Goal: Information Seeking & Learning: Learn about a topic

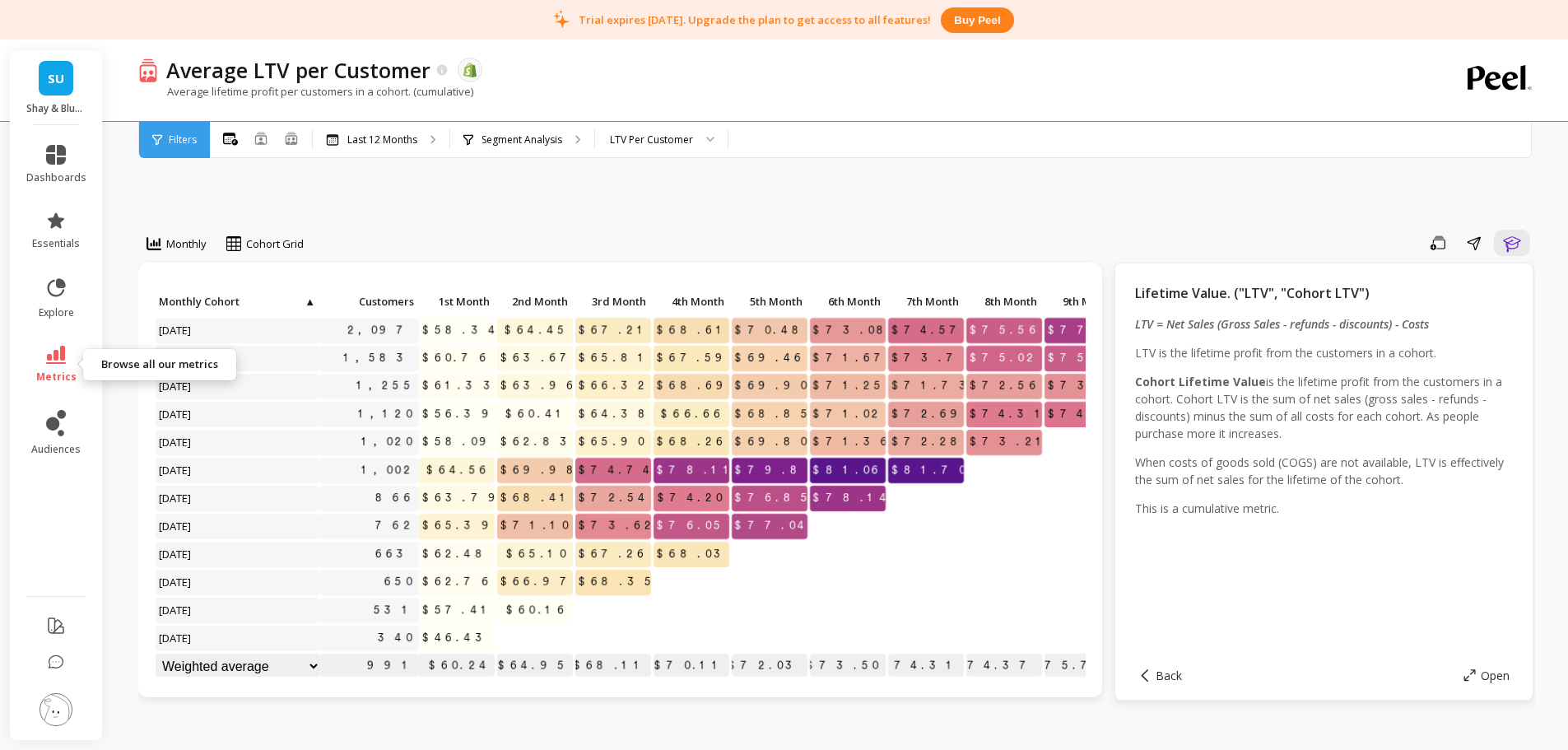
click at [58, 363] on icon at bounding box center [56, 354] width 20 height 18
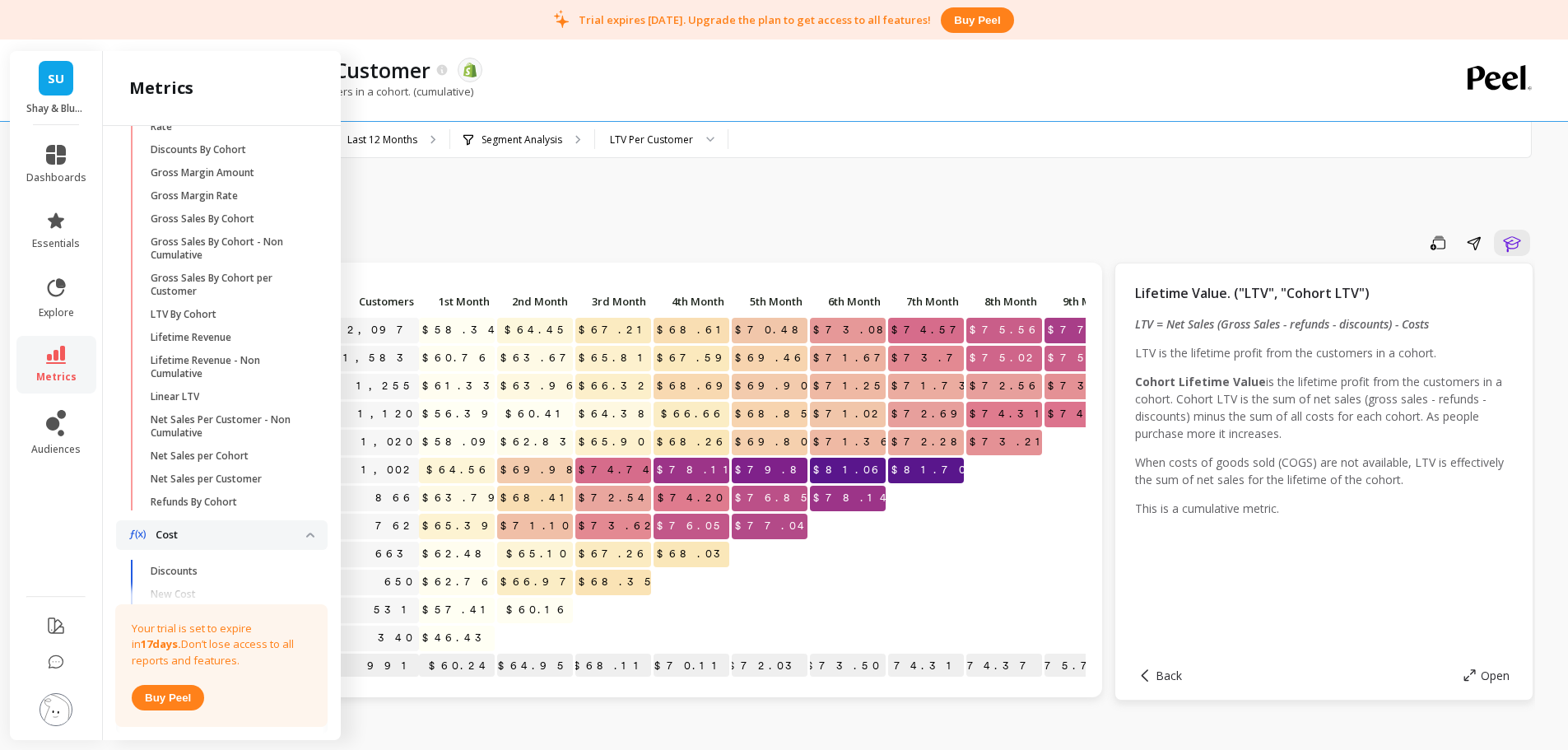
scroll to position [672, 0]
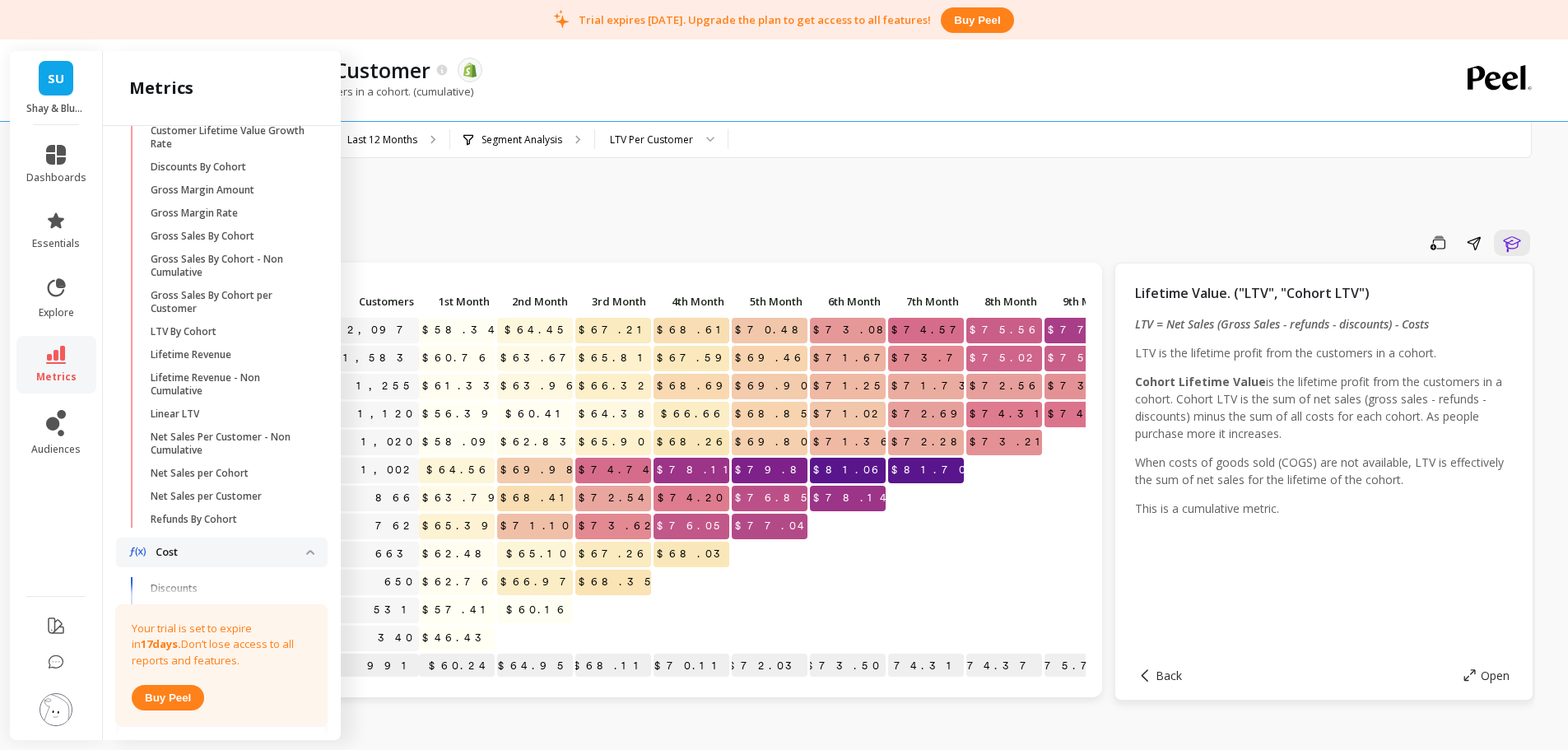
click at [252, 361] on span "Lifetime Revenue" at bounding box center [229, 354] width 157 height 13
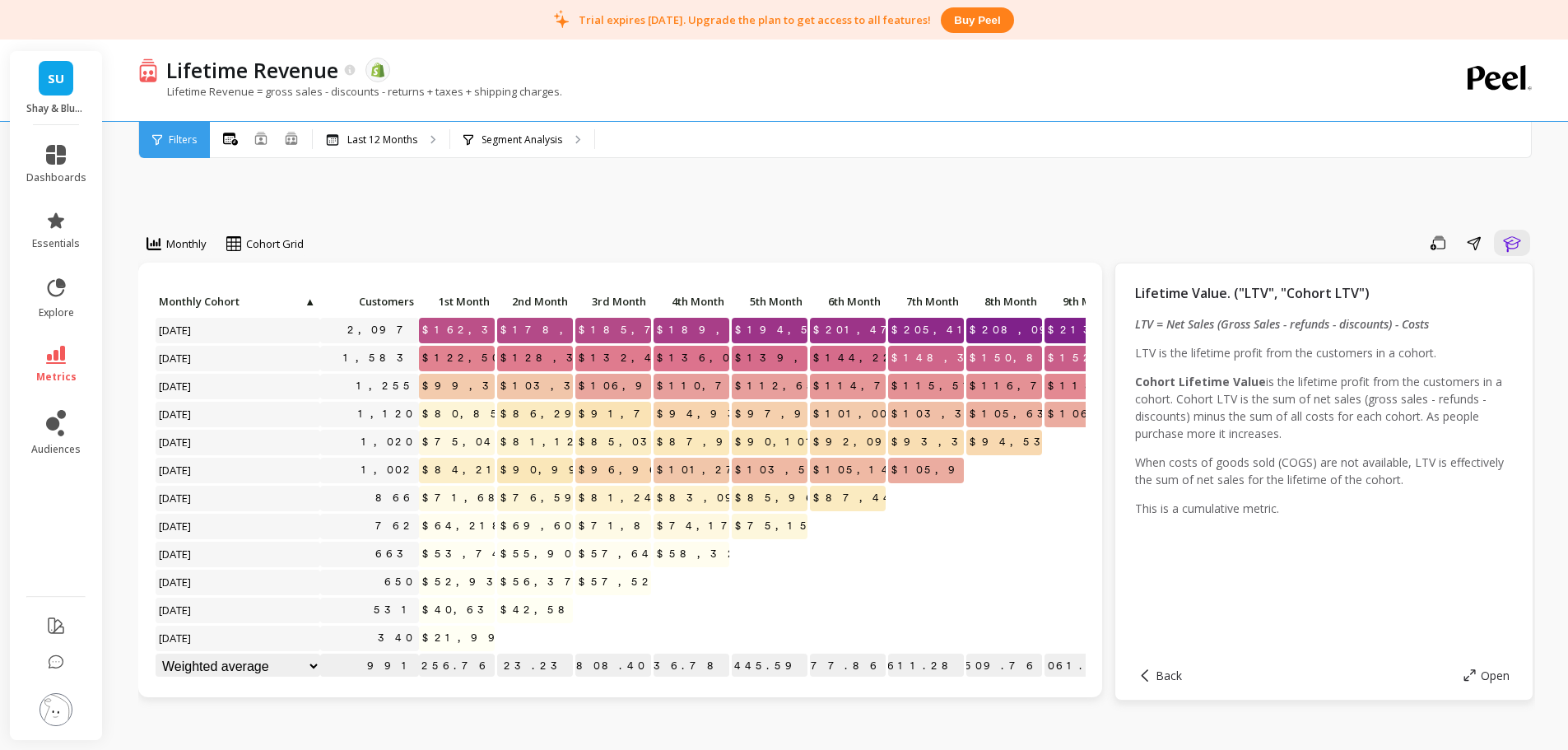
click at [544, 195] on div "Monthly Cohort Grid Save Share Learn Click to create an audience 2,097 $162,318…" at bounding box center [836, 755] width 1397 height 1299
click at [558, 142] on p "Segment Analysis" at bounding box center [522, 140] width 80 height 13
click at [48, 375] on span "metrics" at bounding box center [57, 376] width 40 height 13
click at [624, 227] on div "Monthly Cohort Grid Save Share Learn Click to create an audience 2,097 $162,318…" at bounding box center [836, 755] width 1397 height 1299
click at [55, 358] on icon at bounding box center [56, 354] width 20 height 18
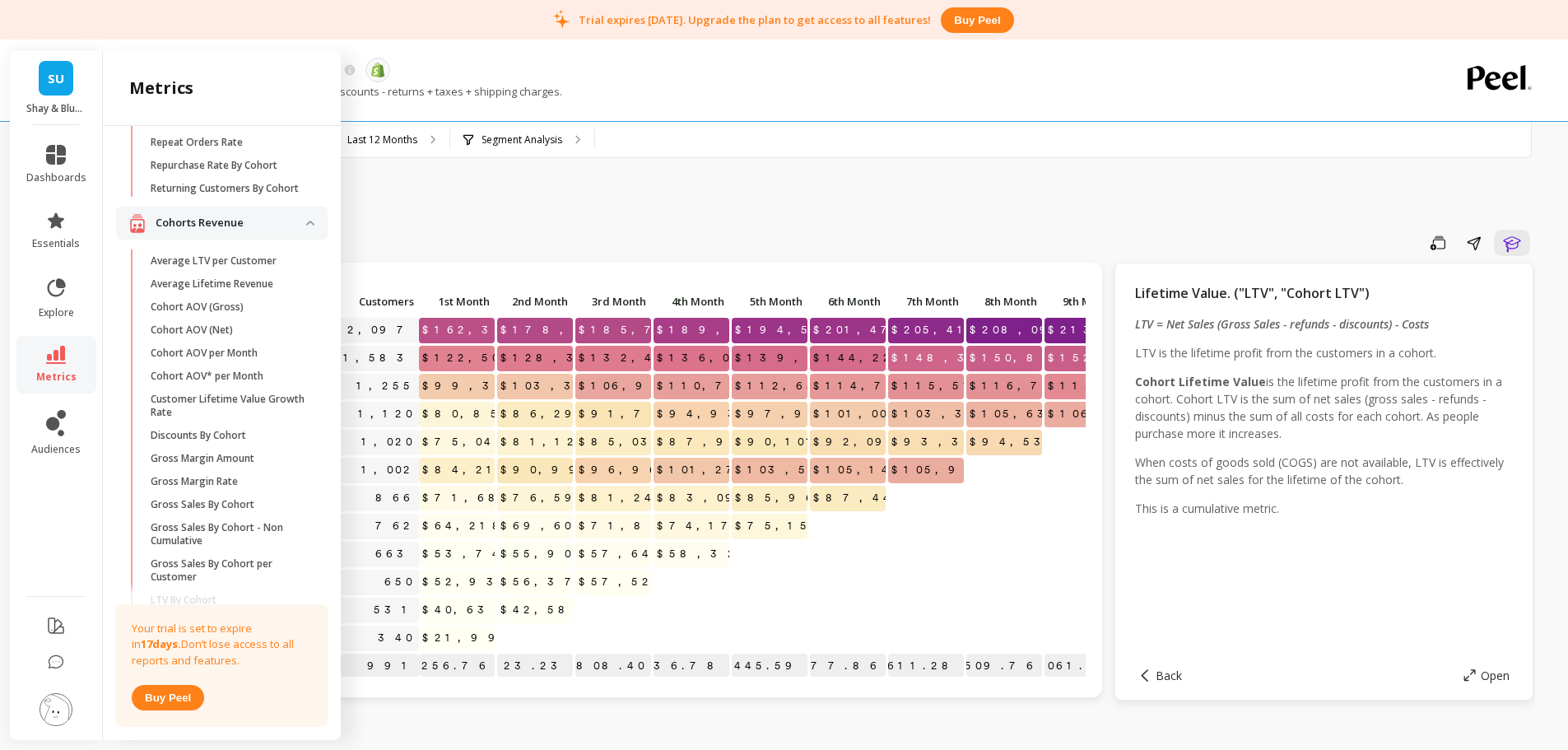
scroll to position [335, 0]
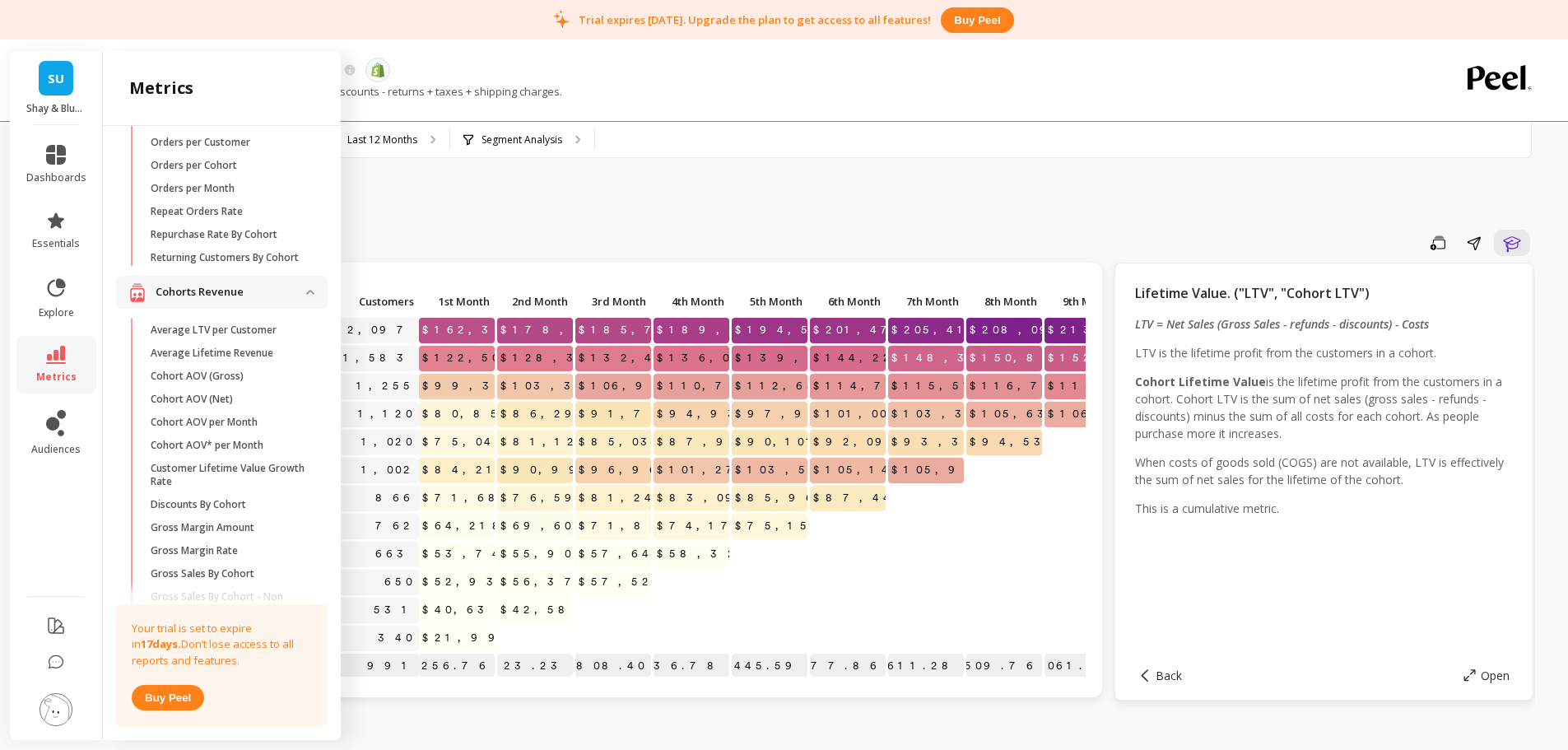
click at [253, 360] on p "Average Lifetime Revenue" at bounding box center [212, 353] width 122 height 13
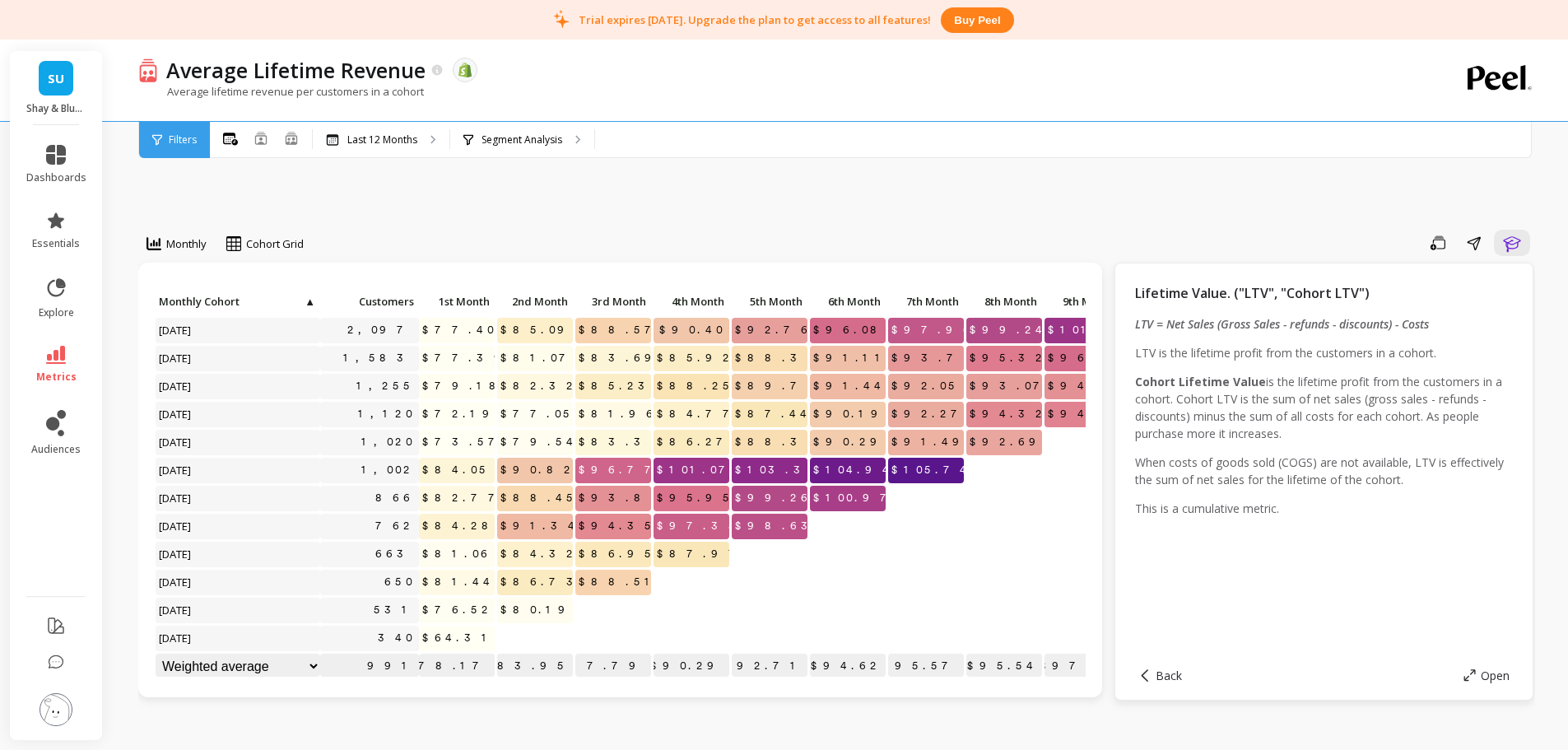
click at [555, 213] on div "Monthly Cohort Grid Save Share Learn Click to create an audience 2,097 $77.40 $…" at bounding box center [836, 755] width 1397 height 1299
click at [439, 69] on icon at bounding box center [438, 69] width 11 height 11
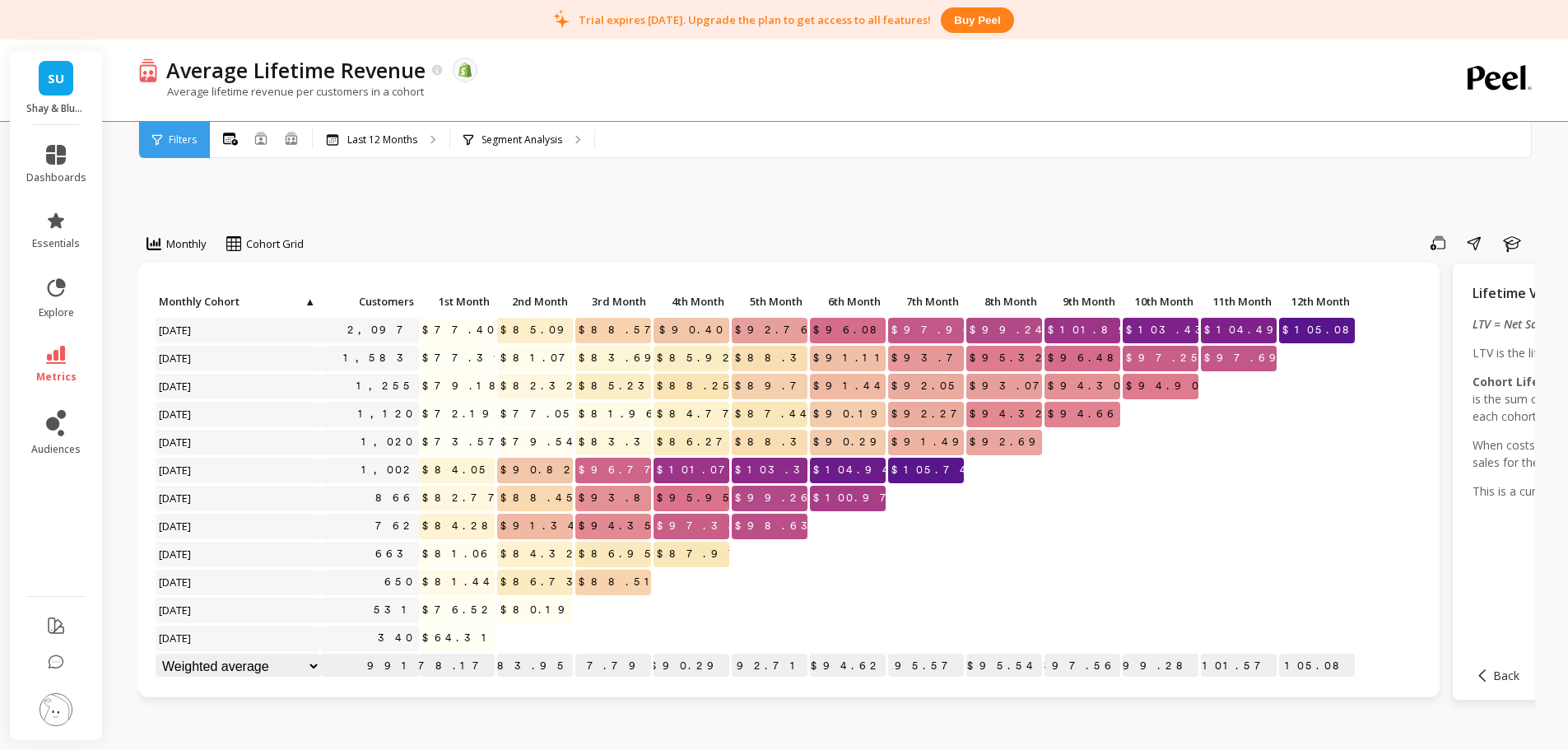
drag, startPoint x: 1509, startPoint y: 650, endPoint x: 1435, endPoint y: 208, distance: 448.2
click at [1041, 208] on div "Monthly Cohort Grid Save Share Learn Click to create an audience 2,097 $77.40 $…" at bounding box center [836, 755] width 1397 height 1299
drag, startPoint x: 1494, startPoint y: 555, endPoint x: 1540, endPoint y: 543, distance: 47.5
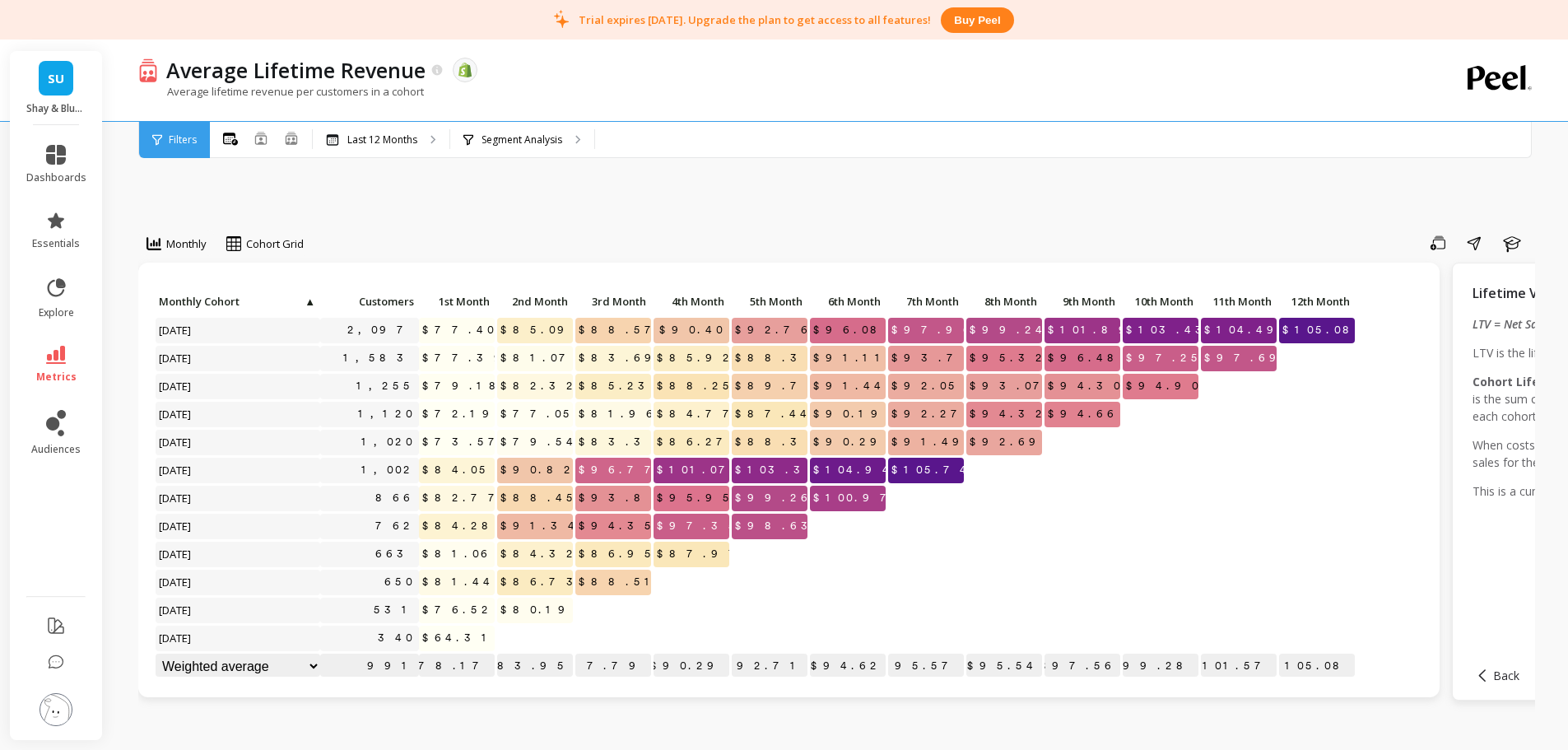
click at [1041, 563] on span "Back" at bounding box center [1506, 675] width 26 height 16
click at [1041, 245] on icon "button" at bounding box center [1511, 244] width 17 height 16
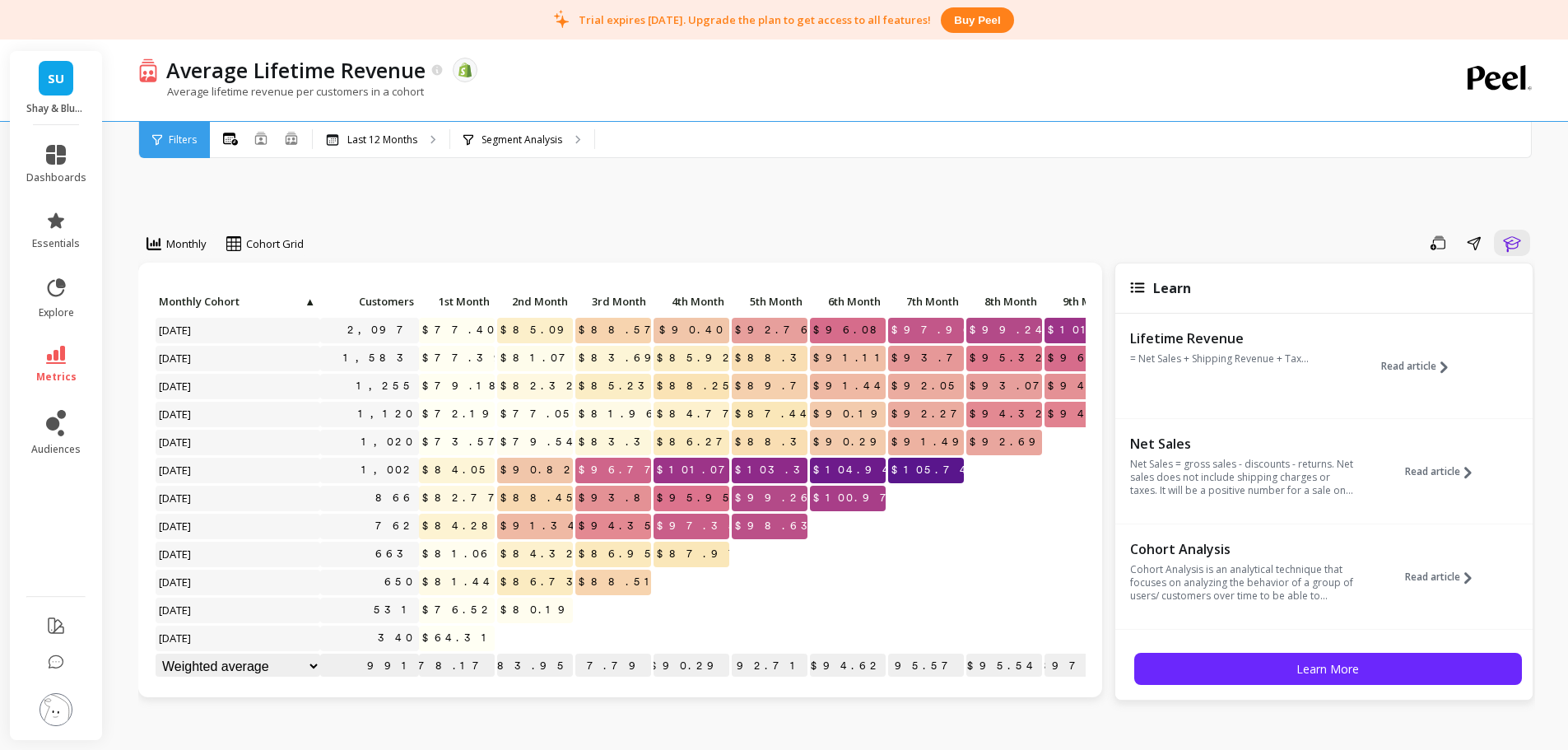
click at [1041, 365] on span "Read article" at bounding box center [1409, 366] width 55 height 13
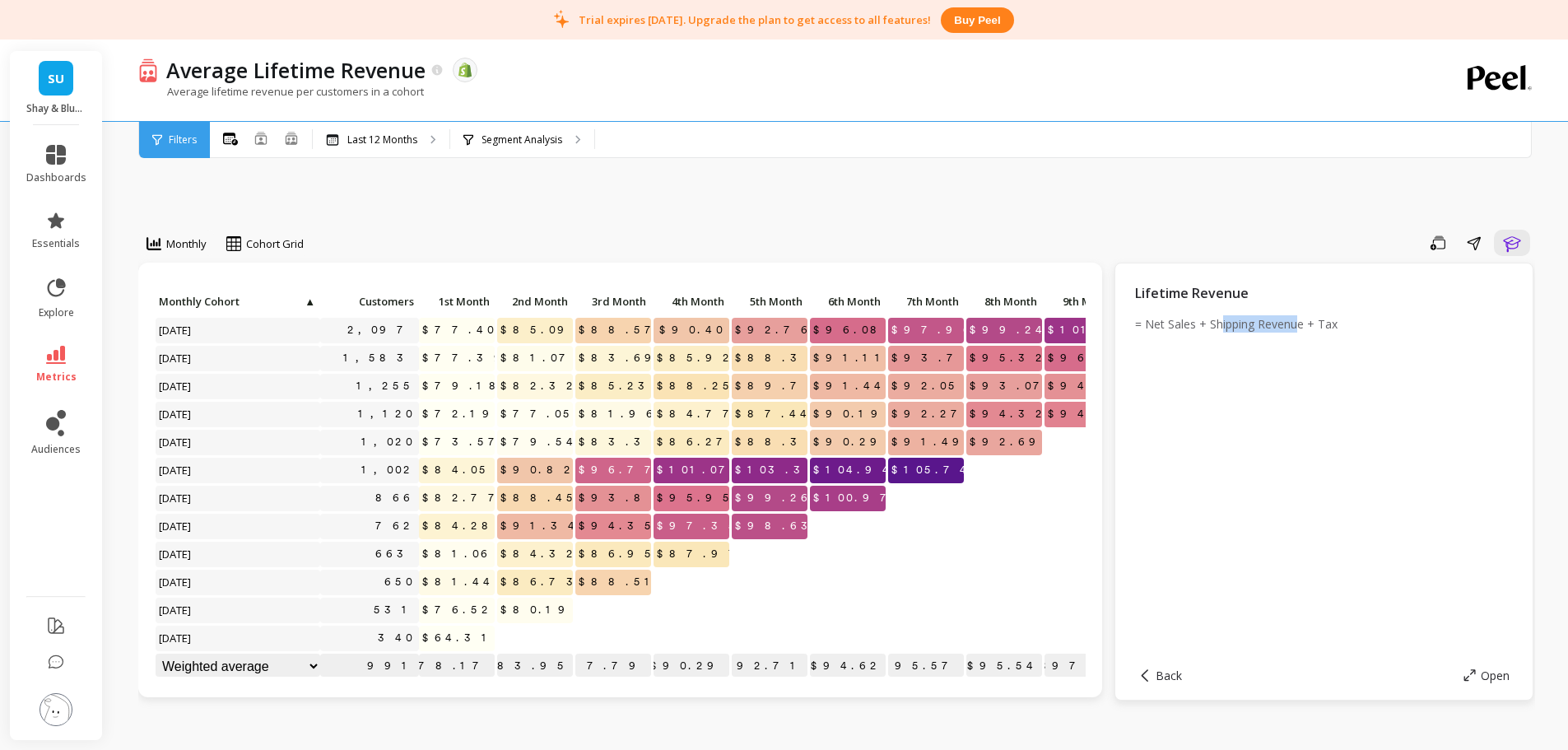
drag, startPoint x: 1230, startPoint y: 322, endPoint x: 1308, endPoint y: 329, distance: 78.3
click at [1041, 329] on p "= Net Sales + Shipping Revenue + Tax" at bounding box center [1323, 323] width 377 height 17
drag, startPoint x: 1283, startPoint y: 326, endPoint x: 1242, endPoint y: 326, distance: 41.0
click at [1041, 326] on p "= Net Sales + Shipping Revenue + Tax" at bounding box center [1323, 323] width 377 height 17
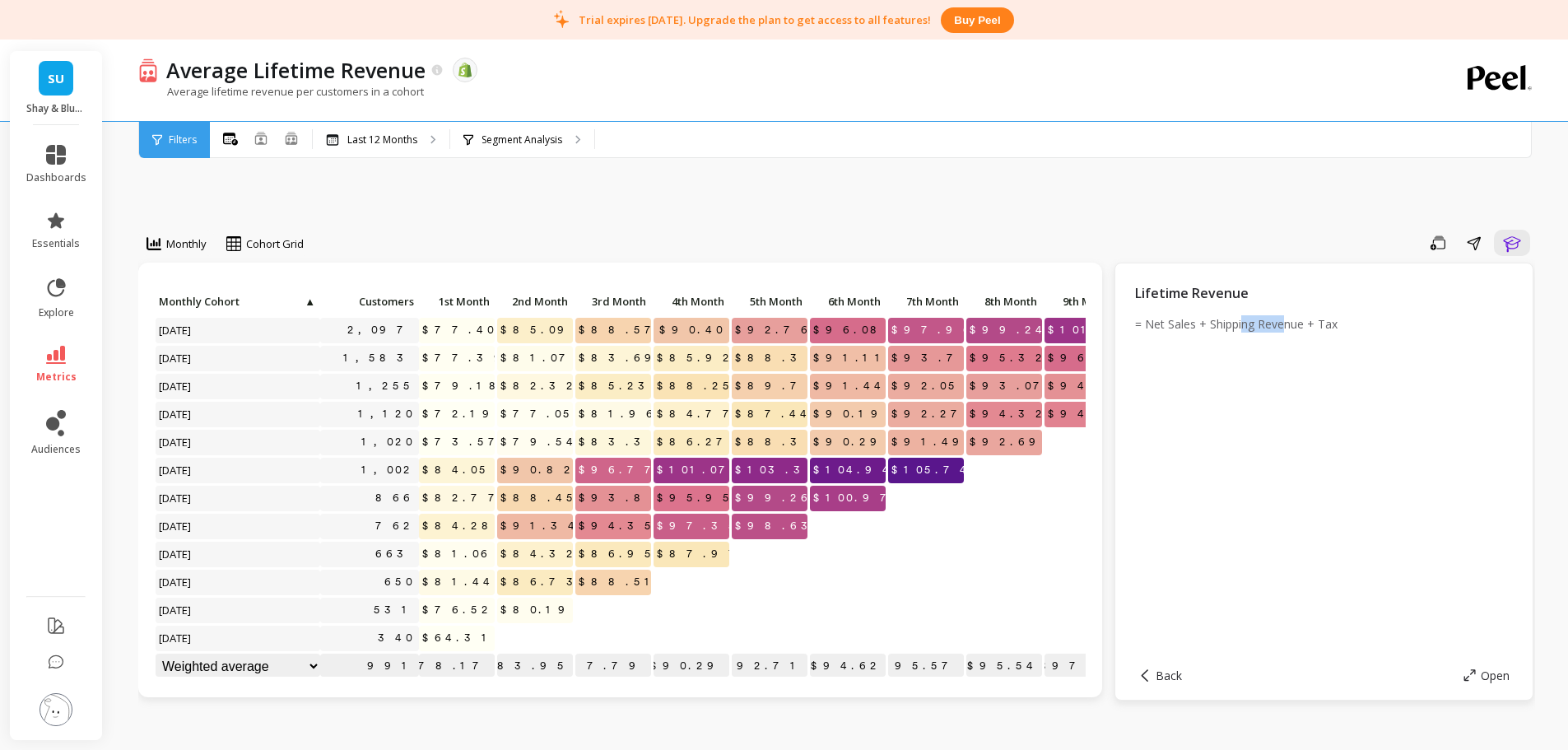
click at [1041, 326] on p "= Net Sales + Shipping Revenue + Tax" at bounding box center [1323, 323] width 377 height 17
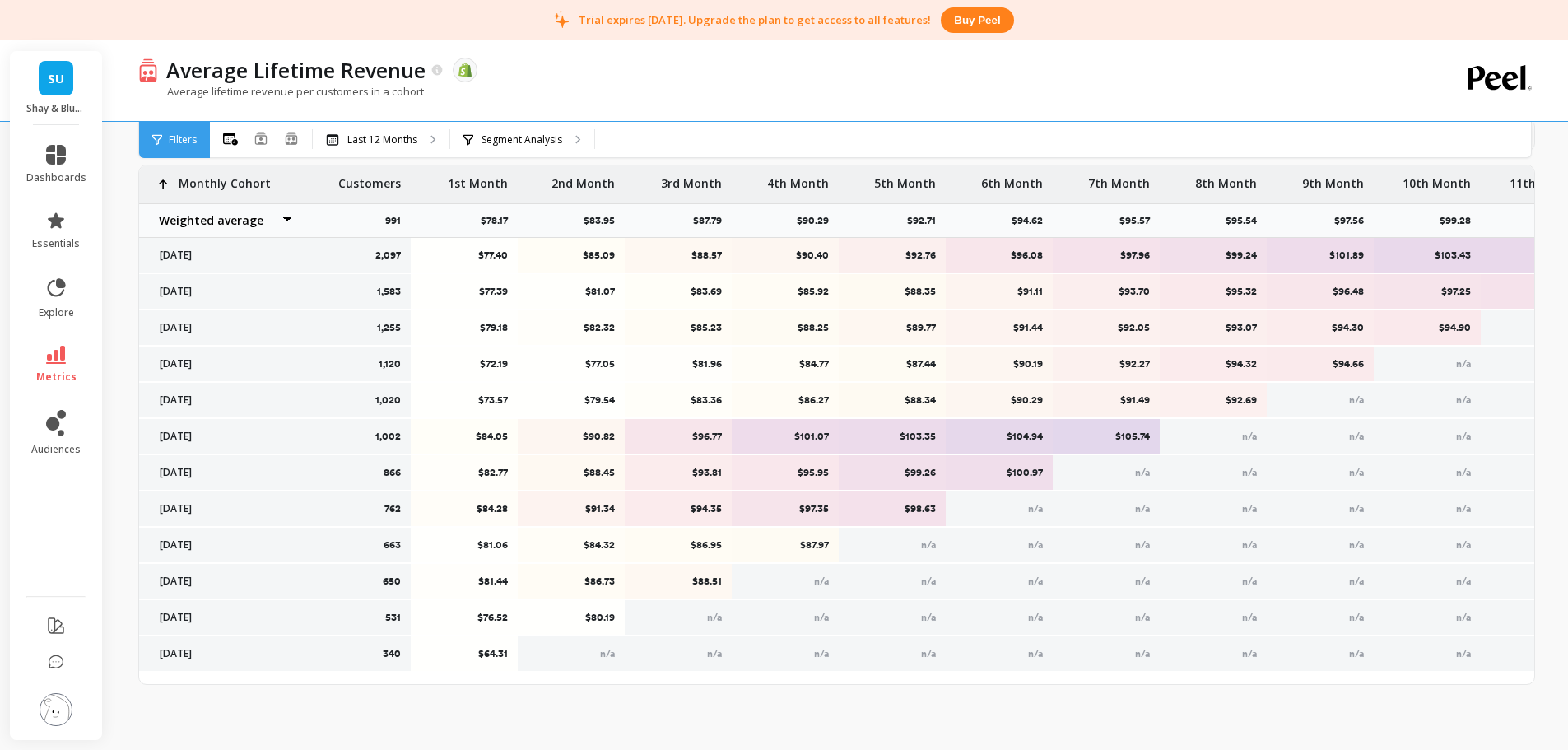
click at [532, 115] on div "Average Lifetime Revenue The data you are viewing comes from: Shopify Average l…" at bounding box center [768, 79] width 1262 height 81
click at [528, 131] on div "Segment Analysis" at bounding box center [523, 140] width 144 height 37
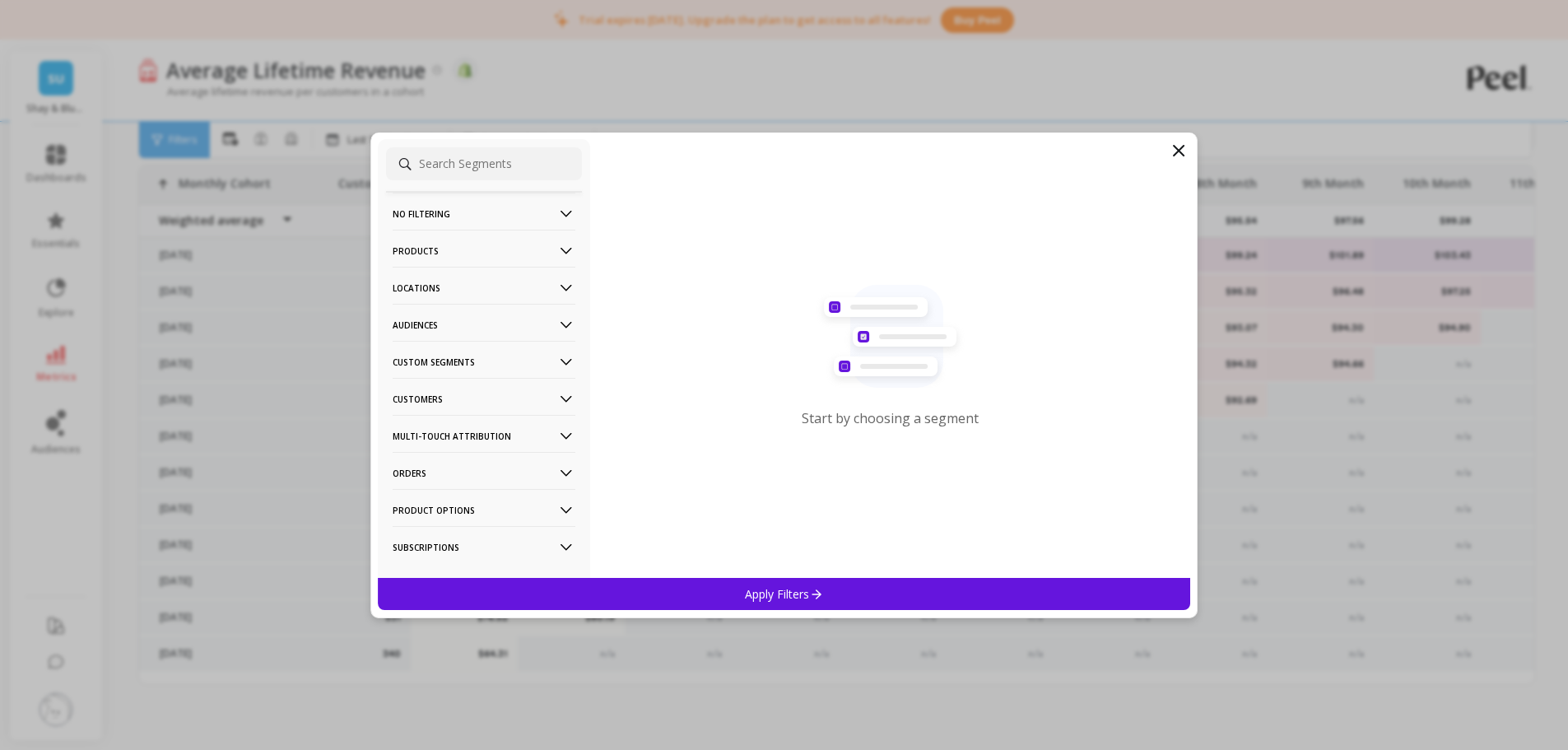
click at [425, 324] on p "Audiences" at bounding box center [484, 324] width 183 height 42
click at [433, 438] on p "ScentList" at bounding box center [417, 443] width 45 height 15
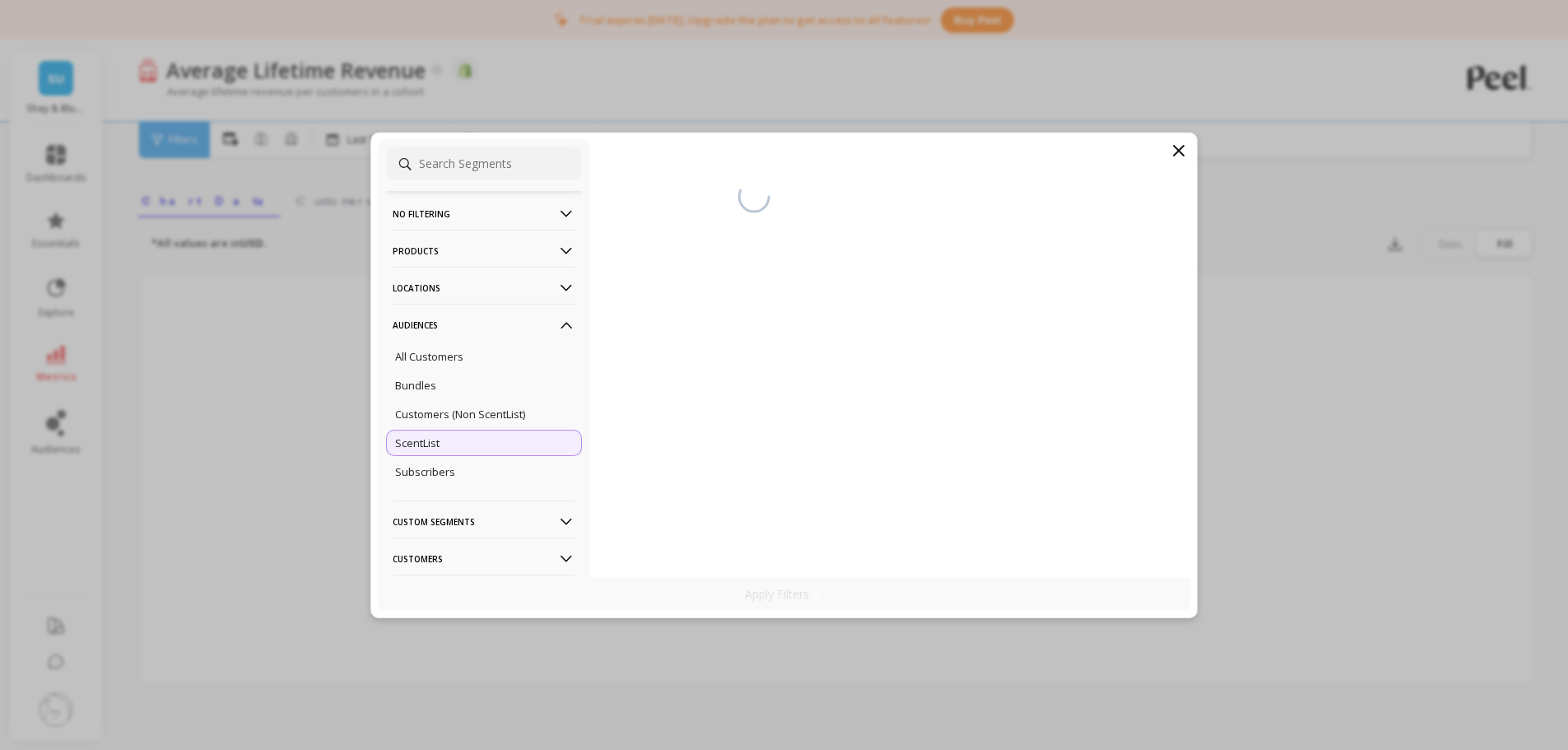
scroll to position [545, 0]
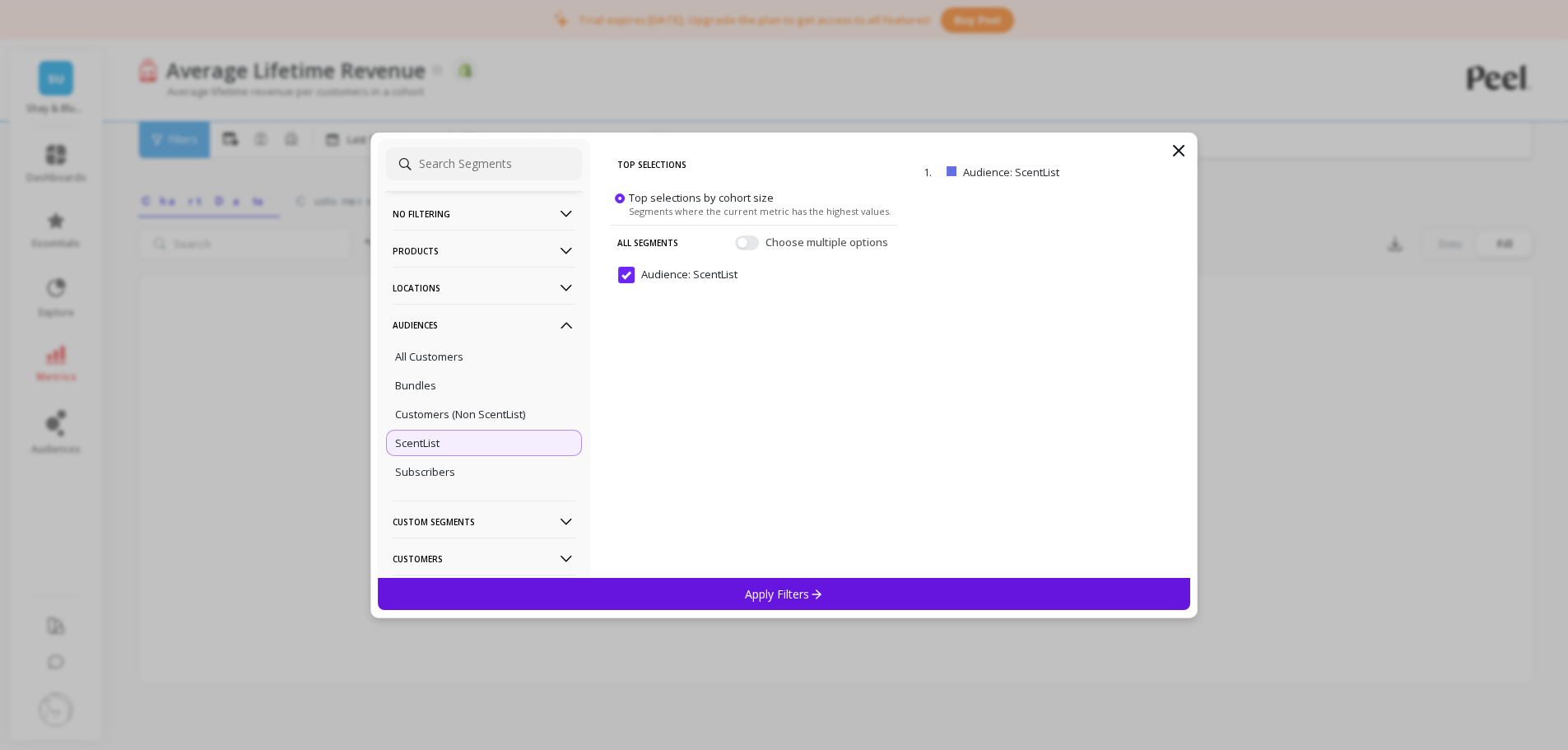
click at [717, 563] on div "Apply Filters" at bounding box center [784, 593] width 813 height 32
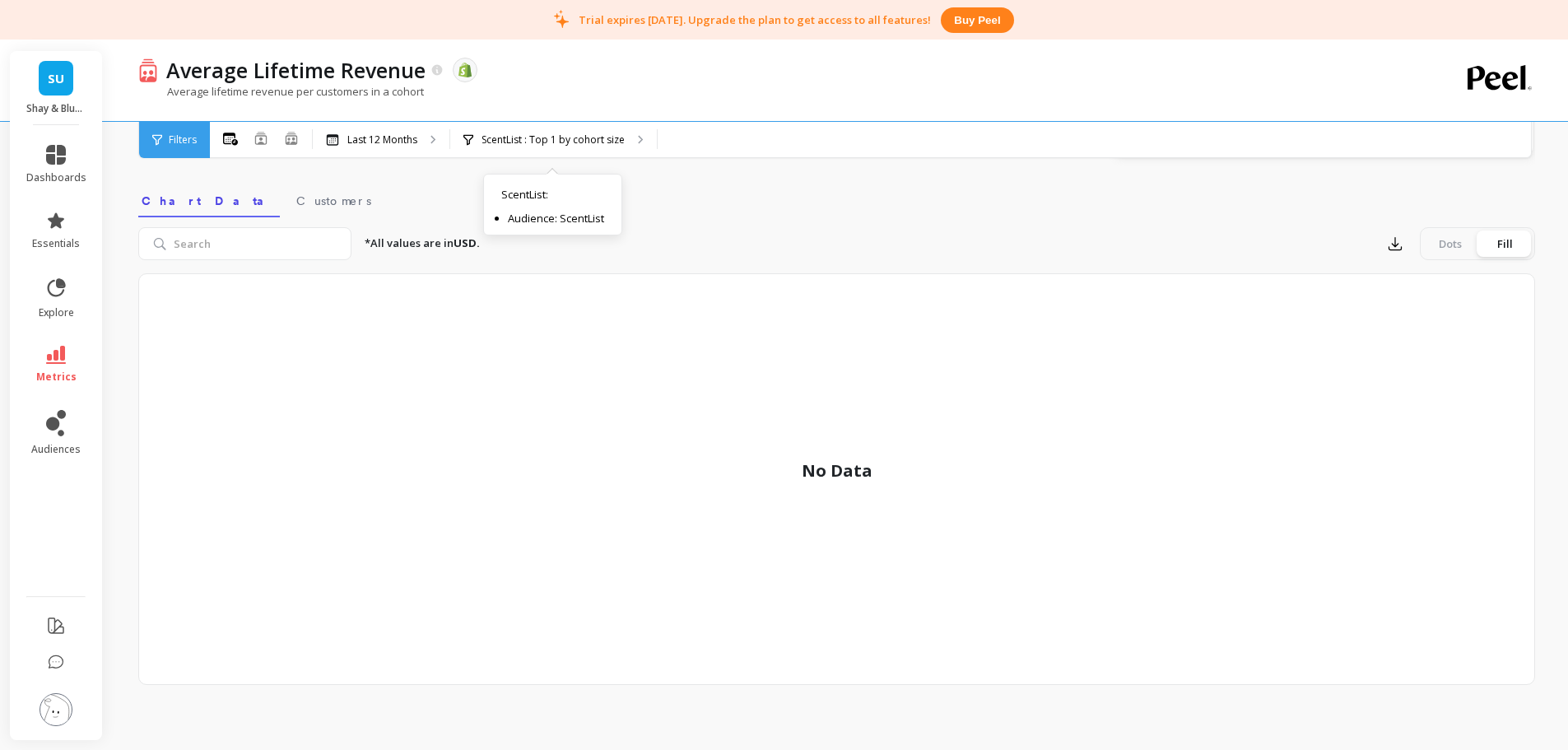
click at [579, 147] on div "ScentList : Top 1 by cohort size ScentList : Audience: ScentList" at bounding box center [554, 140] width 207 height 37
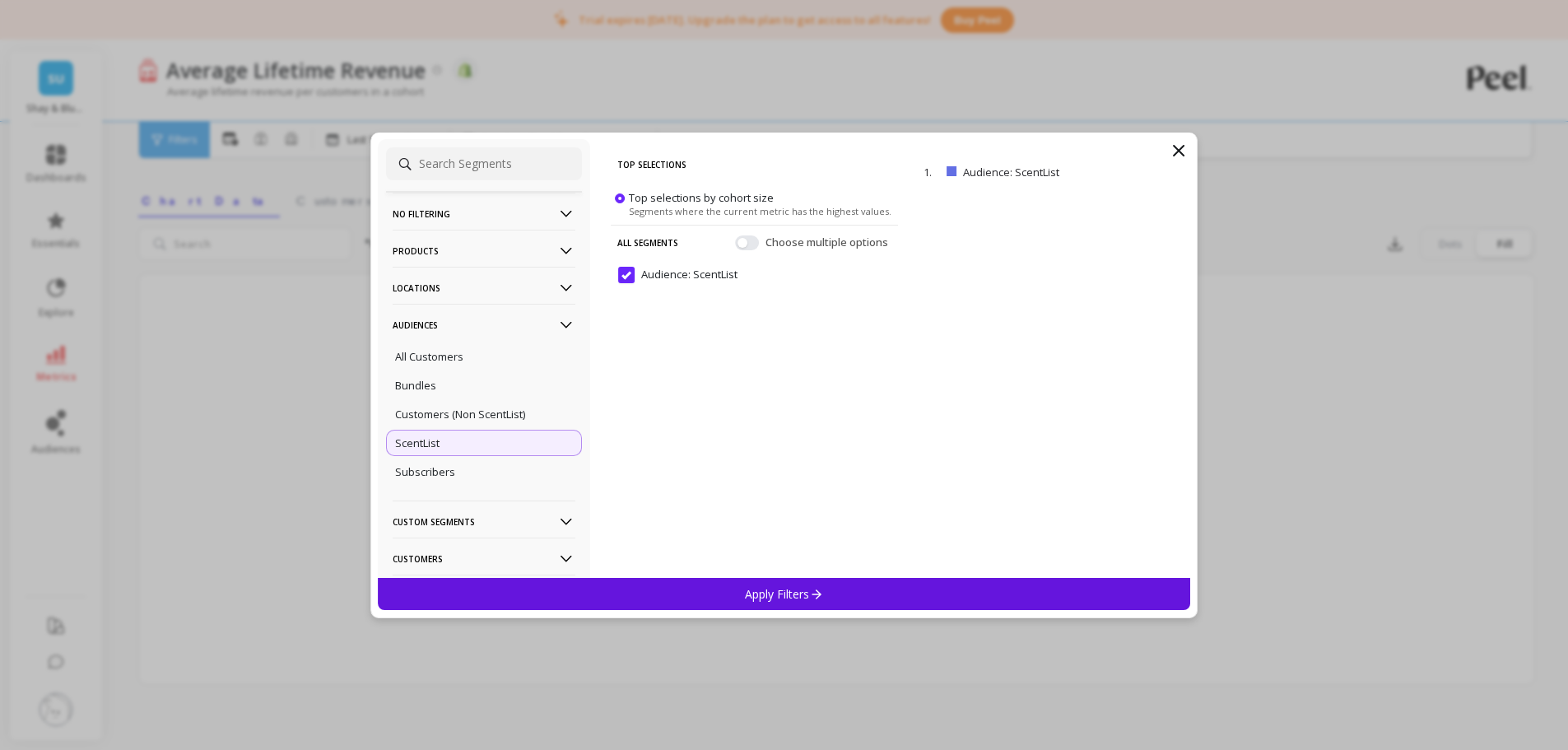
click at [476, 445] on div "ScentList" at bounding box center [483, 442] width 196 height 26
click at [0, 0] on p "remove" at bounding box center [0, 0] width 0 height 0
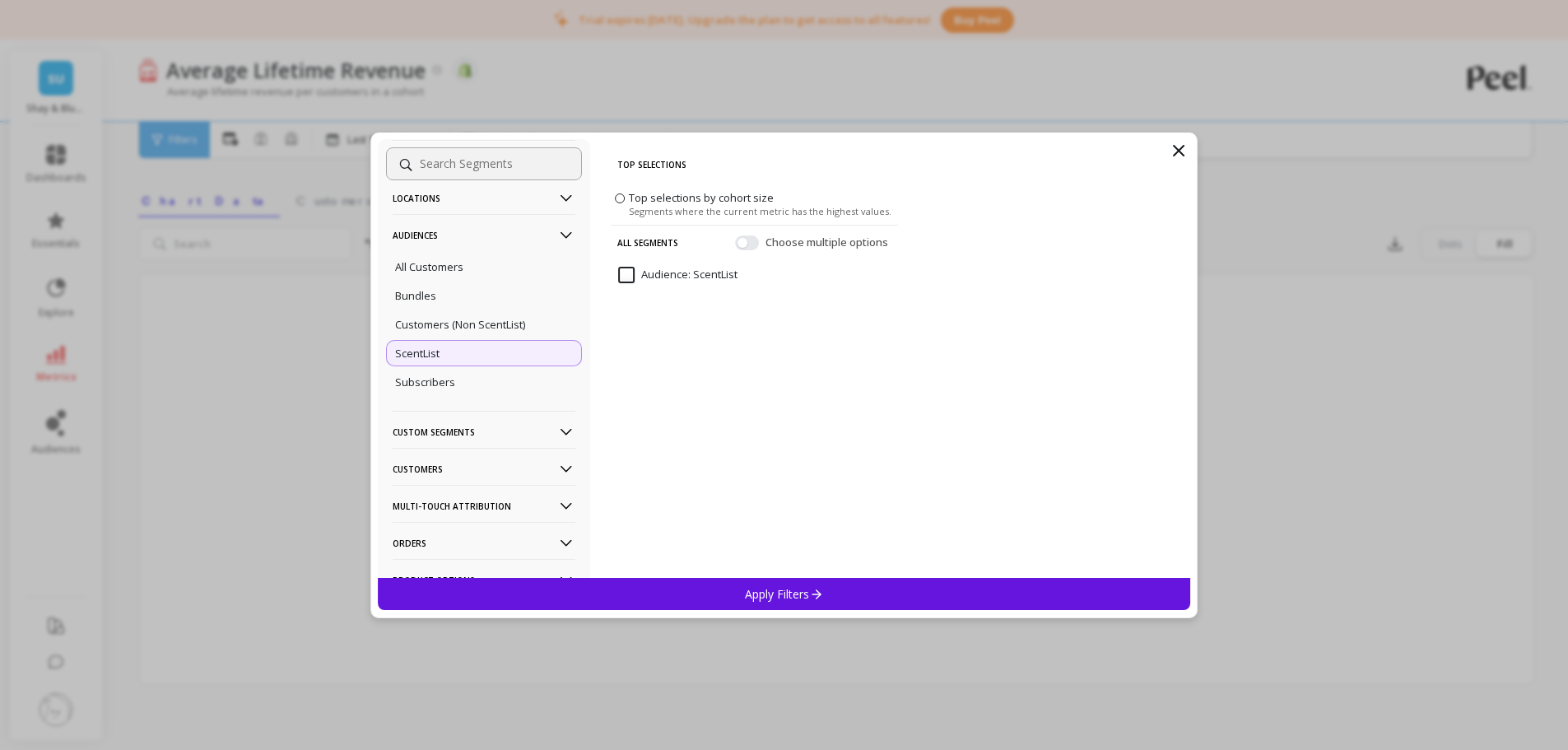
scroll to position [186, 0]
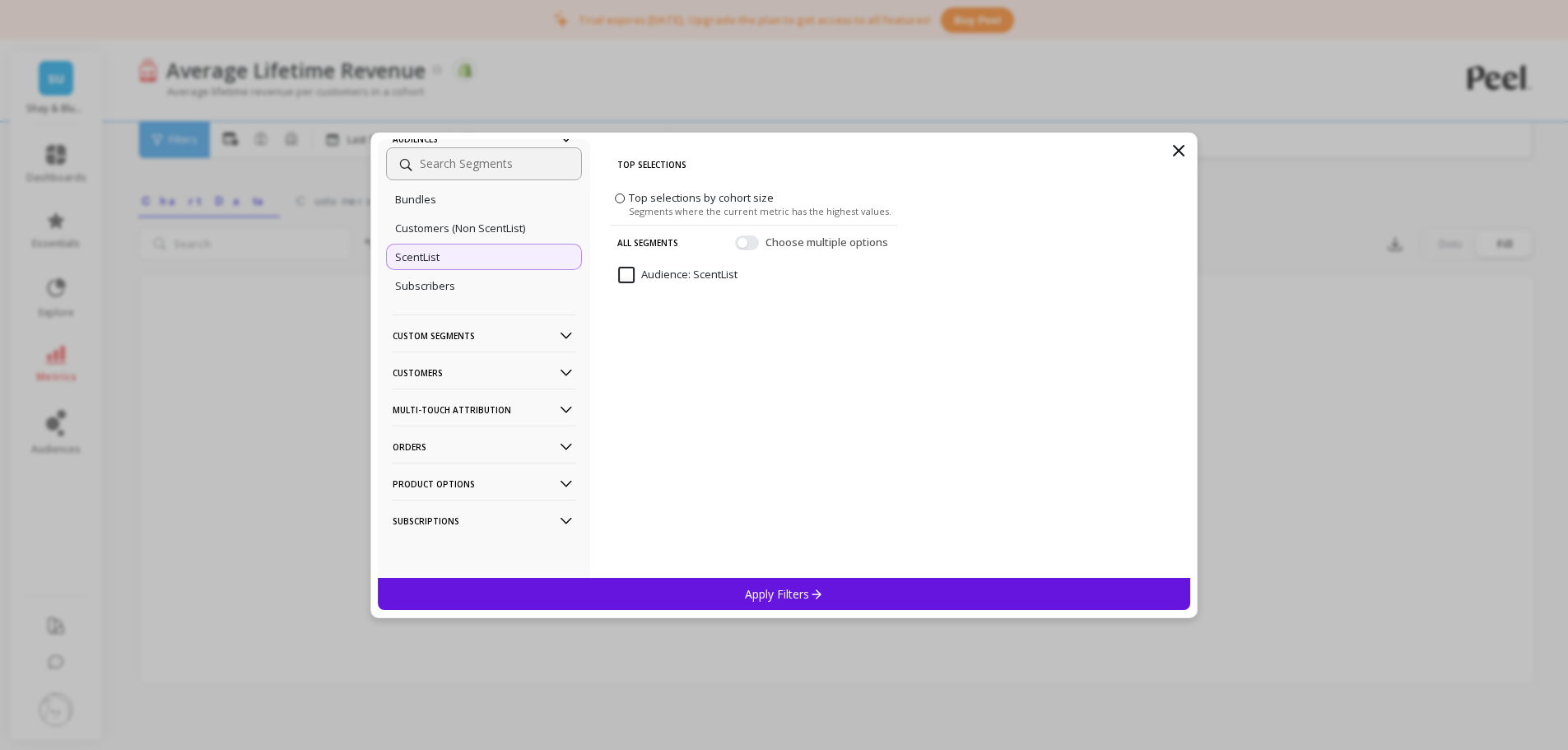
click at [483, 343] on p "Custom Segments" at bounding box center [484, 335] width 183 height 42
click at [484, 337] on p "Custom Segments" at bounding box center [484, 335] width 183 height 42
click at [479, 407] on p "Multi-Touch Attribution" at bounding box center [484, 409] width 183 height 42
click at [427, 452] on p "Orders" at bounding box center [484, 447] width 183 height 42
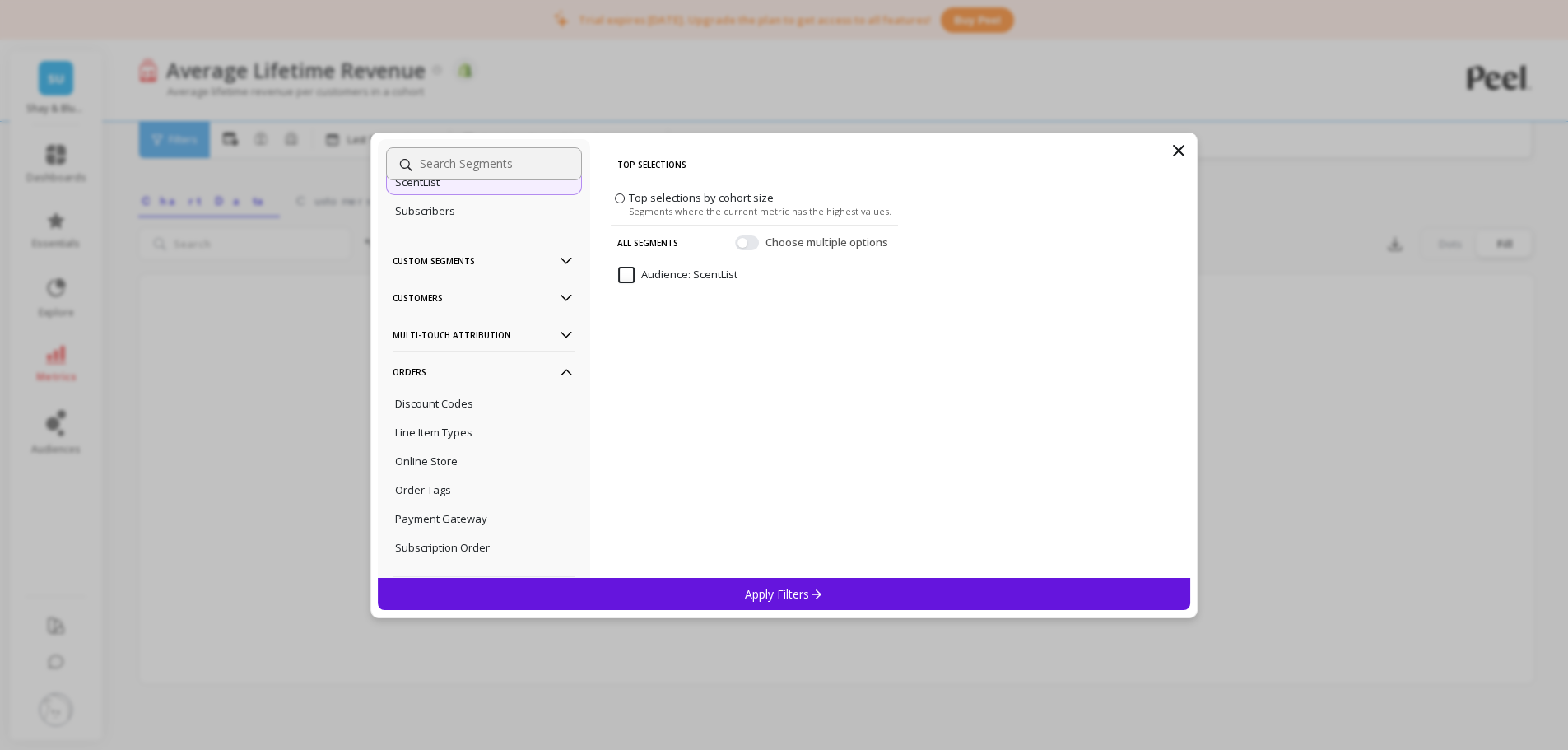
scroll to position [351, 0]
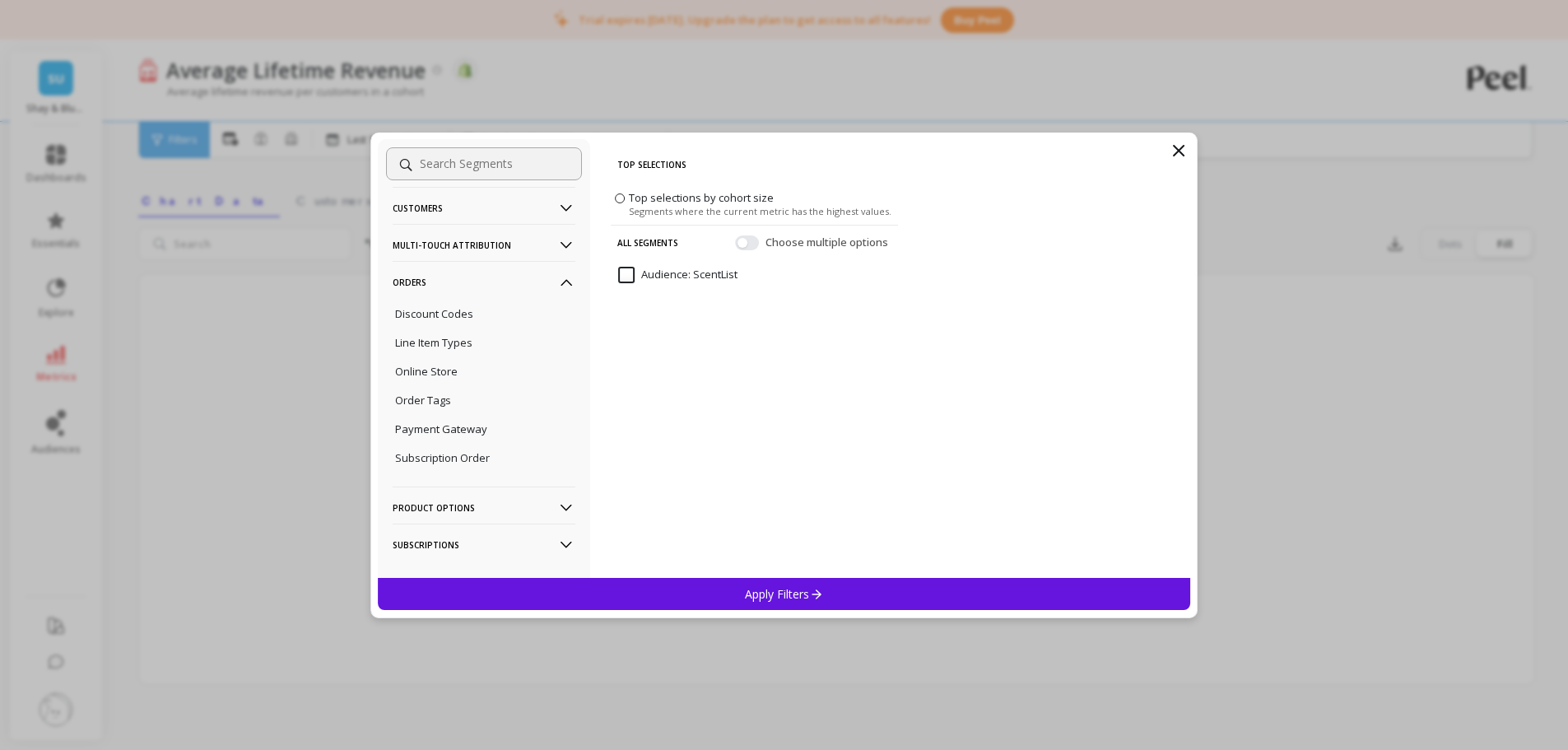
click at [434, 393] on p "Order Tags" at bounding box center [422, 400] width 56 height 15
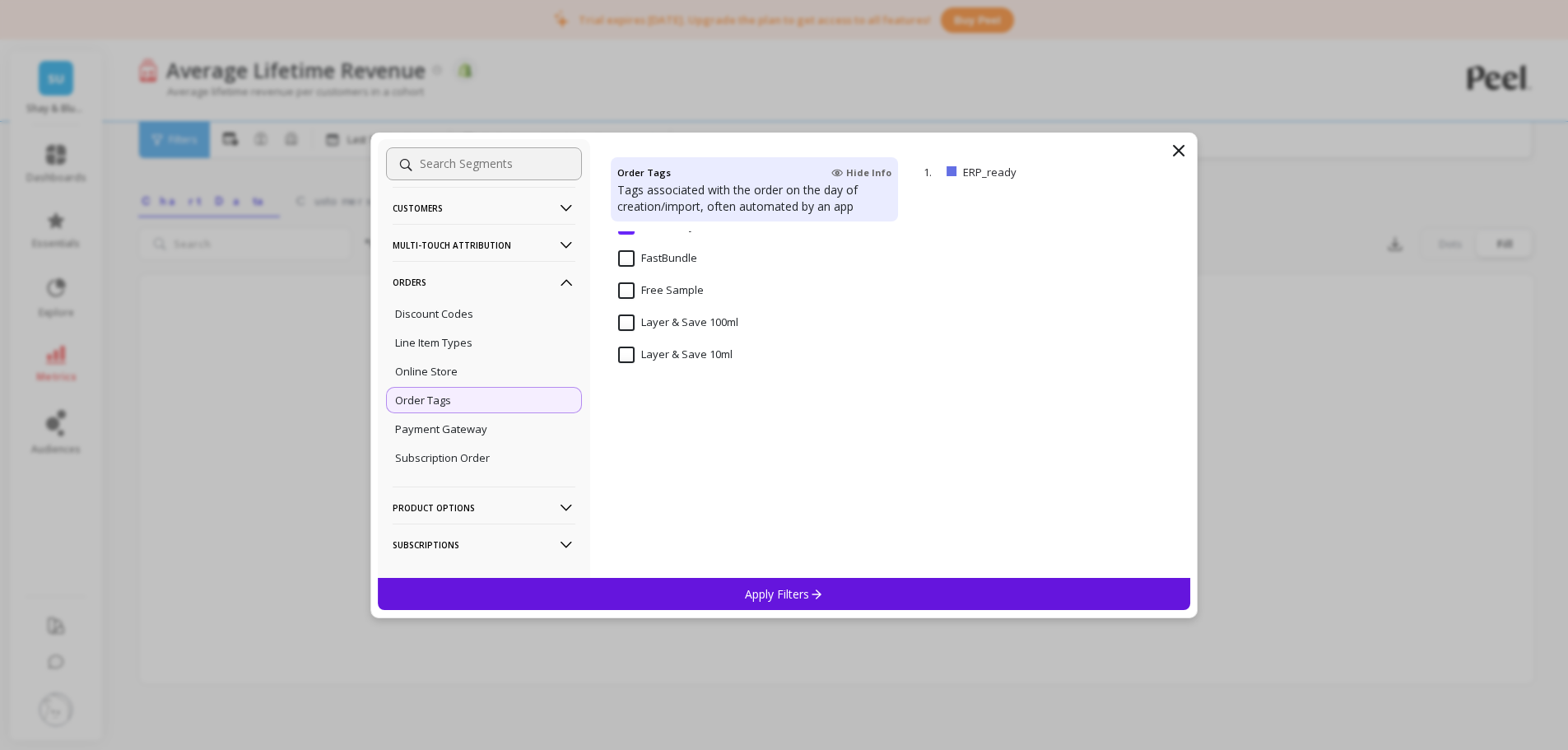
scroll to position [823, 0]
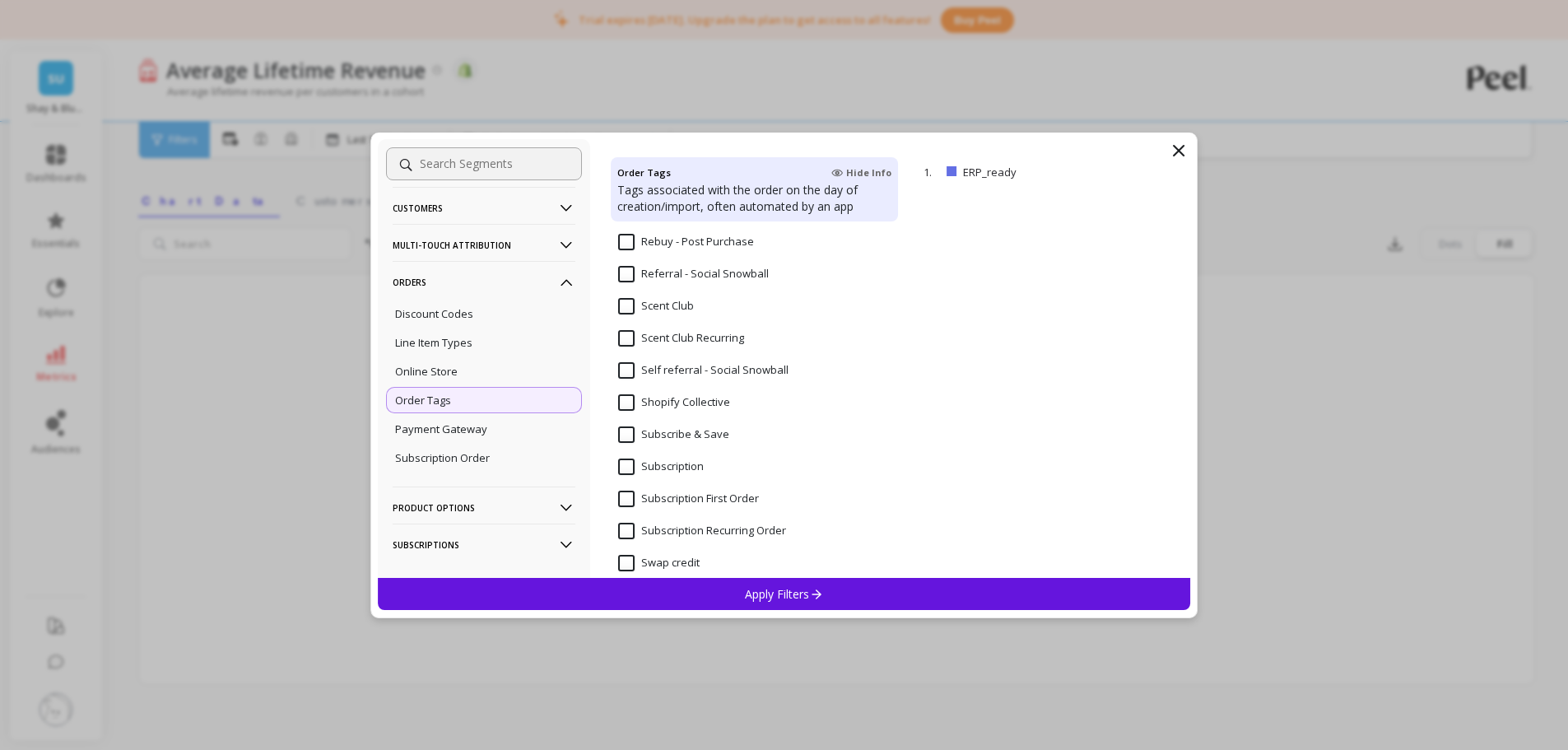
click at [625, 303] on Club "Scent Club" at bounding box center [656, 306] width 76 height 16
click at [824, 563] on div "Apply Filters" at bounding box center [784, 593] width 813 height 32
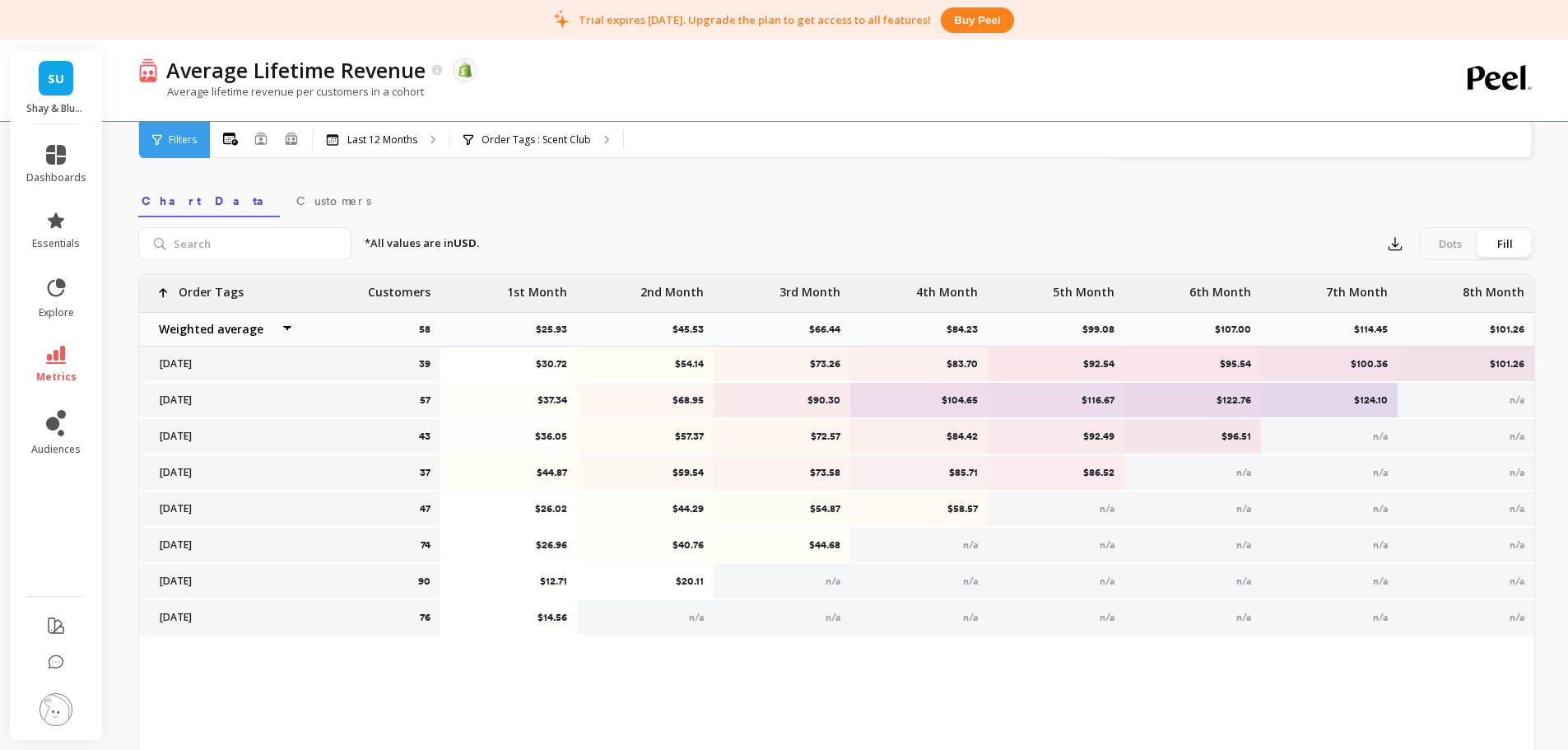
click at [866, 205] on nav "Chart Data Customers" at bounding box center [836, 197] width 1397 height 37
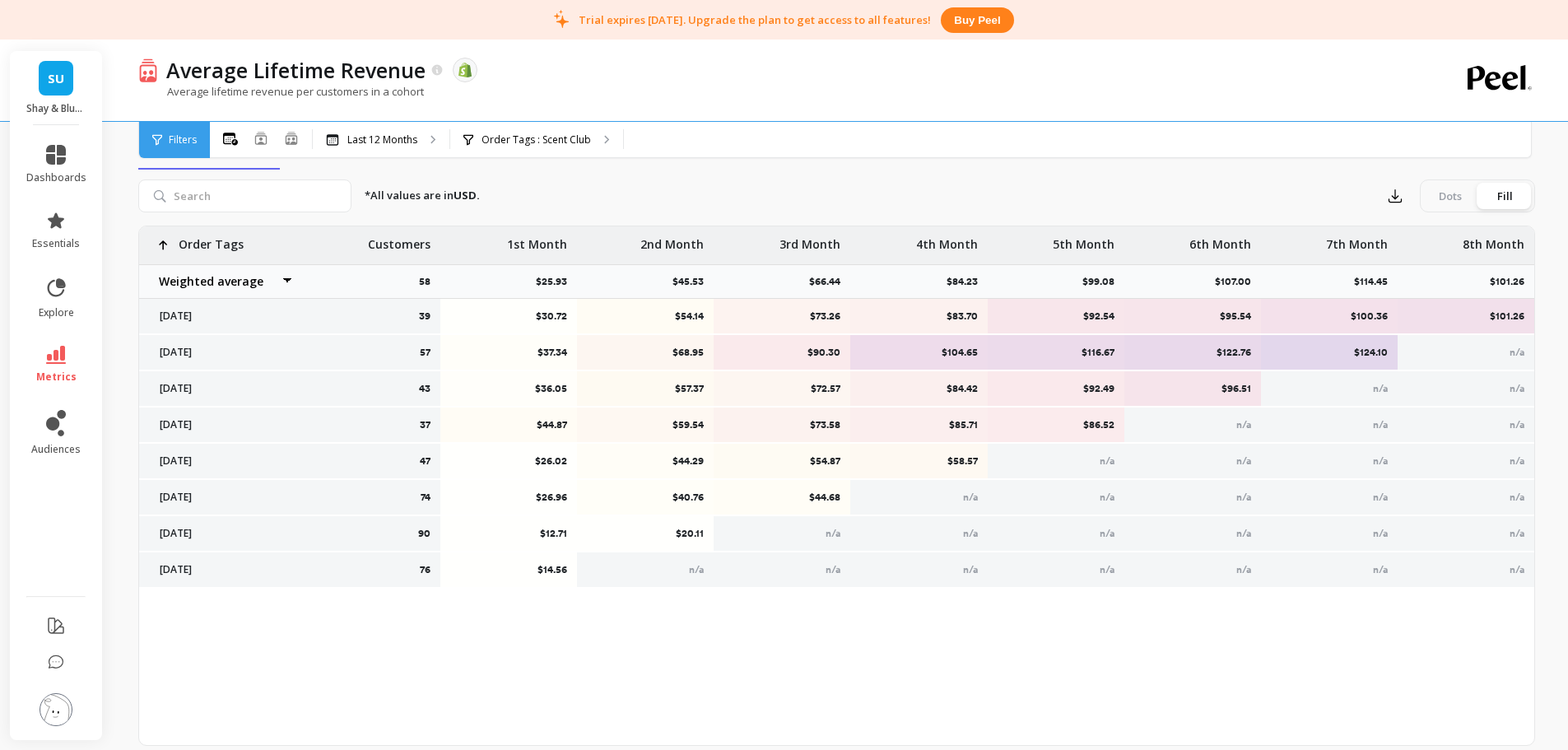
scroll to position [490, 0]
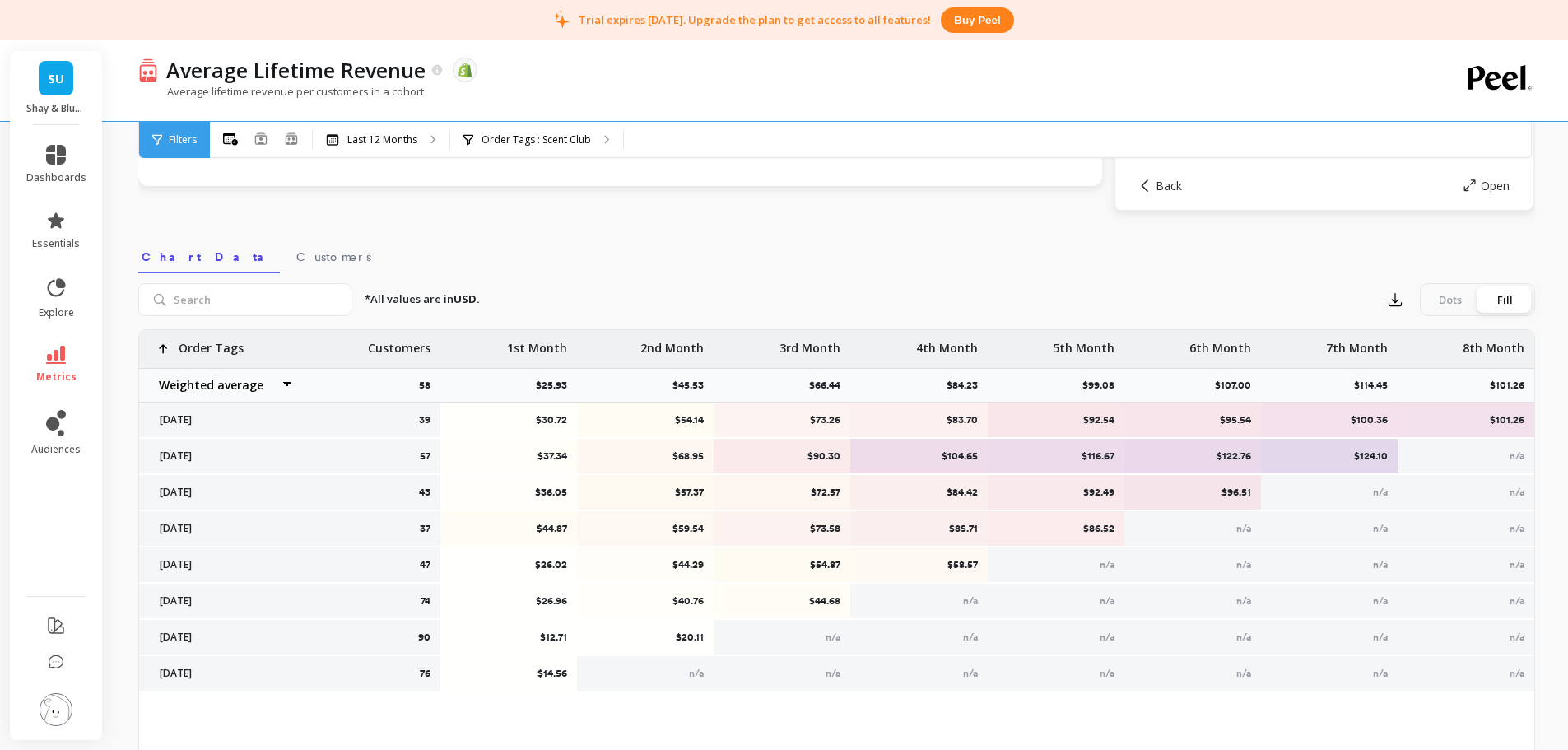
drag, startPoint x: 1192, startPoint y: 504, endPoint x: 1333, endPoint y: 501, distance: 141.0
click at [954, 278] on div "*All values are in USD. Export Dots Fill 39 $30.72 $54.14 $73.26 $83.70 $92.54 …" at bounding box center [836, 561] width 1397 height 576
click at [718, 240] on nav "Chart Data Customers" at bounding box center [836, 254] width 1397 height 37
click at [309, 96] on p "Average lifetime revenue per customers in a cohort" at bounding box center [281, 91] width 286 height 15
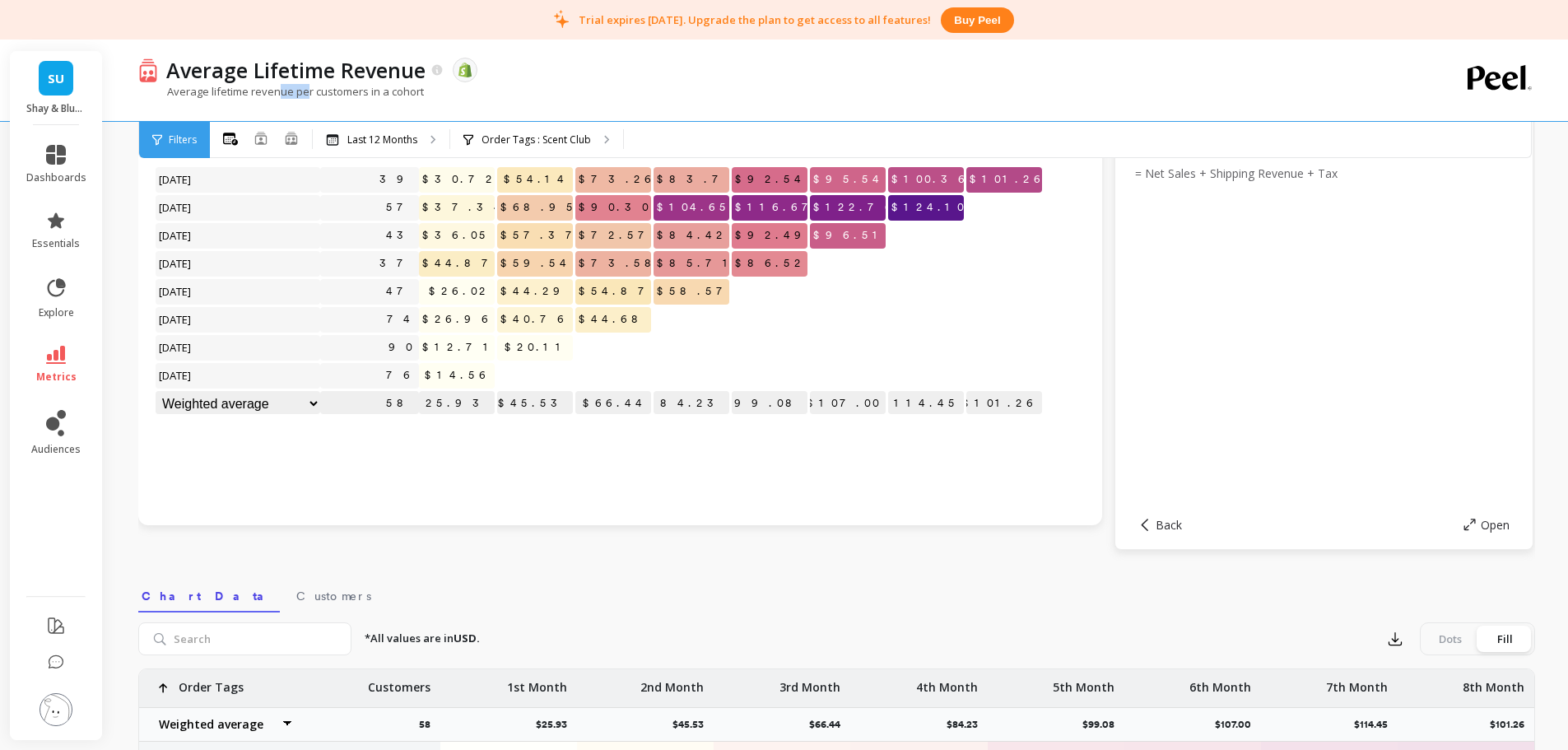
scroll to position [0, 0]
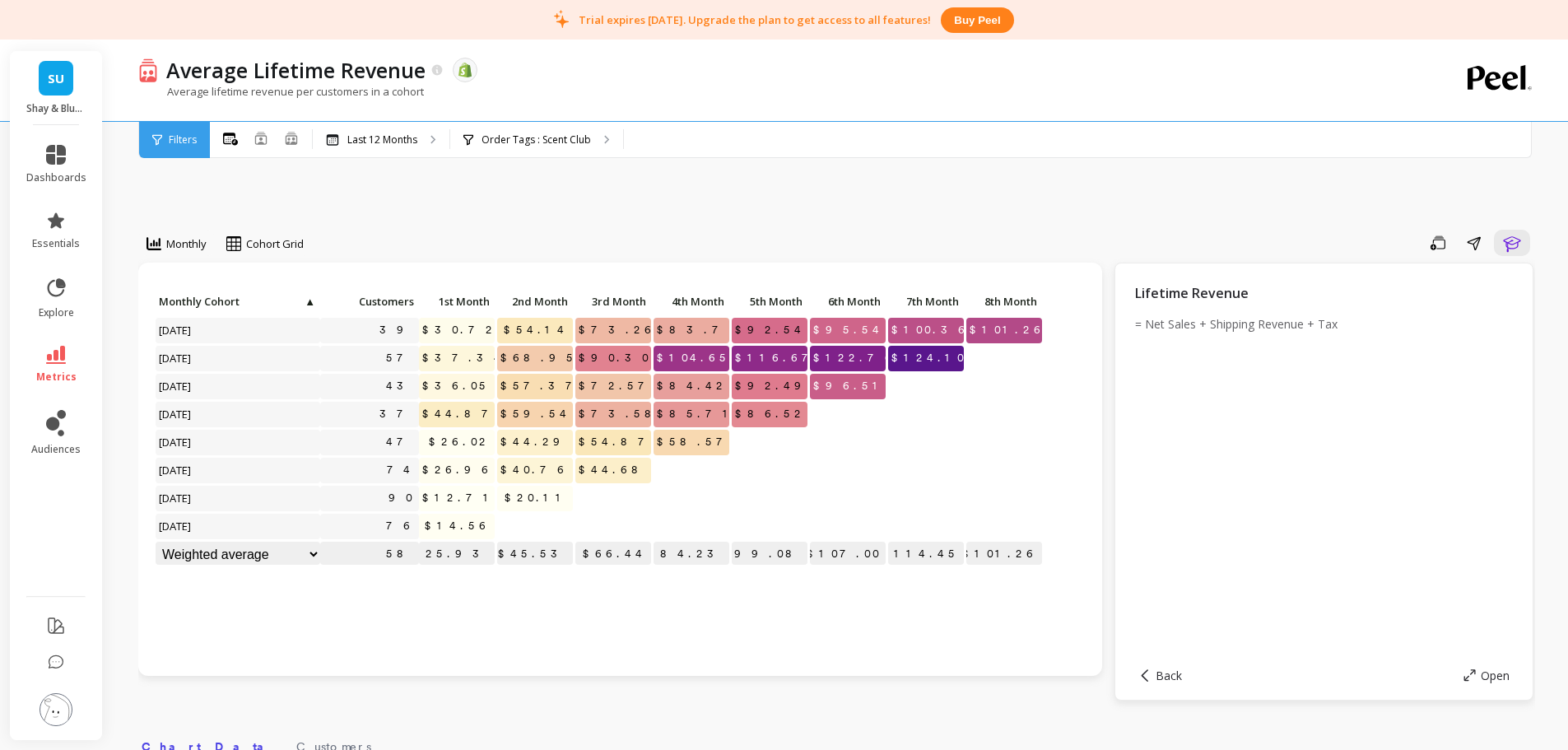
click at [694, 95] on div "Average lifetime revenue per customers in a cohort" at bounding box center [768, 100] width 1262 height 31
click at [799, 222] on div "Monthly Cohort Grid Save Share Learn Click to create an audience 39 $30.72 $54.…" at bounding box center [836, 744] width 1397 height 1278
click at [557, 195] on div "Monthly Cohort Grid Save Share Learn Click to create an audience 39 $30.72 $54.…" at bounding box center [836, 744] width 1397 height 1278
click at [482, 186] on div "Monthly Cohort Grid Save Share Learn Click to create an audience 39 $30.72 $54.…" at bounding box center [836, 744] width 1397 height 1278
click at [181, 245] on span "Monthly" at bounding box center [186, 244] width 40 height 16
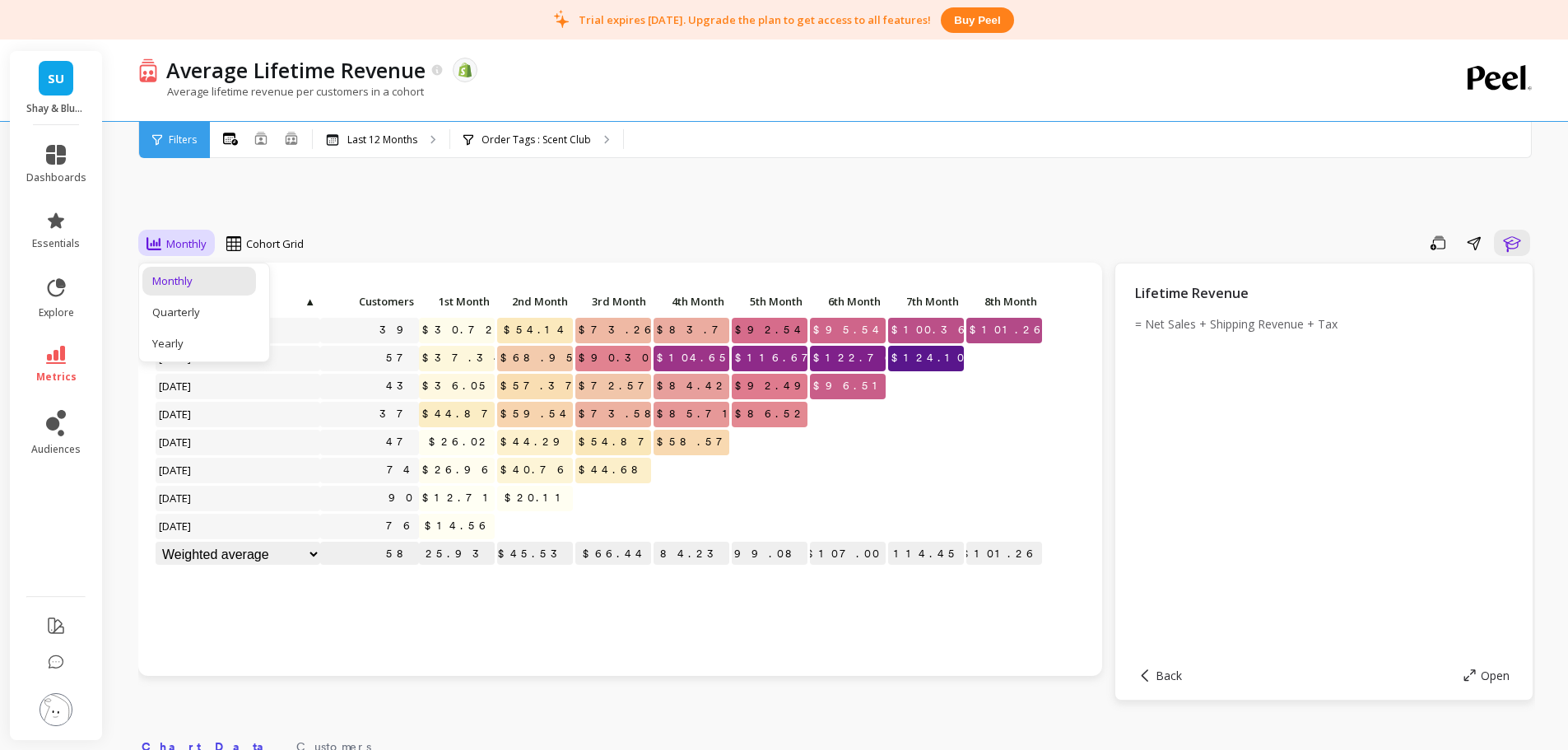
click at [331, 202] on div "3 results available. Use Up and Down to choose options, press Enter to select t…" at bounding box center [836, 744] width 1397 height 1278
click at [379, 129] on div "Last 12 Months" at bounding box center [381, 140] width 137 height 37
click at [47, 368] on link "metrics" at bounding box center [57, 364] width 60 height 37
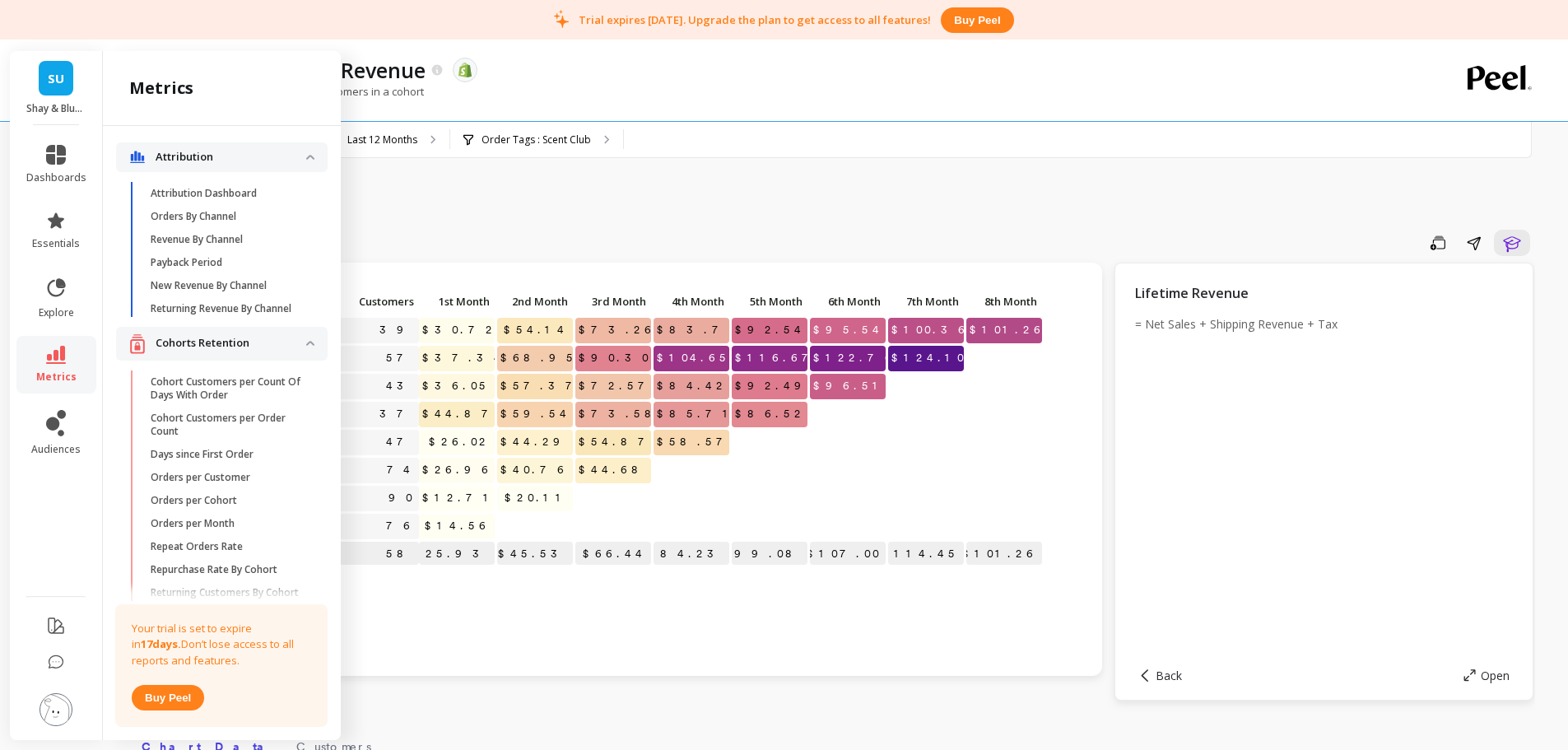
scroll to position [335, 0]
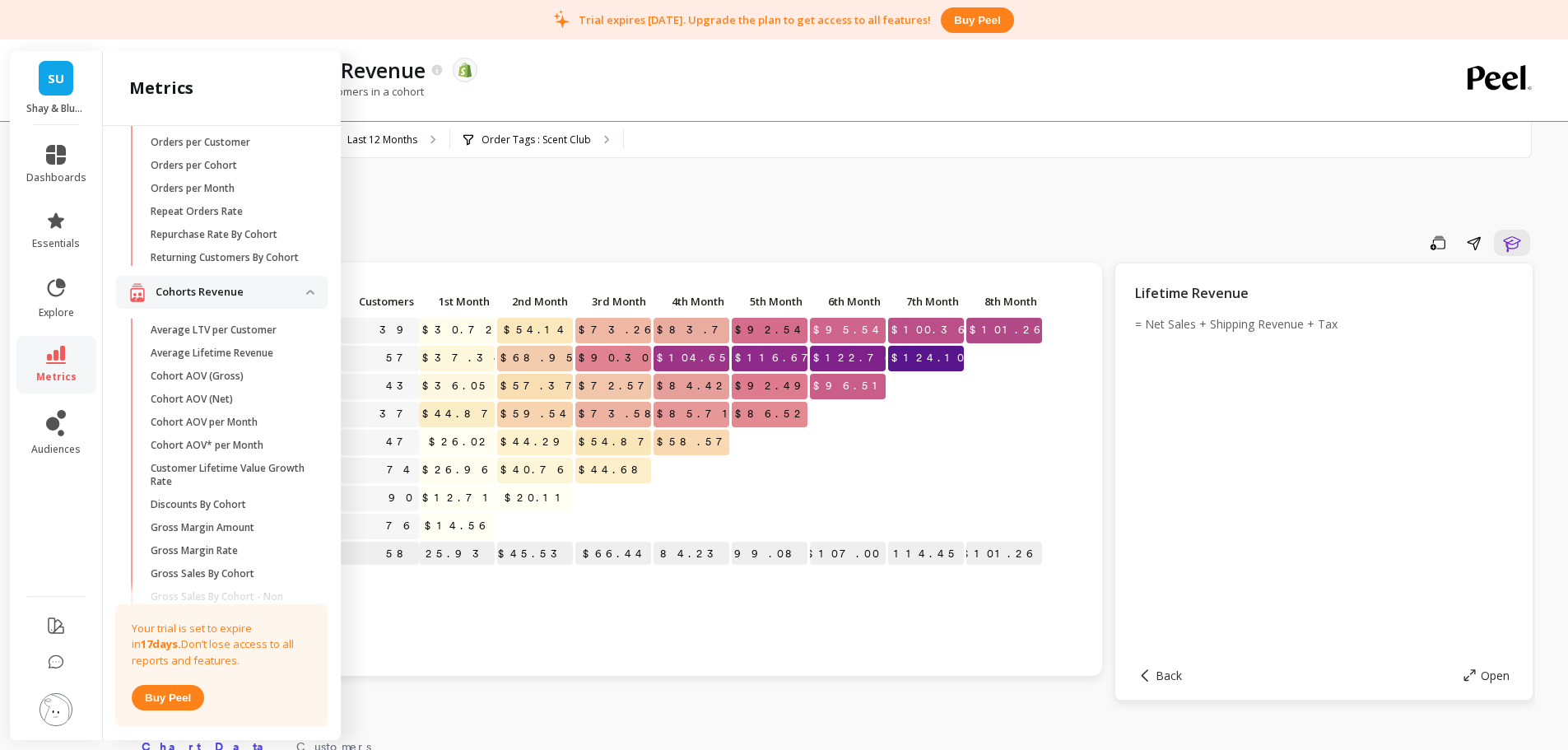
click at [689, 84] on div "Average lifetime revenue per customers in a cohort" at bounding box center [768, 100] width 1262 height 31
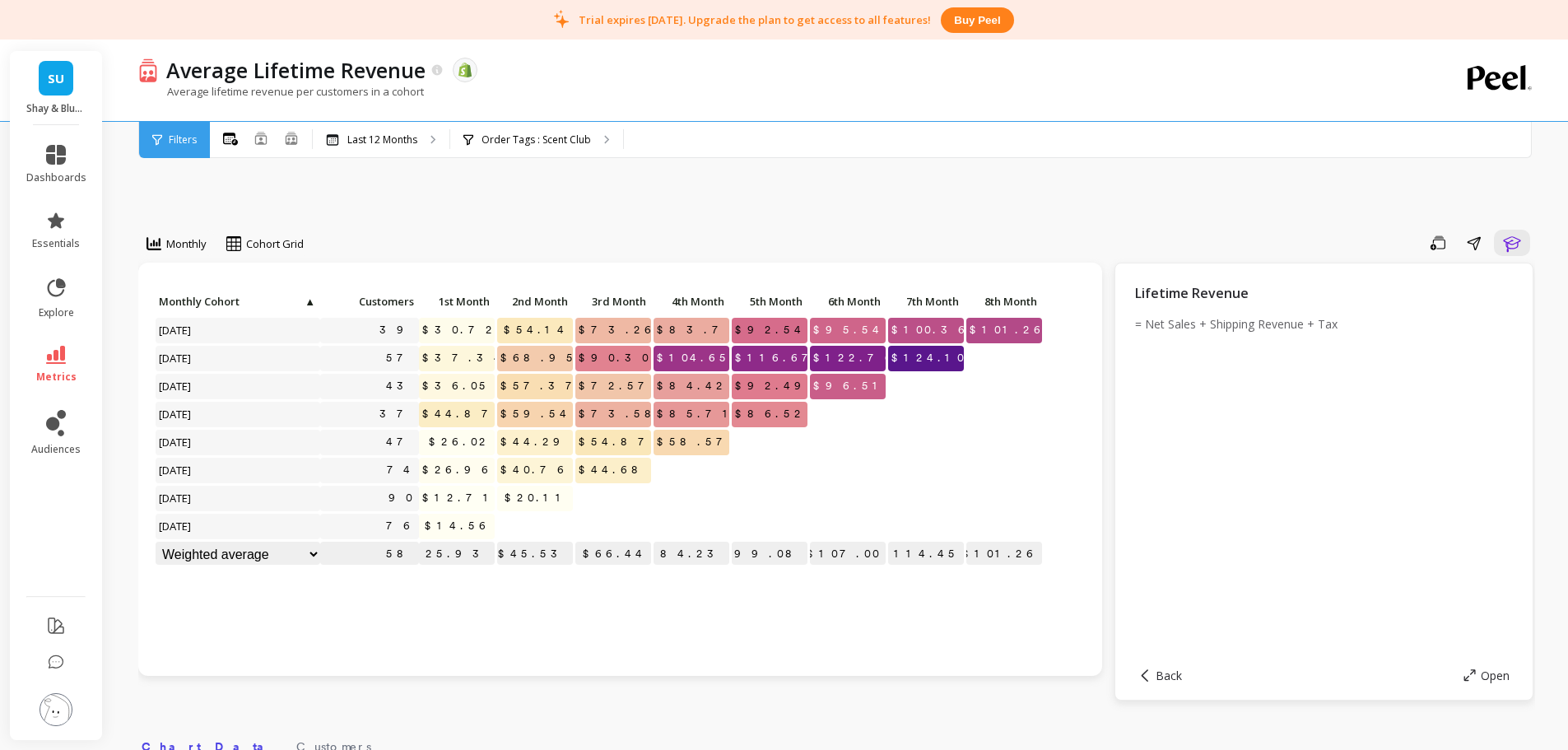
click at [527, 202] on div "Monthly Cohort Grid Save Share Learn Click to create an audience 39 $30.72 $54.…" at bounding box center [836, 744] width 1397 height 1278
click at [312, 303] on span "▲" at bounding box center [310, 301] width 13 height 13
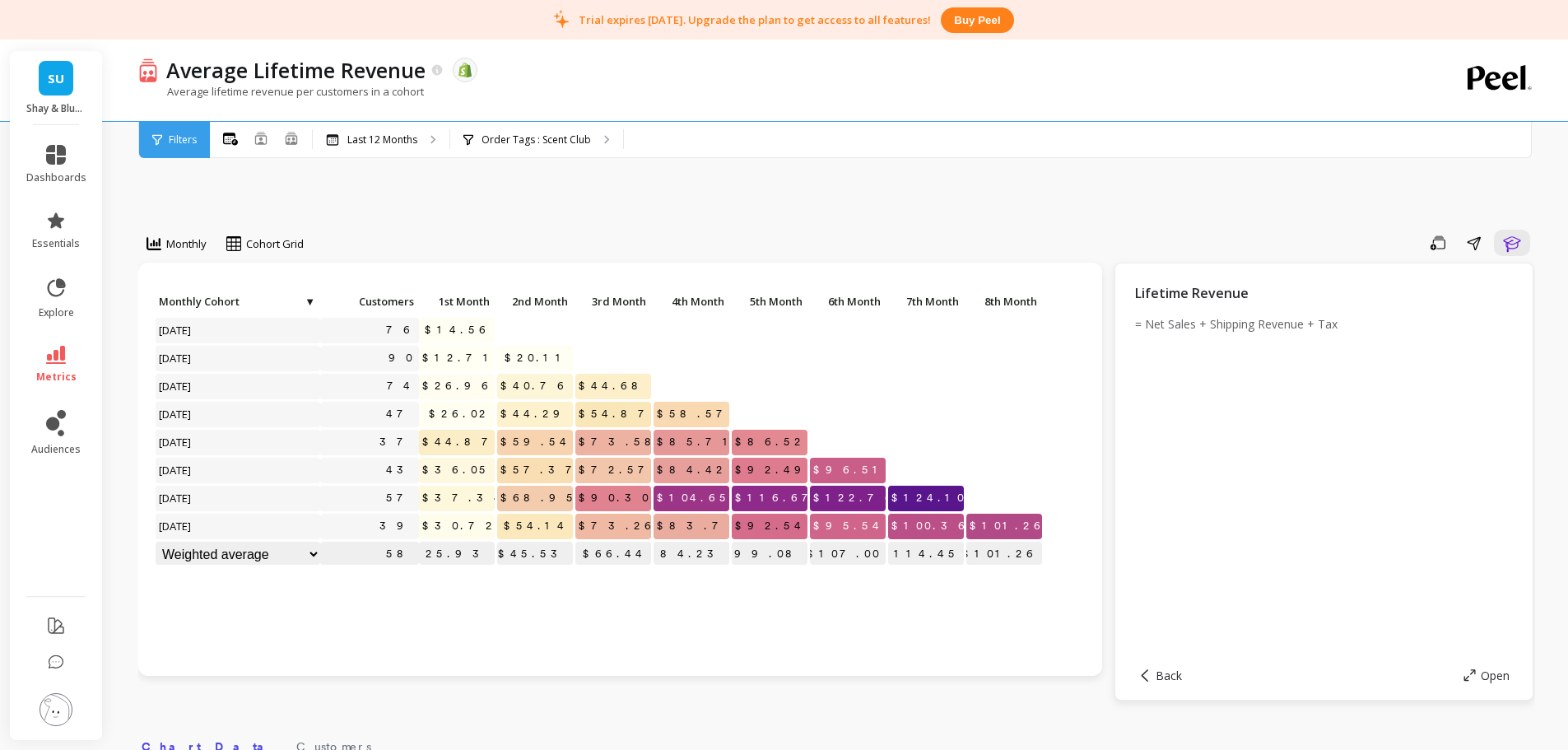
click at [312, 301] on span "▼" at bounding box center [310, 301] width 13 height 13
click at [312, 555] on select "Weighted average Weighted average excl. current month Sum Max Min" at bounding box center [238, 555] width 164 height 26
select select "sum"
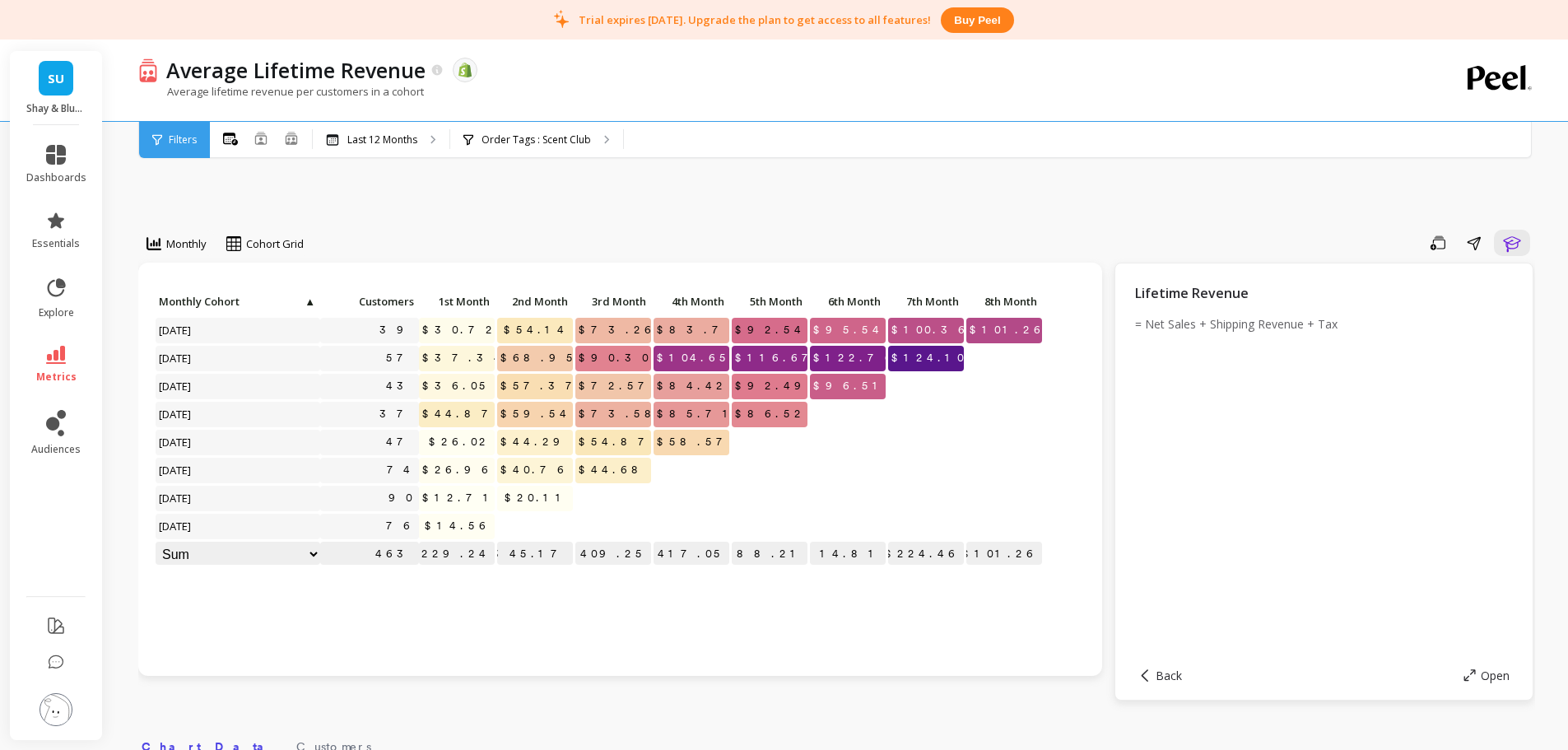
scroll to position [82, 0]
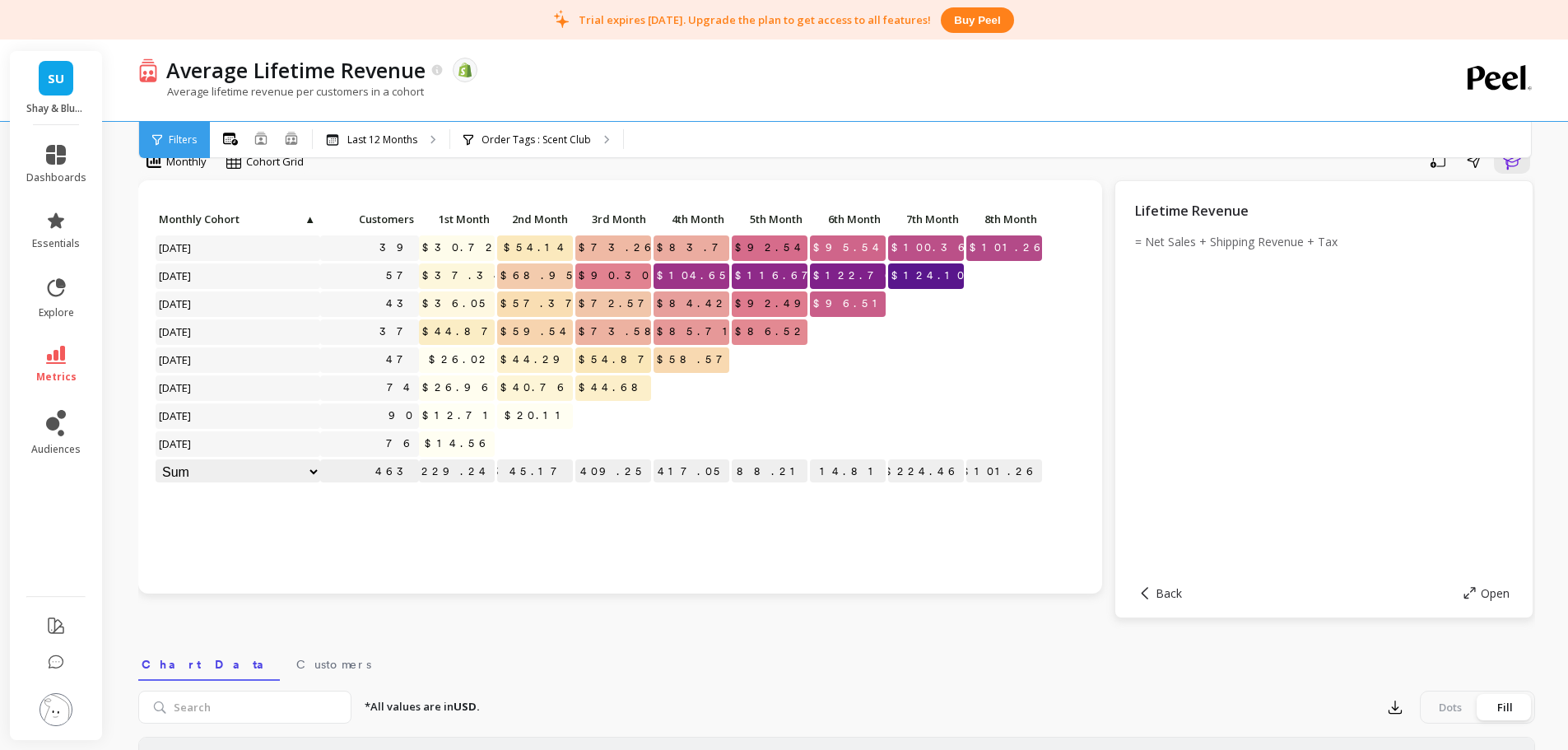
click at [308, 470] on select "Weighted average Weighted average excl. current month Sum Max Min" at bounding box center [238, 472] width 164 height 26
select select "max"
click at [313, 476] on select "Weighted average Weighted average excl. current month Sum Max Min" at bounding box center [238, 472] width 164 height 26
select select "min"
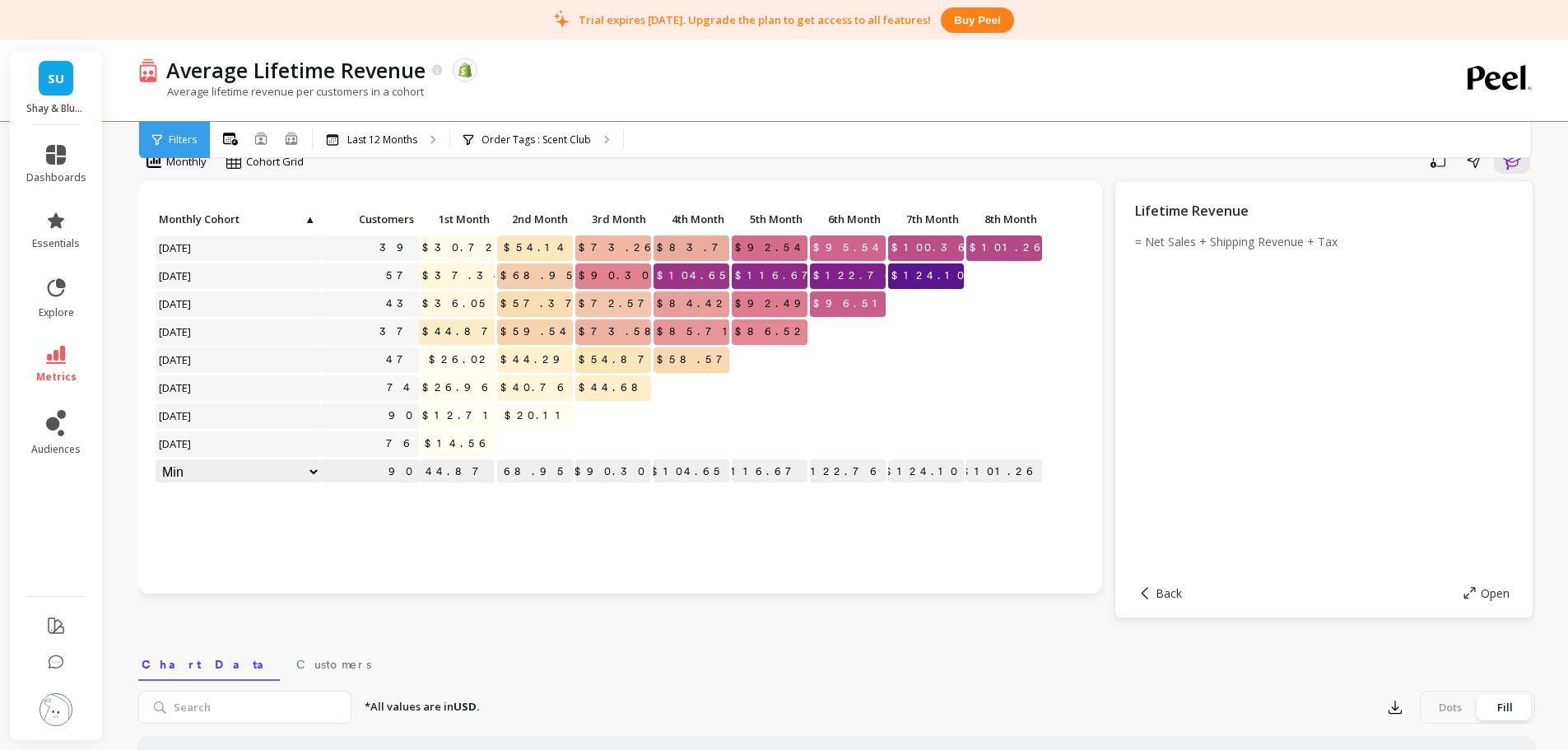
select select "min"
click at [313, 471] on select "Weighted average Weighted average excl. current month Sum Max Min" at bounding box center [238, 472] width 164 height 26
select select "weighted_average_excluding_current_month"
click at [314, 469] on select "Weighted average Weighted average excl. current month Sum Max Min" at bounding box center [238, 472] width 164 height 26
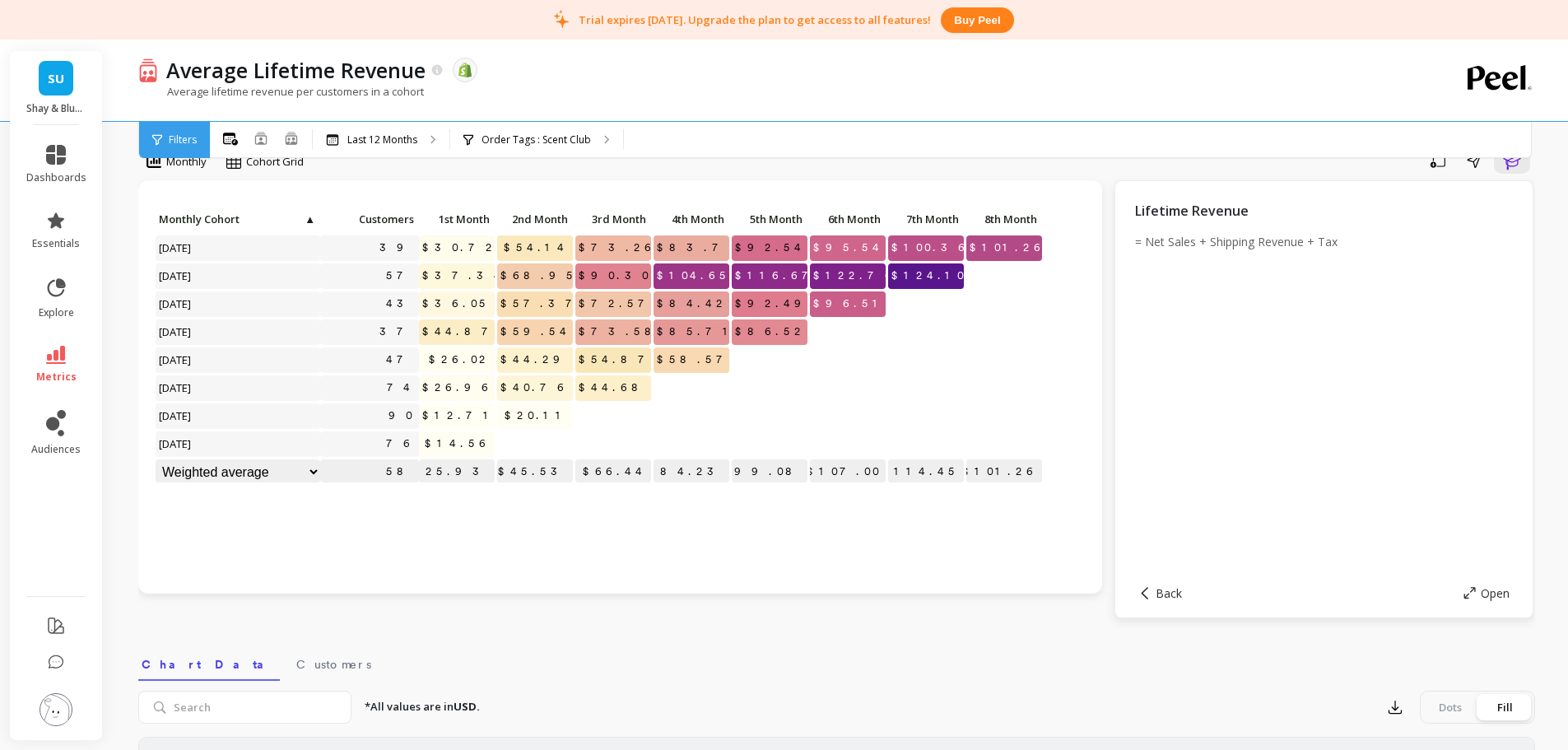
click at [439, 519] on div "Click to create an audience 39 $30.72 $54.14 $73.26 $83.70 $92.54 $95.54 $100.3…" at bounding box center [620, 386] width 964 height 413
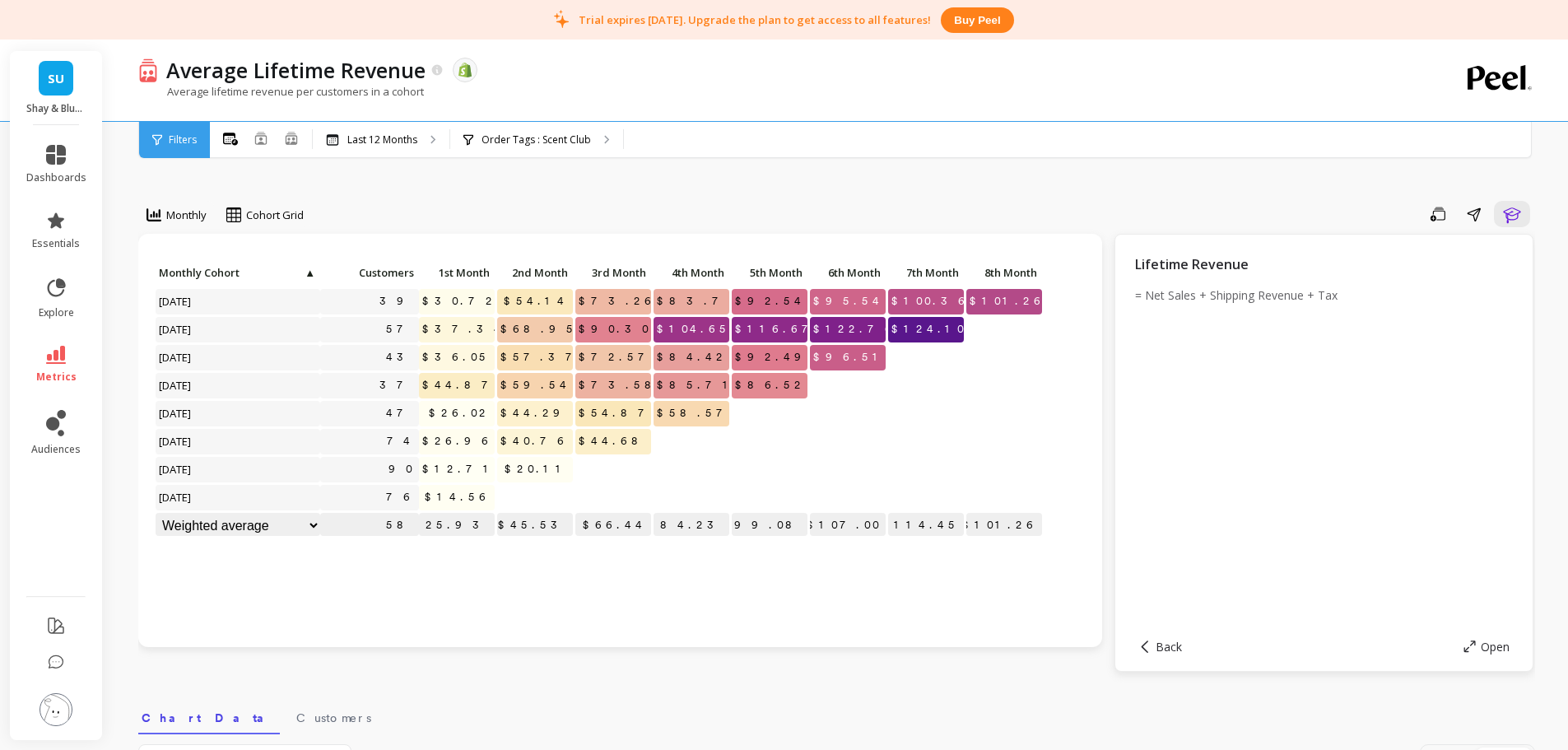
scroll to position [0, 0]
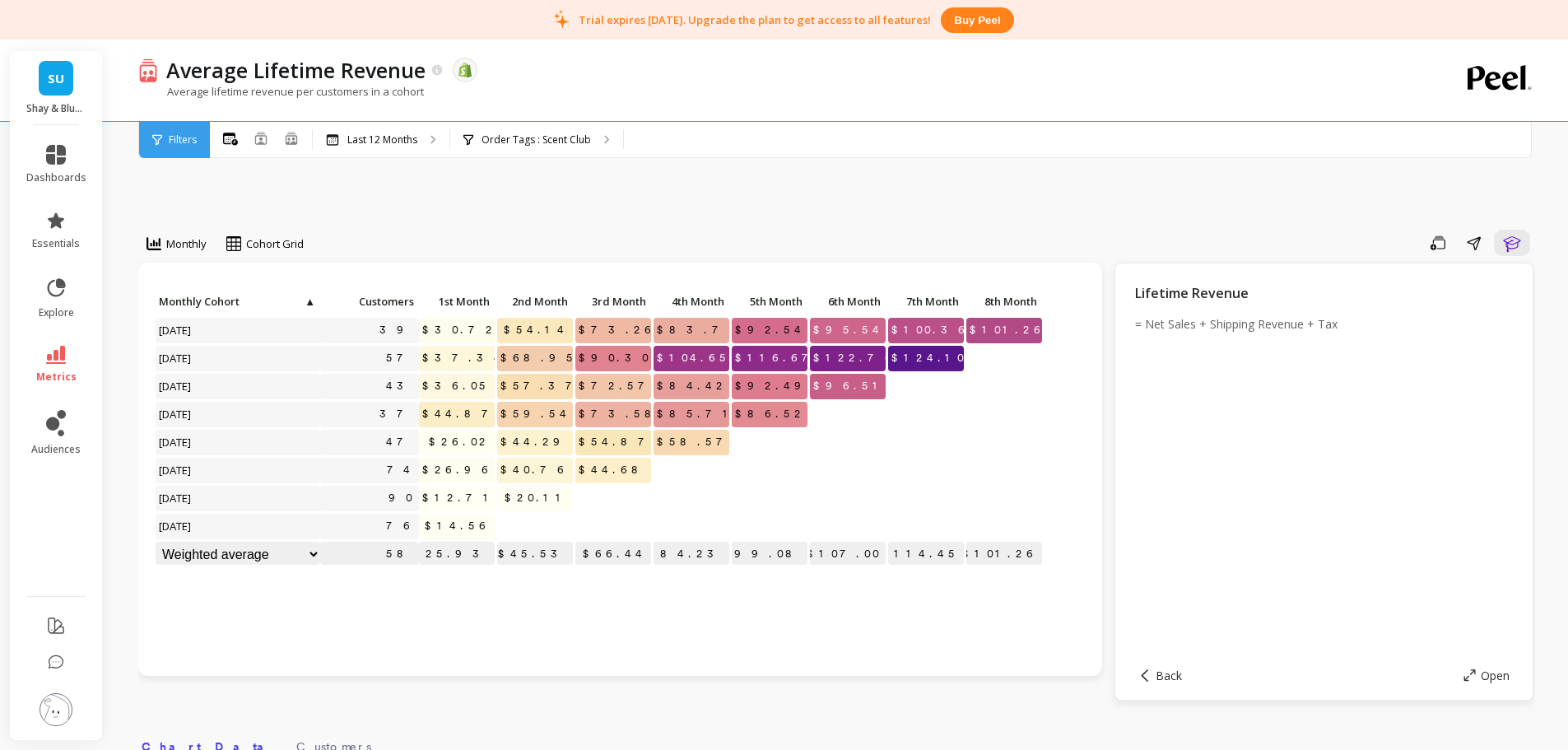
drag, startPoint x: 853, startPoint y: 427, endPoint x: 878, endPoint y: 424, distance: 25.2
click at [878, 424] on div at bounding box center [847, 415] width 76 height 26
click at [267, 557] on select "Weighted average Weighted average excl. current month Sum Max Min" at bounding box center [238, 555] width 164 height 26
select select "sum"
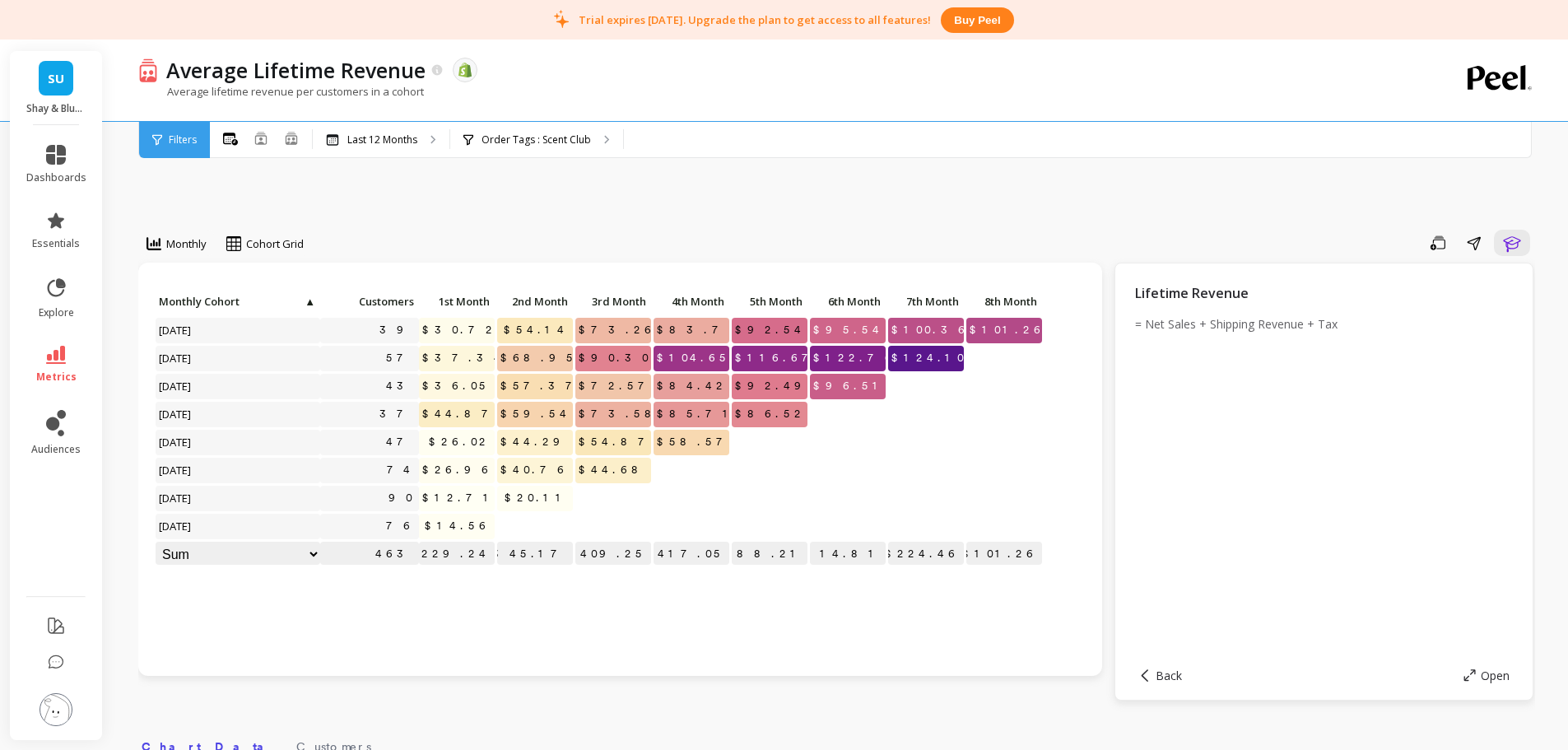
click at [207, 555] on select "Weighted average Weighted average excl. current month Sum Max Min" at bounding box center [238, 555] width 164 height 26
drag, startPoint x: 426, startPoint y: 75, endPoint x: 164, endPoint y: 75, distance: 262.0
click at [164, 75] on div "Average Lifetime Revenue" at bounding box center [301, 69] width 286 height 28
click at [530, 201] on div "Monthly Cohort Grid Save Share Learn Click to create an audience 39 $30.72 $54.…" at bounding box center [836, 743] width 1397 height 1276
click at [540, 139] on p "Order Tags : Scent Club" at bounding box center [536, 140] width 110 height 13
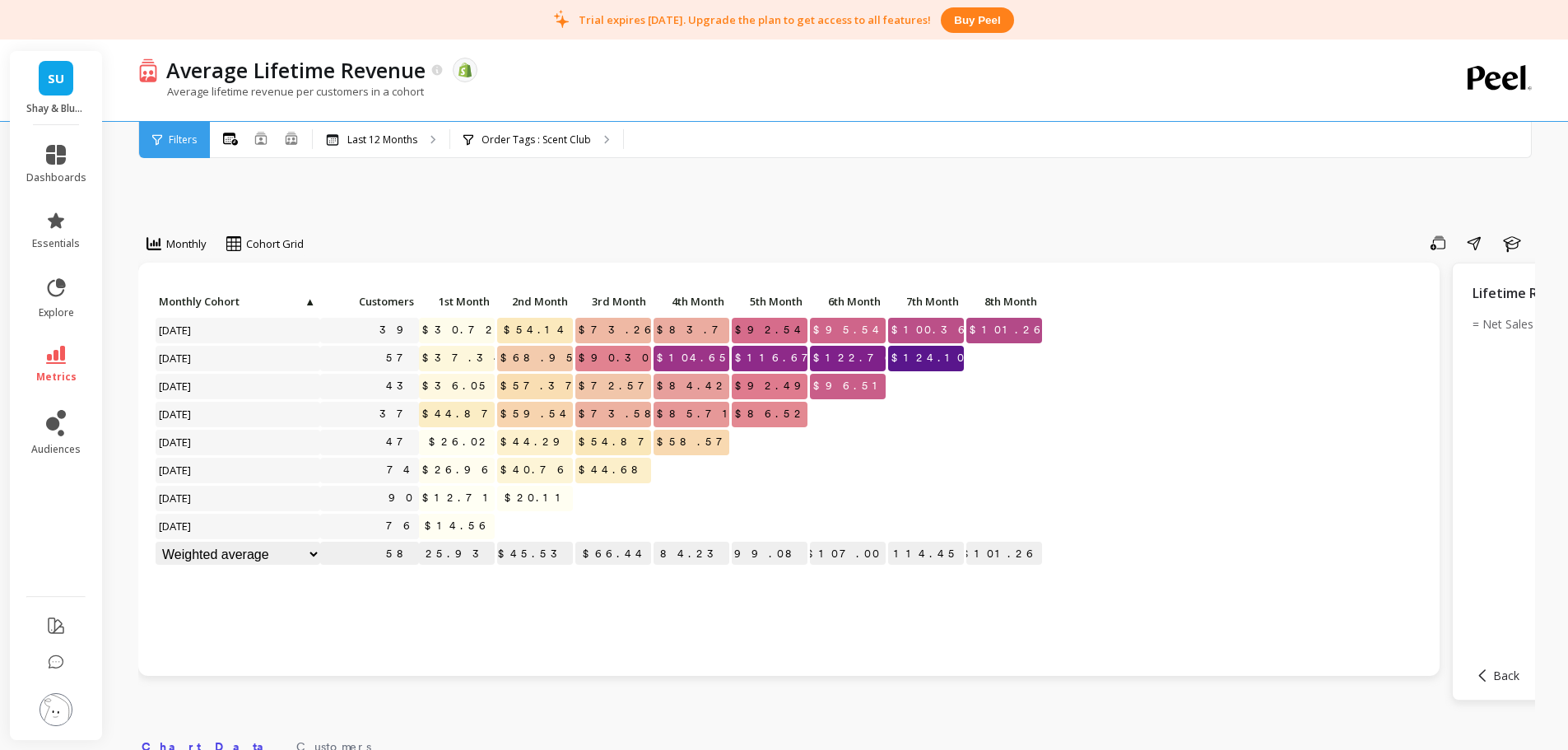
click at [303, 303] on span "▲" at bounding box center [310, 301] width 13 height 13
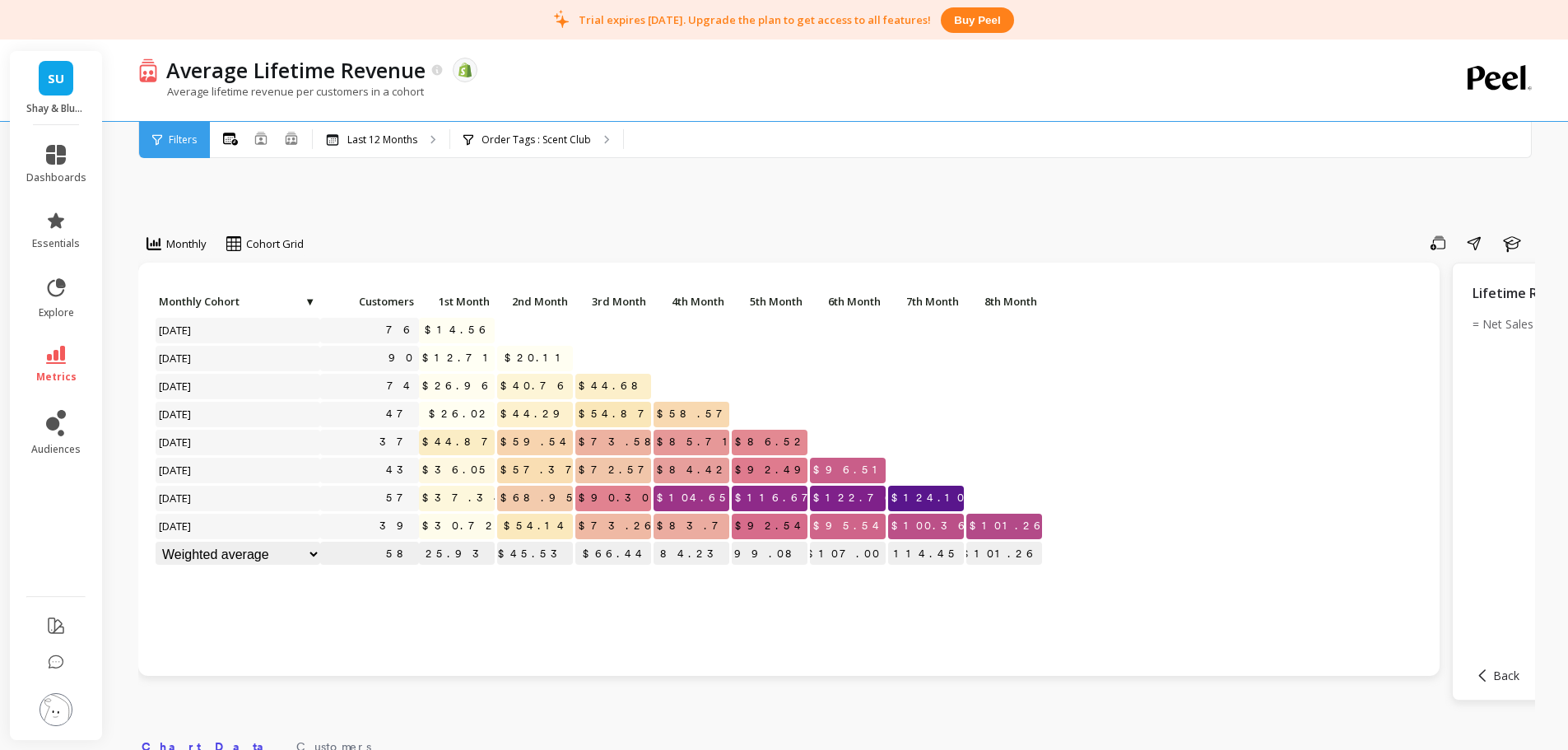
click at [310, 554] on select "Weighted average Weighted average excl. current month Sum Max Min" at bounding box center [238, 555] width 164 height 26
click at [519, 563] on div "Click to create an audience 76 $14.56 Click to create an audience 90 $12.71 $20…" at bounding box center [789, 469] width 1301 height 413
click at [55, 377] on span "metrics" at bounding box center [57, 376] width 40 height 13
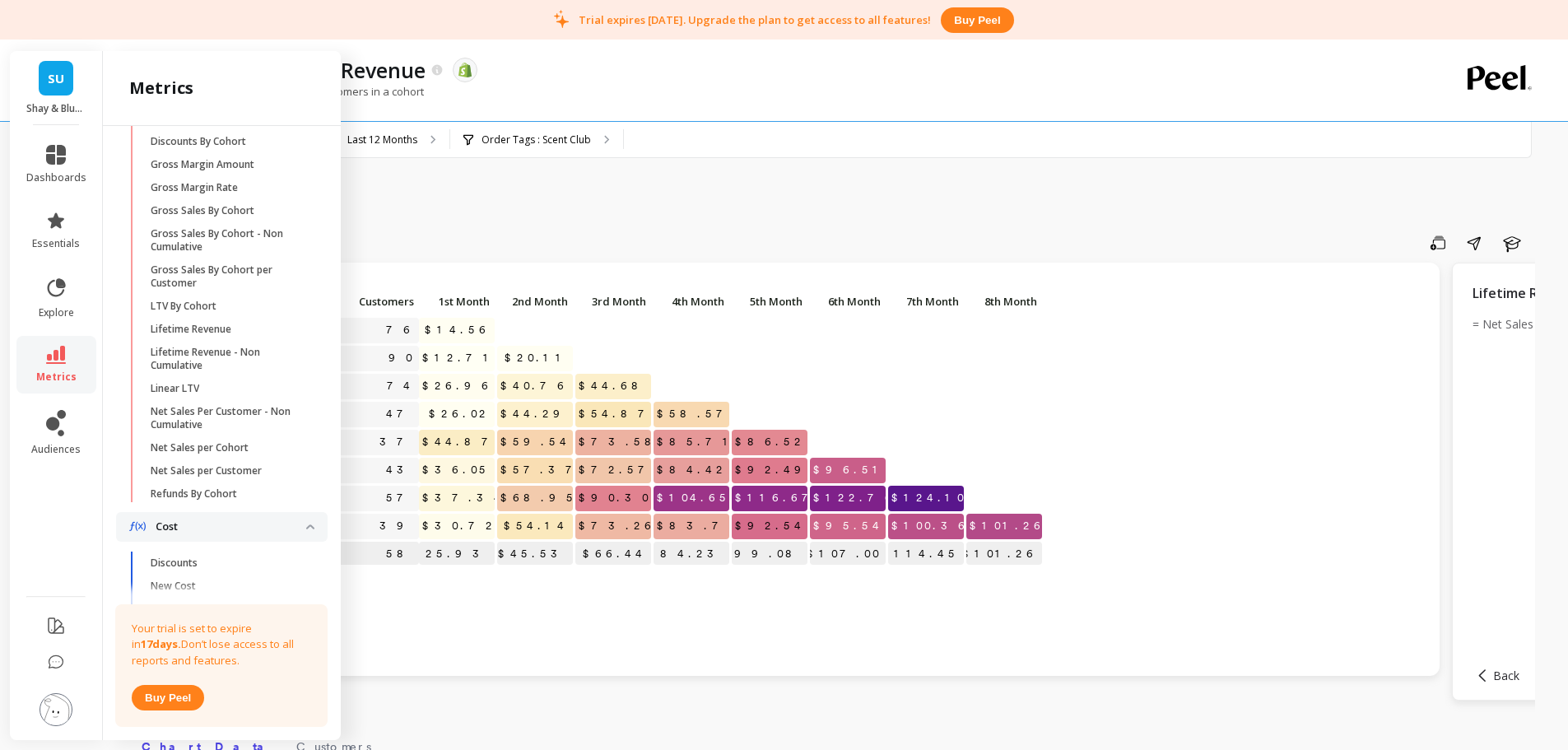
scroll to position [715, 0]
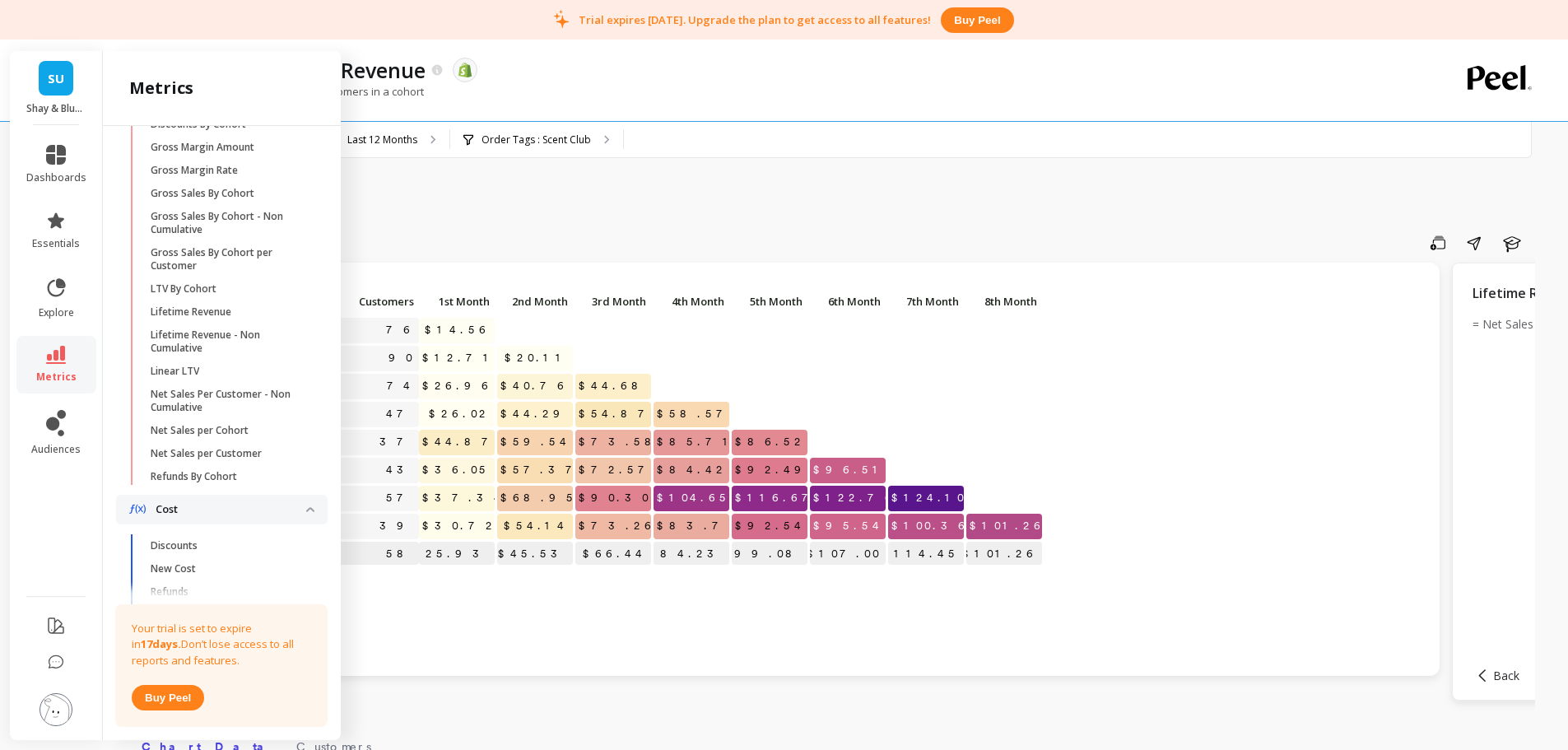
click at [227, 295] on span "LTV By Cohort" at bounding box center [229, 289] width 157 height 13
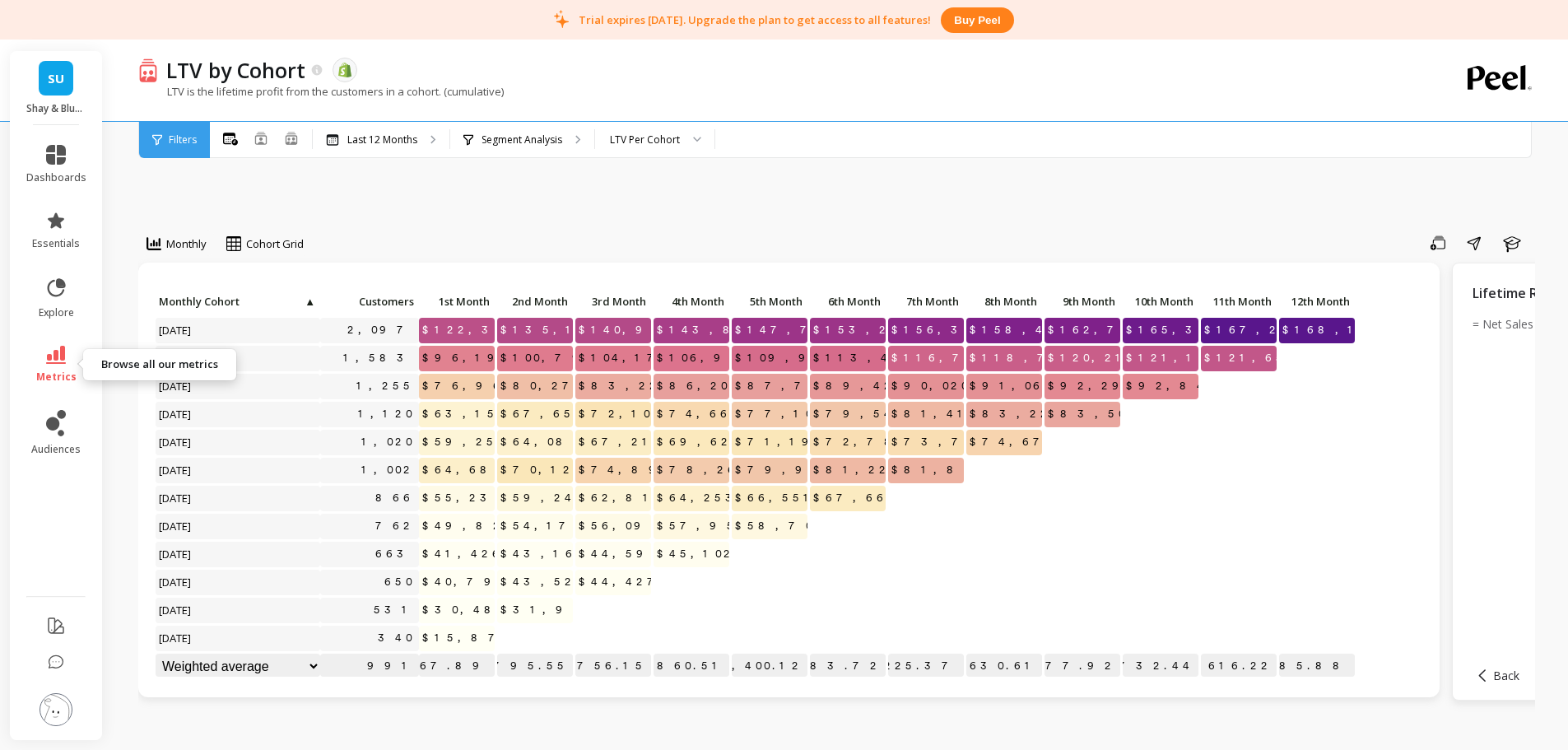
click at [57, 365] on link "metrics" at bounding box center [57, 364] width 60 height 37
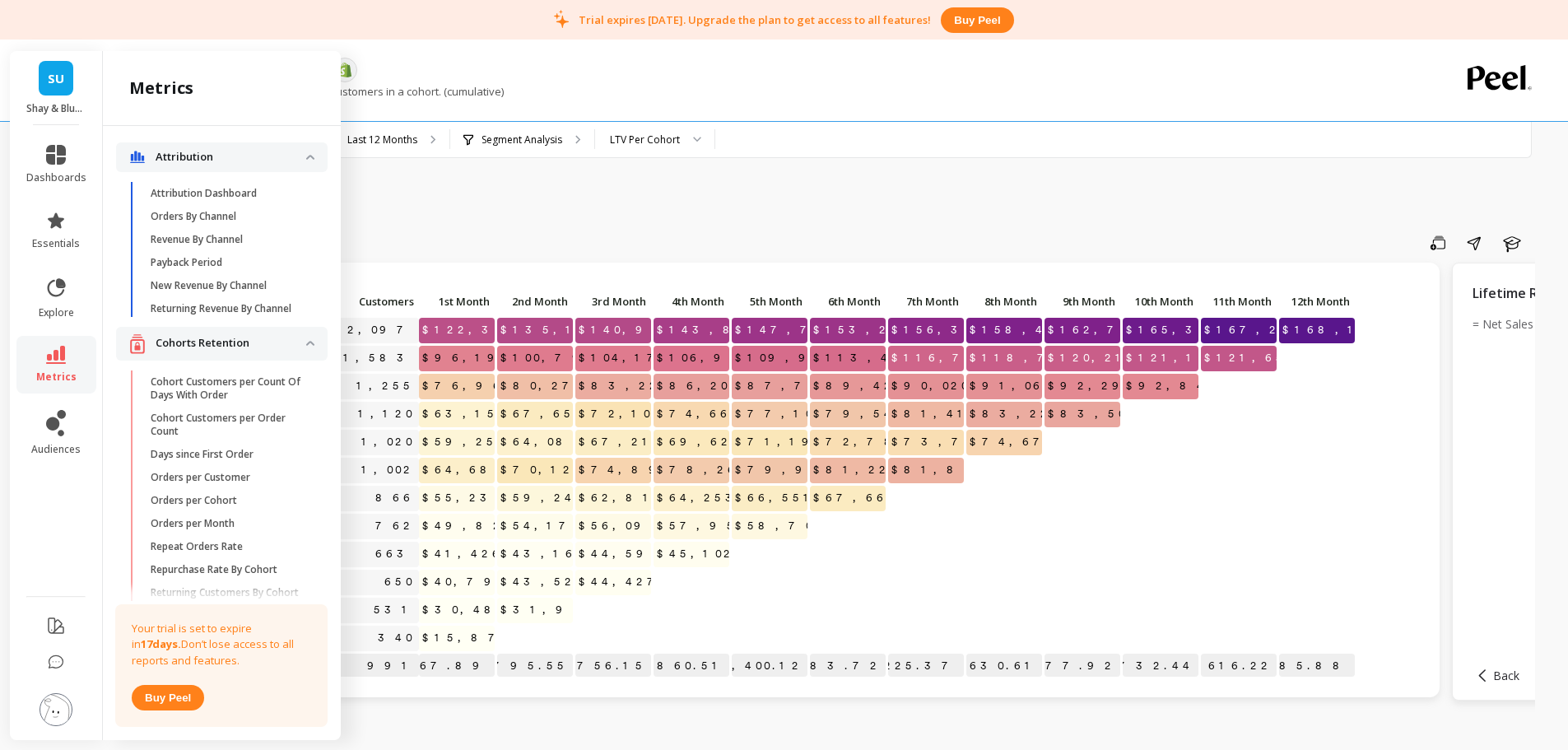
scroll to position [715, 0]
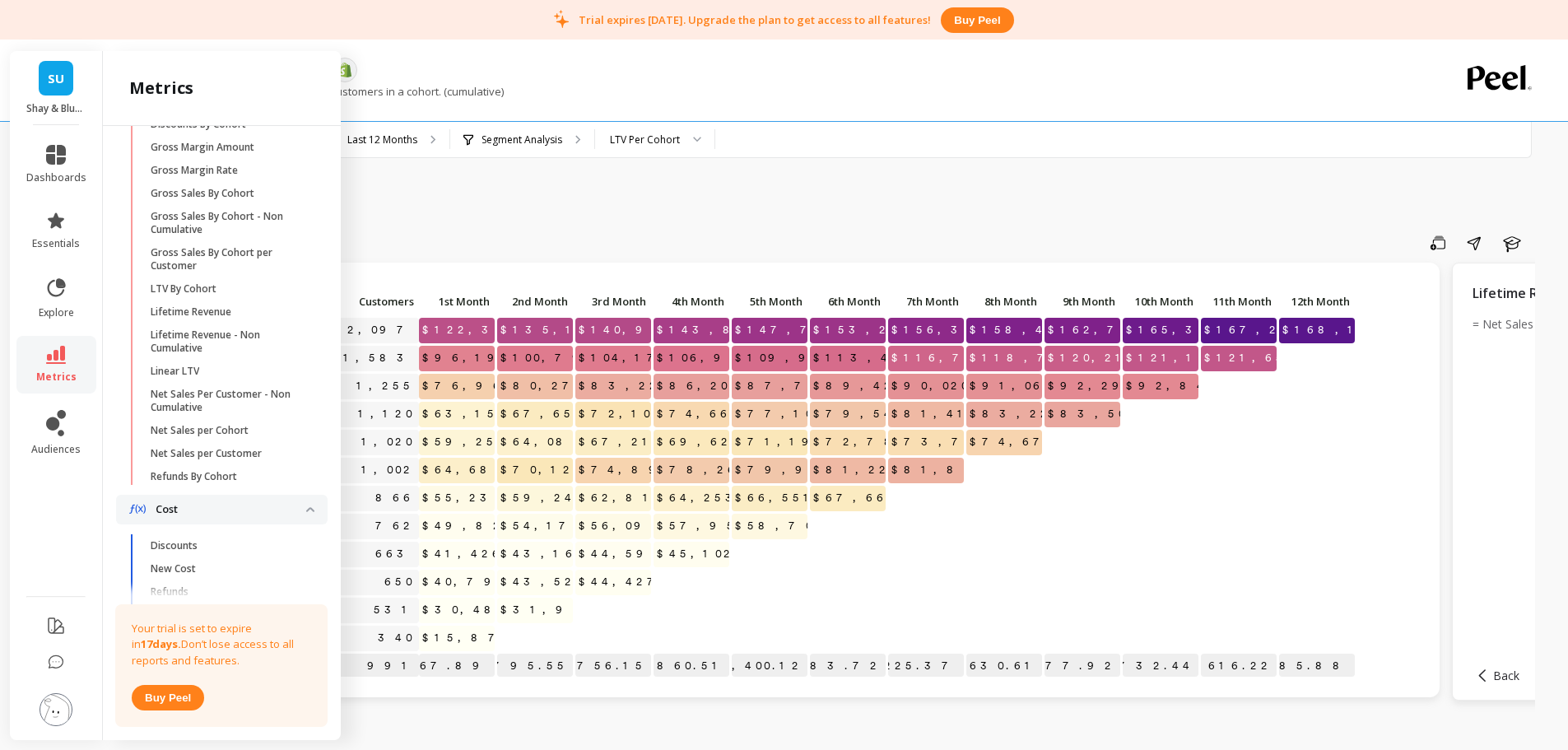
click at [257, 354] on p "Lifetime Revenue - Non Cumulative" at bounding box center [229, 341] width 157 height 26
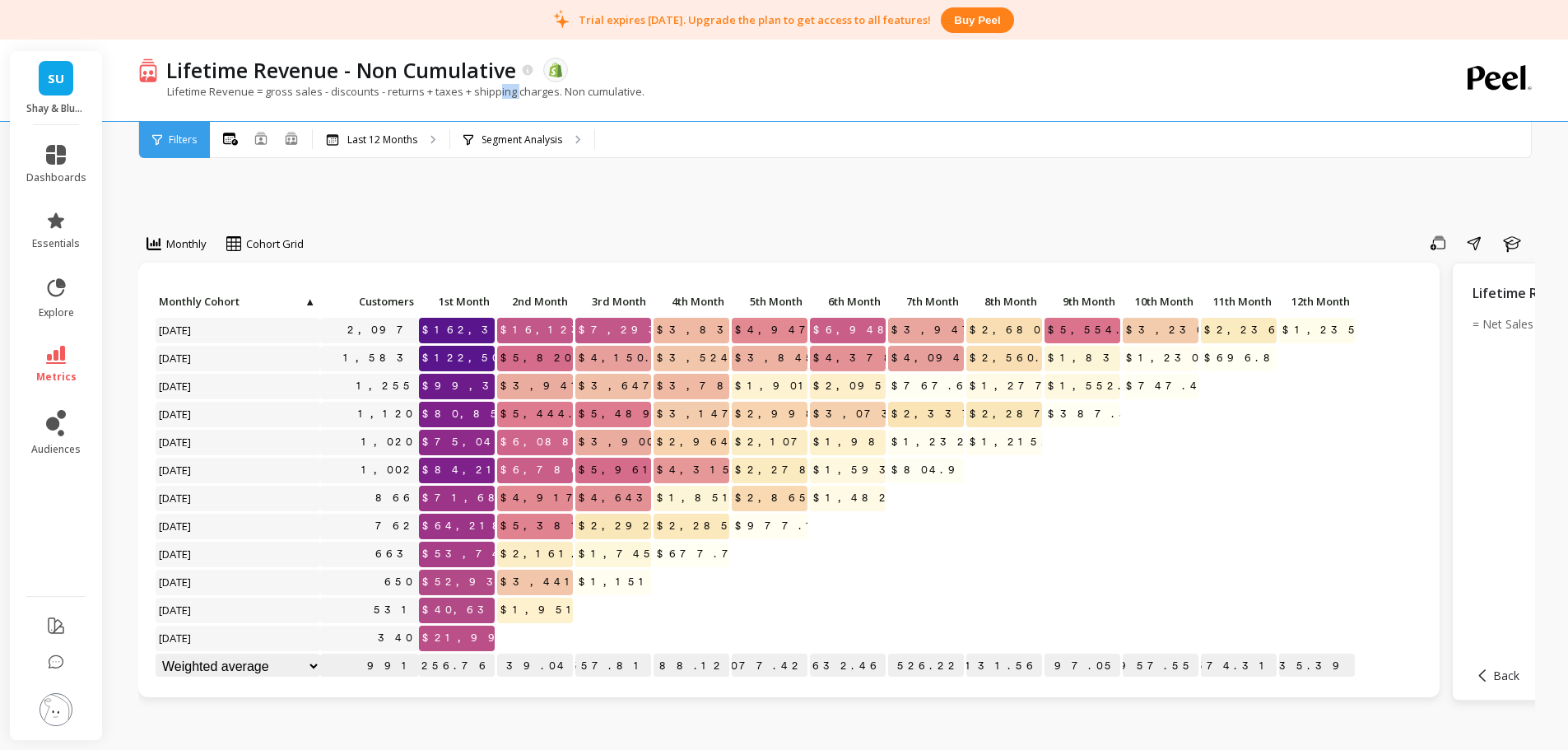
drag, startPoint x: 496, startPoint y: 95, endPoint x: 516, endPoint y: 95, distance: 20.0
click at [516, 95] on p "Lifetime Revenue = gross sales - discounts - returns + taxes + shipping charges…" at bounding box center [391, 91] width 506 height 15
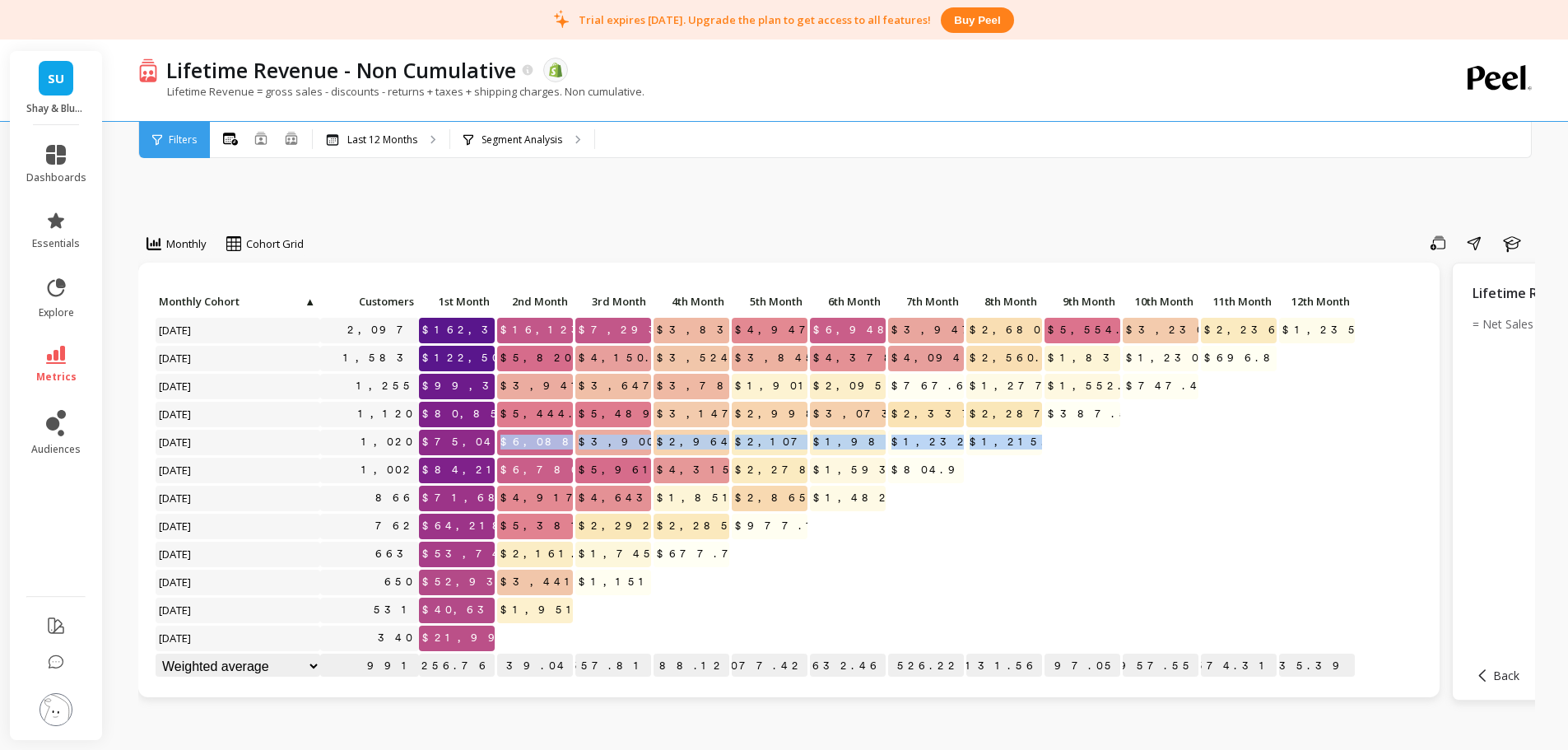
drag, startPoint x: 520, startPoint y: 438, endPoint x: 1043, endPoint y: 438, distance: 523.0
click at [1041, 438] on div "Click to create an audience 2,097 $162,318.18 $16,123.93 $7,293.48 $3,839.97 $4…" at bounding box center [755, 485] width 1202 height 392
copy div "$6,088.40 $3,900.93 $2,964.29 $2,107.50 $1,989.68 $1,232.38 $1,215.88"
click at [743, 447] on p "$2,107.50" at bounding box center [769, 441] width 76 height 25
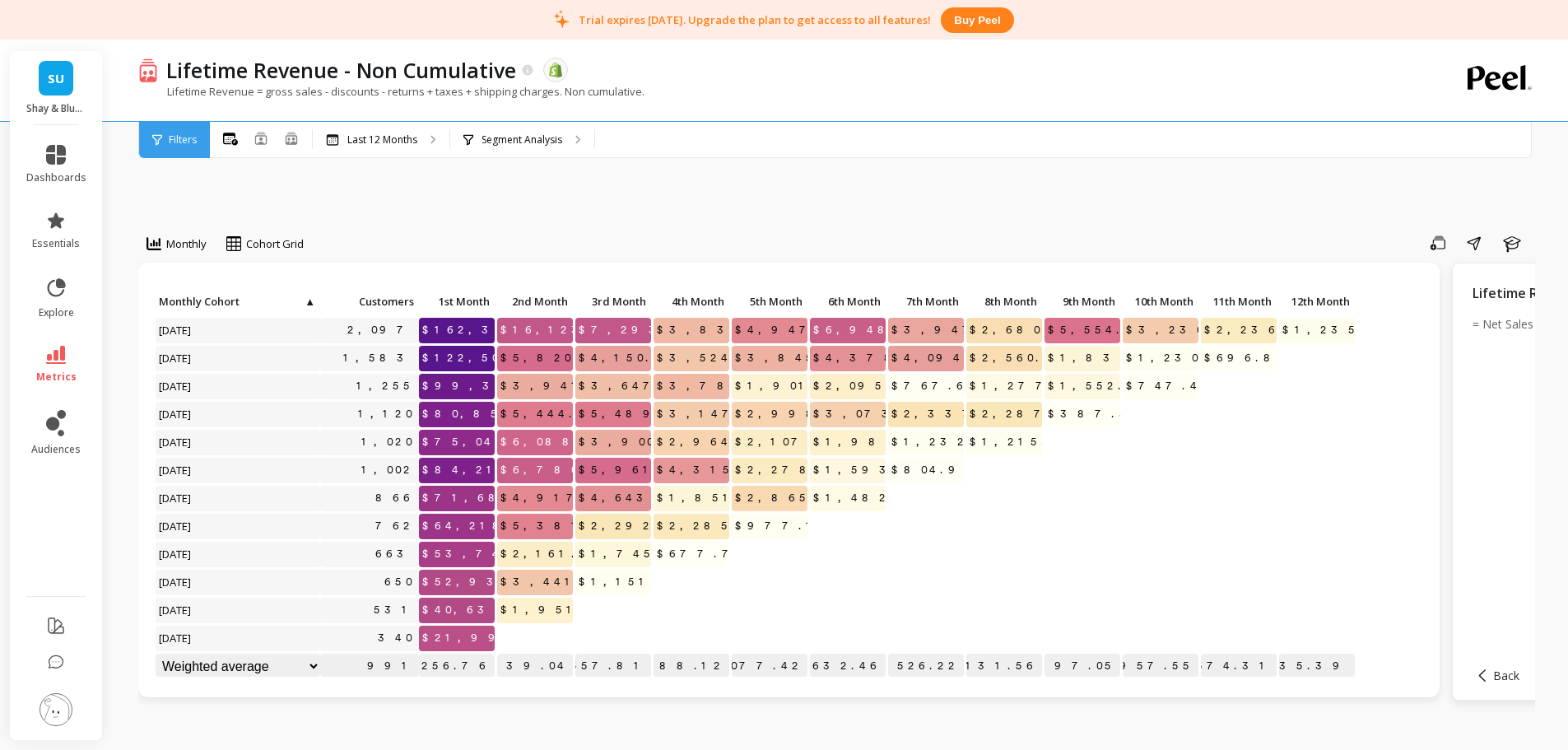
click at [503, 139] on p "Segment Analysis" at bounding box center [522, 140] width 80 height 13
click at [55, 361] on icon at bounding box center [56, 354] width 20 height 18
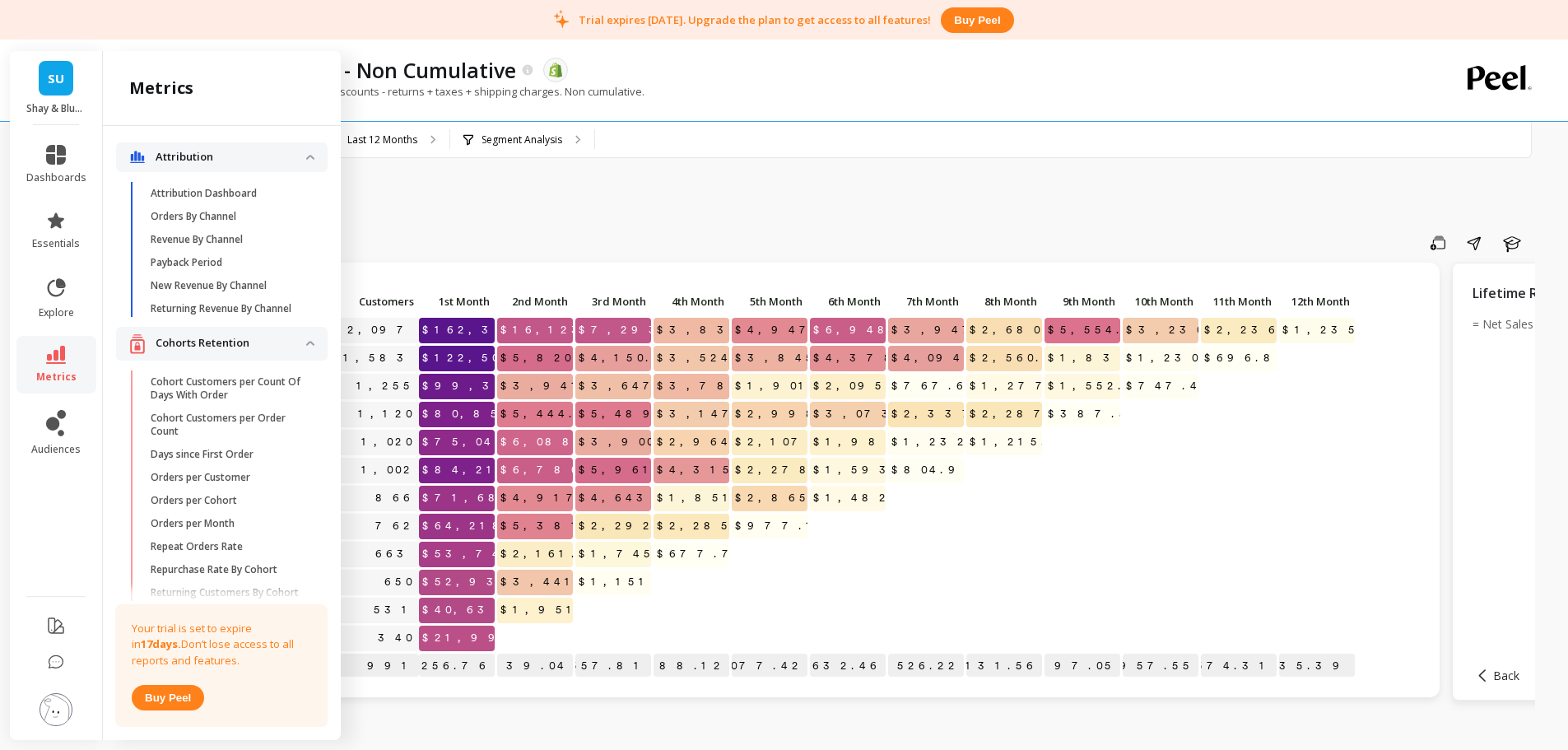
scroll to position [715, 0]
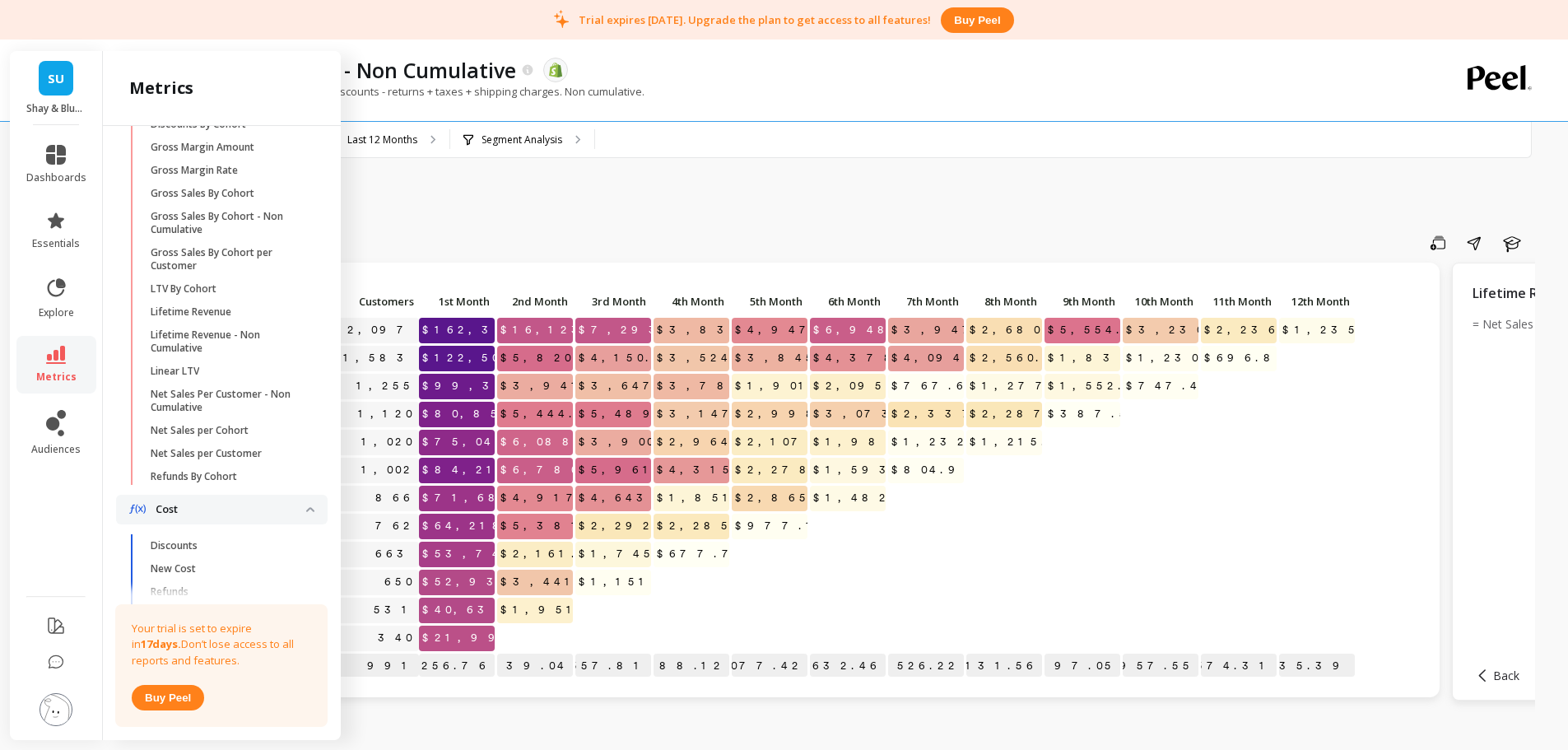
click at [229, 319] on p "Lifetime Revenue" at bounding box center [191, 312] width 80 height 13
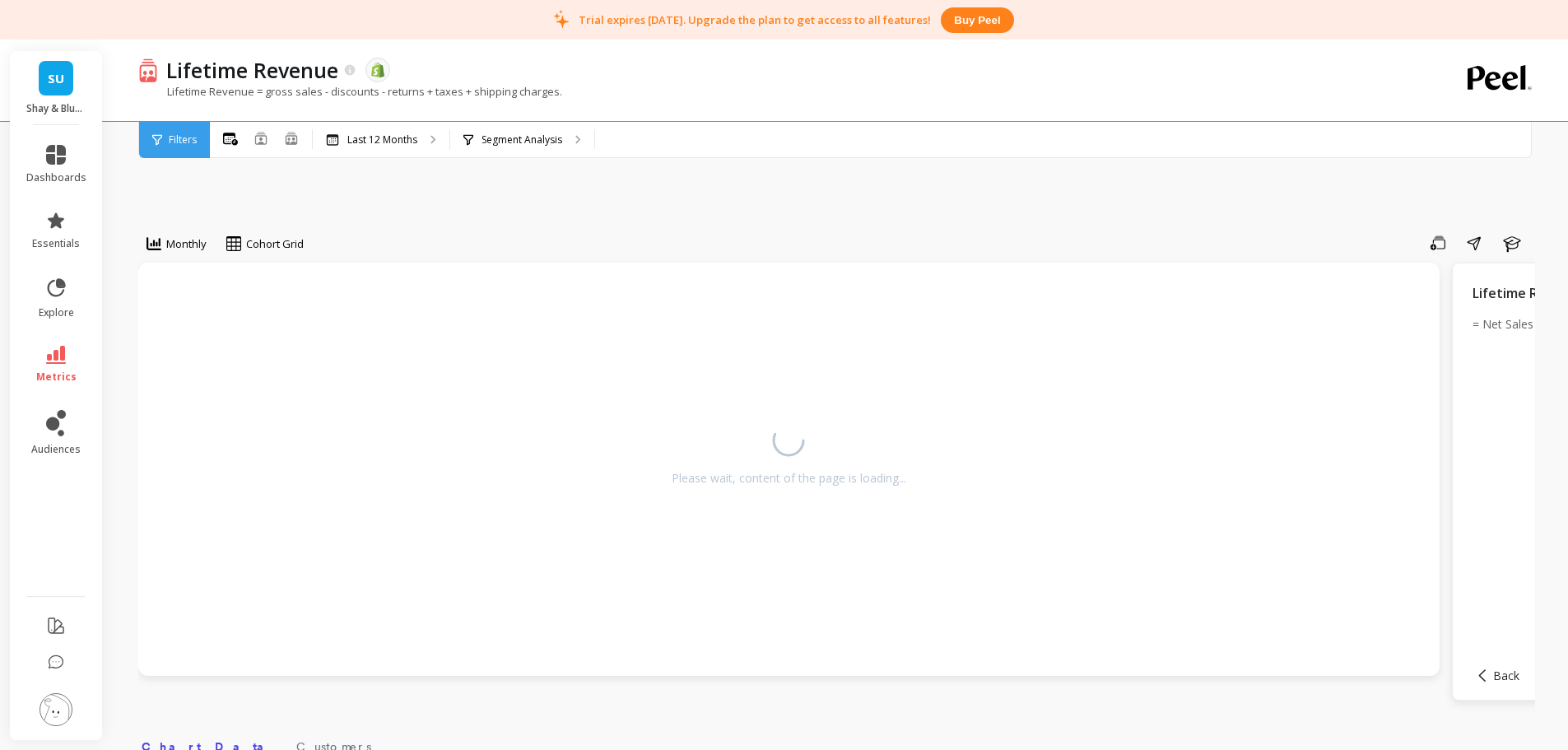
click at [522, 214] on div "Monthly Cohort Grid Save Share Learn Please wait, content of the page is loadin…" at bounding box center [836, 690] width 1397 height 1169
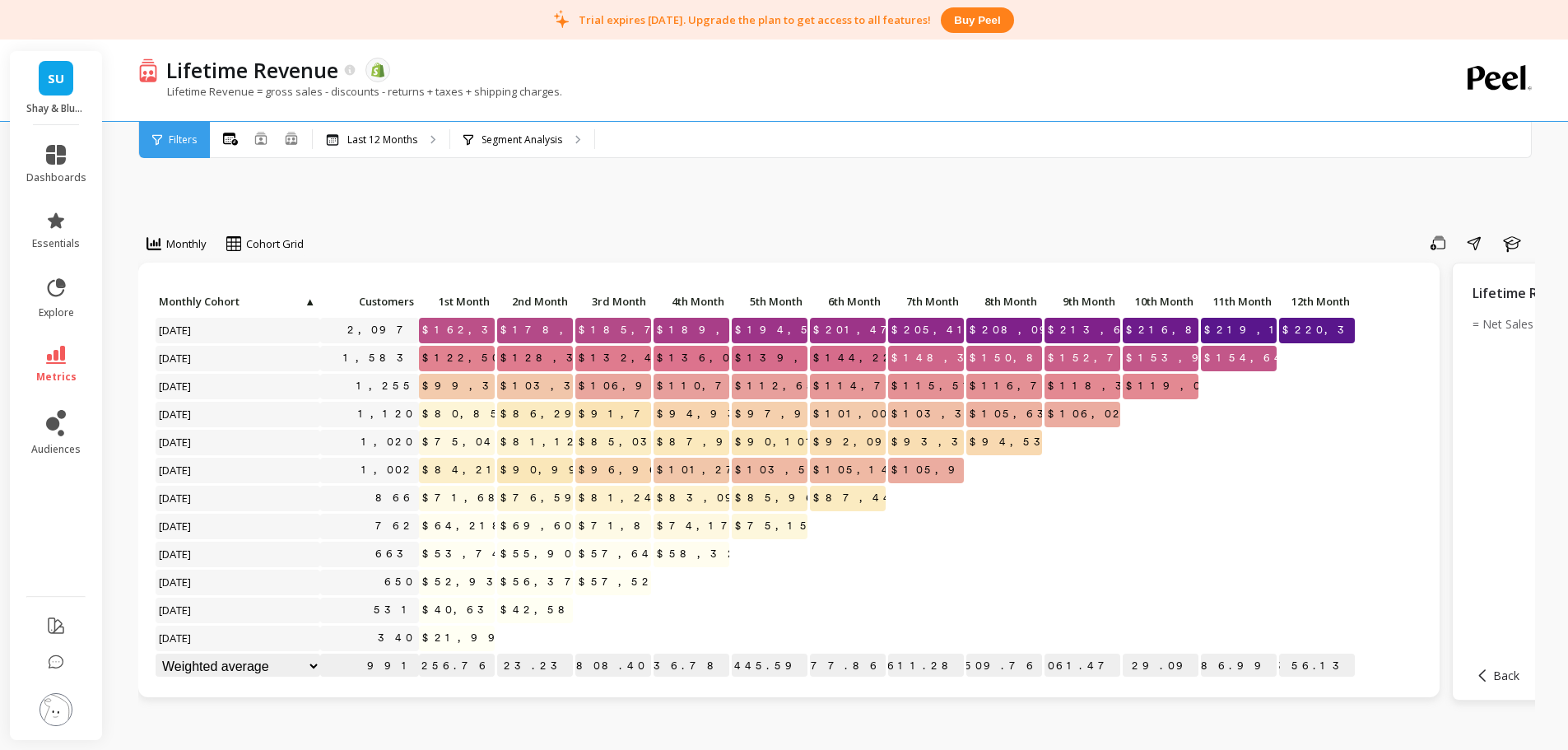
click at [506, 137] on p "Segment Analysis" at bounding box center [522, 140] width 80 height 13
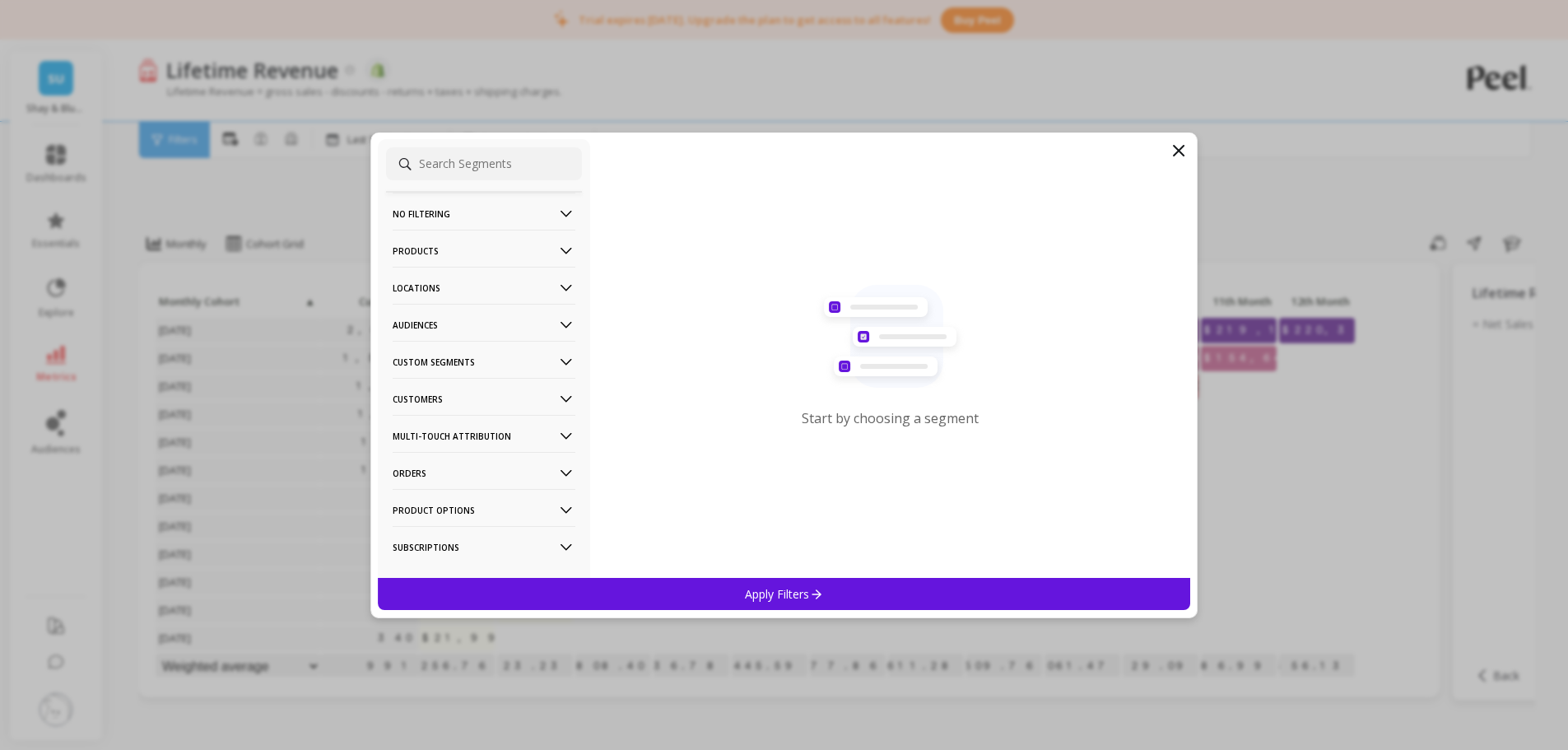
click at [436, 329] on p "Audiences" at bounding box center [484, 324] width 183 height 42
click at [440, 442] on div "ScentList" at bounding box center [483, 442] width 196 height 26
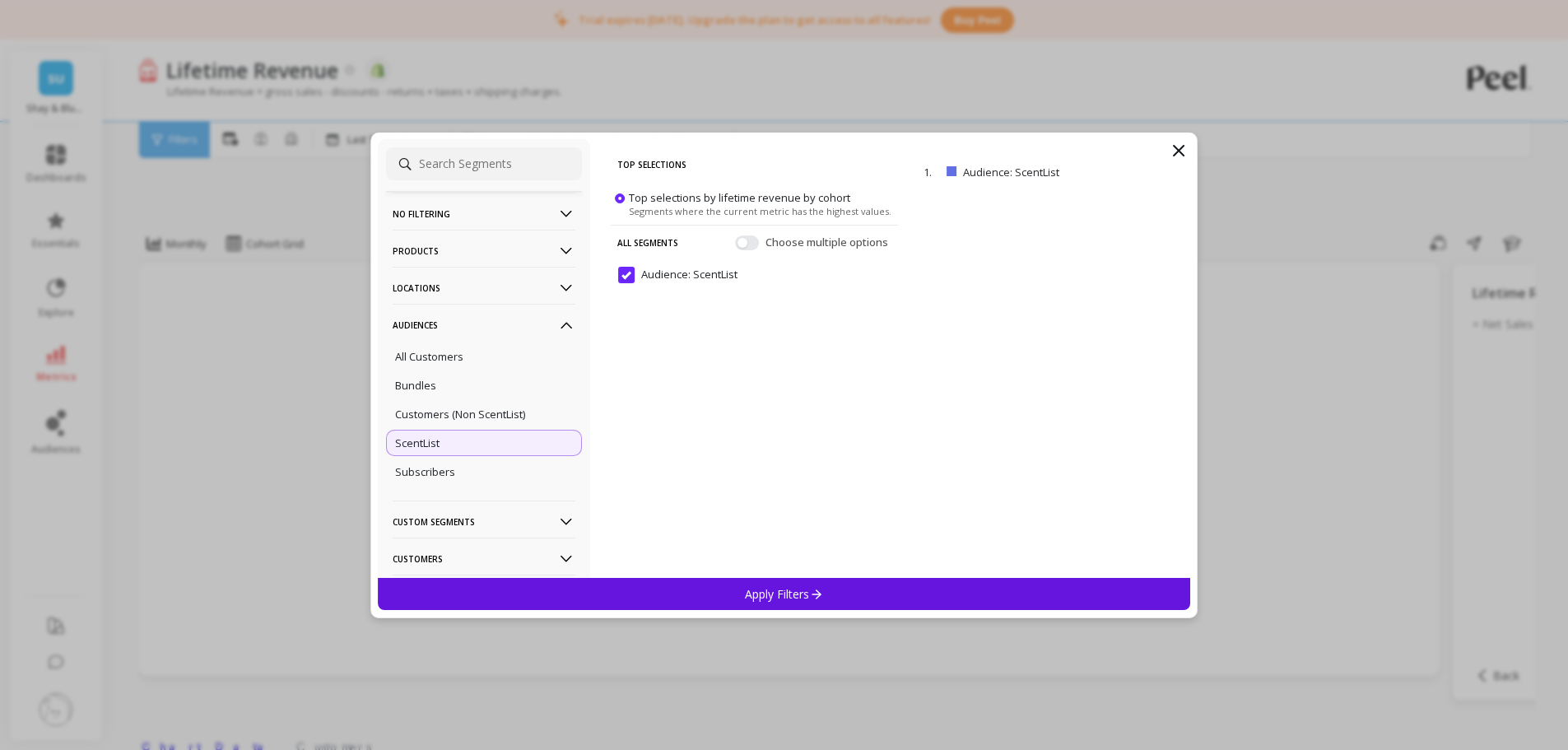
click at [724, 563] on div "Apply Filters" at bounding box center [784, 593] width 813 height 32
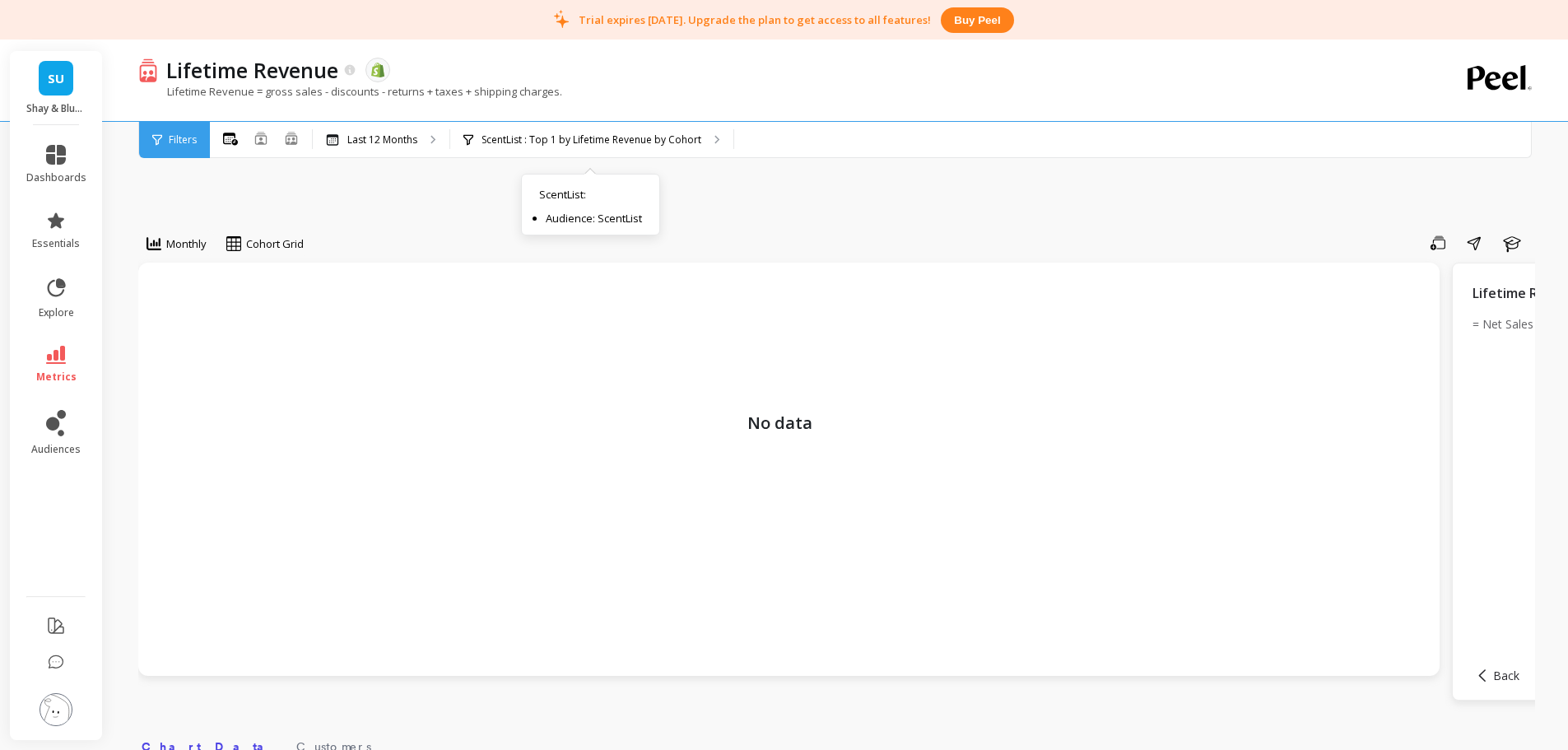
click at [534, 149] on div "ScentList : Top 1 by Lifetime Revenue by Cohort ScentList : Audience: ScentList" at bounding box center [592, 140] width 283 height 37
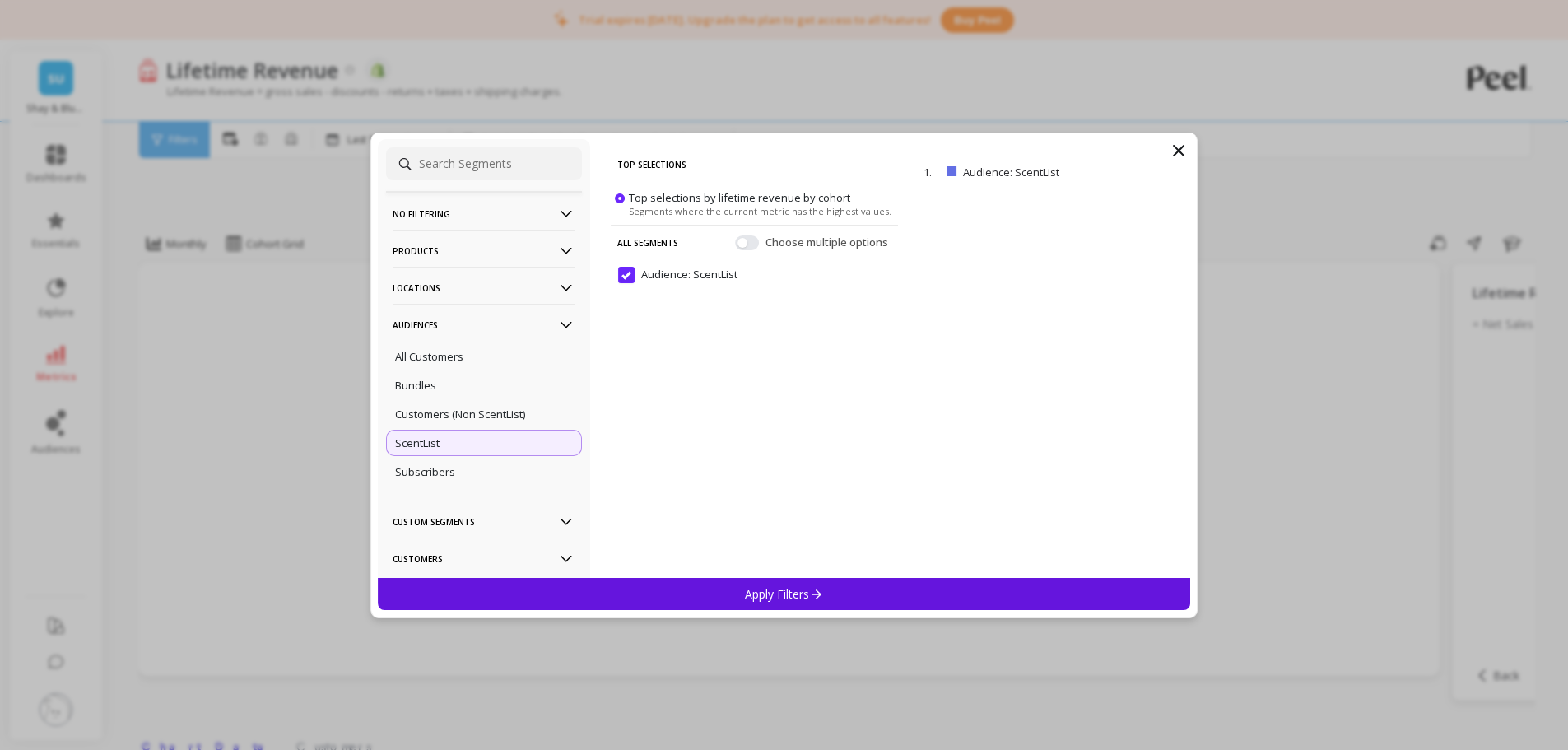
click at [506, 441] on div "ScentList" at bounding box center [483, 442] width 196 height 26
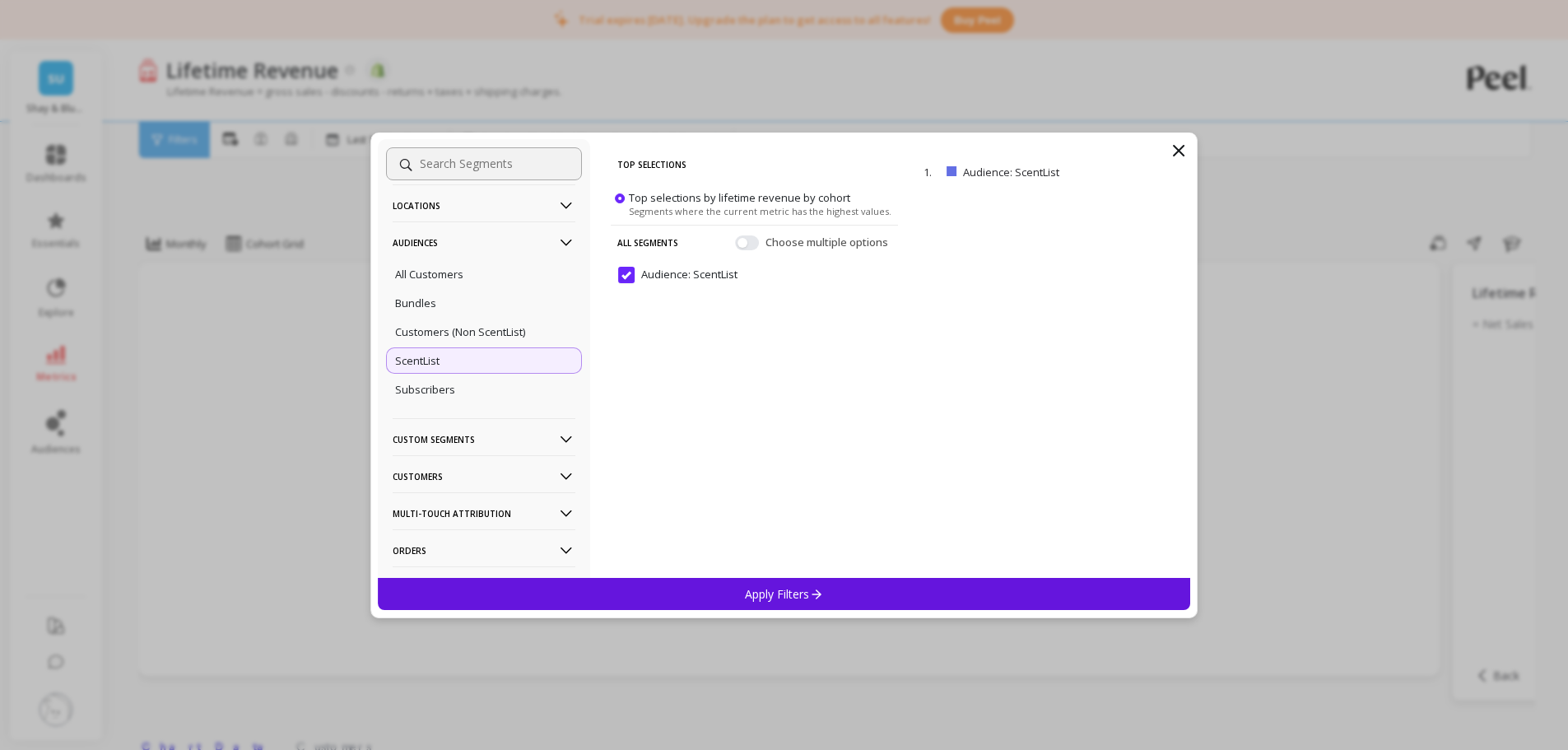
click at [441, 368] on div "ScentList" at bounding box center [483, 360] width 196 height 26
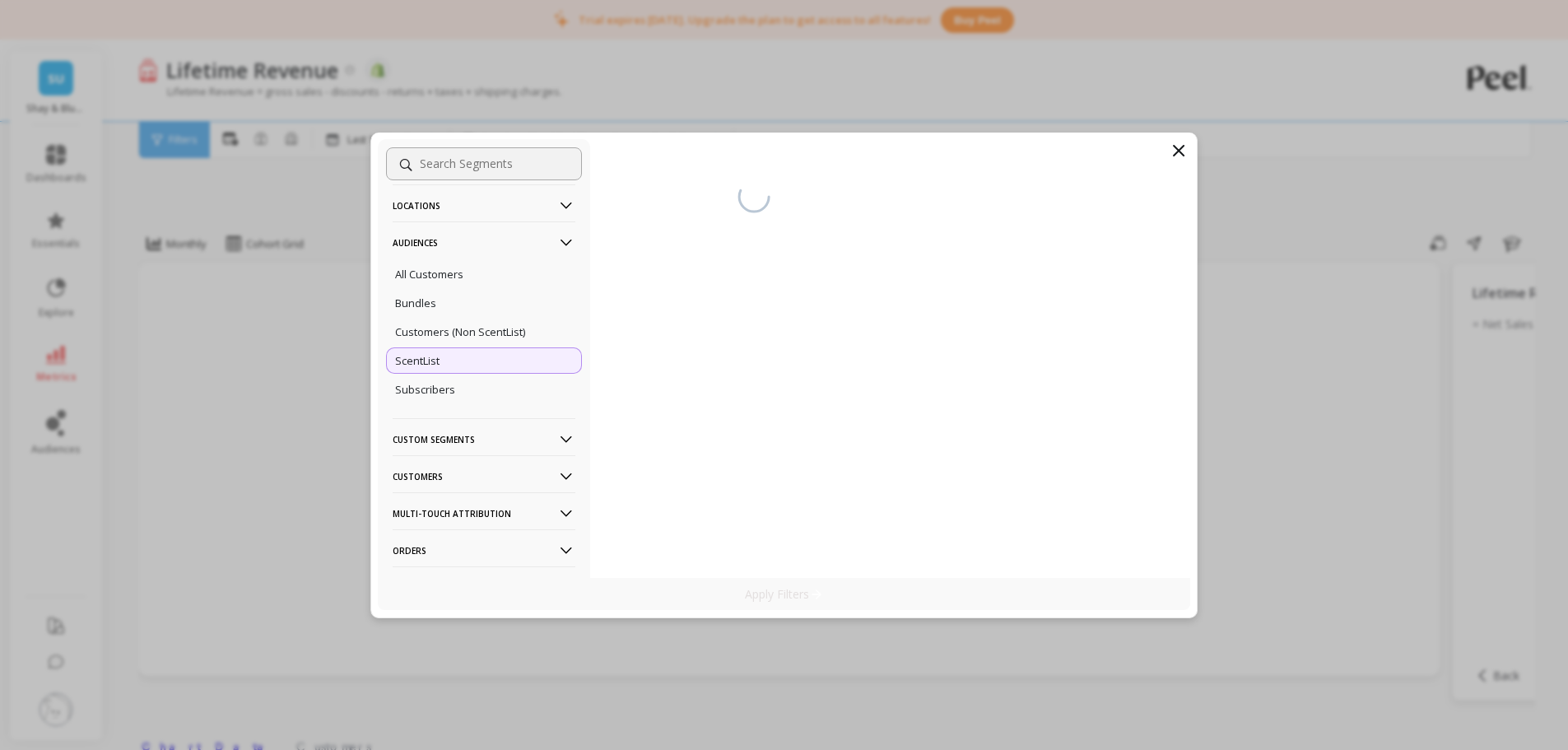
click at [438, 397] on div "Subscribers" at bounding box center [483, 389] width 196 height 26
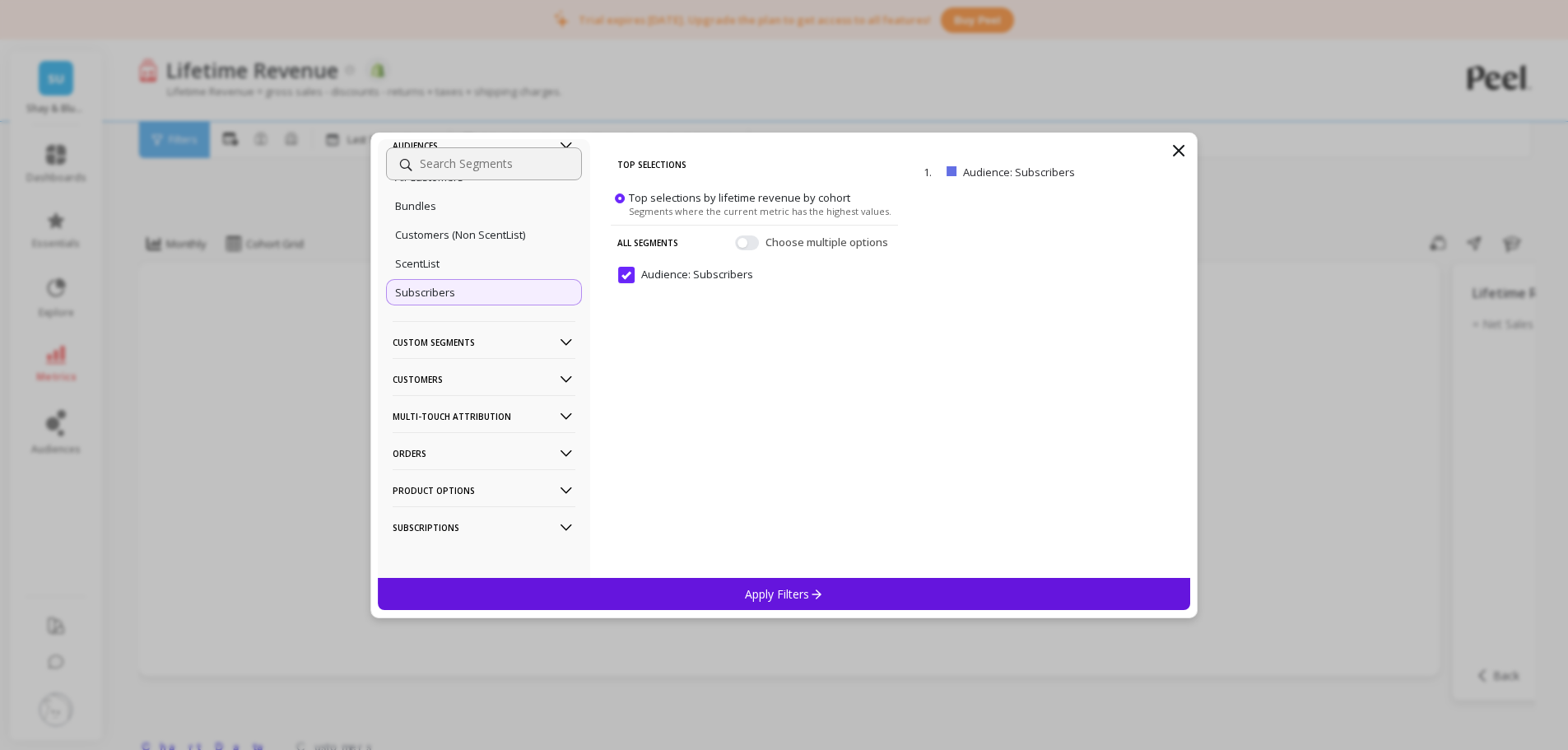
scroll to position [186, 0]
click at [424, 452] on p "Orders" at bounding box center [484, 447] width 183 height 42
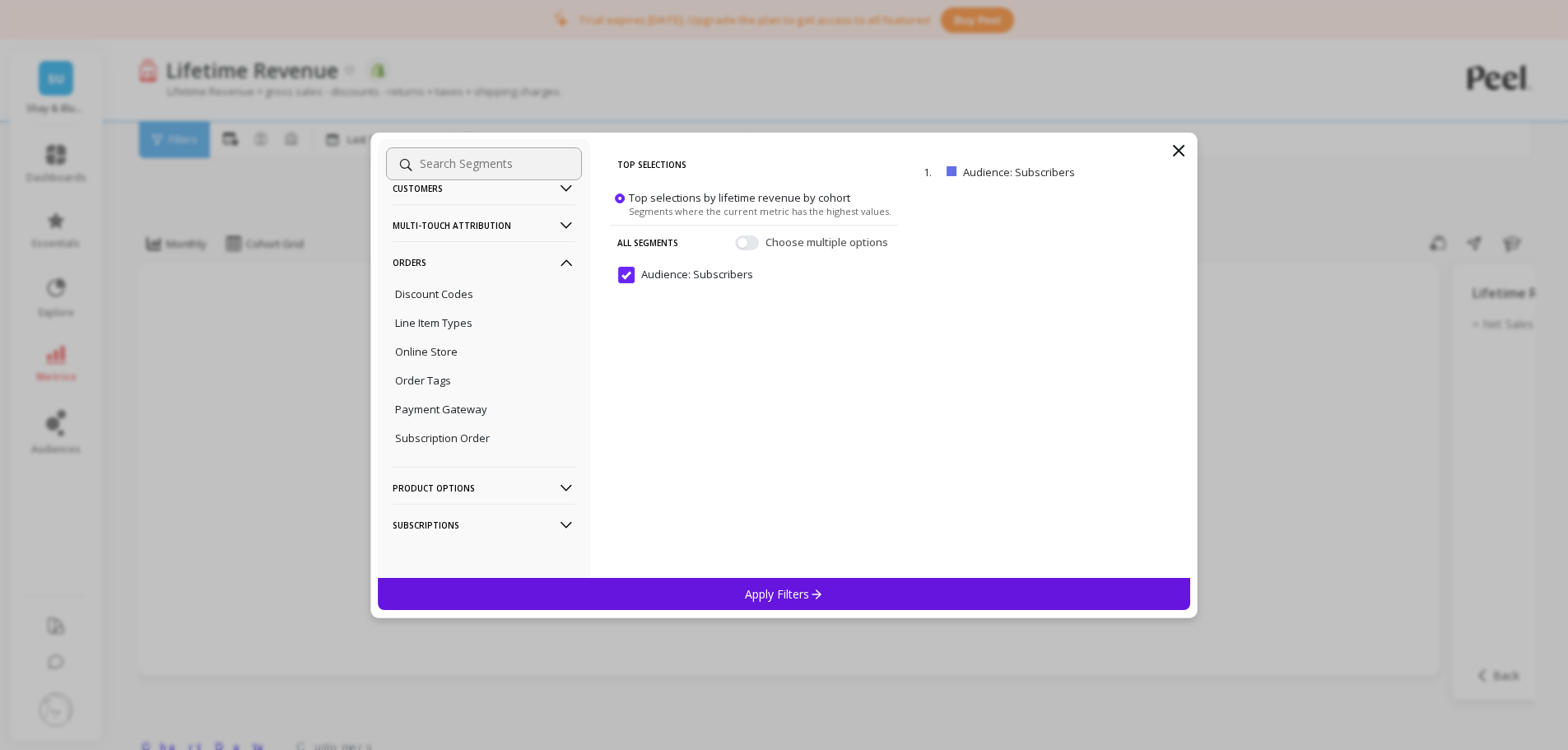
scroll to position [375, 0]
click at [441, 373] on p "Order Tags" at bounding box center [422, 376] width 56 height 15
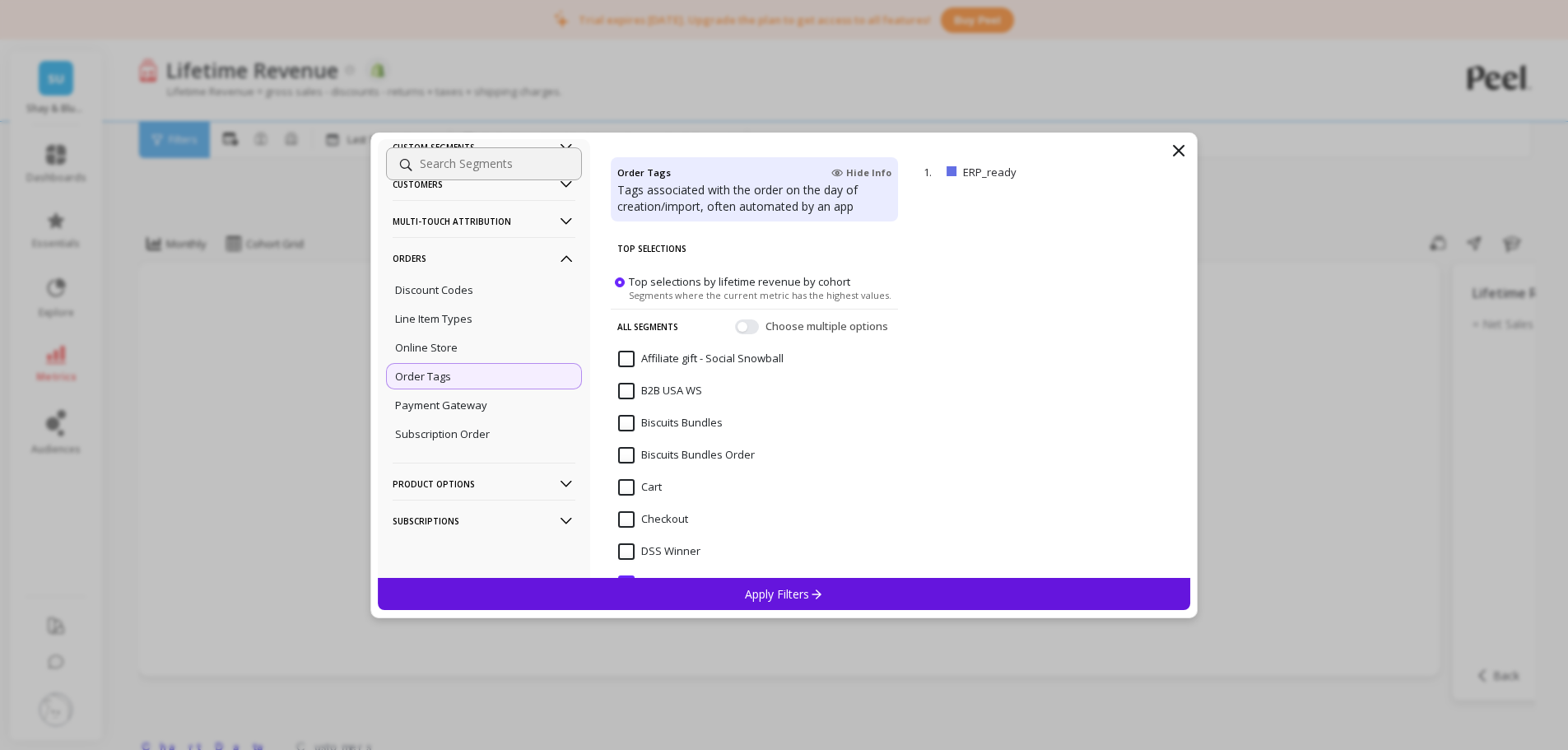
click at [0, 0] on p "remove" at bounding box center [0, 0] width 0 height 0
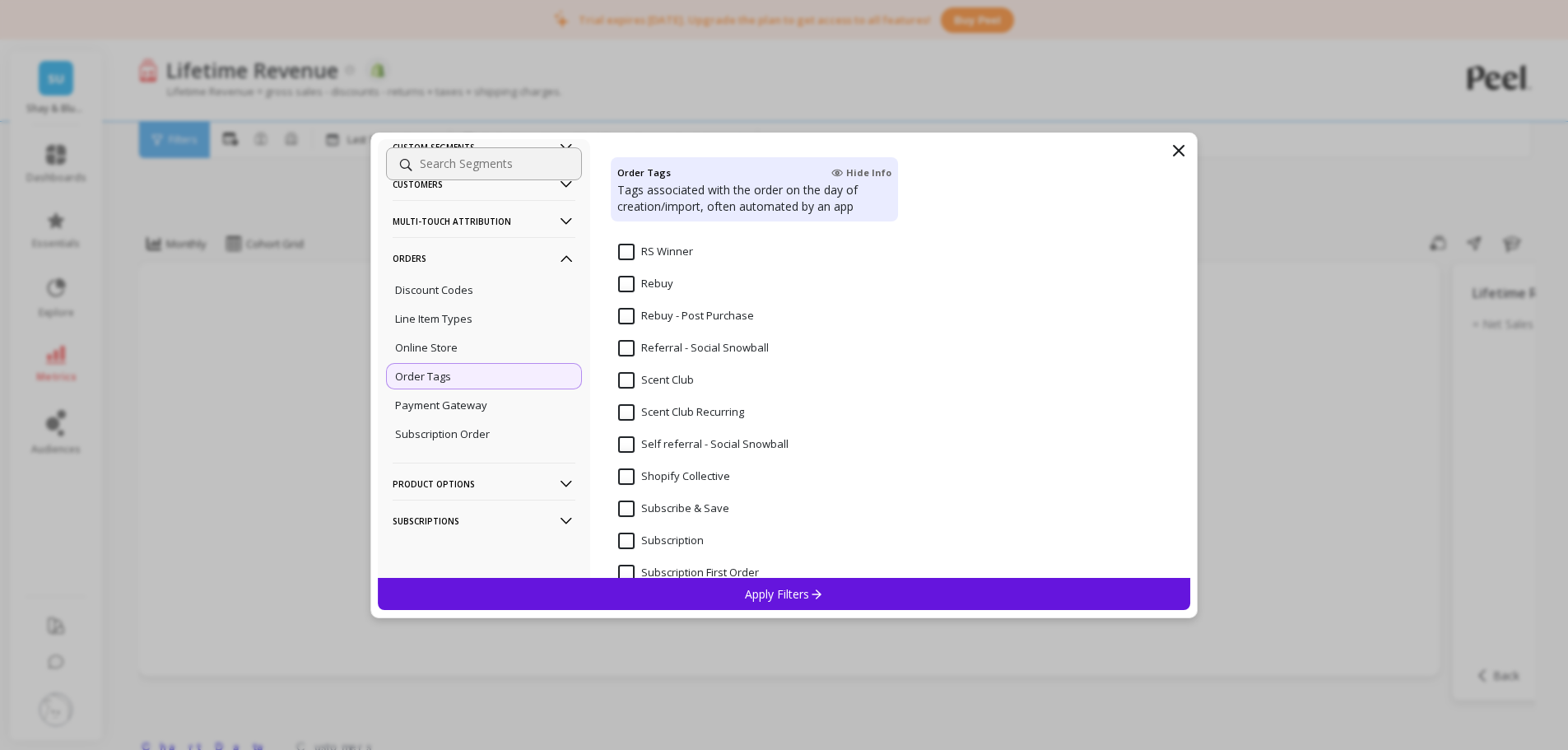
scroll to position [777, 0]
click at [694, 354] on Club "Scent Club" at bounding box center [656, 352] width 76 height 16
click at [809, 563] on div "Apply Filters" at bounding box center [784, 593] width 813 height 32
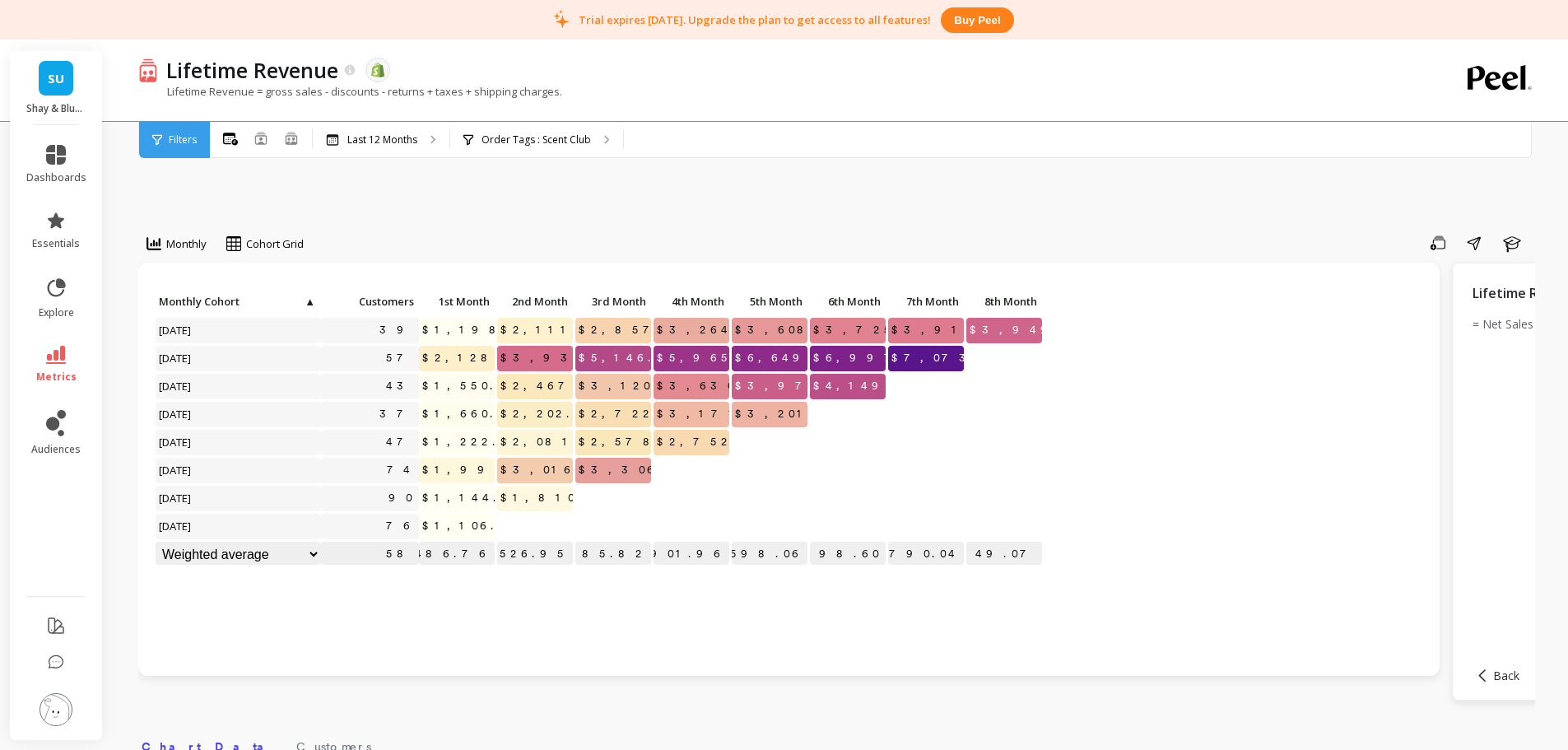
click at [814, 198] on div "Monthly Cohort Grid Save Share Learn Click to create an audience 39 $1,198.06 $…" at bounding box center [836, 743] width 1397 height 1276
click at [70, 348] on link "metrics" at bounding box center [57, 364] width 60 height 37
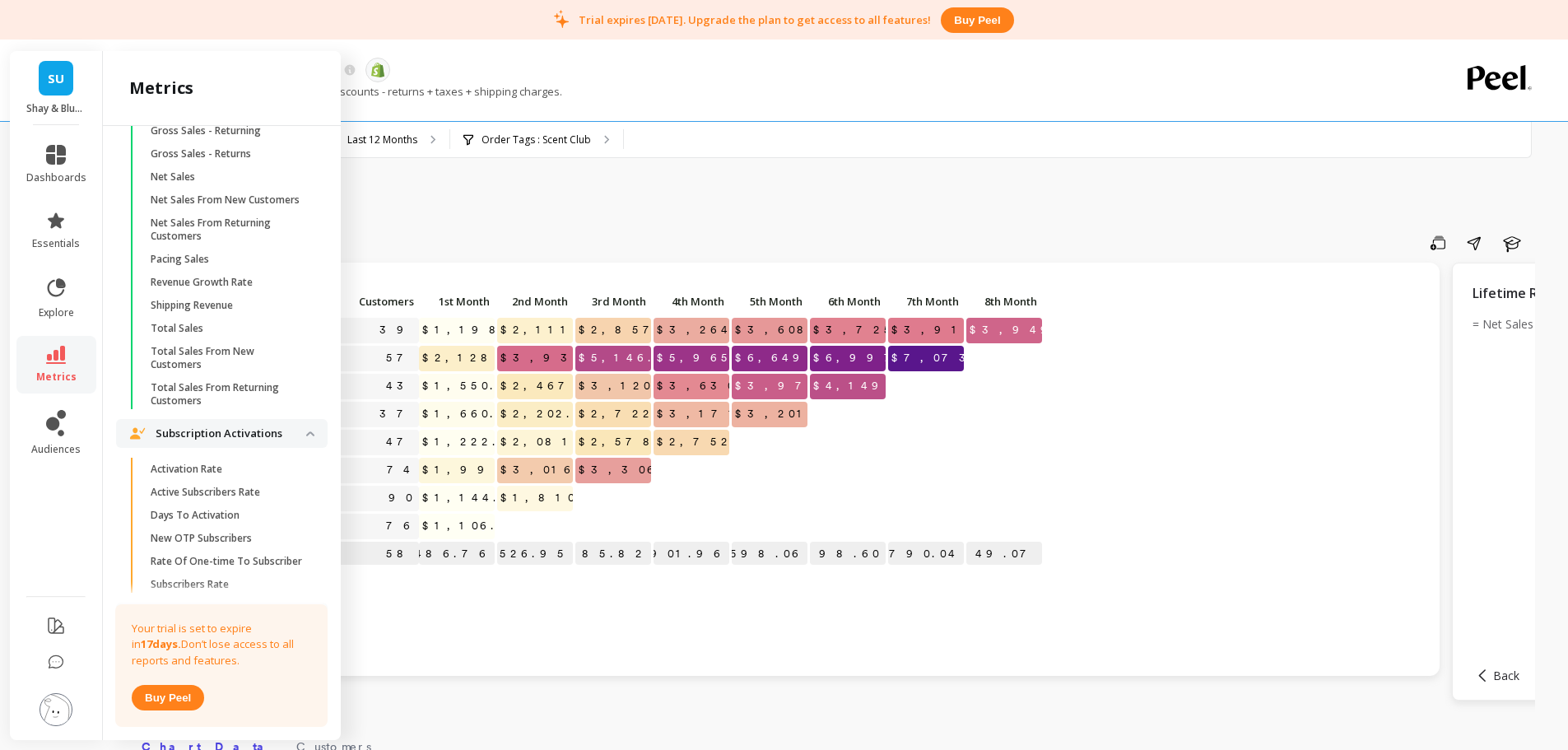
scroll to position [3688, 0]
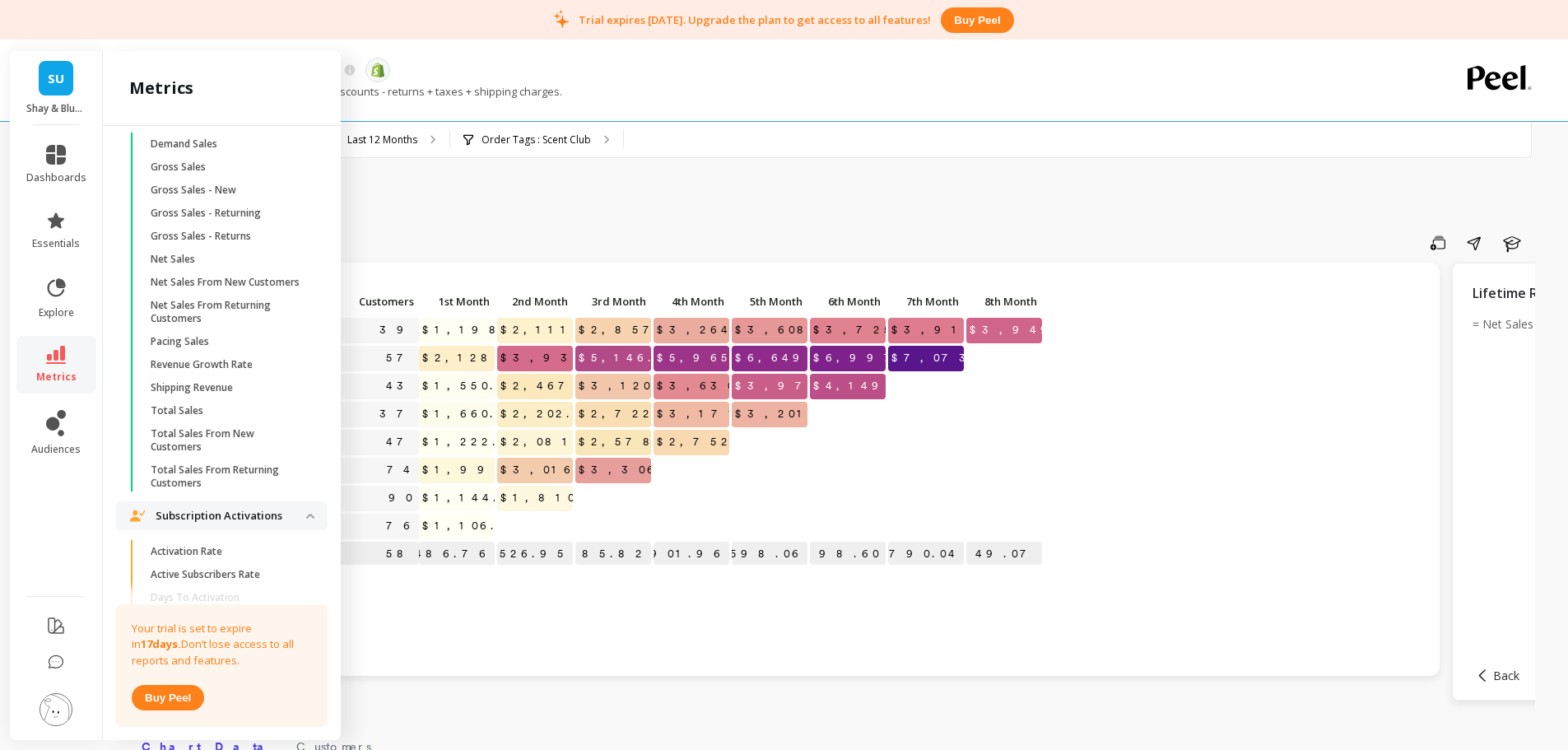
click at [221, 417] on span "Total Sales" at bounding box center [229, 410] width 157 height 13
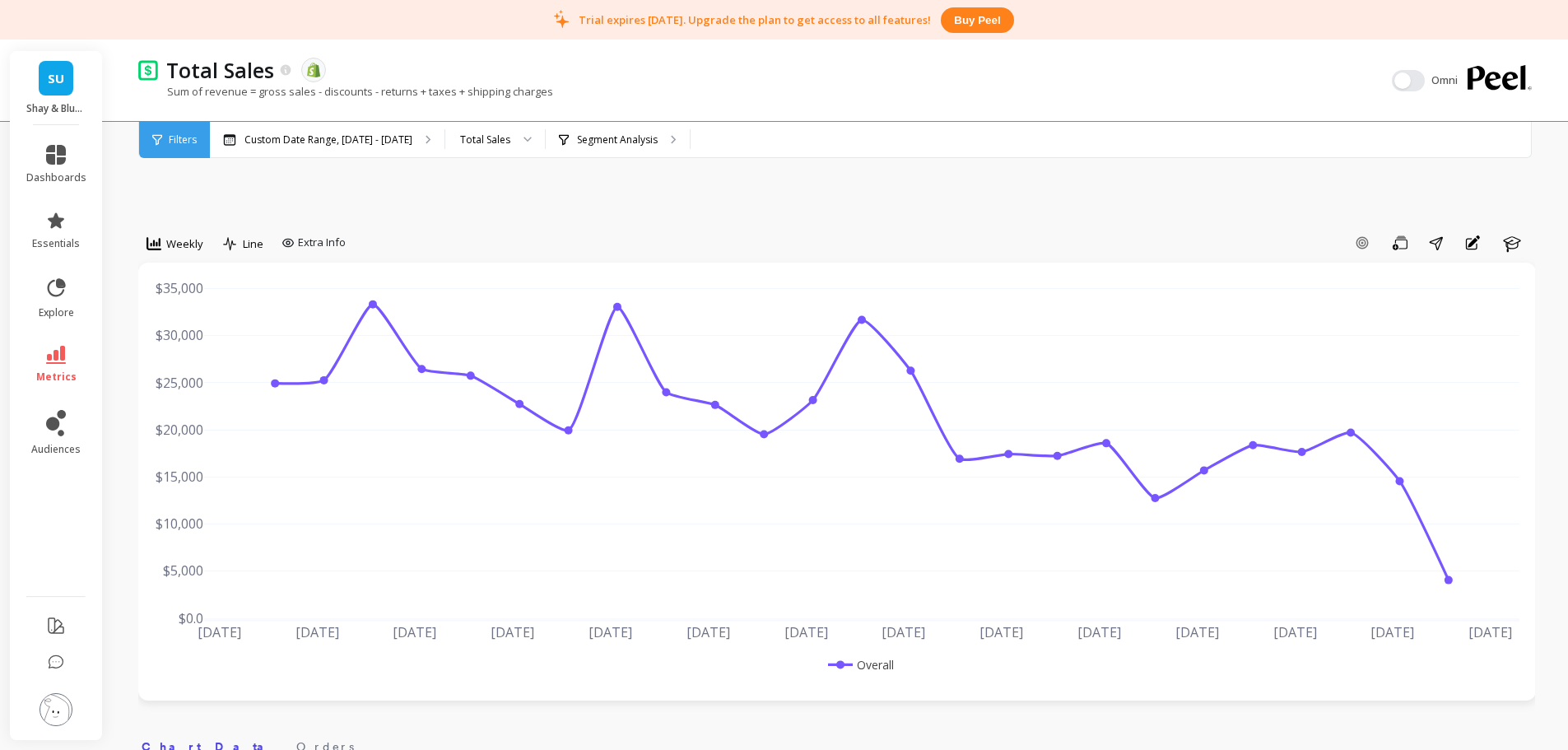
click at [577, 142] on p "Segment Analysis" at bounding box center [617, 140] width 80 height 13
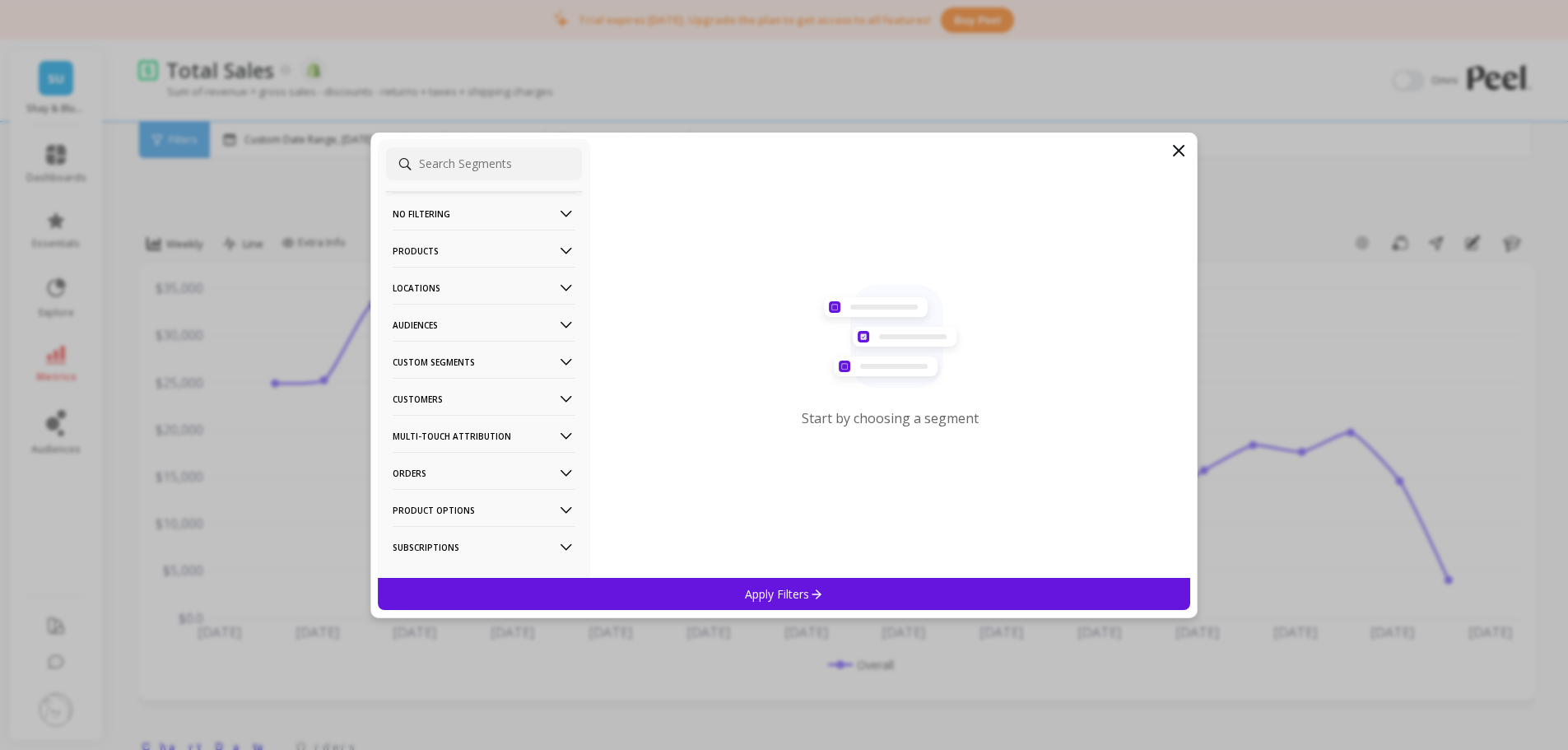
click at [442, 360] on p "Custom Segments" at bounding box center [484, 362] width 183 height 42
click at [445, 360] on p "Custom Segments" at bounding box center [484, 362] width 183 height 42
click at [451, 398] on p "Monthly Cohort" at bounding box center [433, 393] width 77 height 15
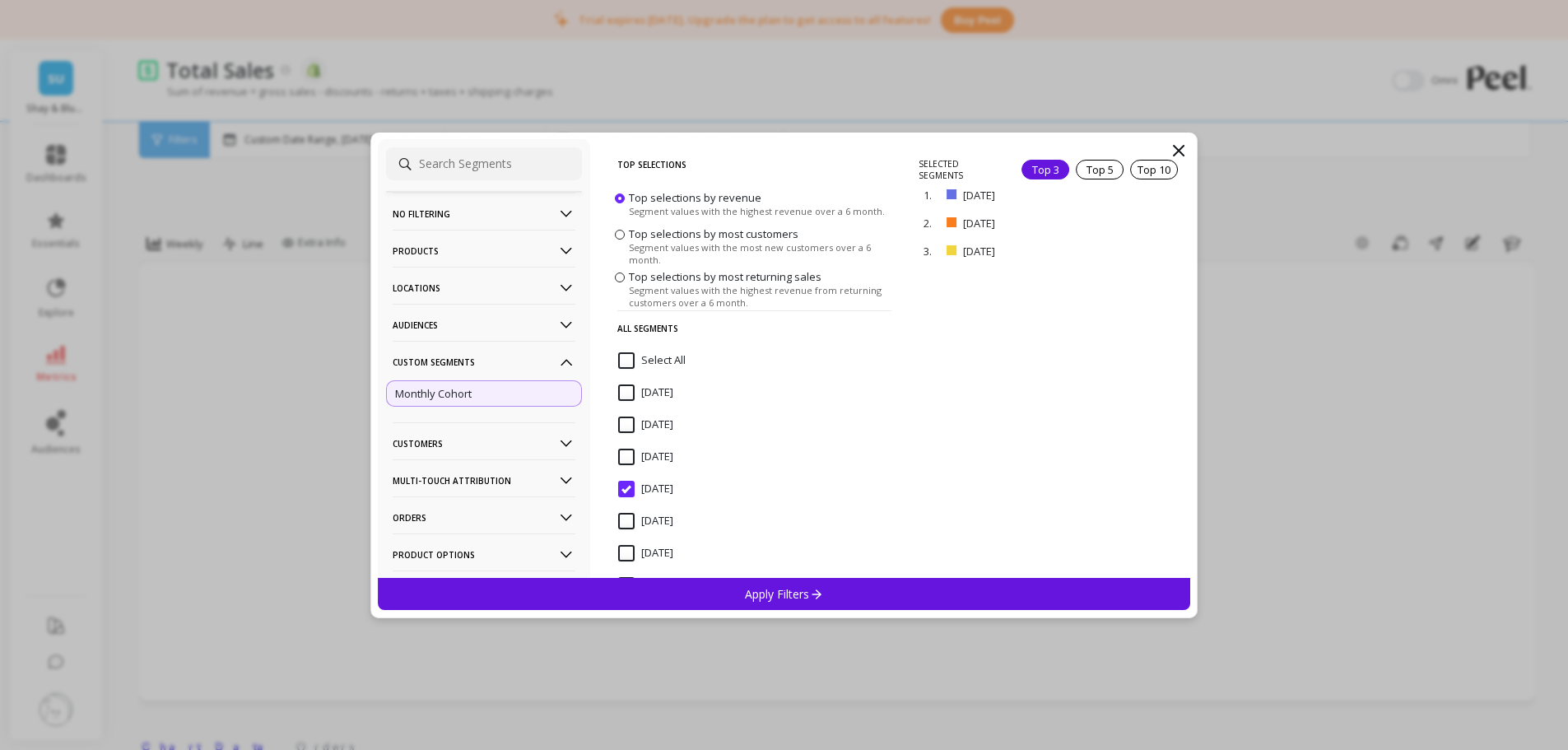
click at [754, 563] on p "Apply Filters" at bounding box center [784, 593] width 79 height 16
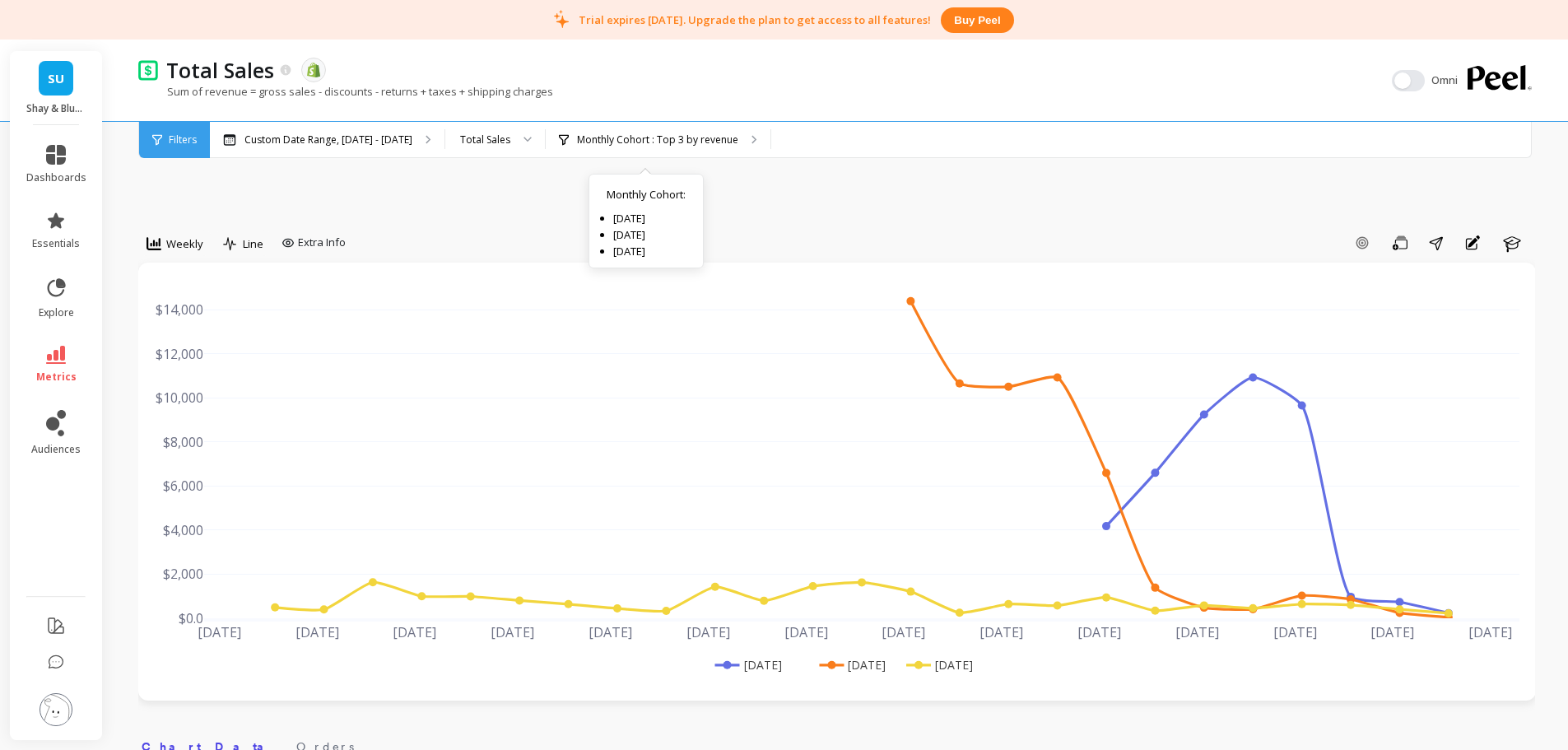
click at [619, 148] on div "Monthly Cohort : Top 3 by revenue Monthly Cohort : August 2025 July 2025 Octobe…" at bounding box center [658, 140] width 225 height 37
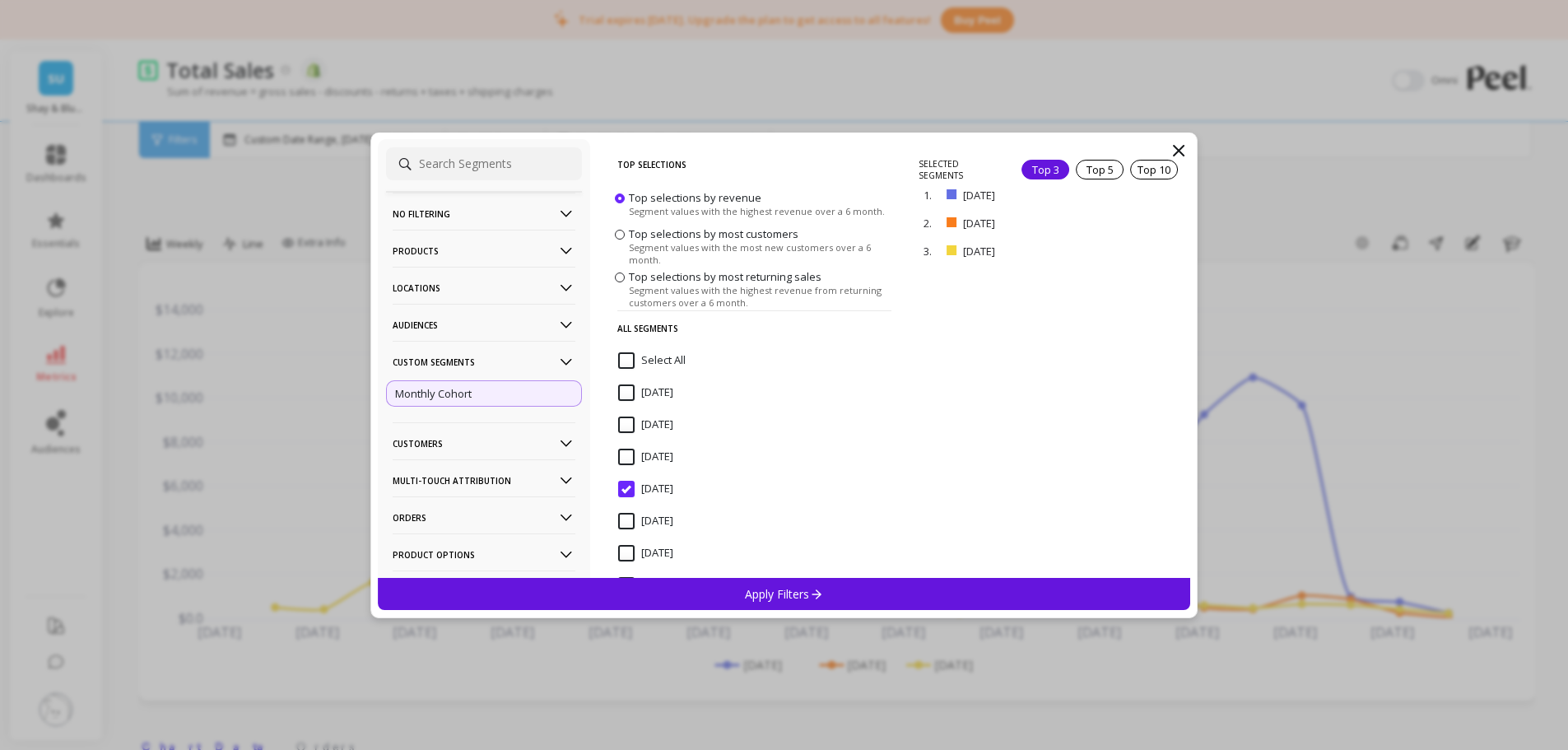
click at [436, 321] on p "Audiences" at bounding box center [484, 324] width 183 height 42
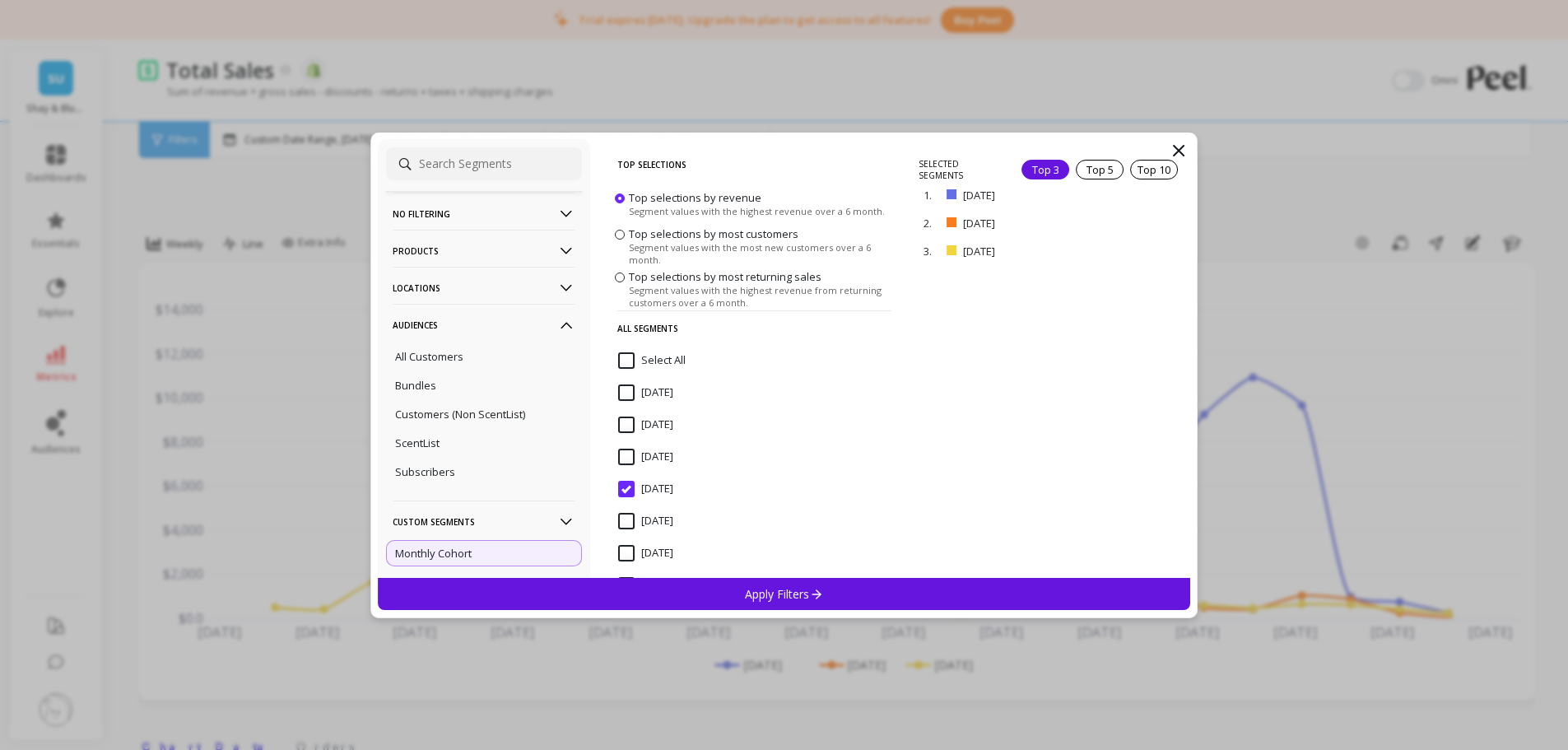
click at [442, 471] on p "Subscribers" at bounding box center [425, 471] width 60 height 15
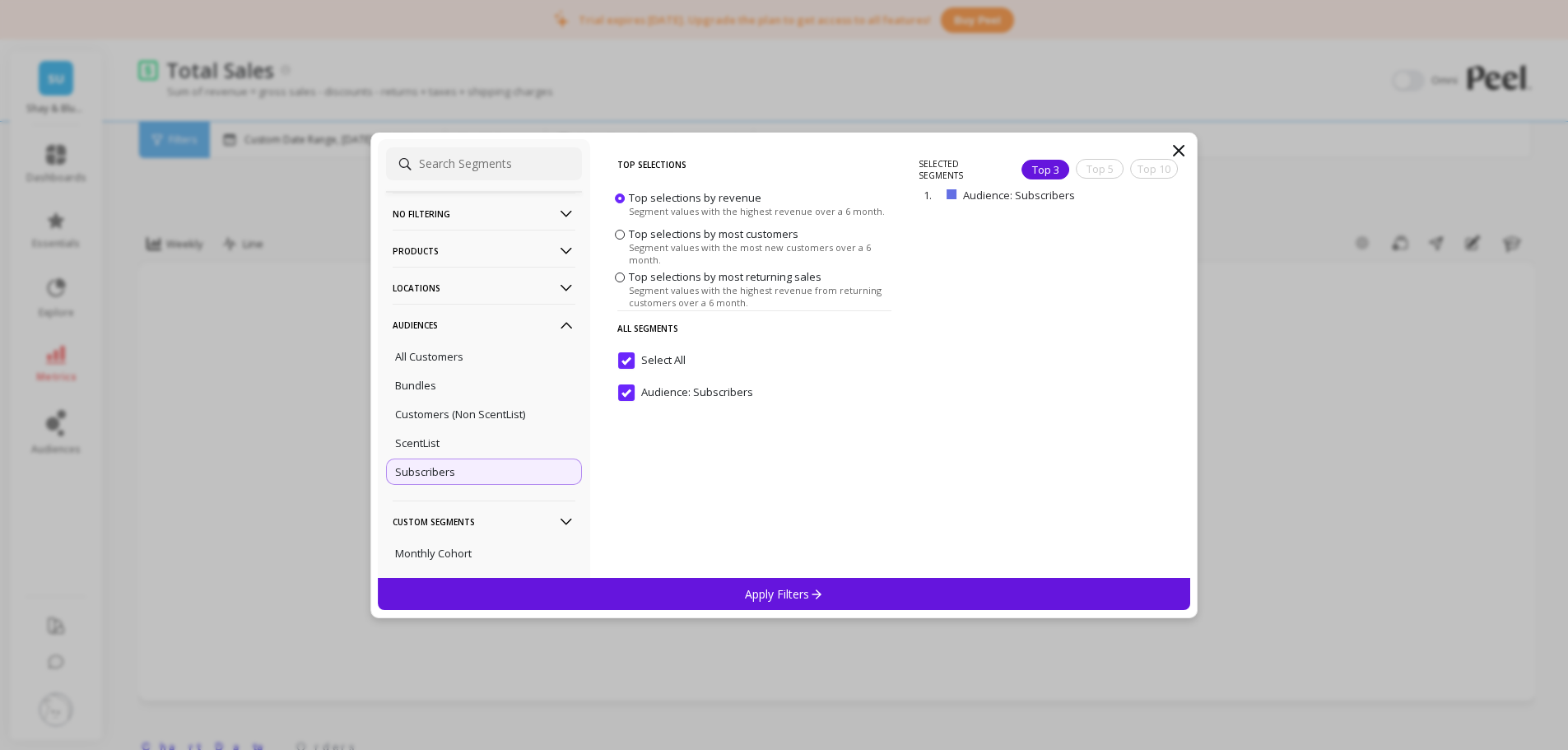
click at [669, 563] on div "Apply Filters" at bounding box center [784, 593] width 813 height 32
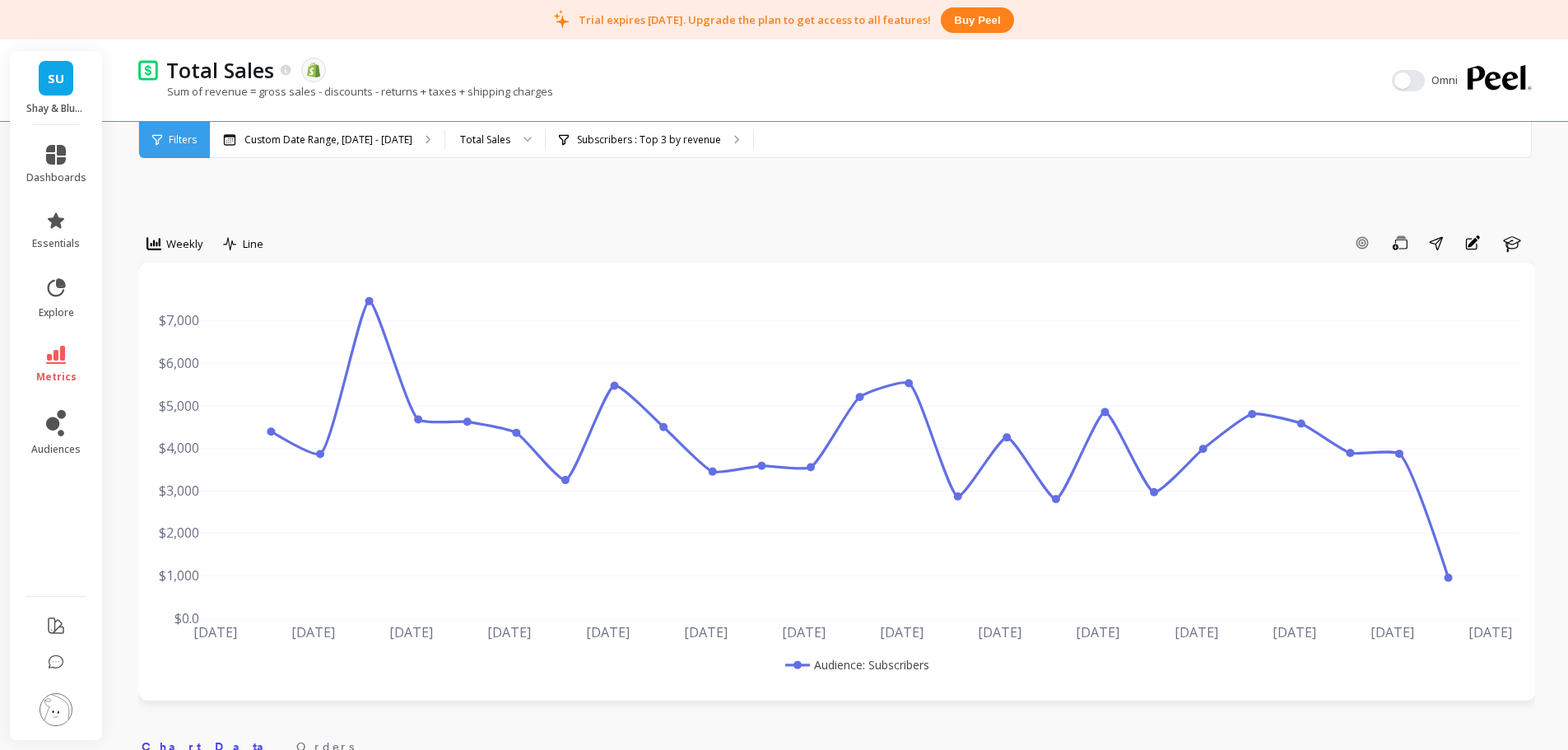
click at [634, 147] on div "Subscribers : Top 3 by revenue Subscribers : Audience: Subscribers" at bounding box center [649, 140] width 207 height 37
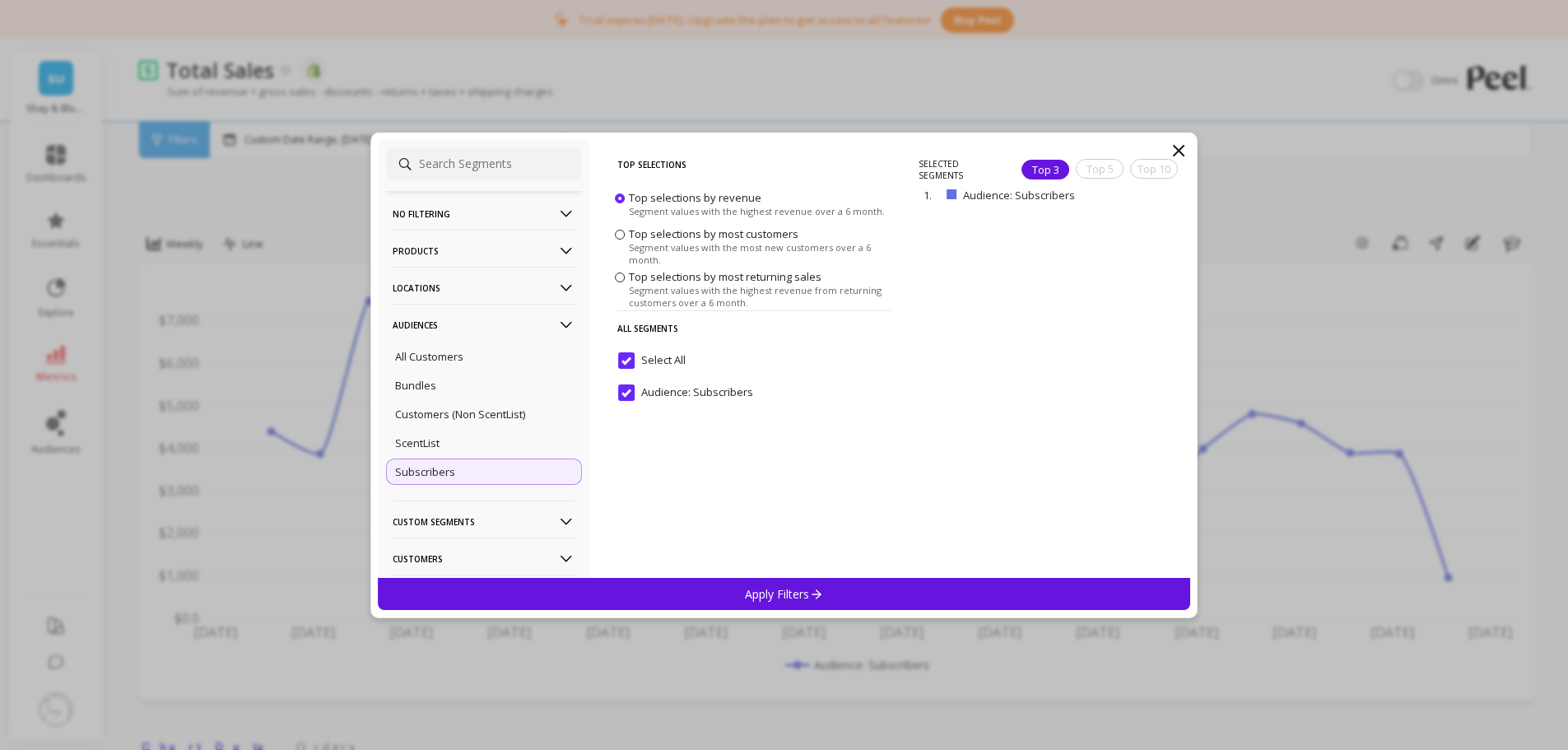
click at [459, 381] on div "Bundles" at bounding box center [483, 385] width 196 height 26
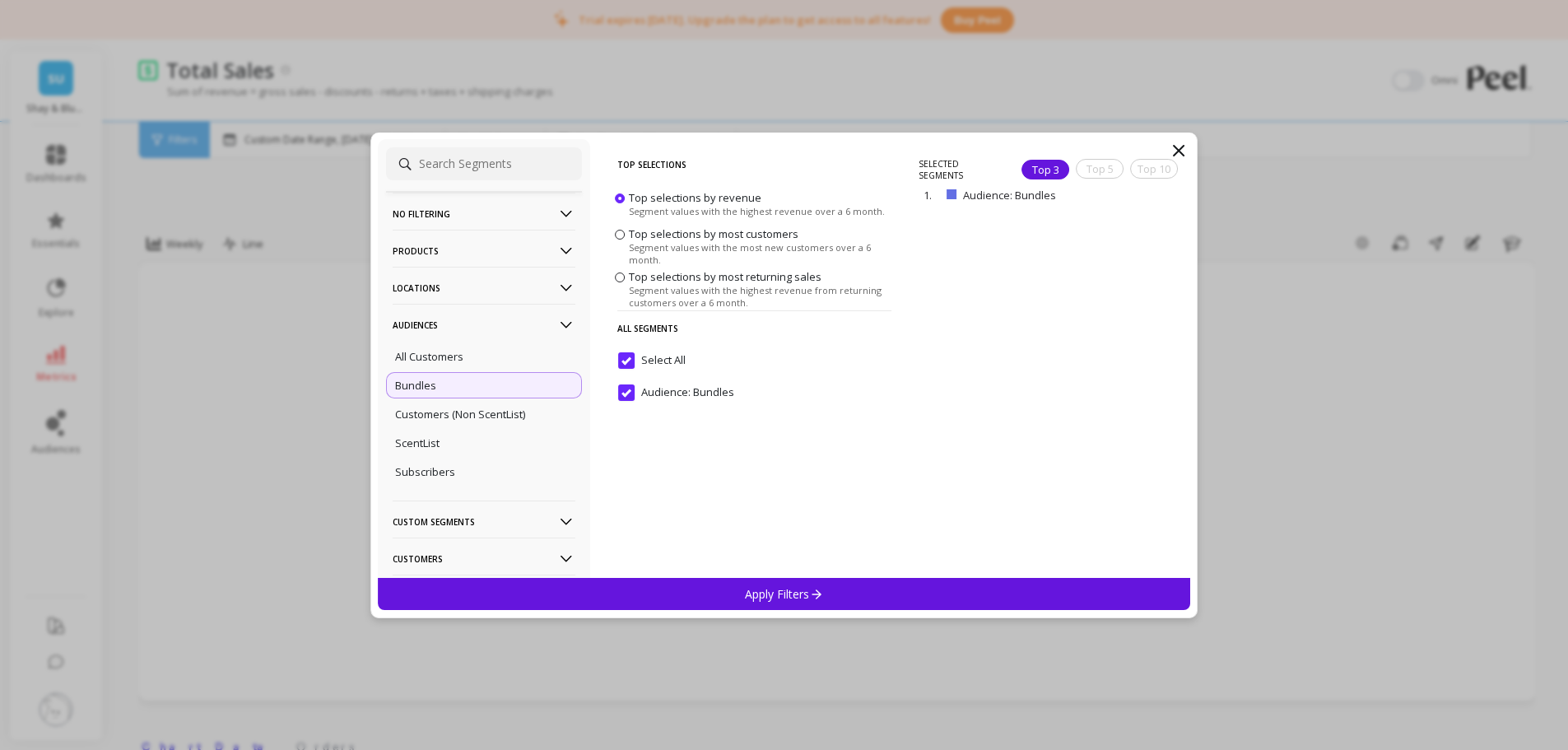
click at [651, 563] on div "Apply Filters" at bounding box center [784, 593] width 813 height 32
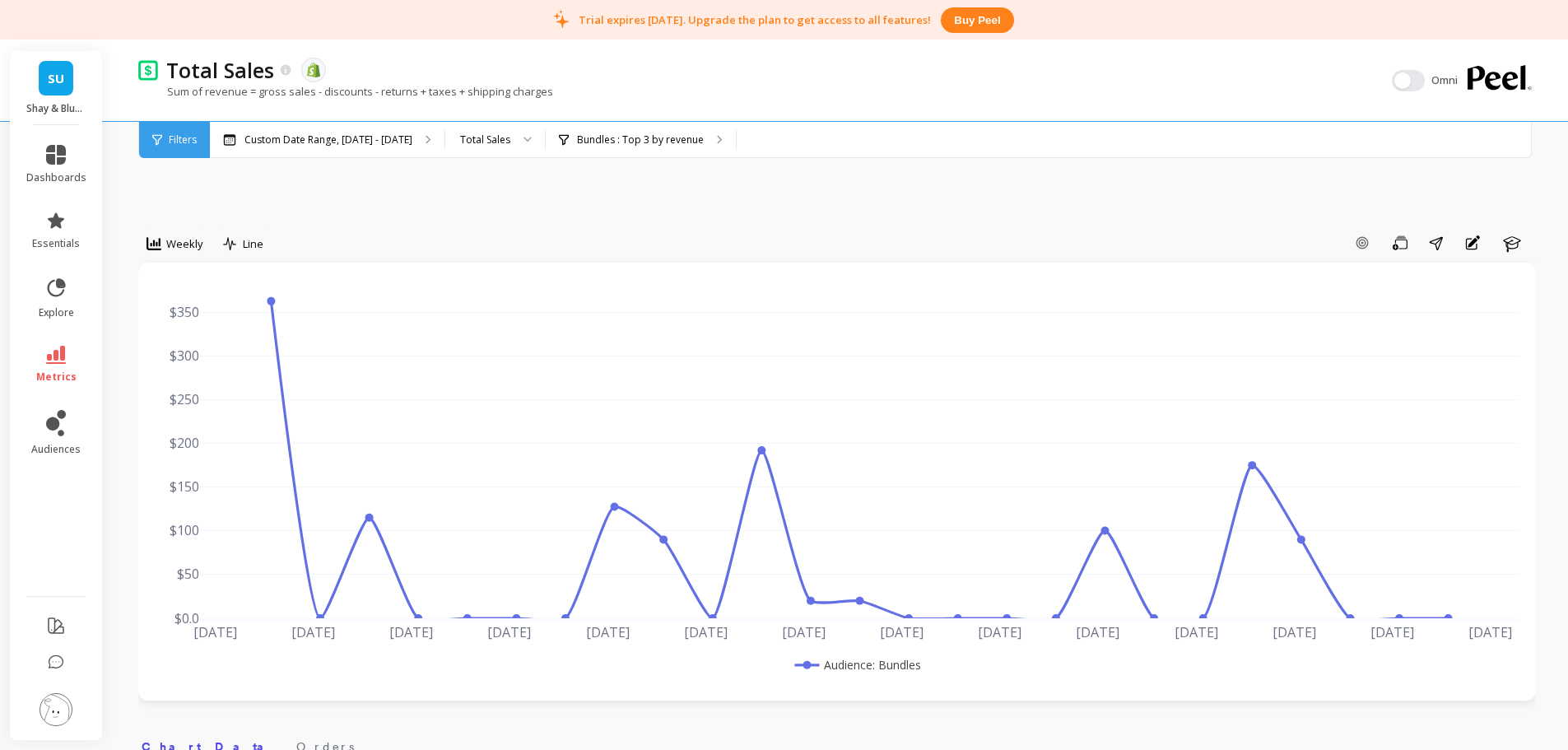
drag, startPoint x: 595, startPoint y: 204, endPoint x: 599, endPoint y: 195, distance: 9.8
click at [602, 147] on div "Bundles : Top 3 by revenue Bundles : Audience: Bundles" at bounding box center [641, 140] width 190 height 37
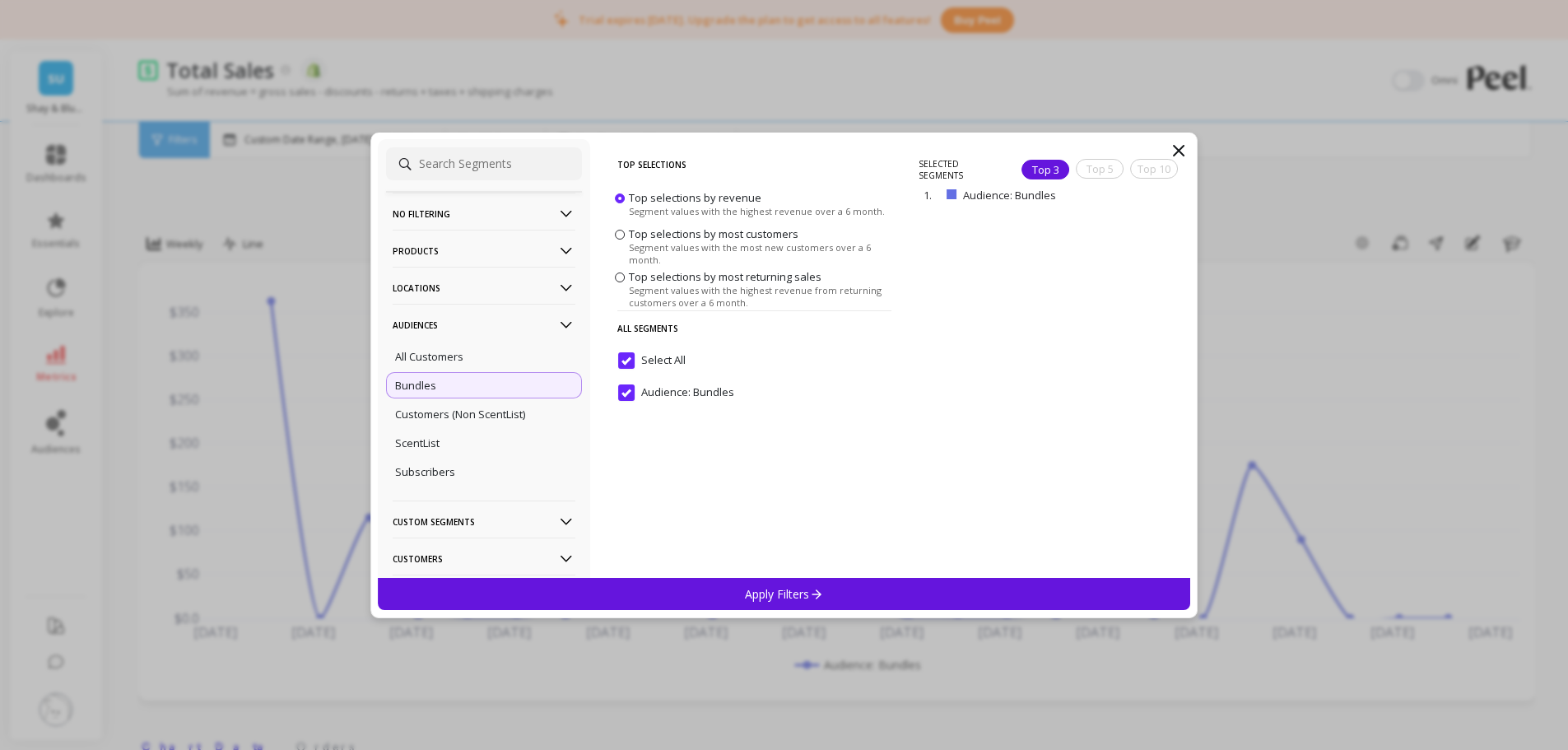
click at [461, 449] on div "ScentList" at bounding box center [483, 442] width 196 height 26
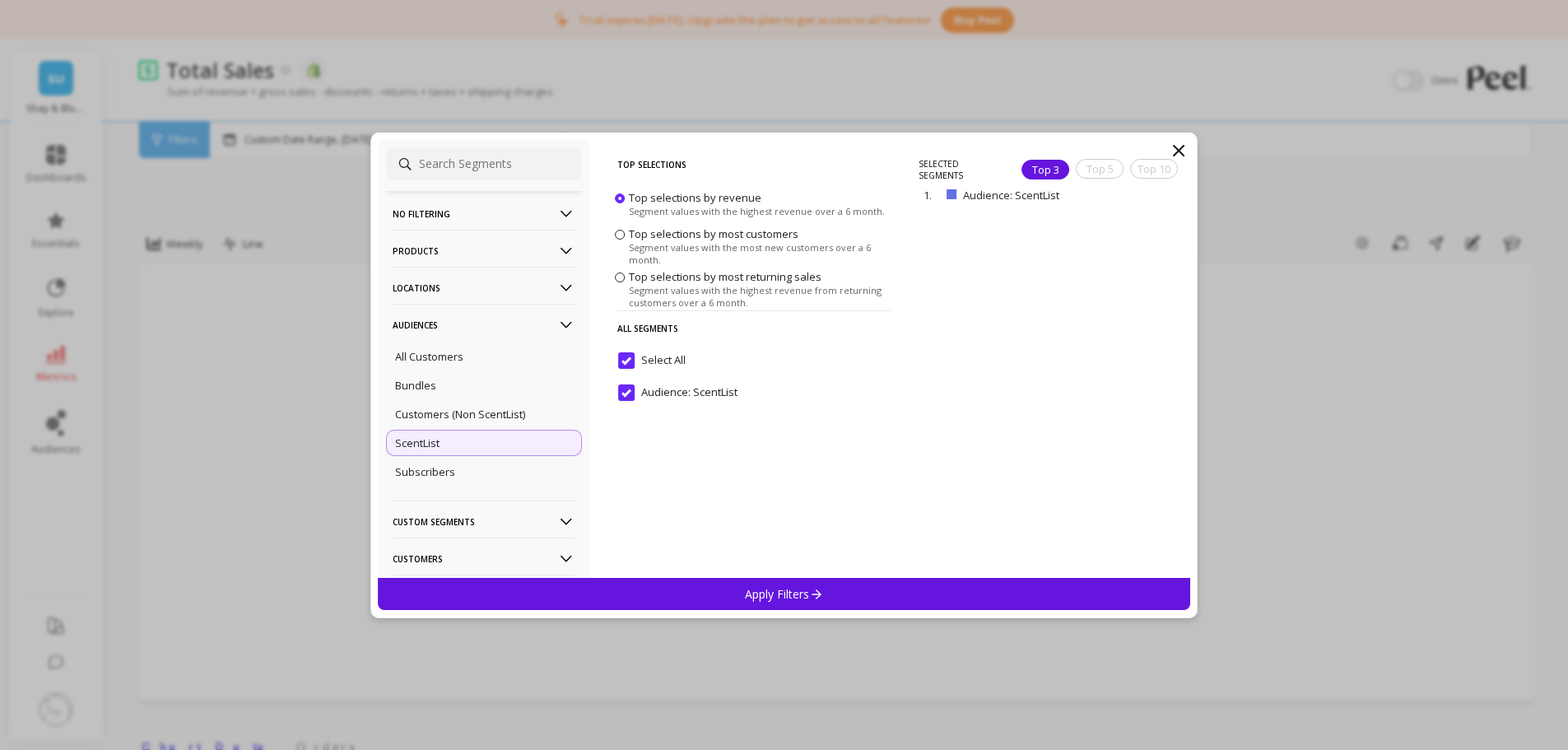
click at [686, 563] on div "Apply Filters" at bounding box center [784, 593] width 813 height 32
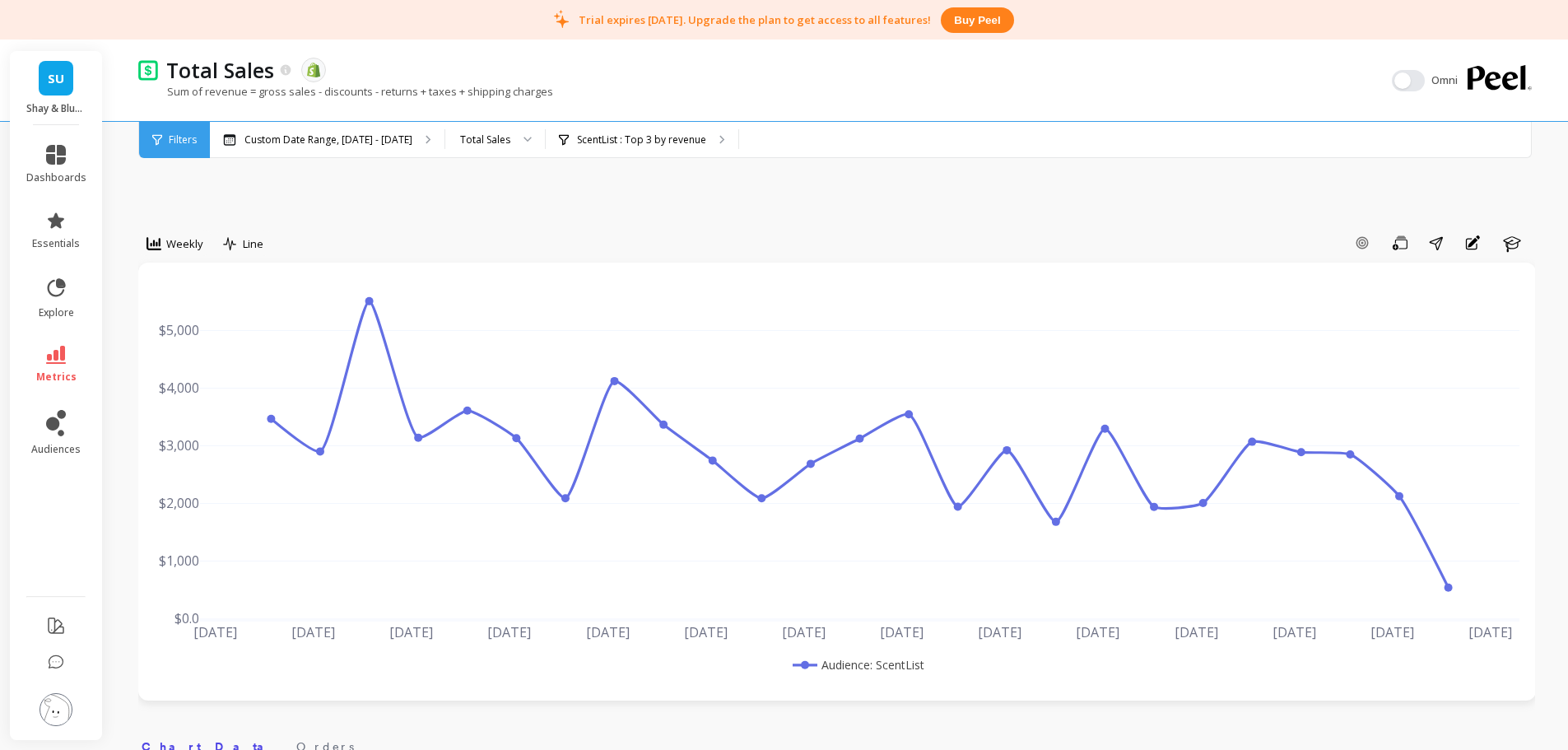
click at [238, 237] on div "Line" at bounding box center [243, 244] width 40 height 20
click at [282, 307] on div "Bar" at bounding box center [275, 312] width 94 height 16
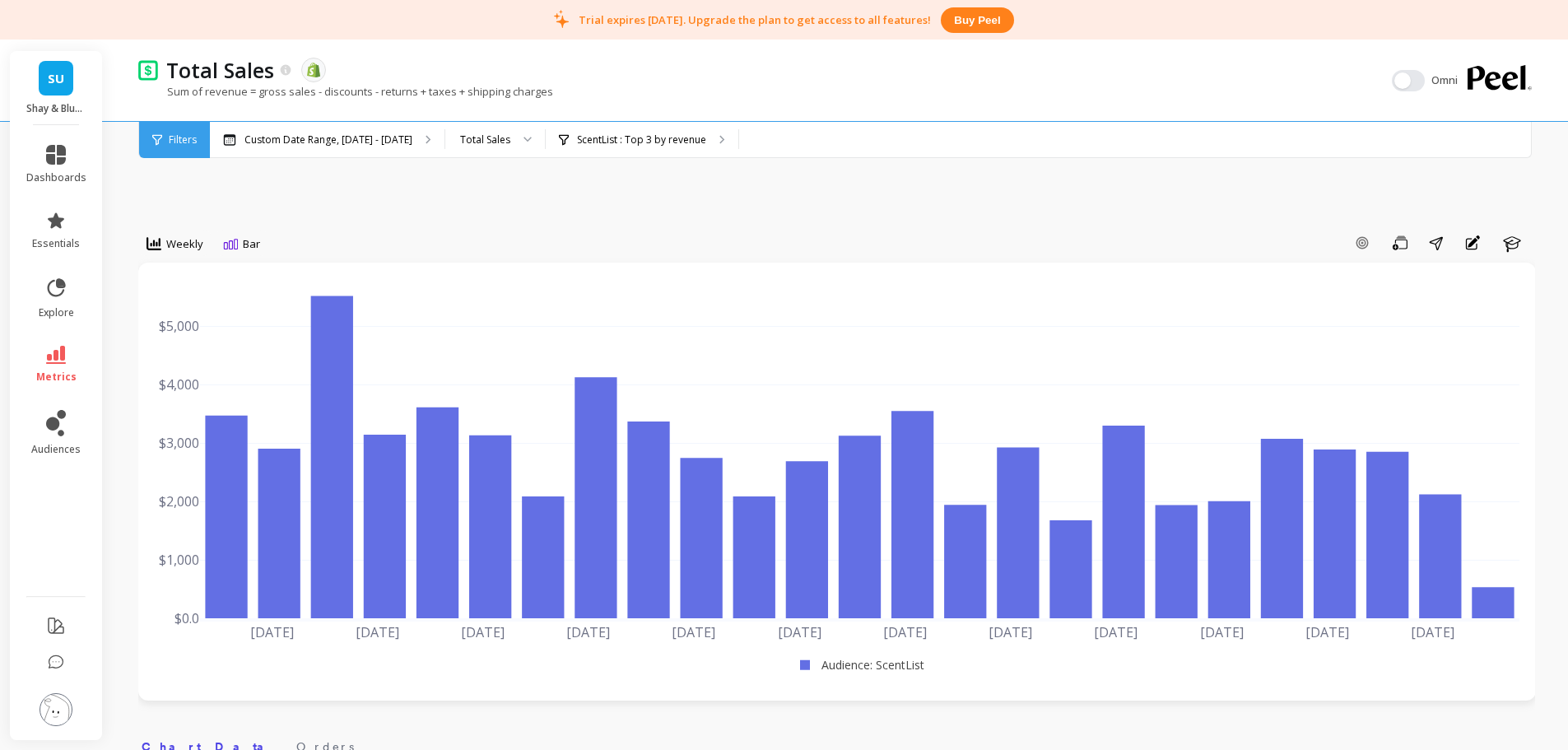
click at [186, 248] on span "Weekly" at bounding box center [185, 244] width 37 height 16
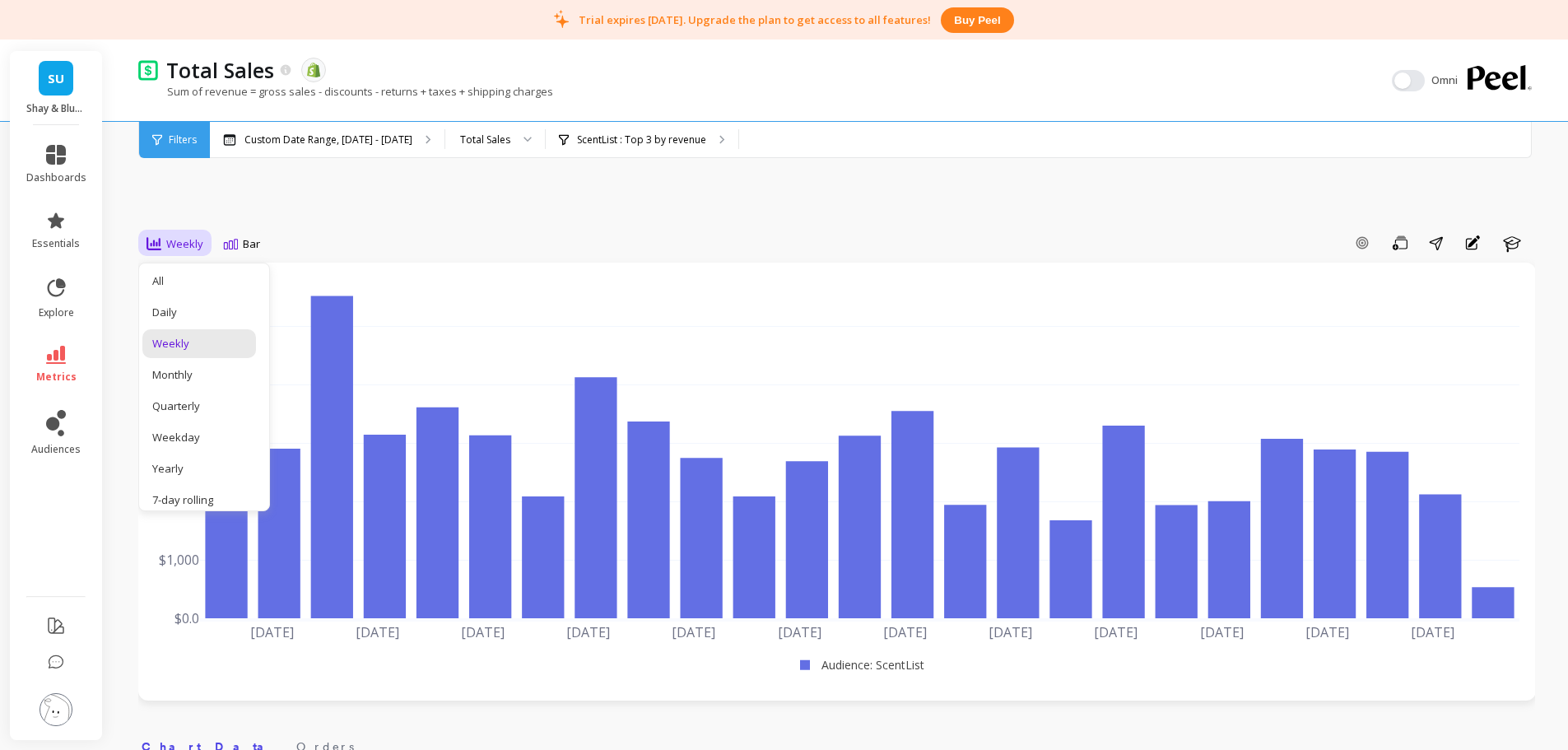
click at [207, 375] on div "Monthly" at bounding box center [199, 375] width 94 height 16
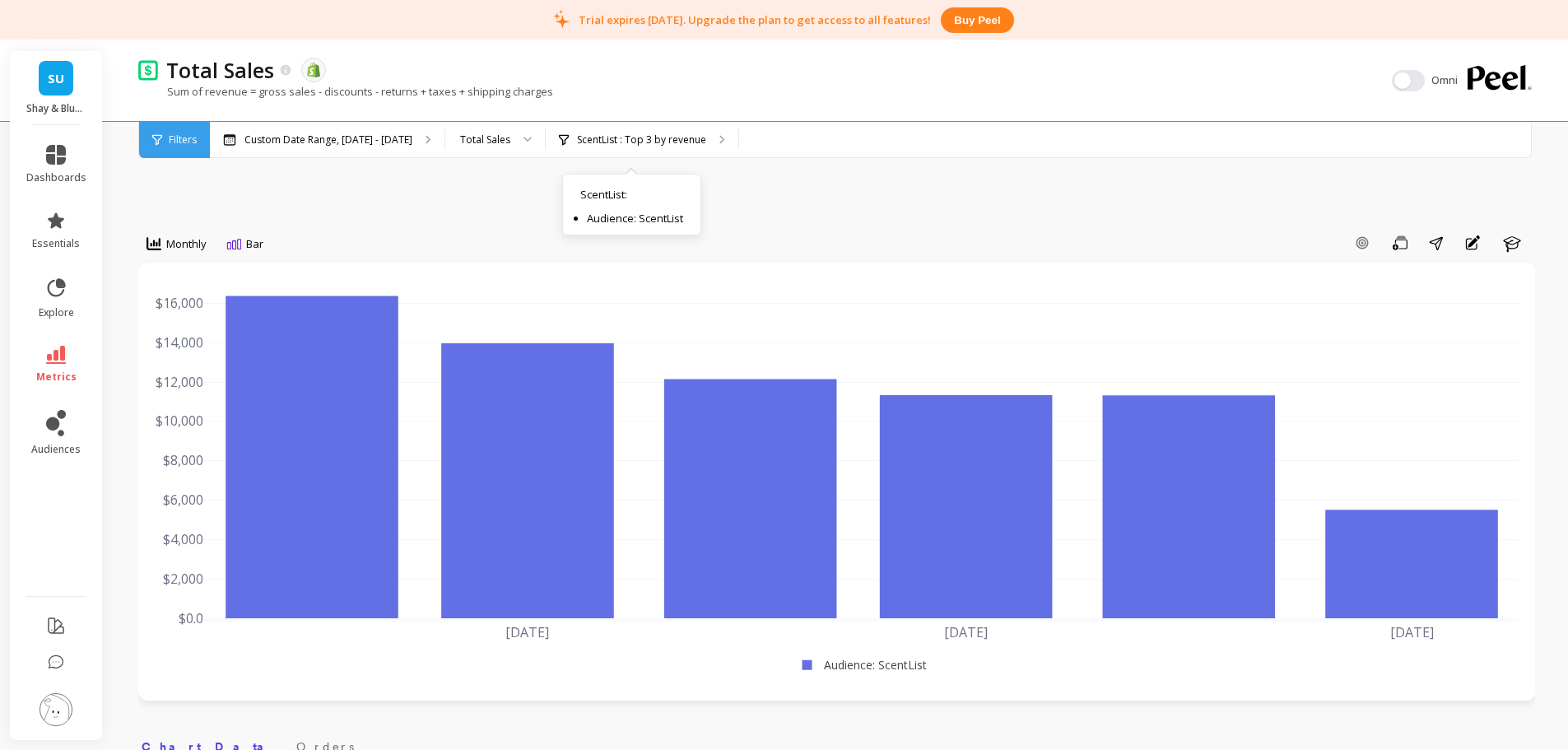
click at [645, 141] on p "ScentList : Top 3 by revenue" at bounding box center [641, 140] width 129 height 13
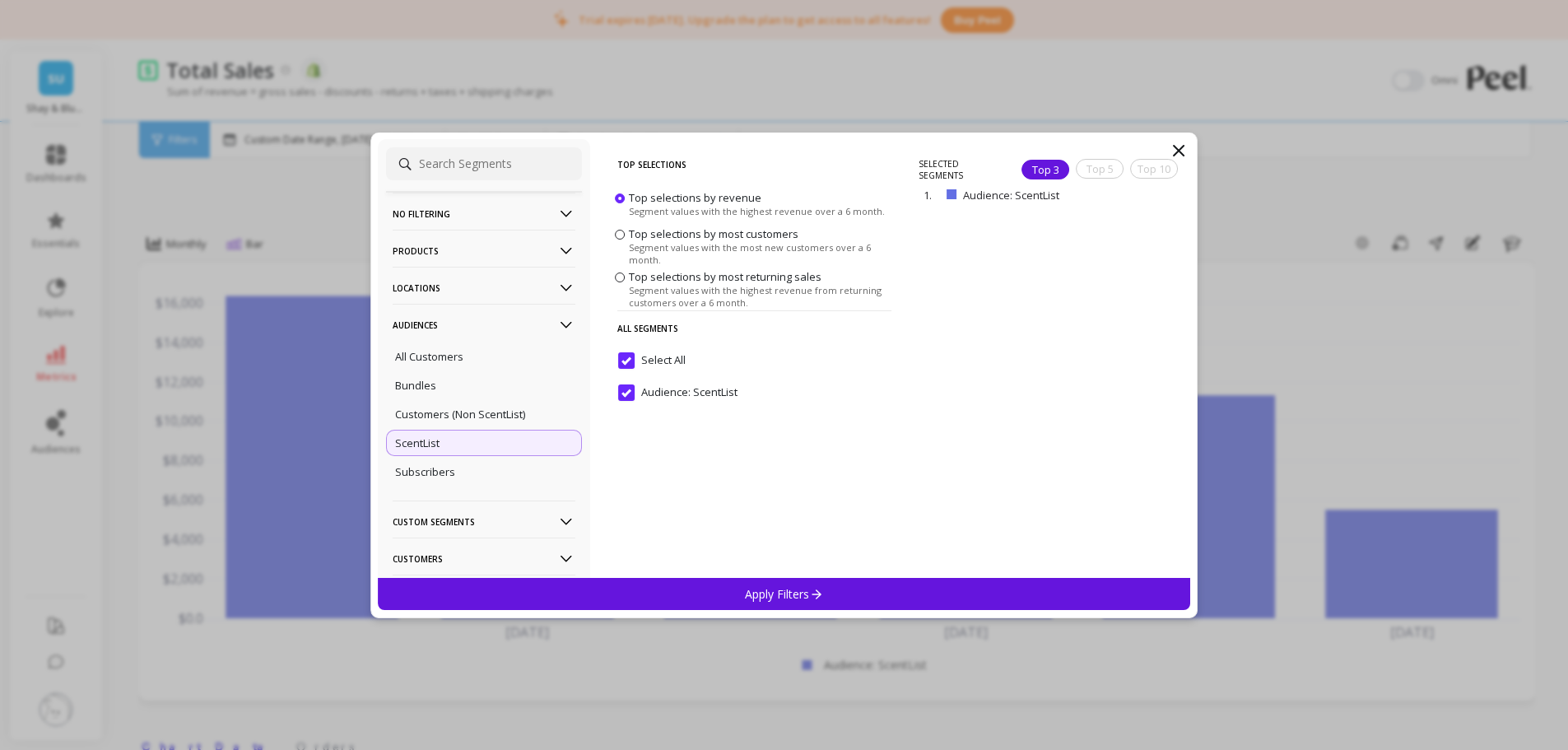
click at [1041, 147] on icon at bounding box center [1179, 151] width 20 height 20
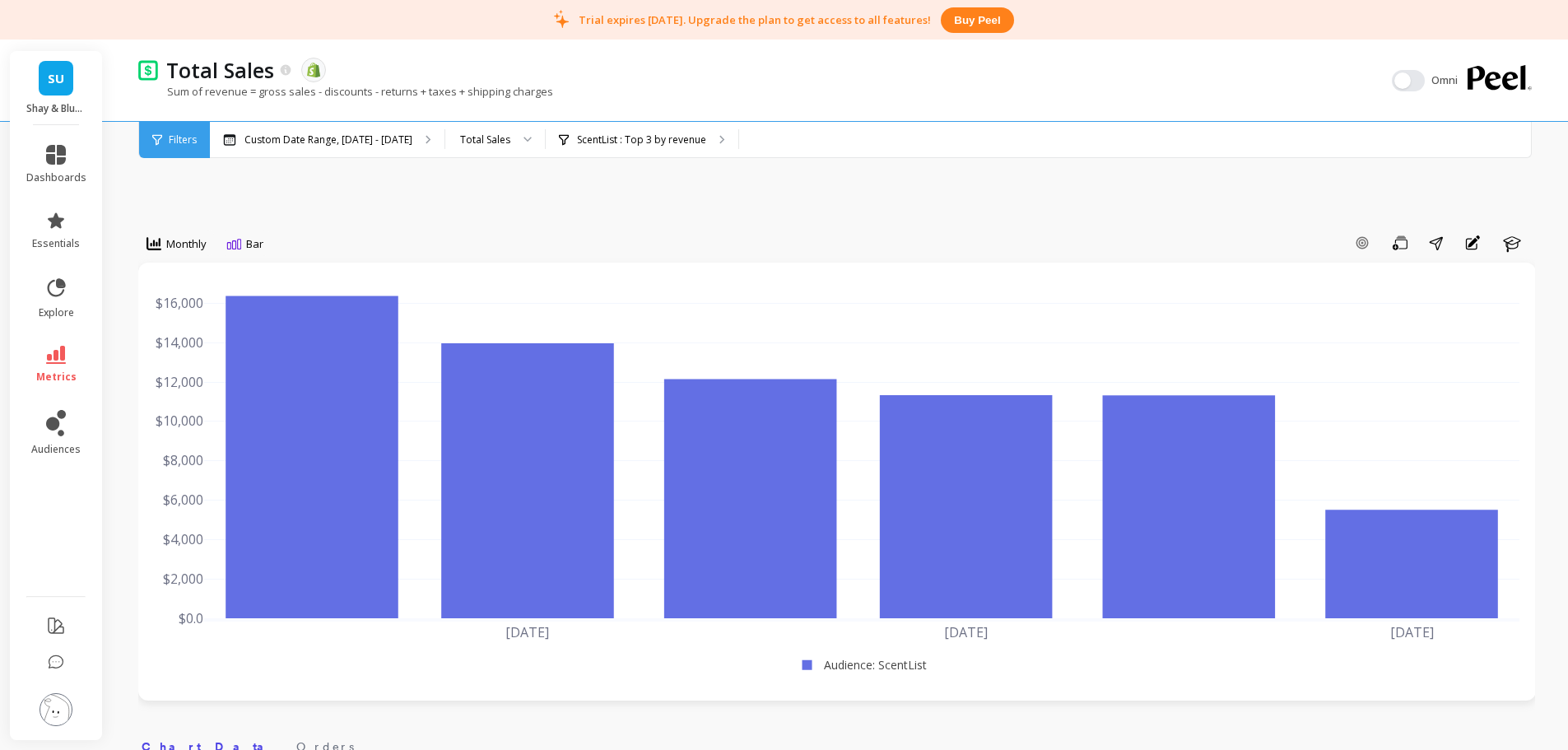
click at [63, 352] on icon at bounding box center [56, 354] width 20 height 18
click at [159, 244] on icon at bounding box center [154, 243] width 15 height 13
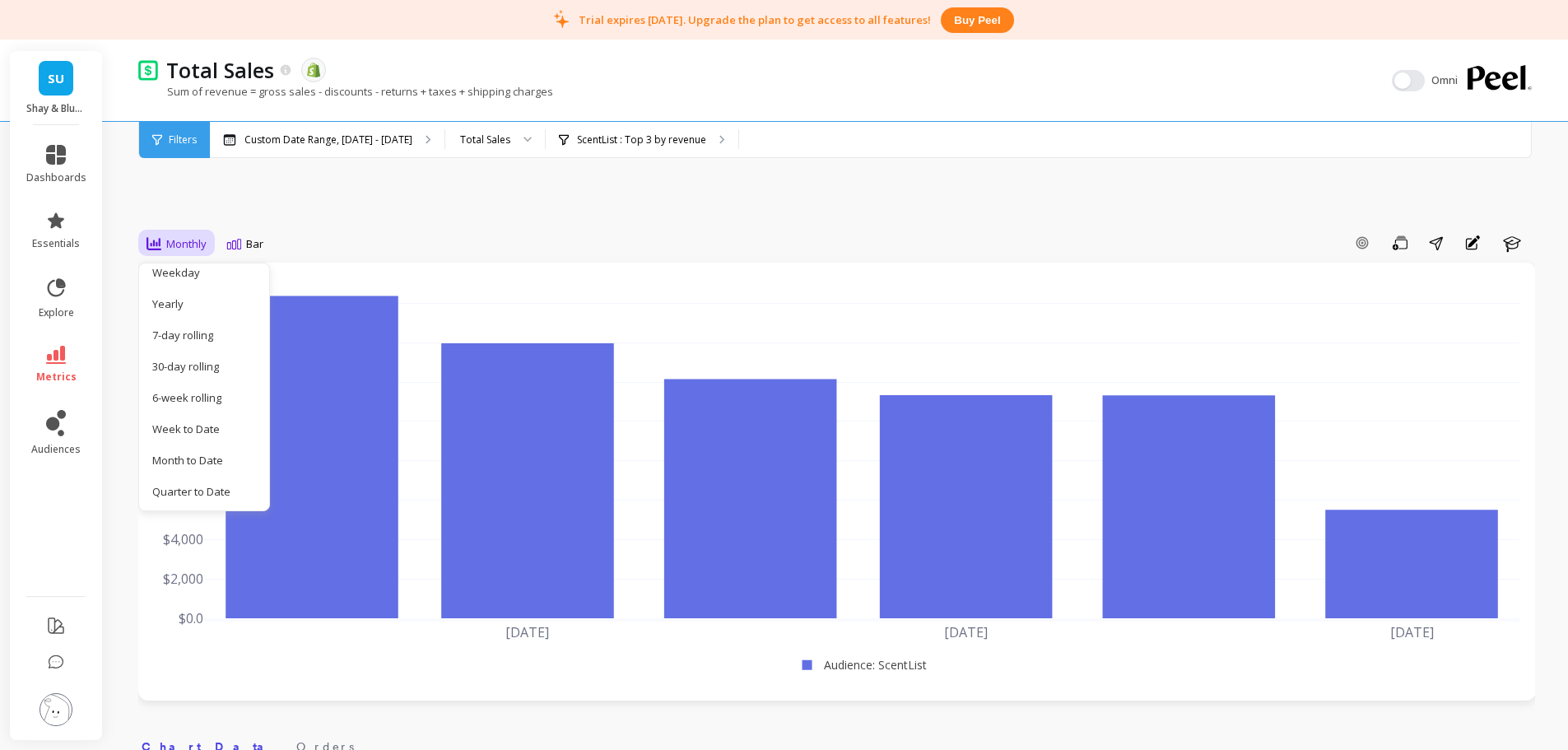
scroll to position [238, 0]
click at [202, 485] on div "Pacing" at bounding box center [199, 492] width 94 height 16
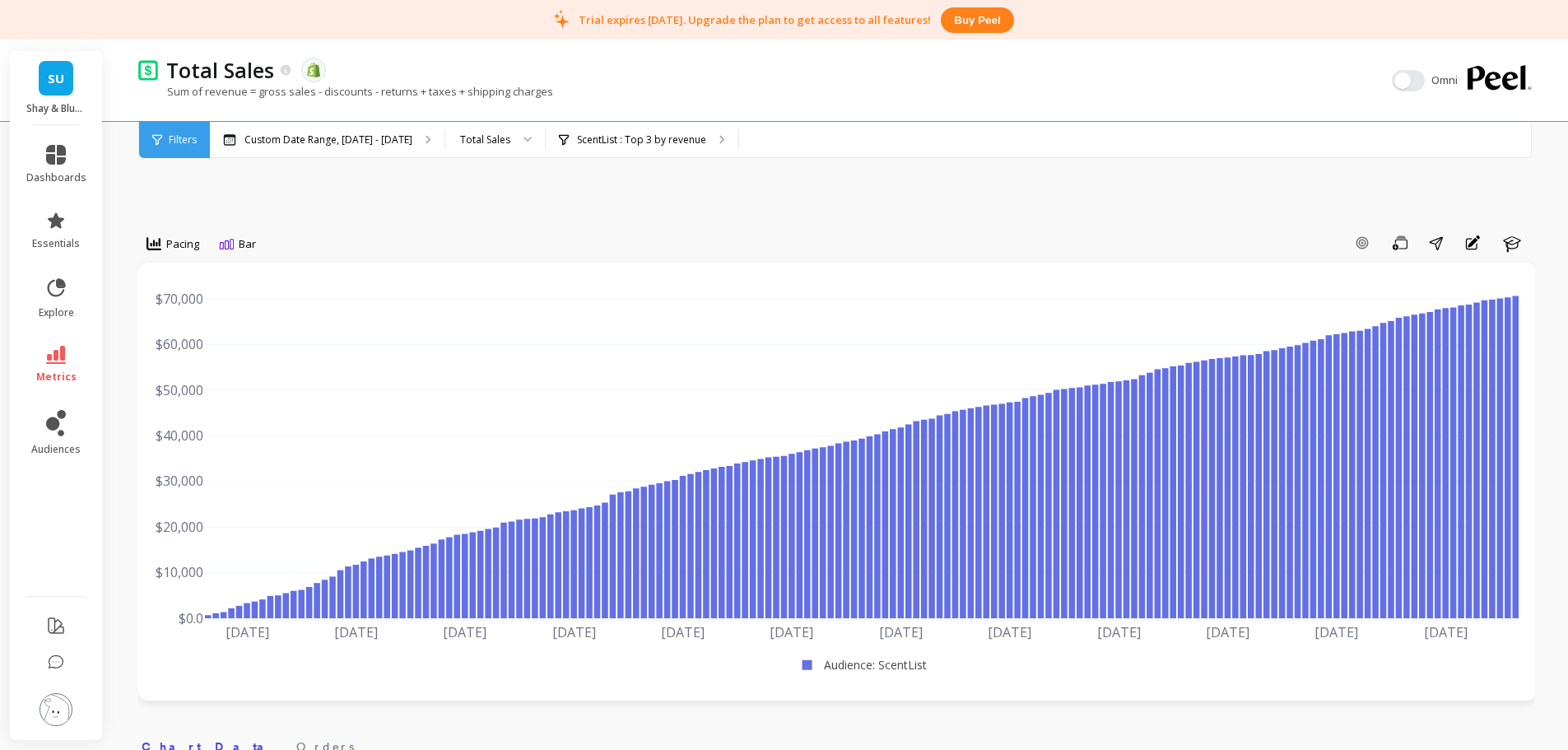
click at [180, 245] on span "Pacing" at bounding box center [183, 244] width 33 height 16
click at [212, 403] on div "6-week rolling" at bounding box center [199, 406] width 94 height 16
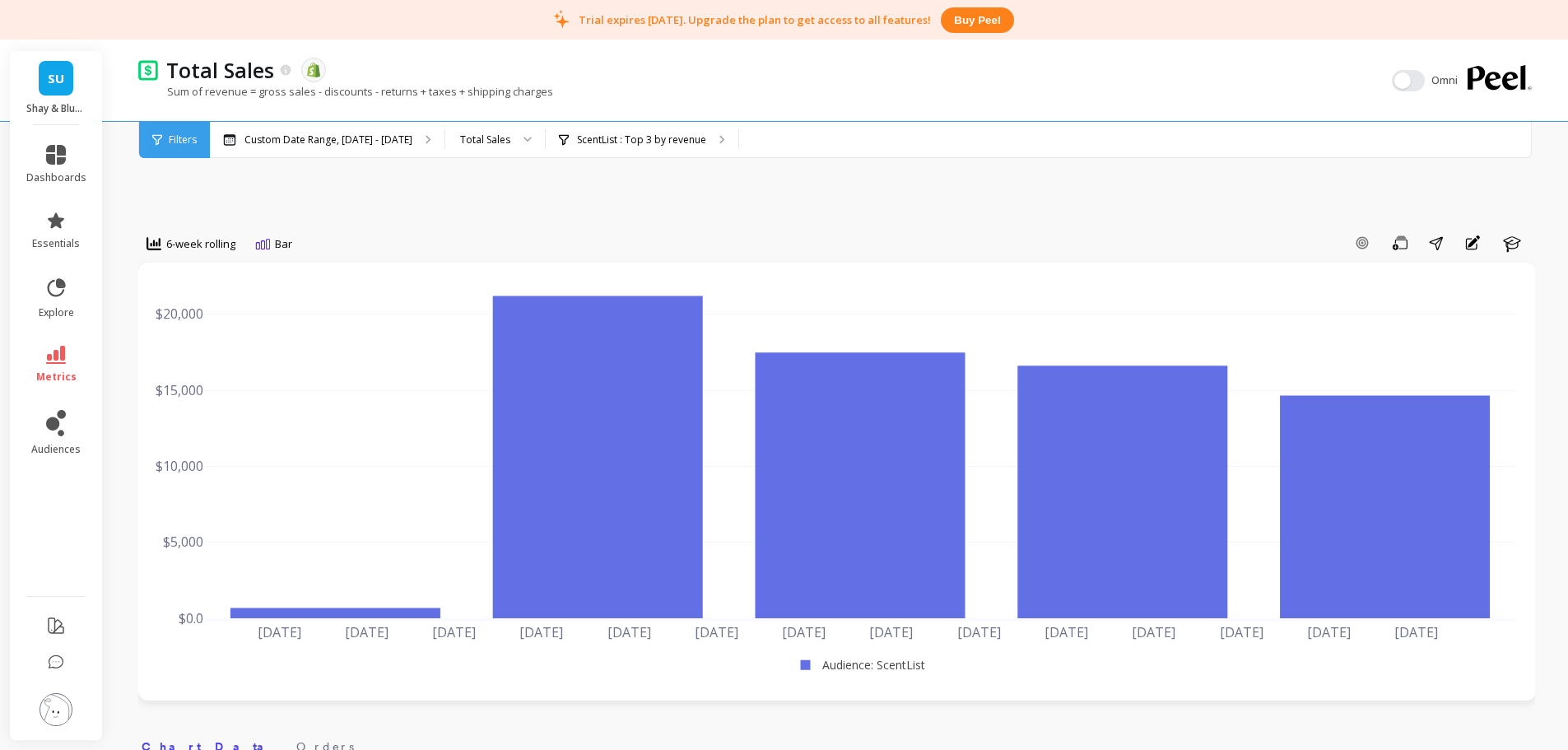
click at [220, 240] on span "6-week rolling" at bounding box center [201, 244] width 69 height 16
click at [216, 277] on div "All" at bounding box center [199, 280] width 94 height 16
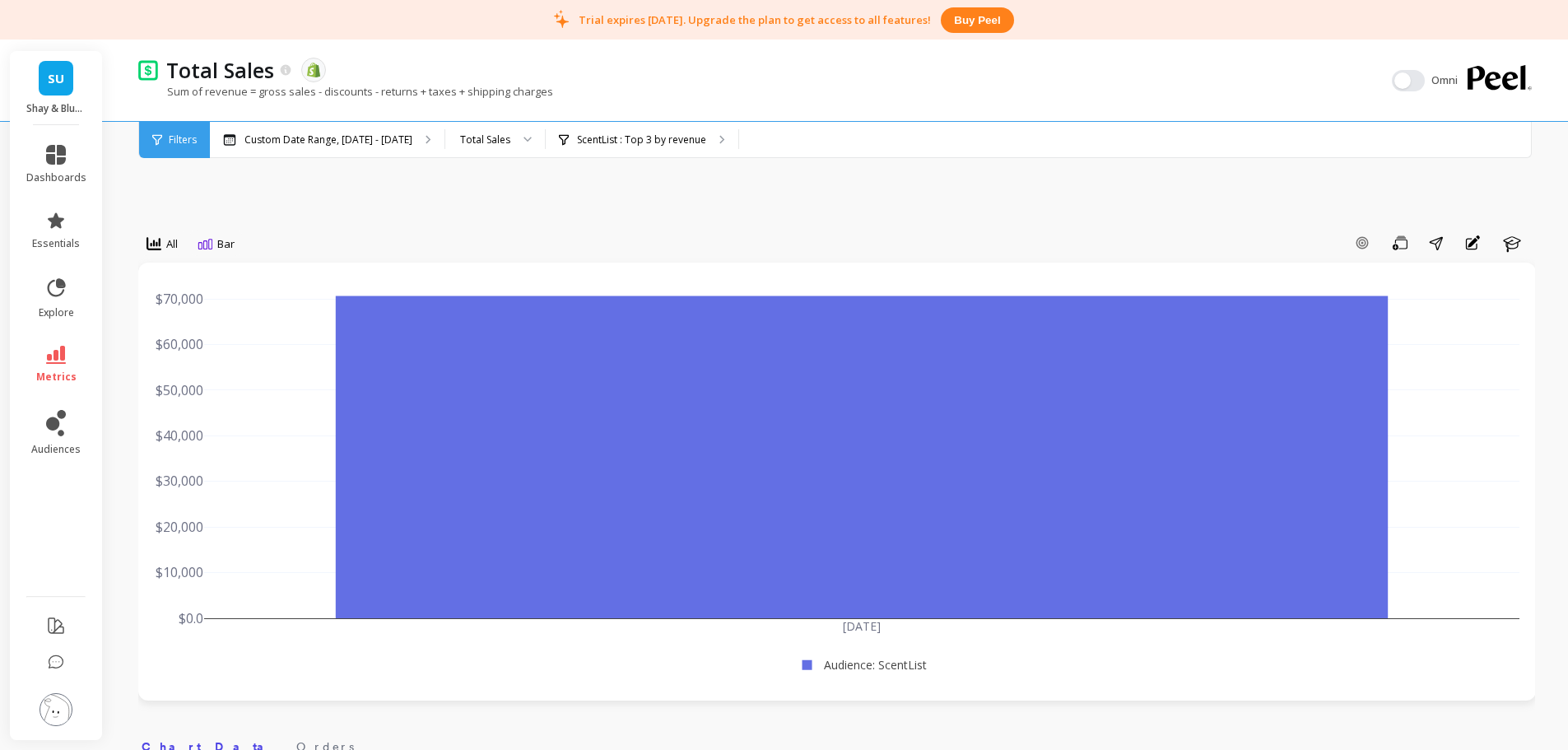
click at [164, 253] on div "All" at bounding box center [162, 244] width 31 height 20
click at [189, 393] on div "Weekday" at bounding box center [199, 392] width 94 height 16
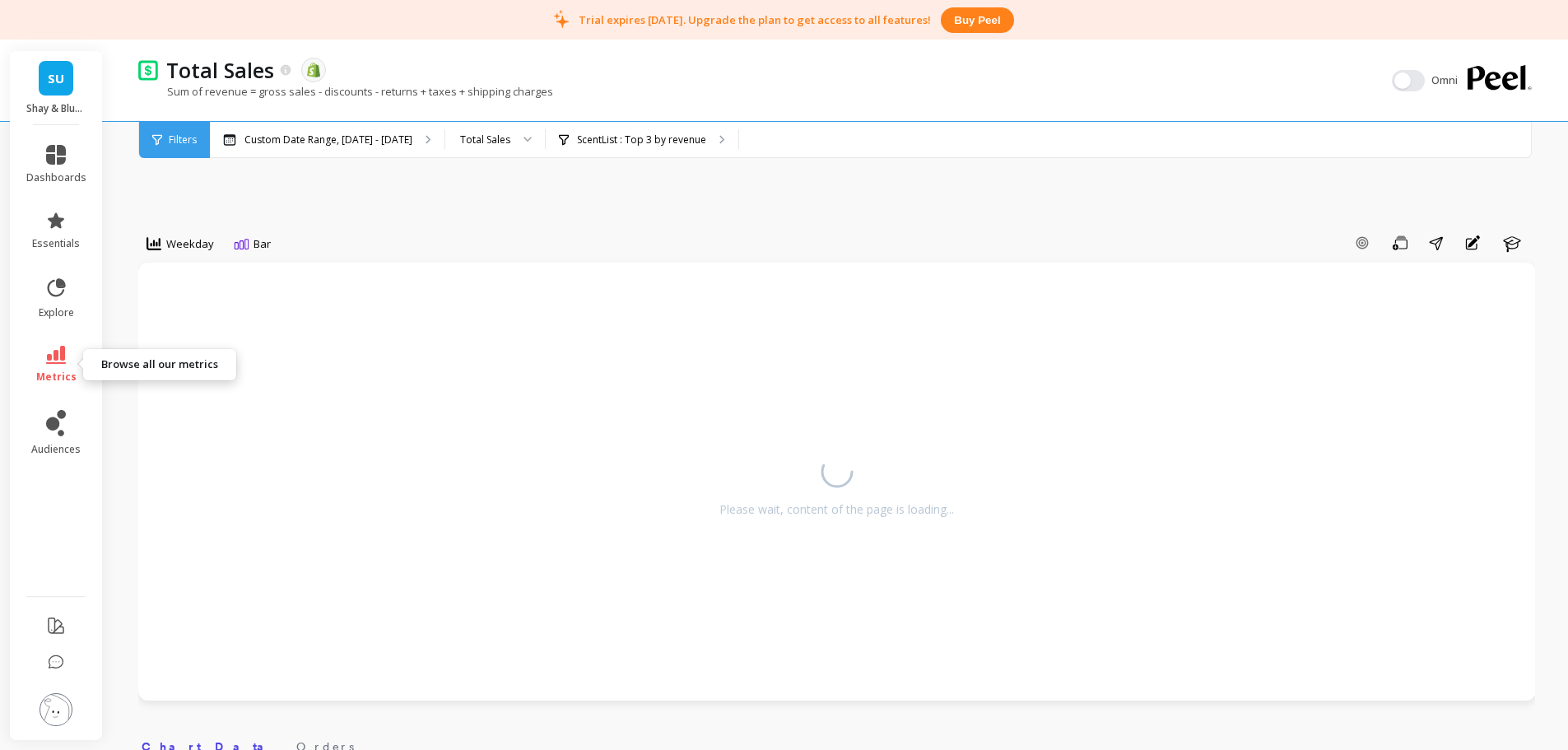
click at [56, 354] on icon at bounding box center [56, 354] width 20 height 18
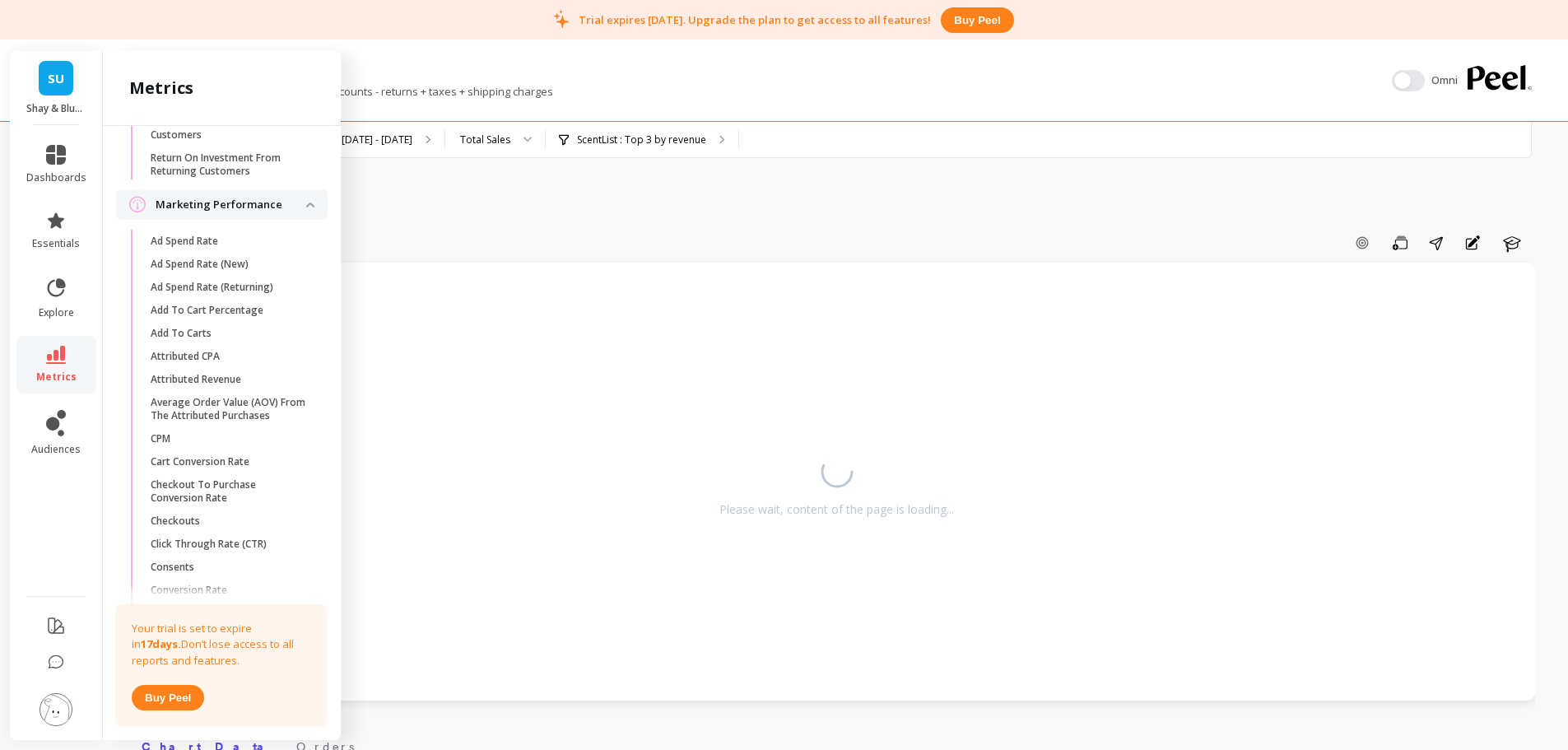
scroll to position [1041, 0]
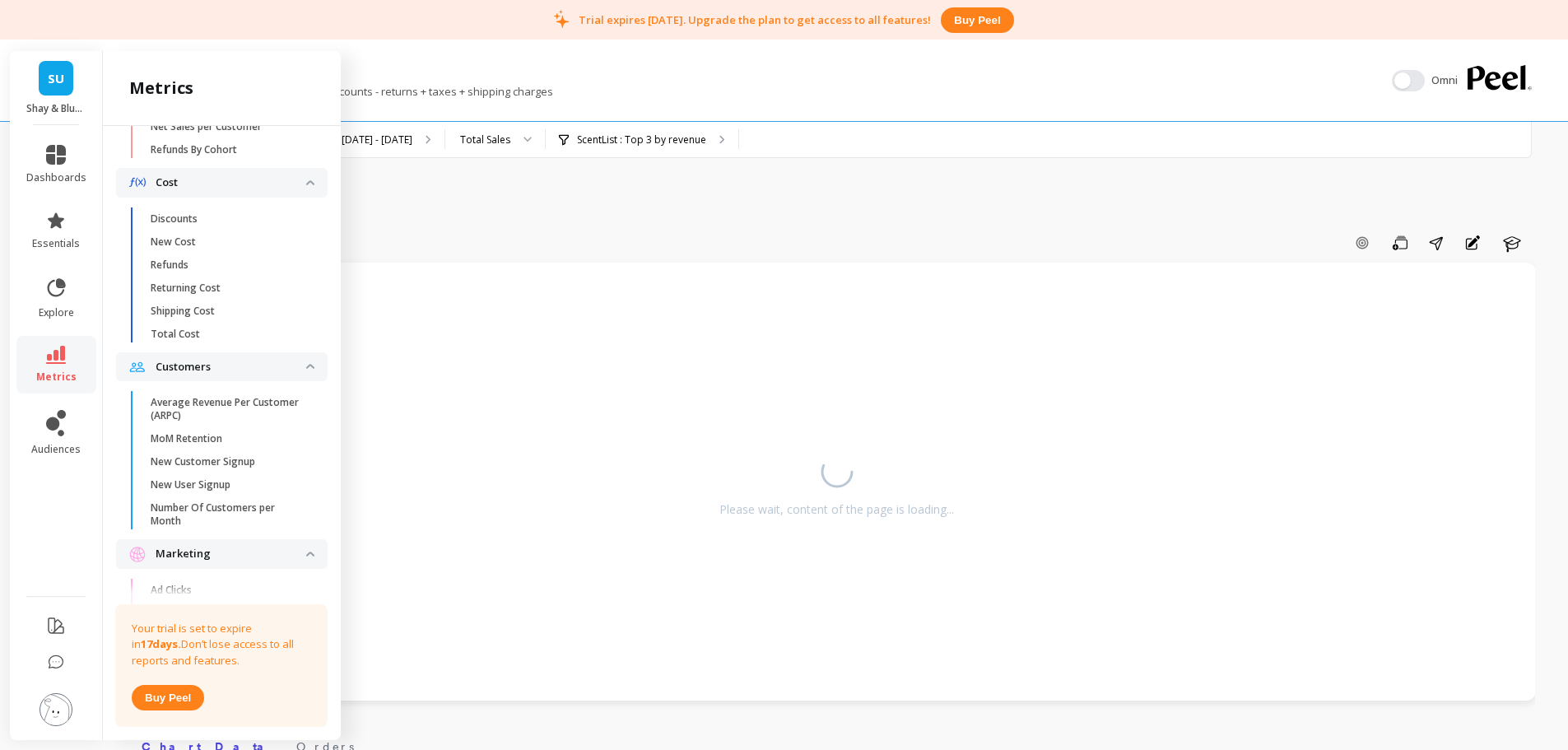
click at [224, 422] on p "Average Revenue Per Customer (ARPC)" at bounding box center [229, 408] width 157 height 26
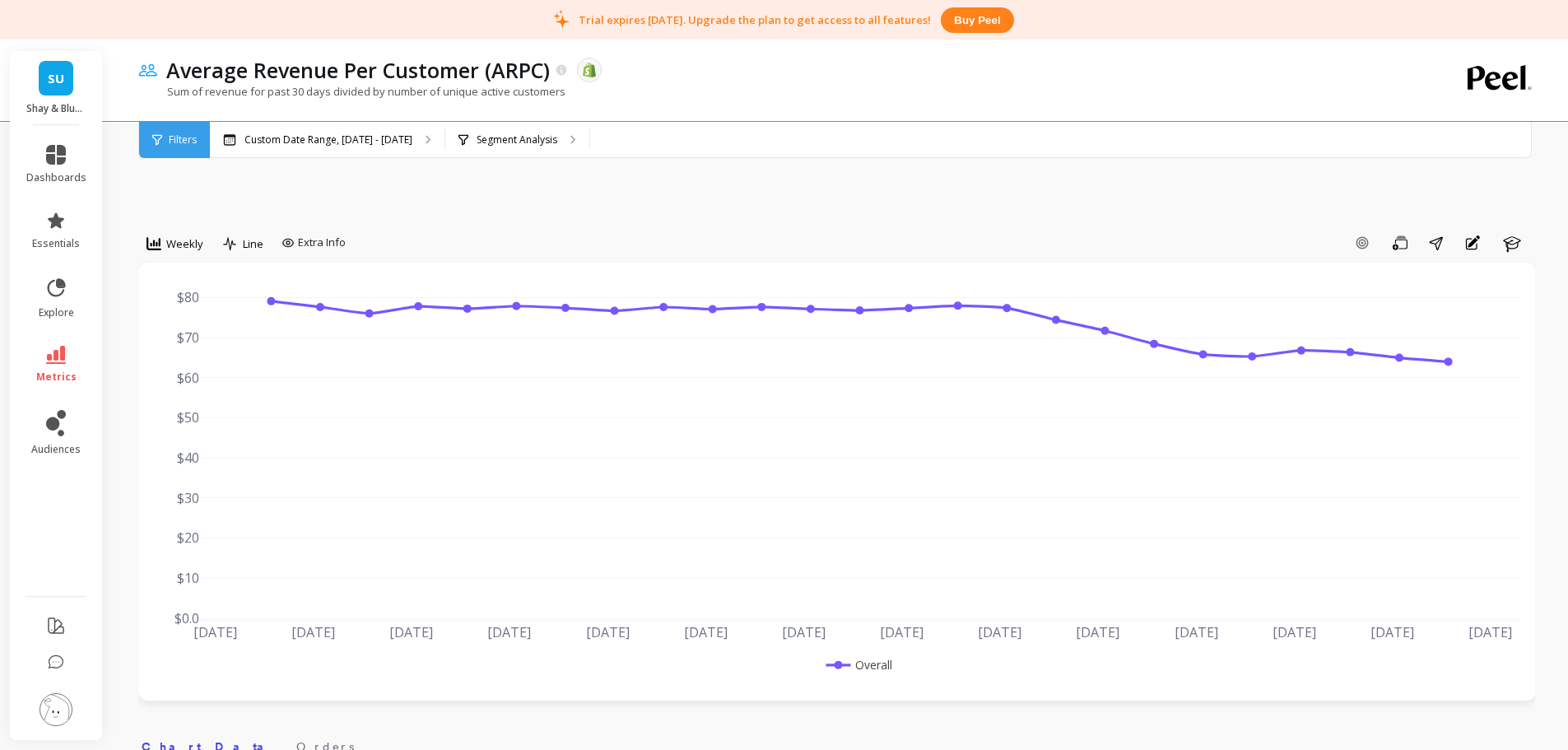
click at [505, 149] on div "Segment Analysis" at bounding box center [517, 140] width 144 height 37
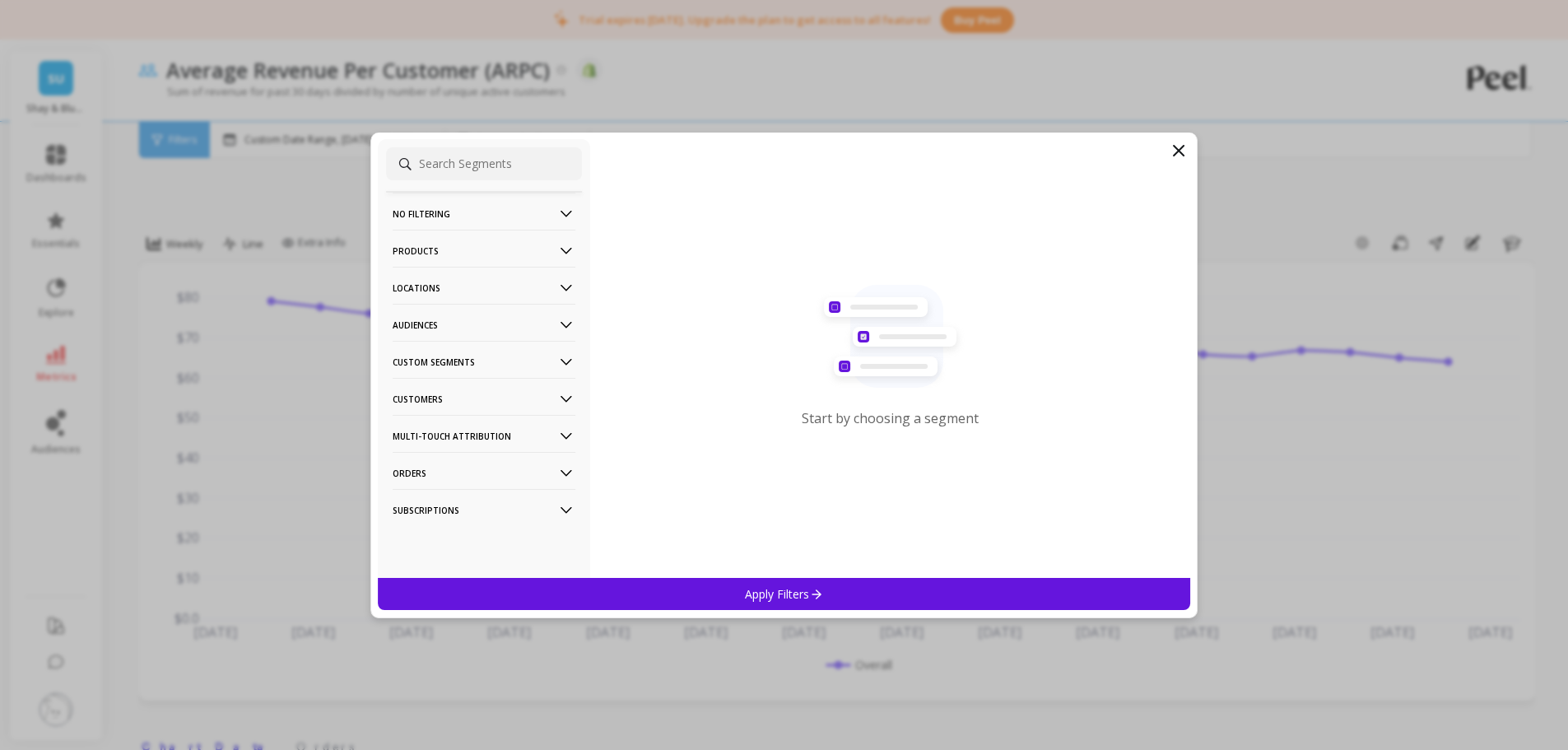
click at [435, 325] on p "Audiences" at bounding box center [484, 324] width 183 height 42
click at [442, 446] on div "ScentList" at bounding box center [483, 442] width 196 height 26
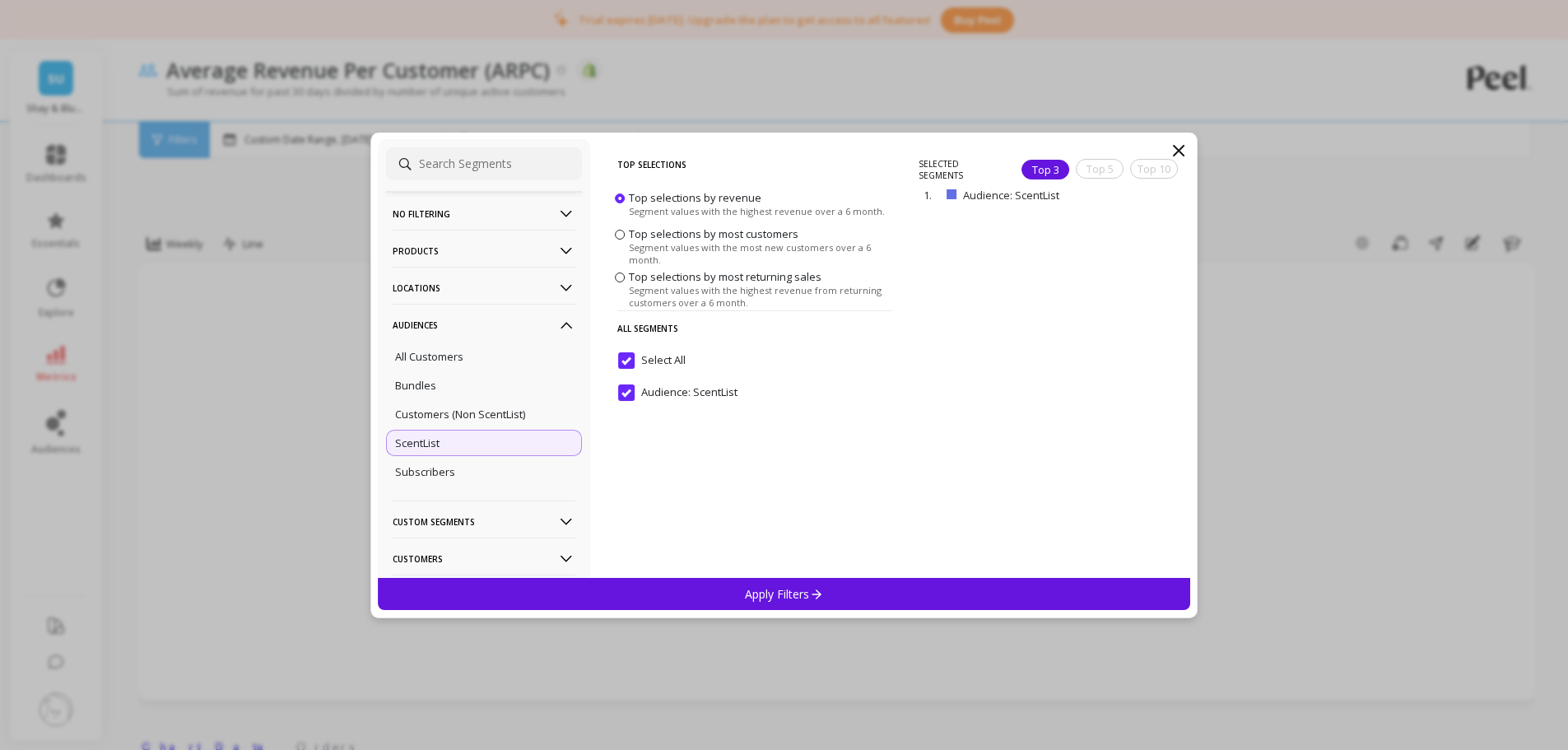
click at [697, 563] on div "Apply Filters" at bounding box center [784, 593] width 813 height 32
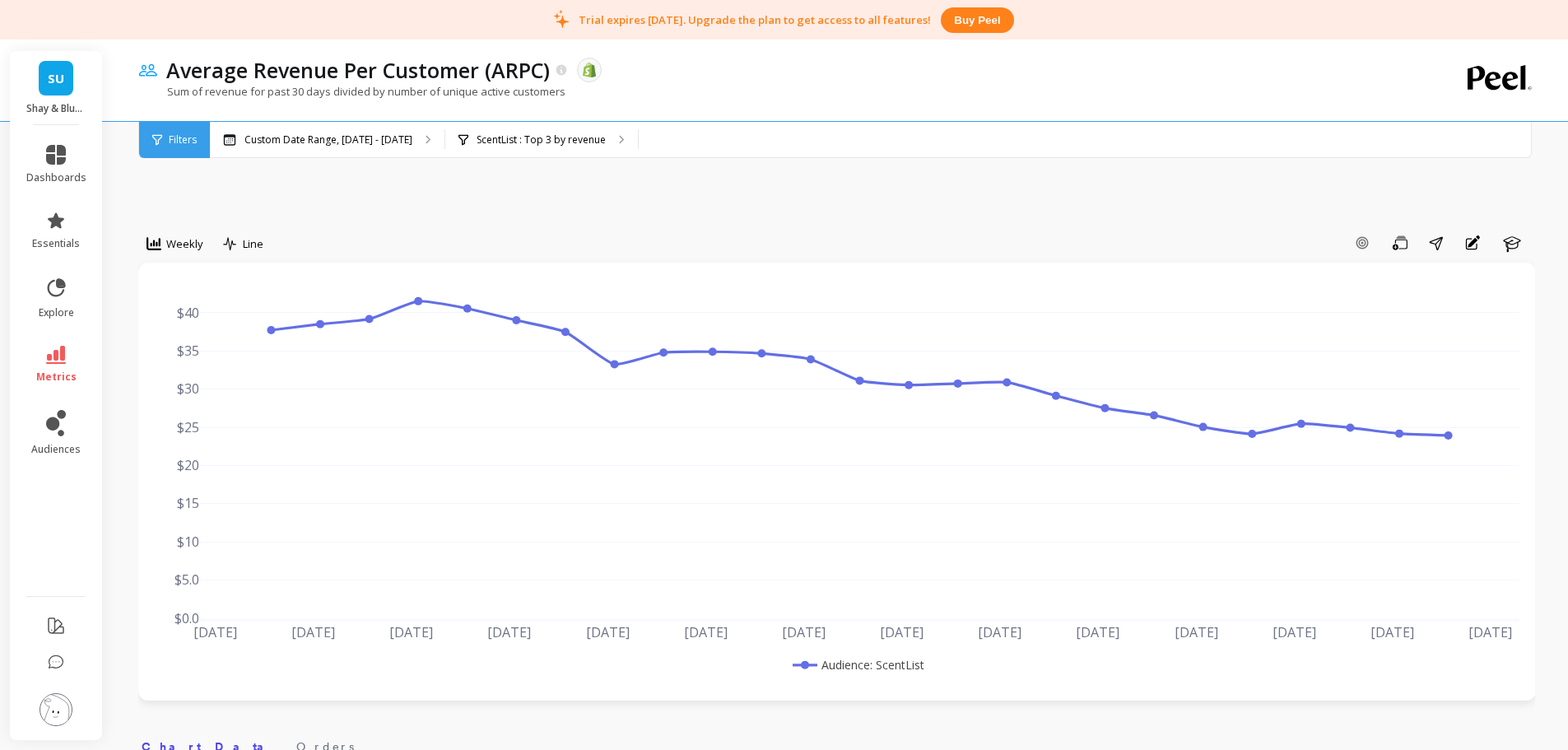
drag, startPoint x: 268, startPoint y: 94, endPoint x: 386, endPoint y: 97, distance: 118.0
click at [386, 97] on p "Sum of revenue for past 30 days divided by number of unique active customers" at bounding box center [352, 91] width 428 height 15
click at [386, 98] on p "Sum of revenue for past 30 days divided by number of unique active customers" at bounding box center [352, 91] width 428 height 15
click at [524, 98] on p "Sum of revenue for past 30 days divided by number of unique active customers" at bounding box center [352, 91] width 428 height 15
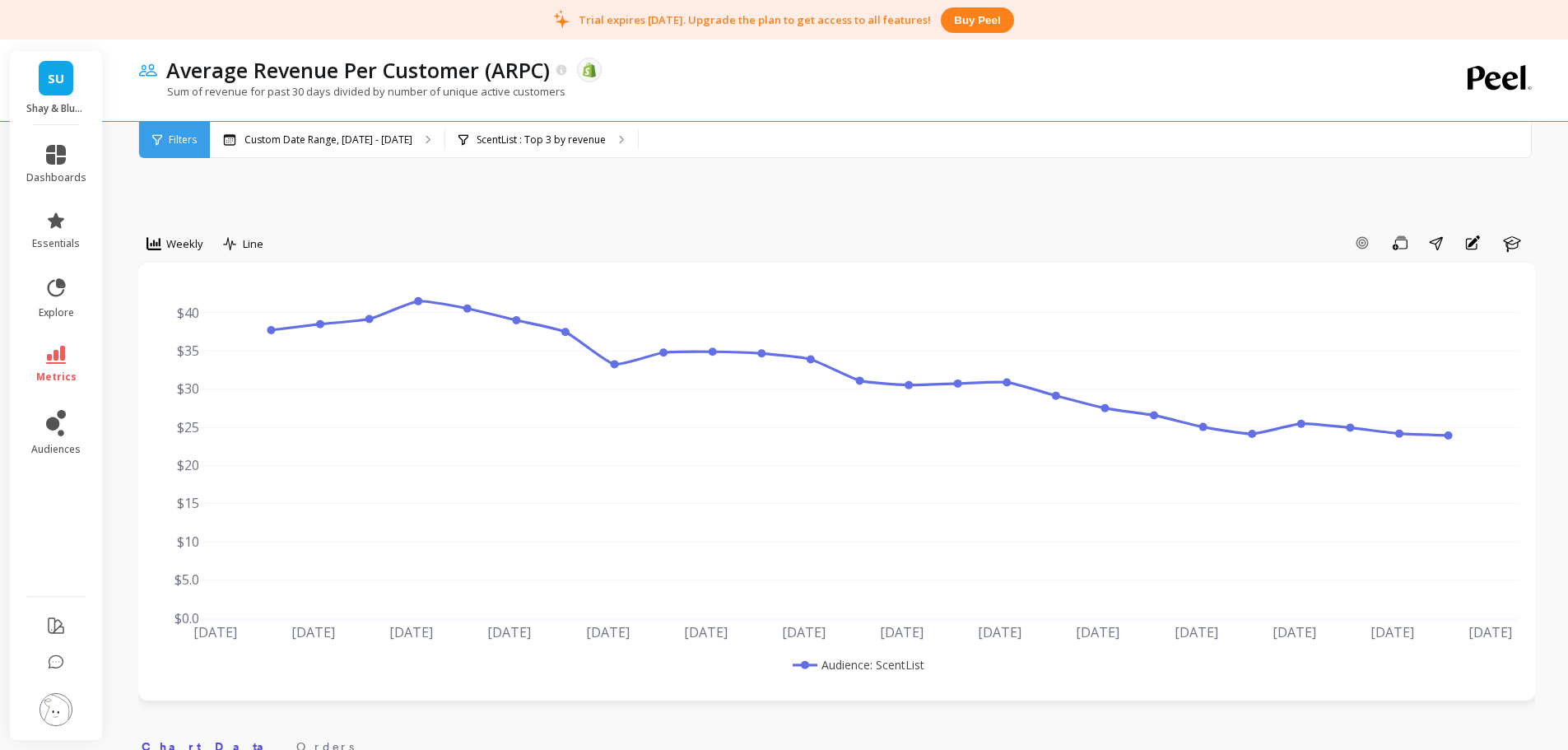
click at [564, 70] on icon at bounding box center [562, 69] width 11 height 11
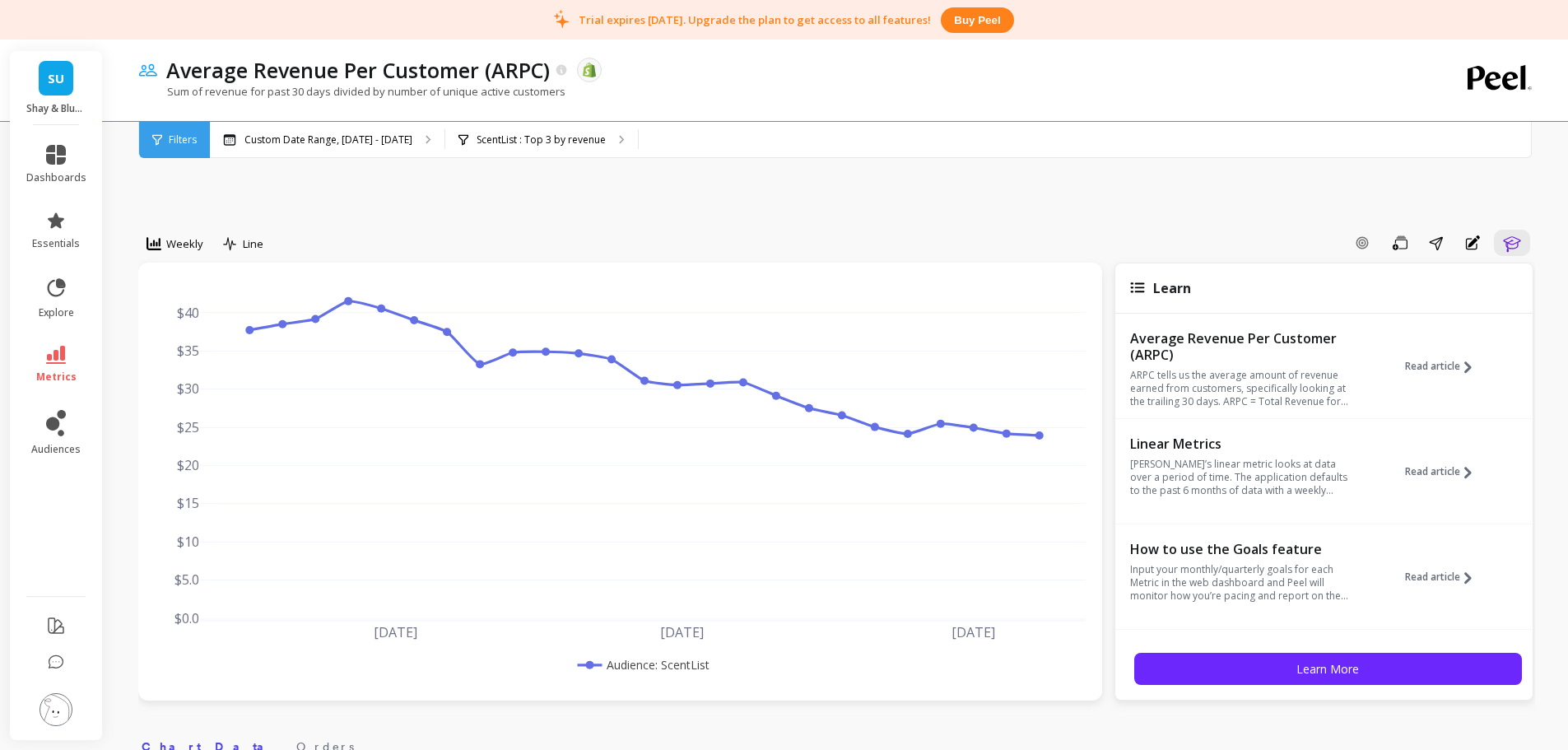
click at [1041, 366] on span "Read article" at bounding box center [1433, 366] width 55 height 13
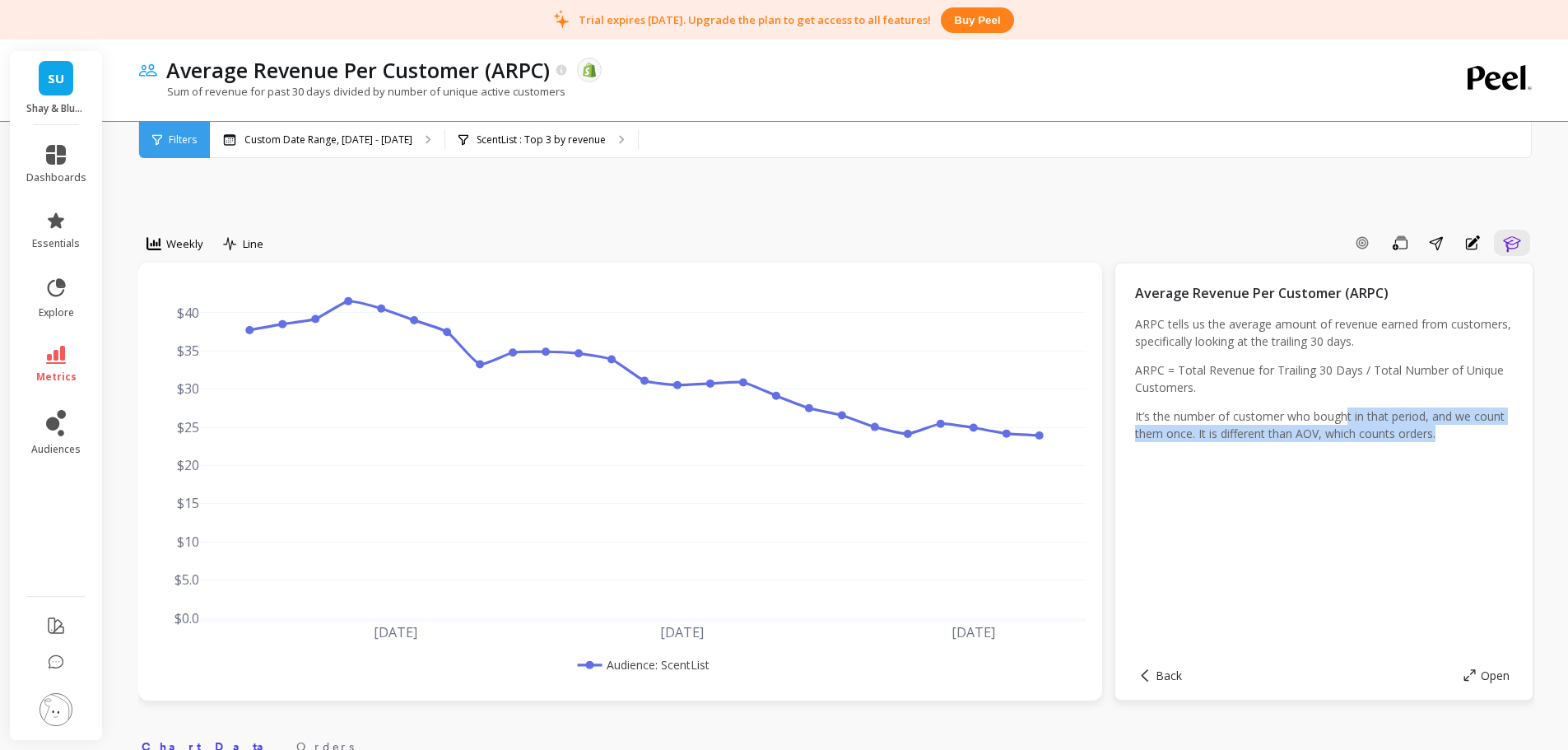
drag, startPoint x: 1411, startPoint y: 428, endPoint x: 1347, endPoint y: 417, distance: 64.9
click at [1041, 417] on p "It’s the number of customer who bought in that period, and we count them once. …" at bounding box center [1323, 425] width 377 height 35
drag, startPoint x: 1288, startPoint y: 417, endPoint x: 1409, endPoint y: 428, distance: 121.5
click at [1041, 428] on p "It’s the number of customer who bought in that period, and we count them once. …" at bounding box center [1323, 425] width 377 height 35
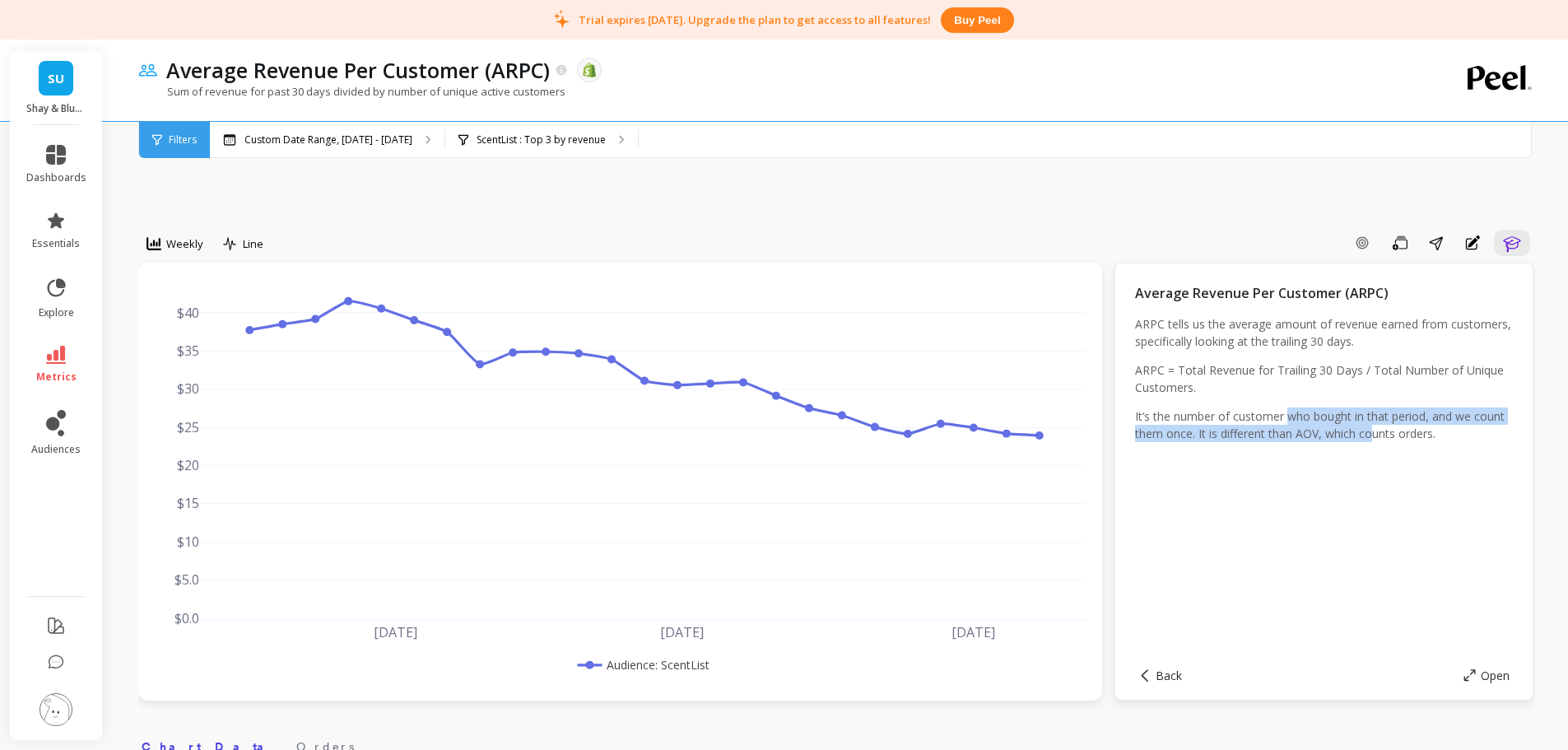
click at [1041, 428] on p "It’s the number of customer who bought in that period, and we count them once. …" at bounding box center [1323, 425] width 377 height 35
click at [169, 238] on span "Weekly" at bounding box center [185, 244] width 37 height 16
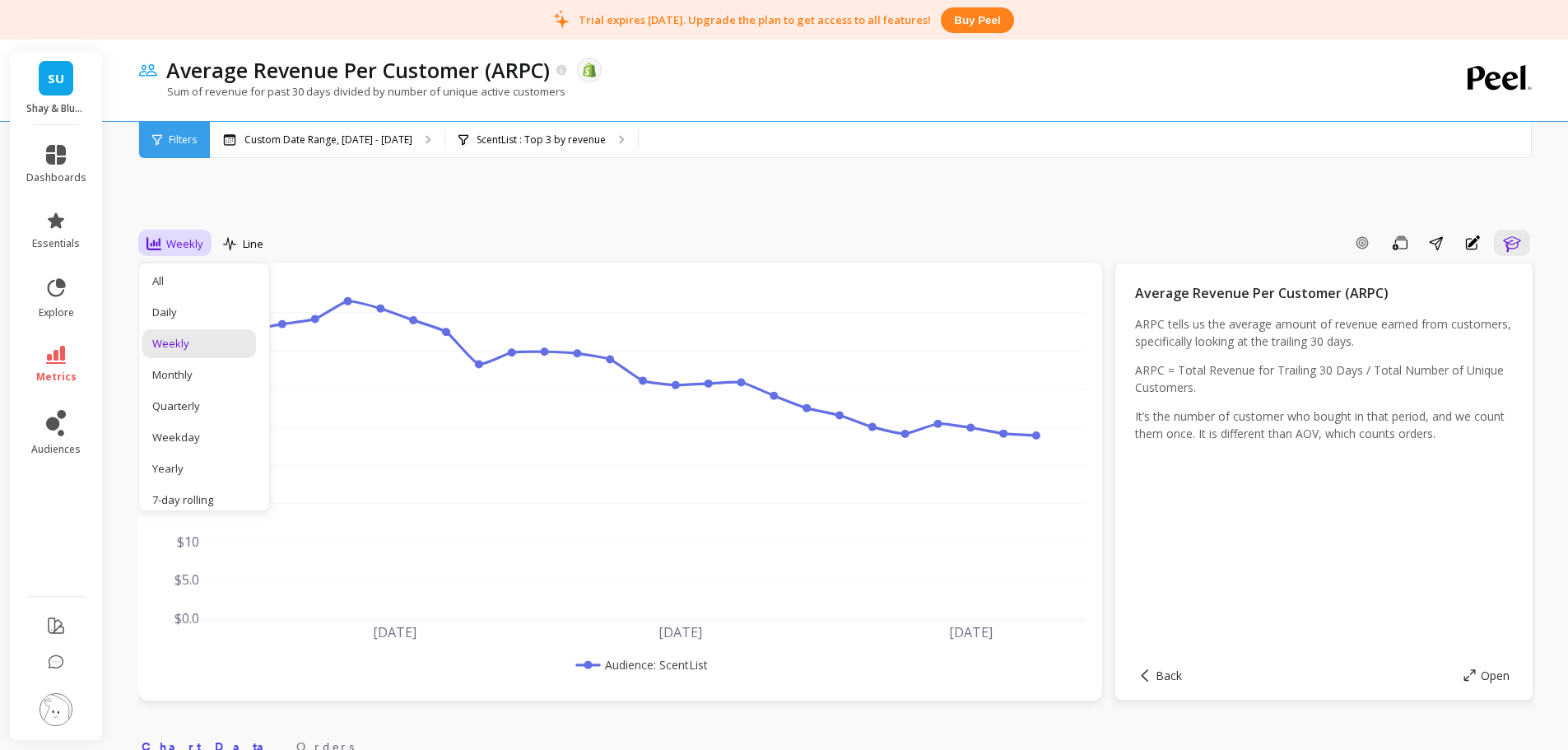
click at [216, 374] on div "Monthly" at bounding box center [199, 375] width 94 height 16
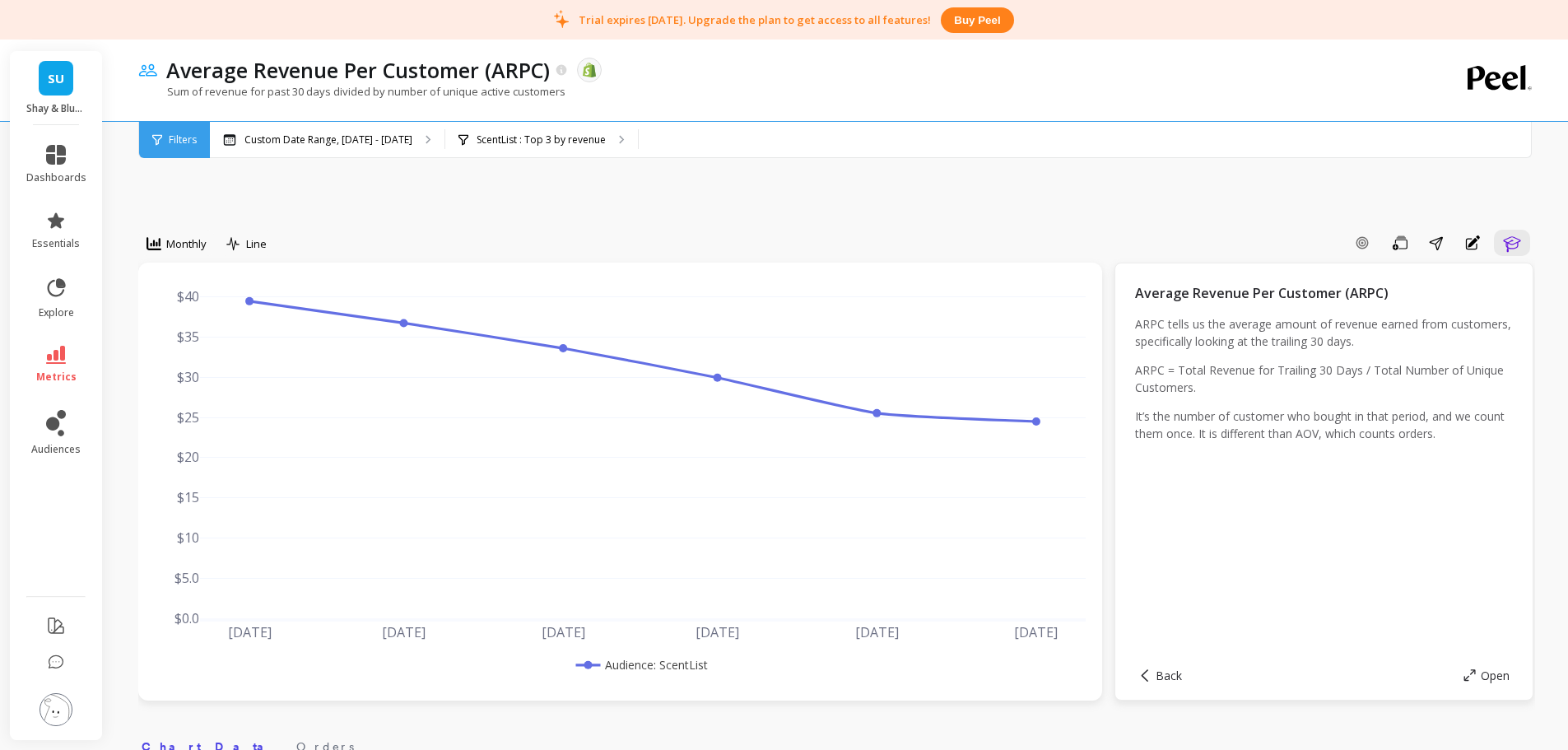
click at [43, 365] on link "metrics" at bounding box center [57, 364] width 60 height 37
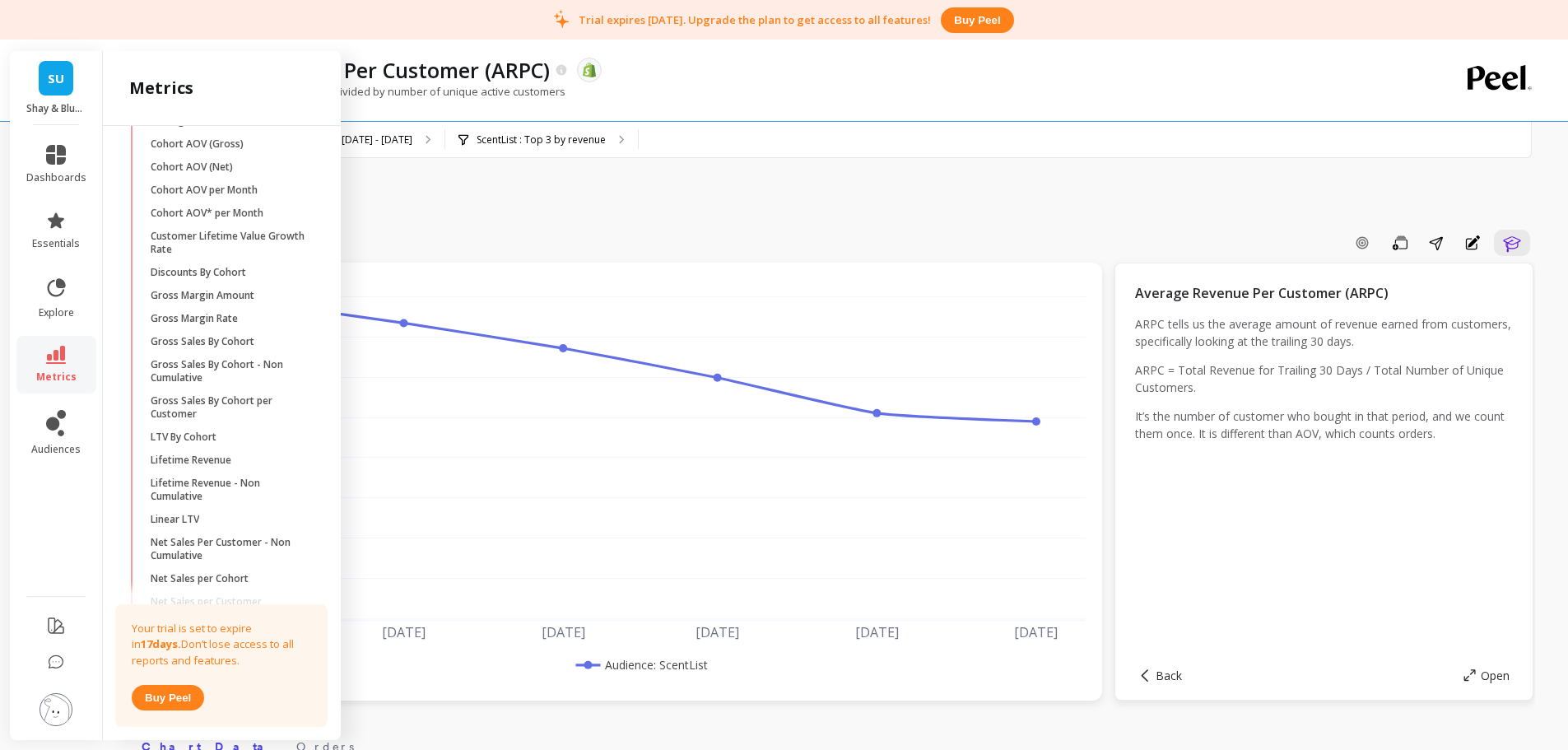
scroll to position [454, 0]
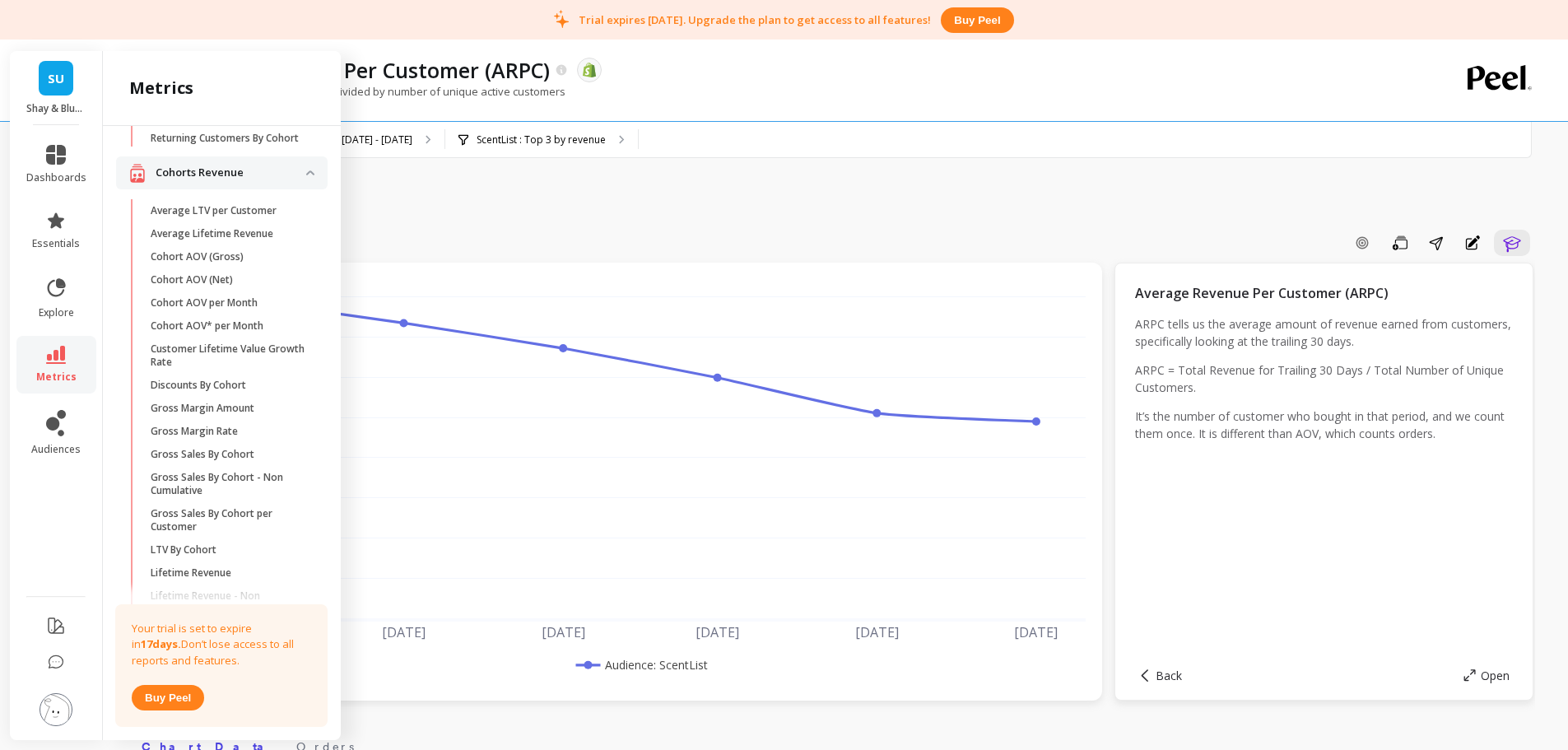
click at [212, 240] on p "Average Lifetime Revenue" at bounding box center [212, 234] width 122 height 13
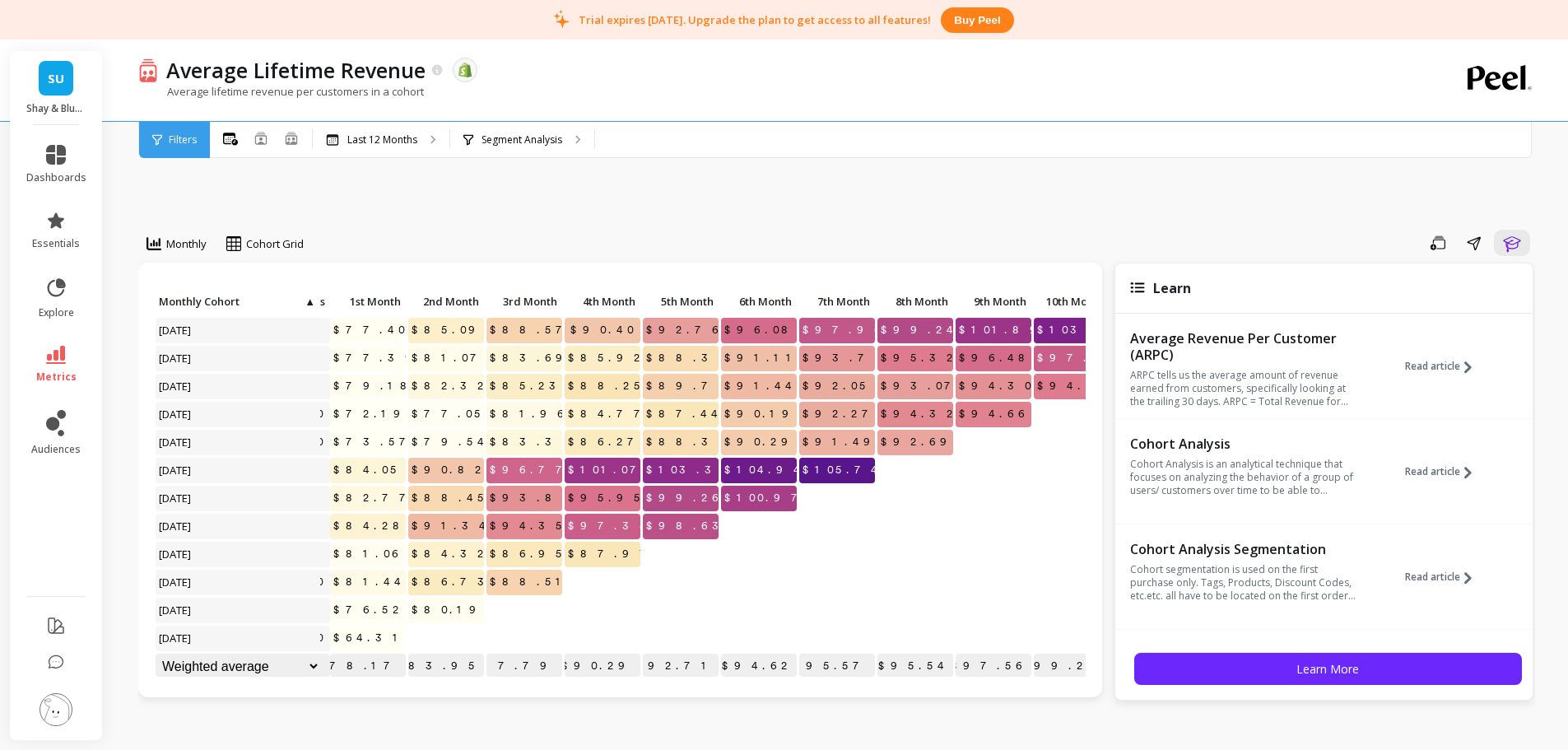
scroll to position [0, 87]
click at [547, 153] on div "Segment Analysis" at bounding box center [523, 140] width 144 height 37
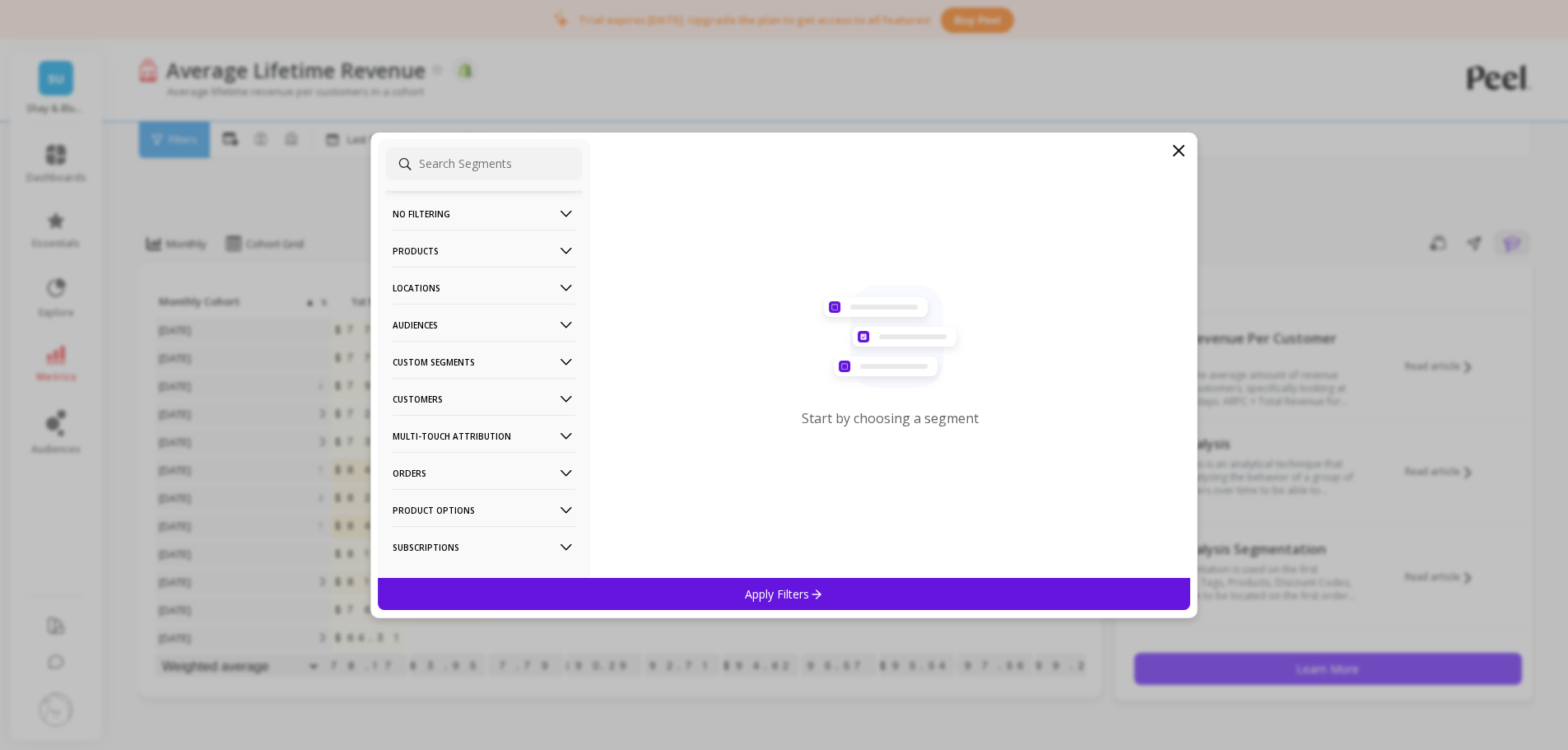
click at [429, 321] on p "Audiences" at bounding box center [484, 324] width 183 height 42
click at [436, 447] on p "ScentList" at bounding box center [417, 443] width 45 height 15
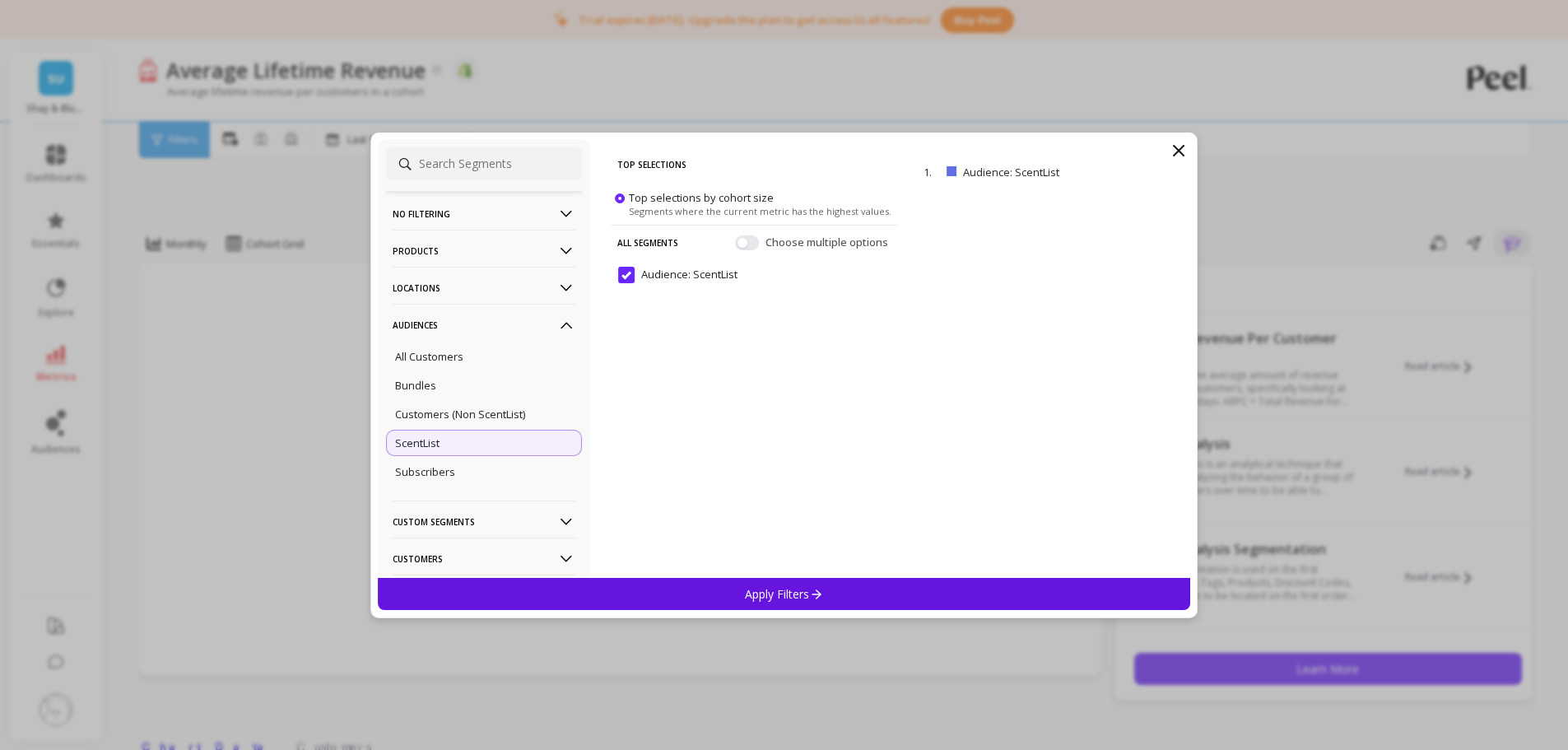
click at [751, 563] on p "Apply Filters" at bounding box center [784, 593] width 79 height 16
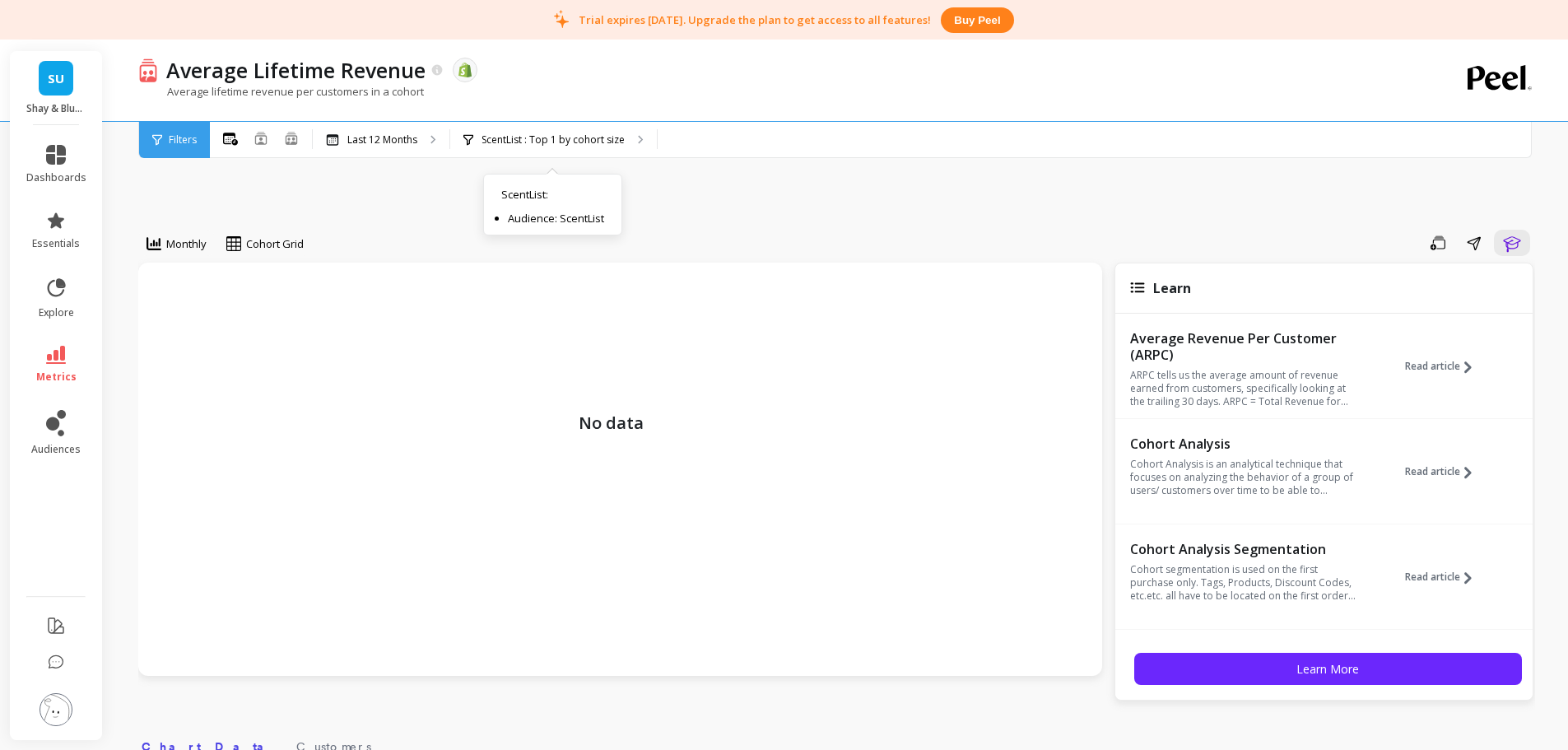
click at [524, 153] on div "ScentList : Top 1 by cohort size ScentList : Audience: ScentList" at bounding box center [554, 140] width 207 height 37
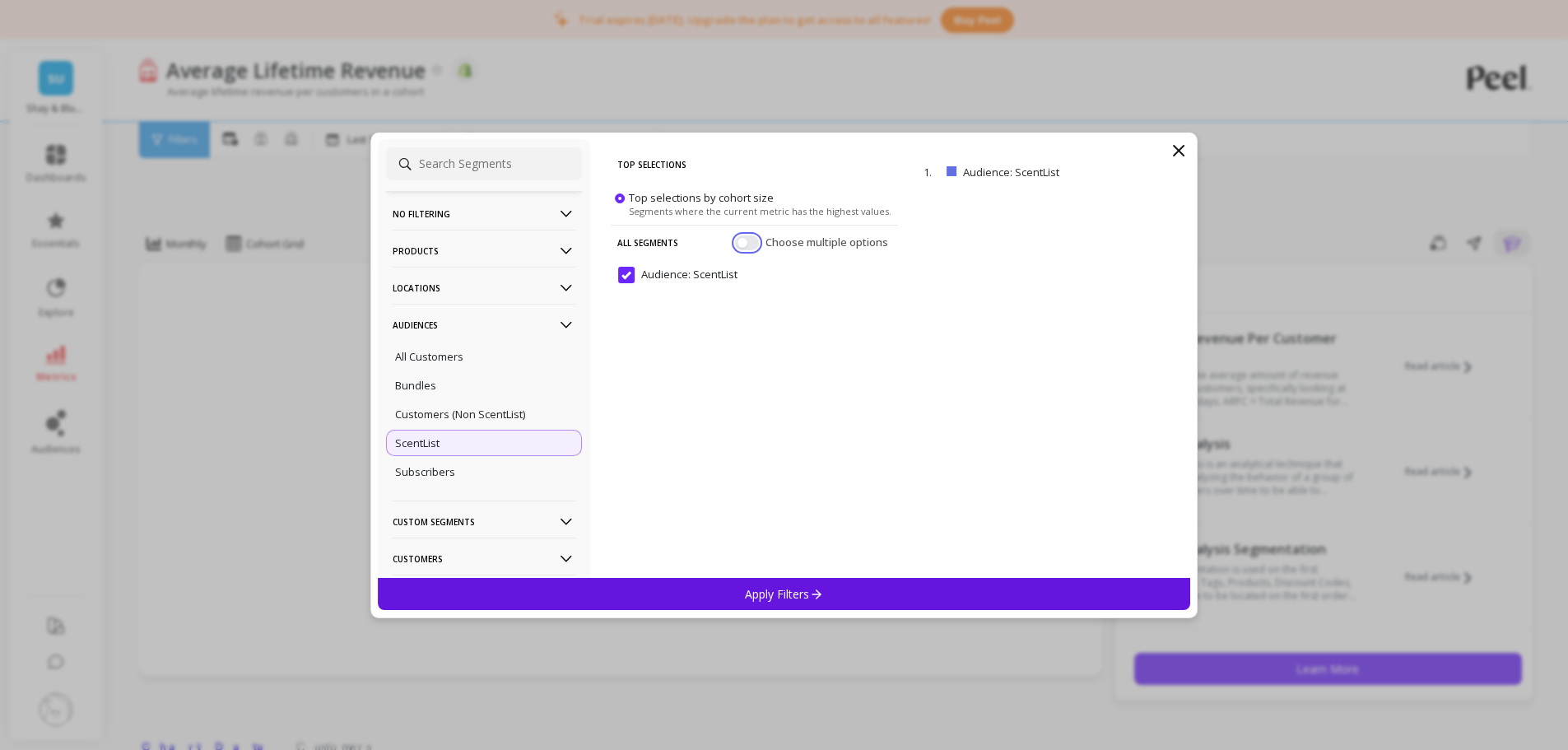
click at [741, 236] on button "button" at bounding box center [747, 242] width 24 height 15
click at [791, 563] on p "Apply Filters" at bounding box center [784, 593] width 79 height 16
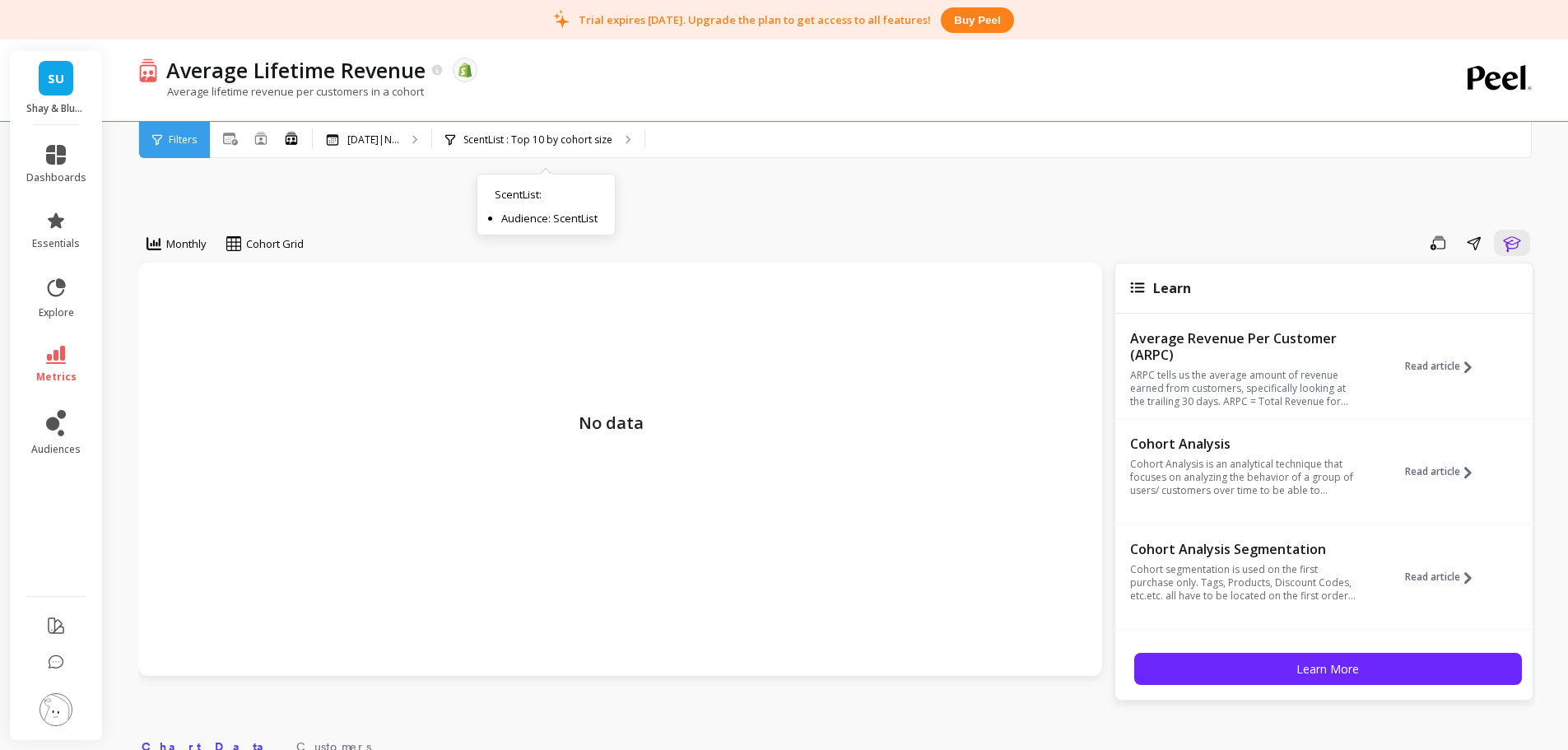
click at [563, 136] on p "ScentList : Top 10 by cohort size" at bounding box center [537, 140] width 149 height 13
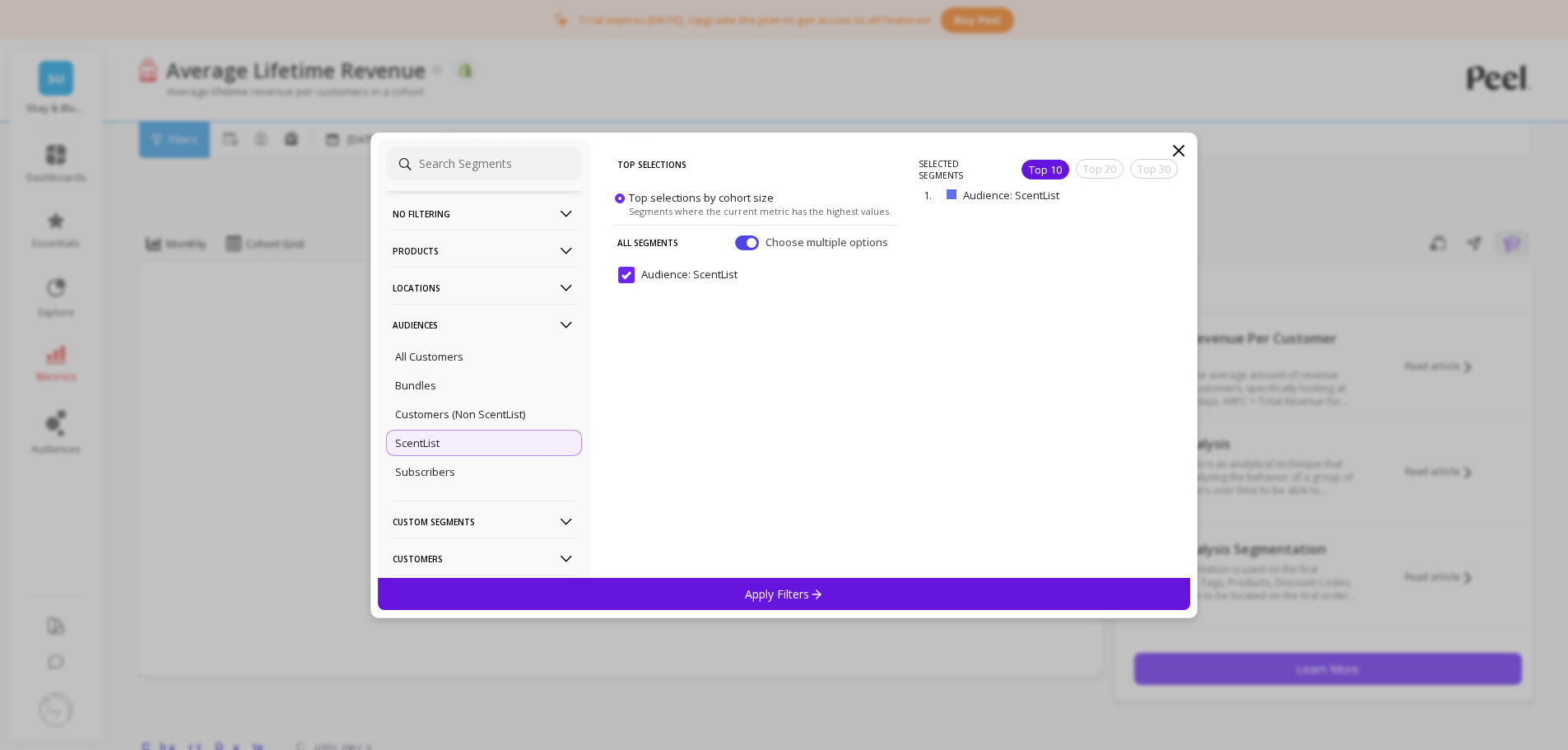
click at [0, 0] on p "remove" at bounding box center [0, 0] width 0 height 0
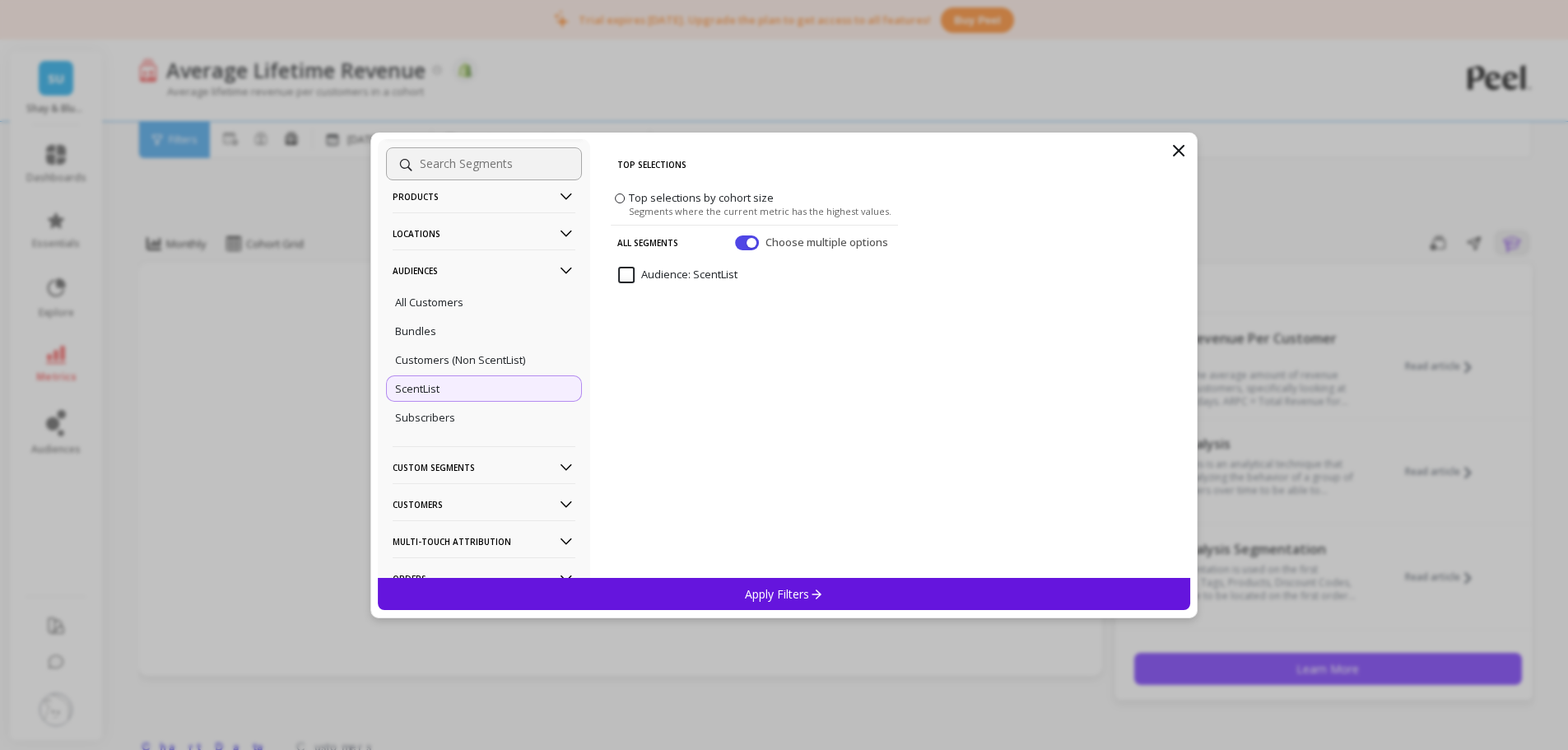
scroll to position [82, 0]
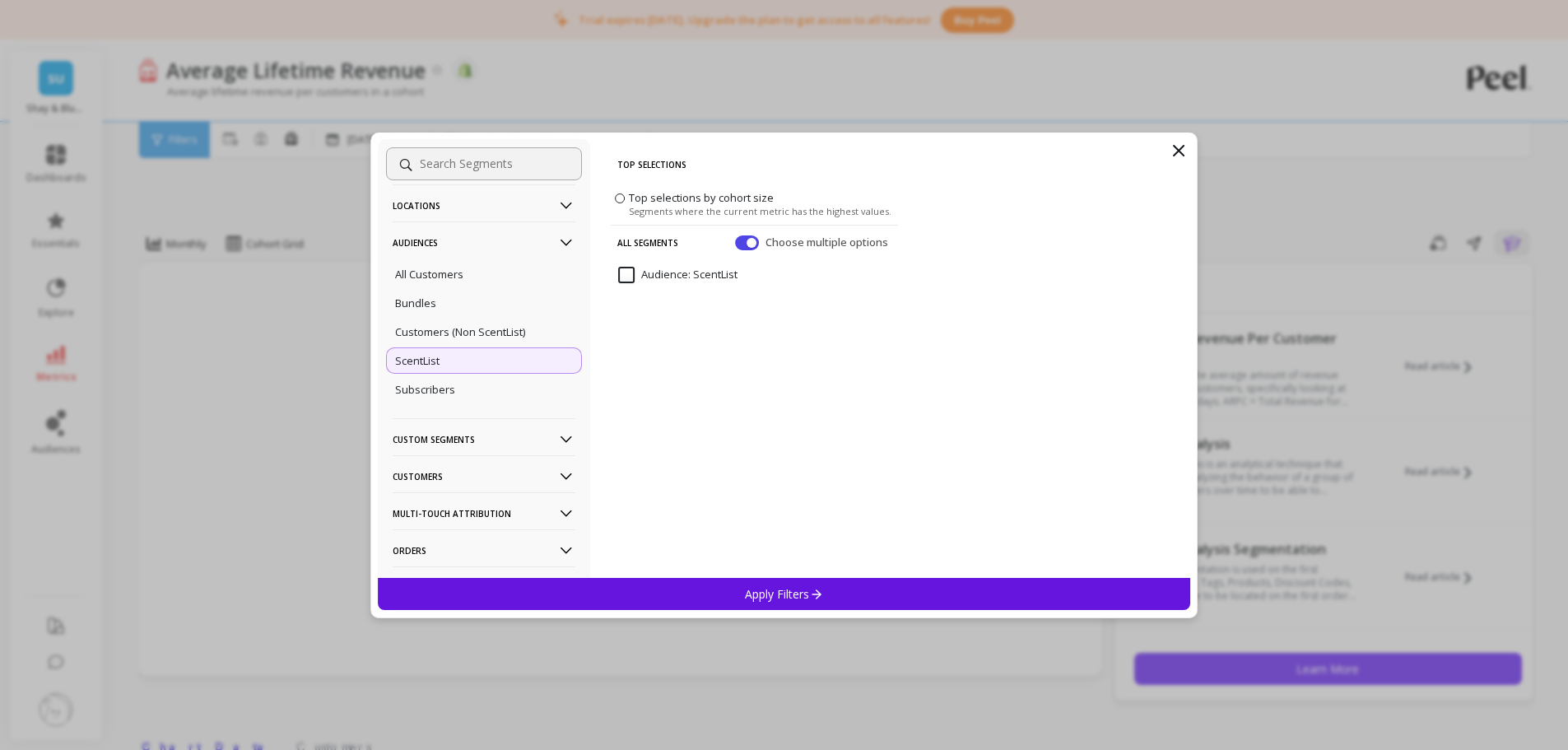
click at [440, 472] on p "Customers" at bounding box center [484, 476] width 183 height 42
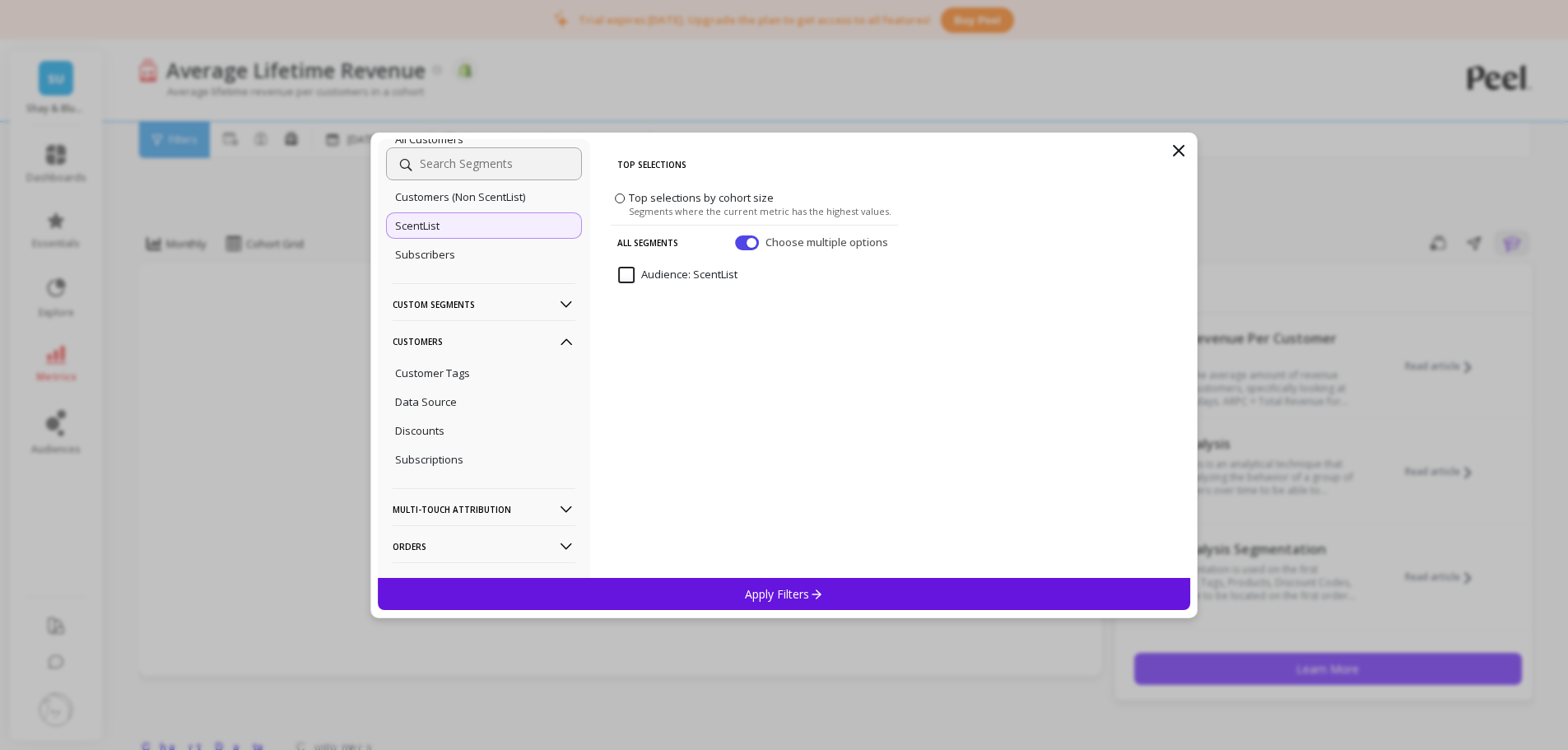
scroll to position [247, 0]
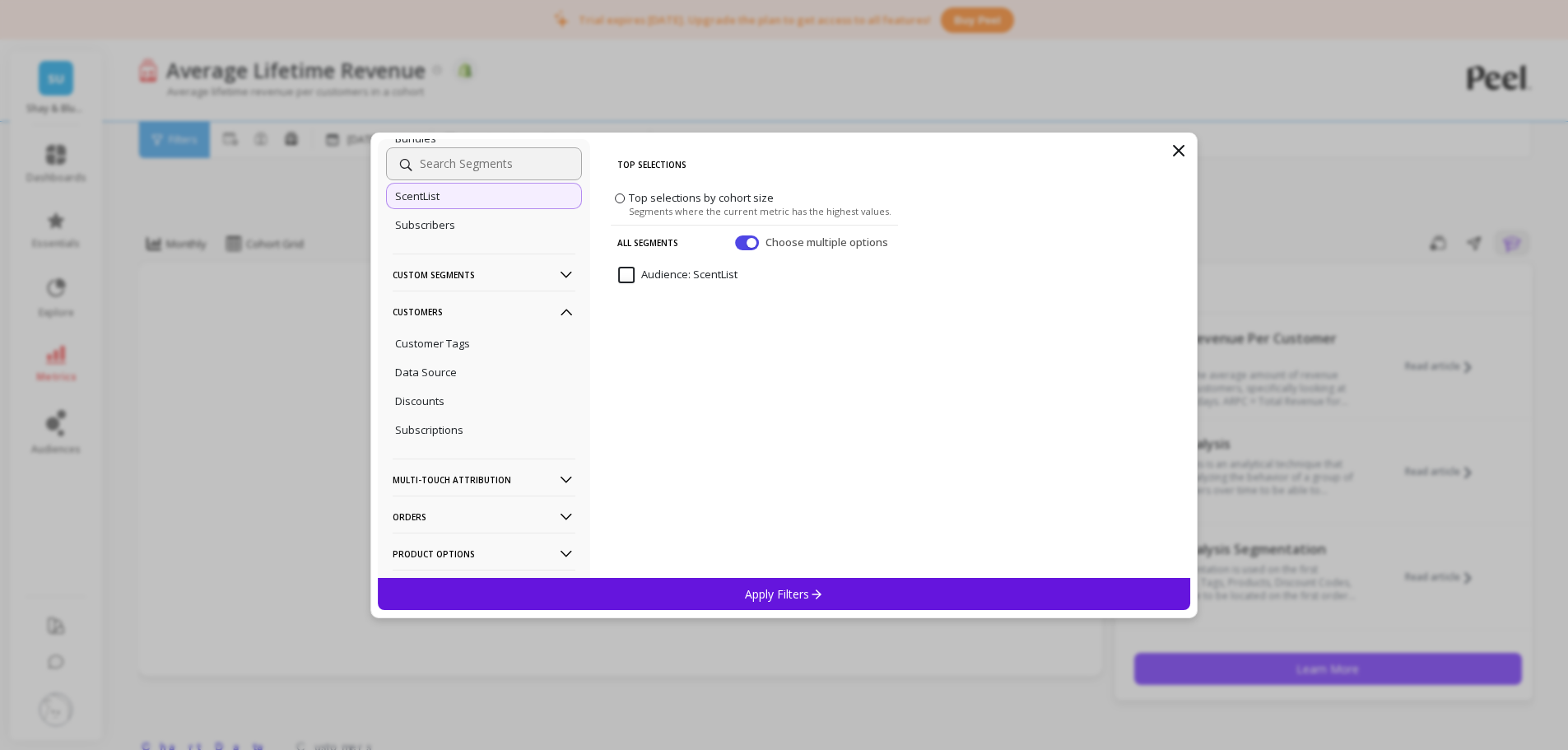
click at [452, 344] on p "Customer Tags" at bounding box center [432, 343] width 75 height 15
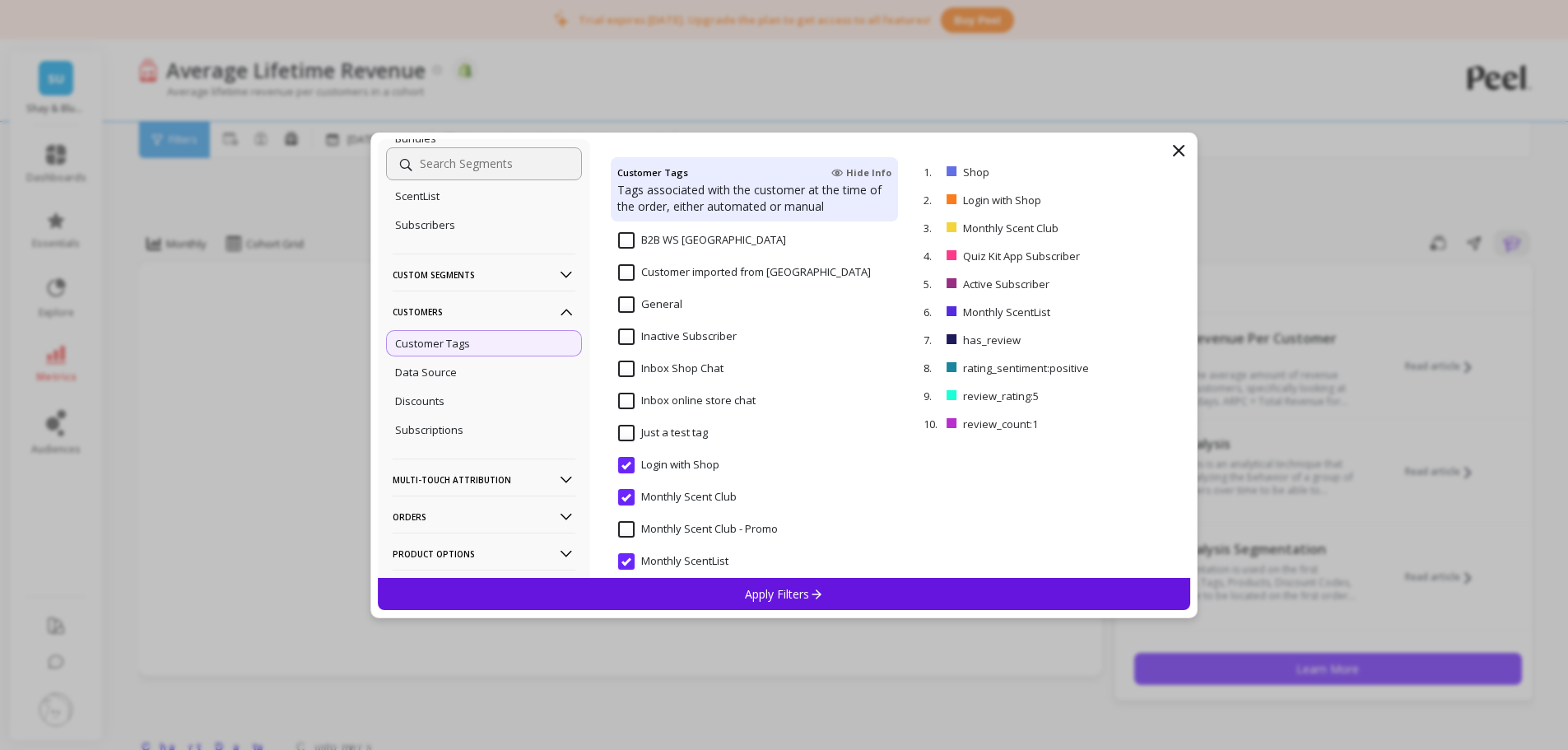
scroll to position [411, 0]
click at [1041, 160] on icon at bounding box center [1179, 151] width 20 height 20
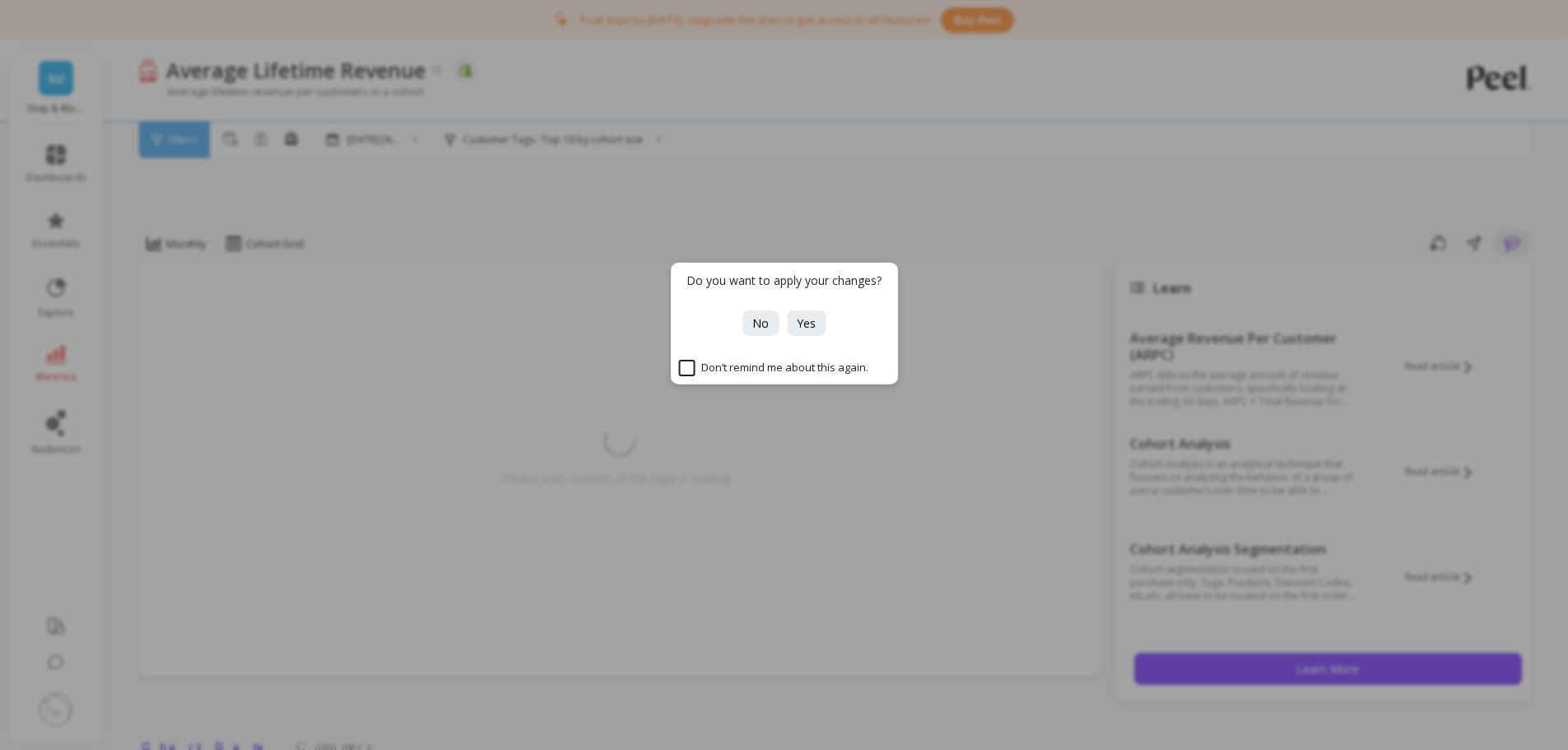
click at [767, 332] on button "No" at bounding box center [761, 323] width 37 height 26
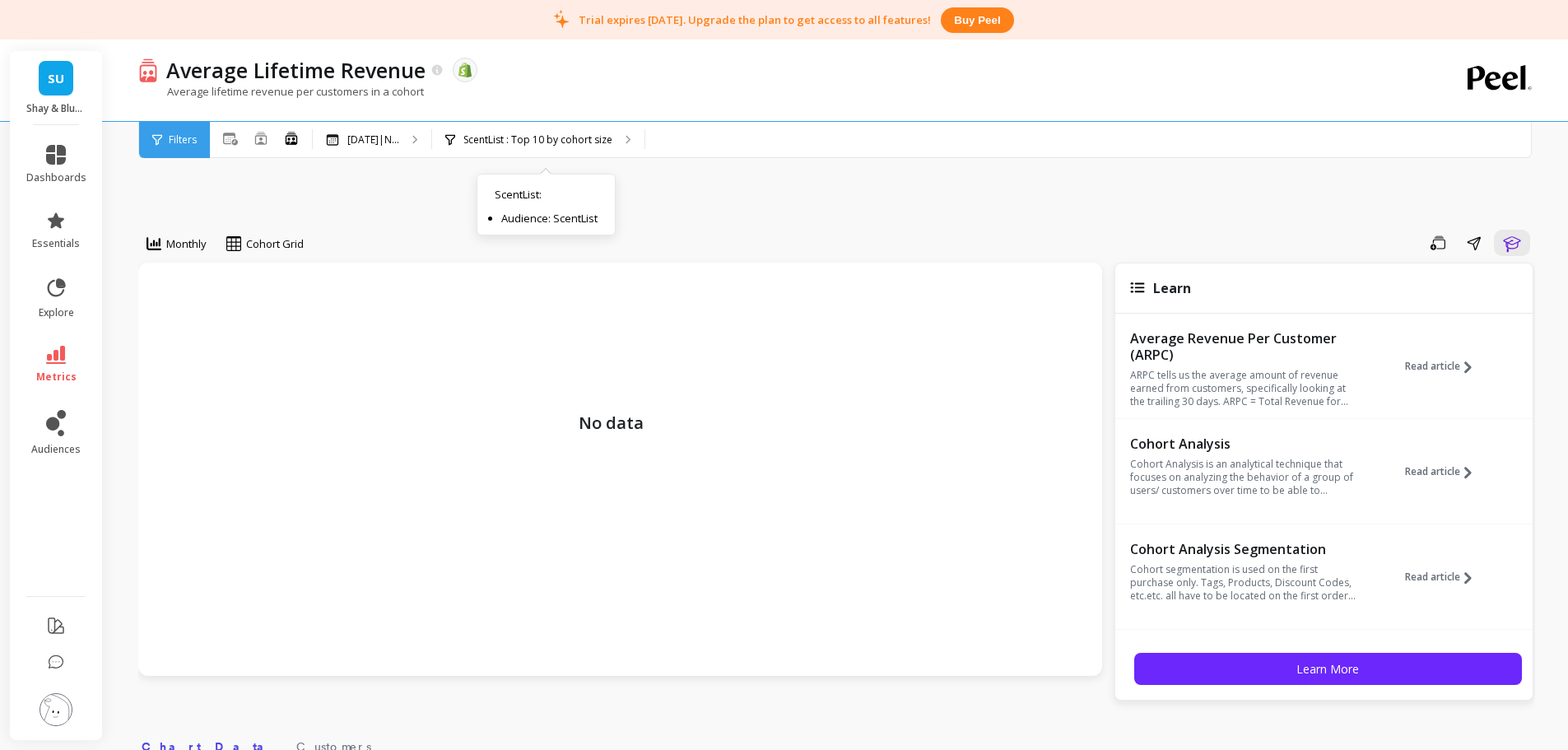
click at [548, 148] on div "ScentList : Top 10 by cohort size ScentList : Audience: ScentList" at bounding box center [538, 140] width 212 height 37
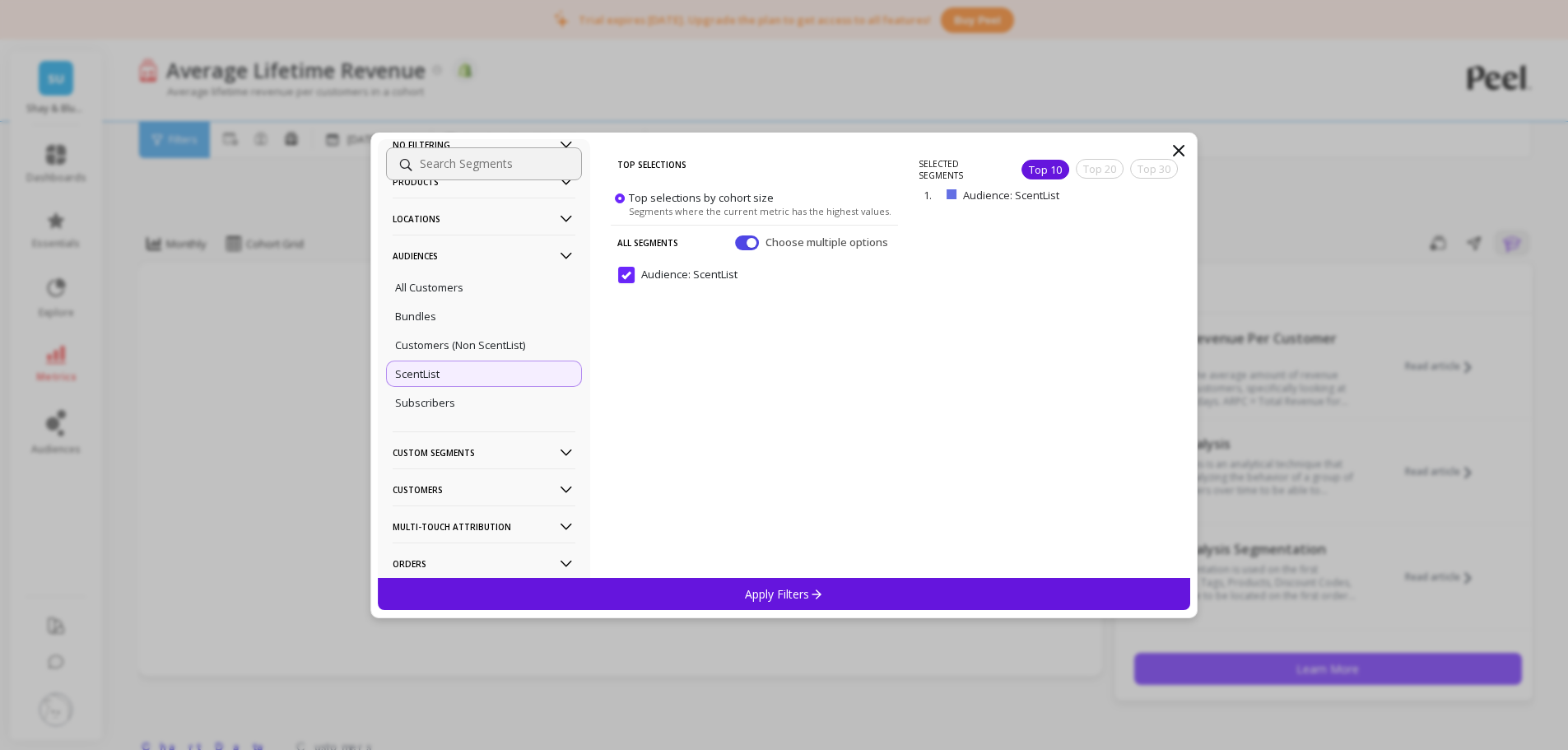
scroll to position [164, 0]
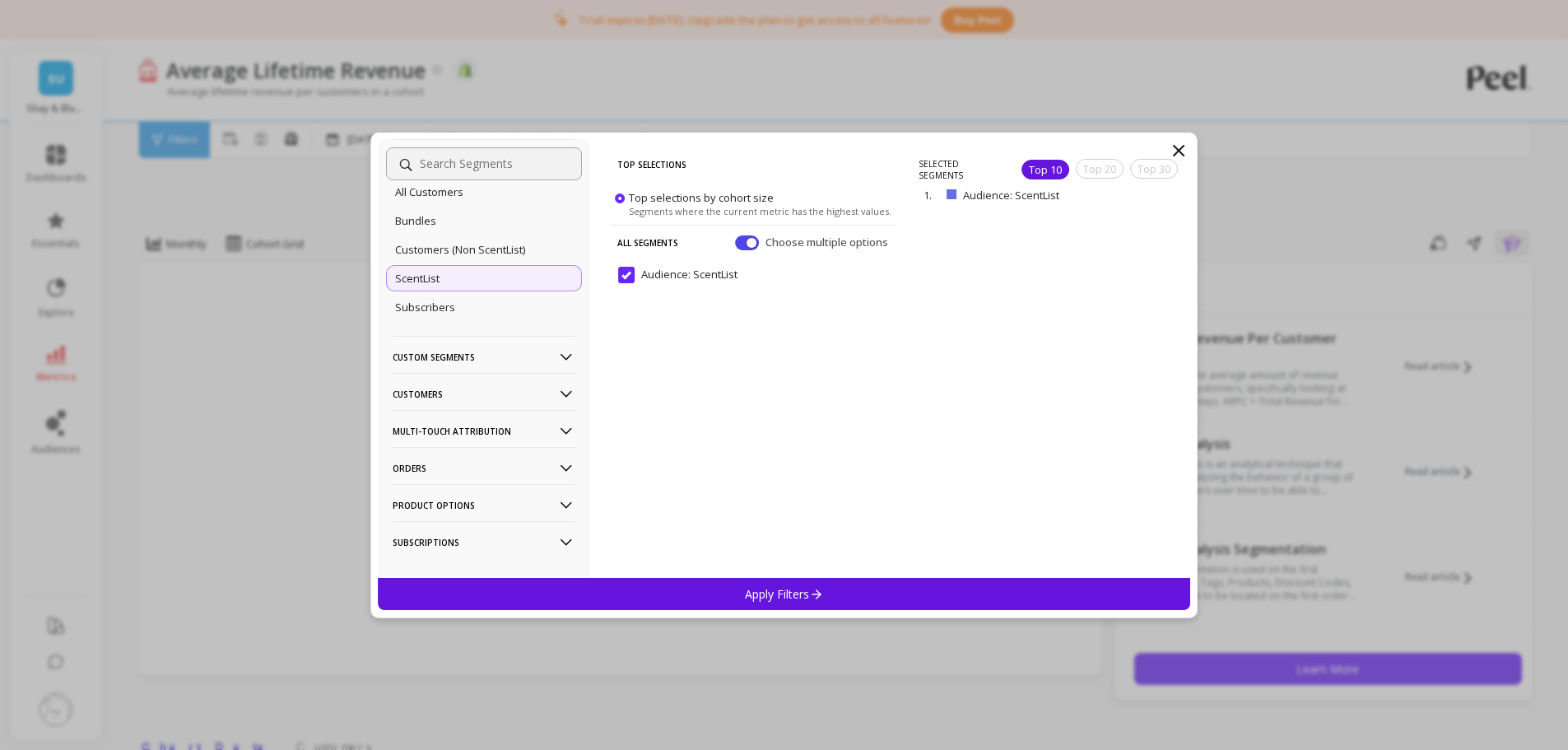
click at [425, 398] on p "Customers" at bounding box center [484, 394] width 183 height 42
click at [465, 434] on div "Customer Tags" at bounding box center [483, 425] width 196 height 26
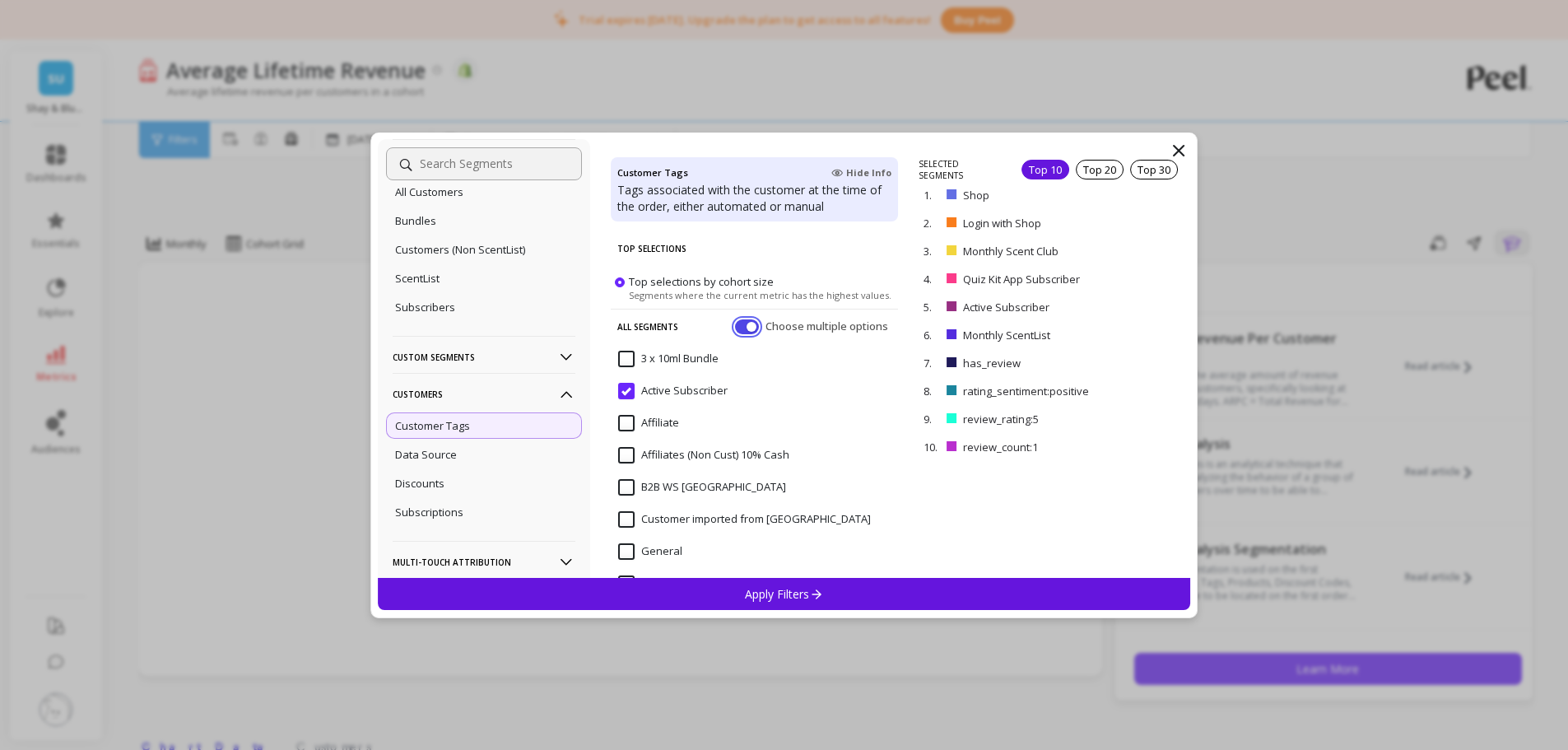
click at [737, 327] on button "button" at bounding box center [747, 326] width 24 height 15
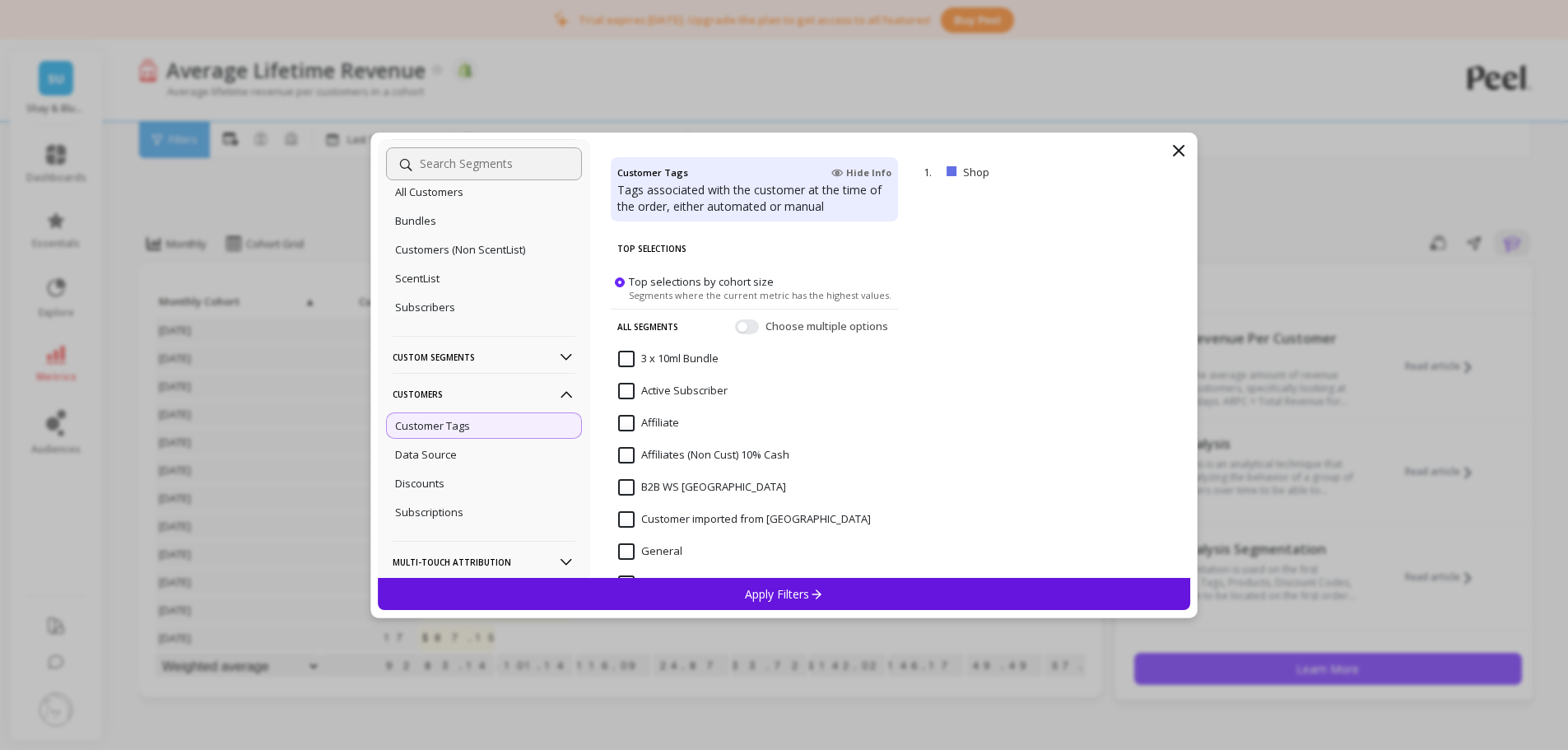
click at [468, 178] on input at bounding box center [483, 164] width 196 height 33
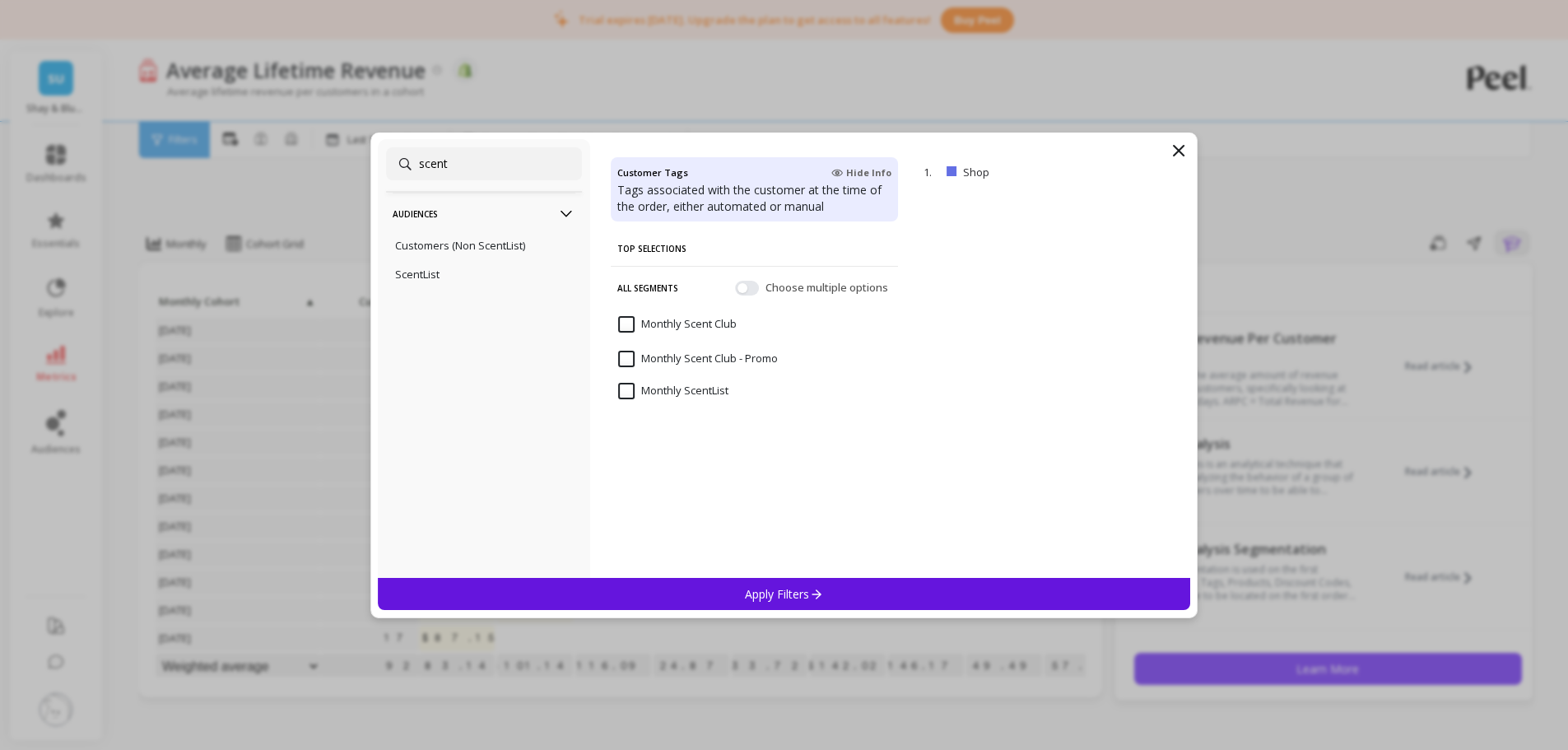
type input "scent"
click at [625, 395] on ScentList "Monthly ScentList" at bounding box center [673, 391] width 111 height 16
click at [776, 563] on p "Apply Filters" at bounding box center [784, 593] width 79 height 16
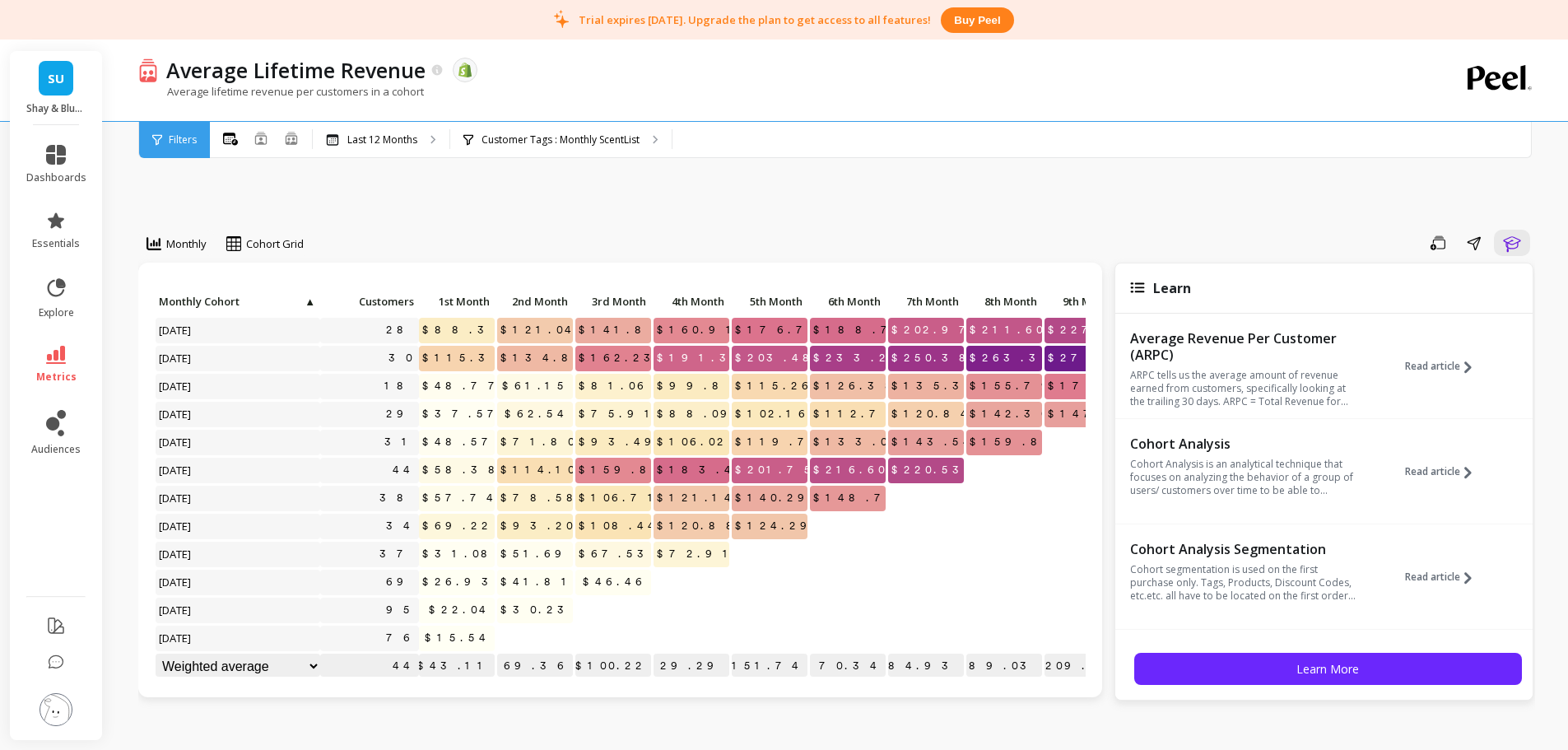
click at [805, 206] on div "Monthly option Bar, selected. Cohort Grid Save Share Learn Click to create an a…" at bounding box center [836, 755] width 1397 height 1299
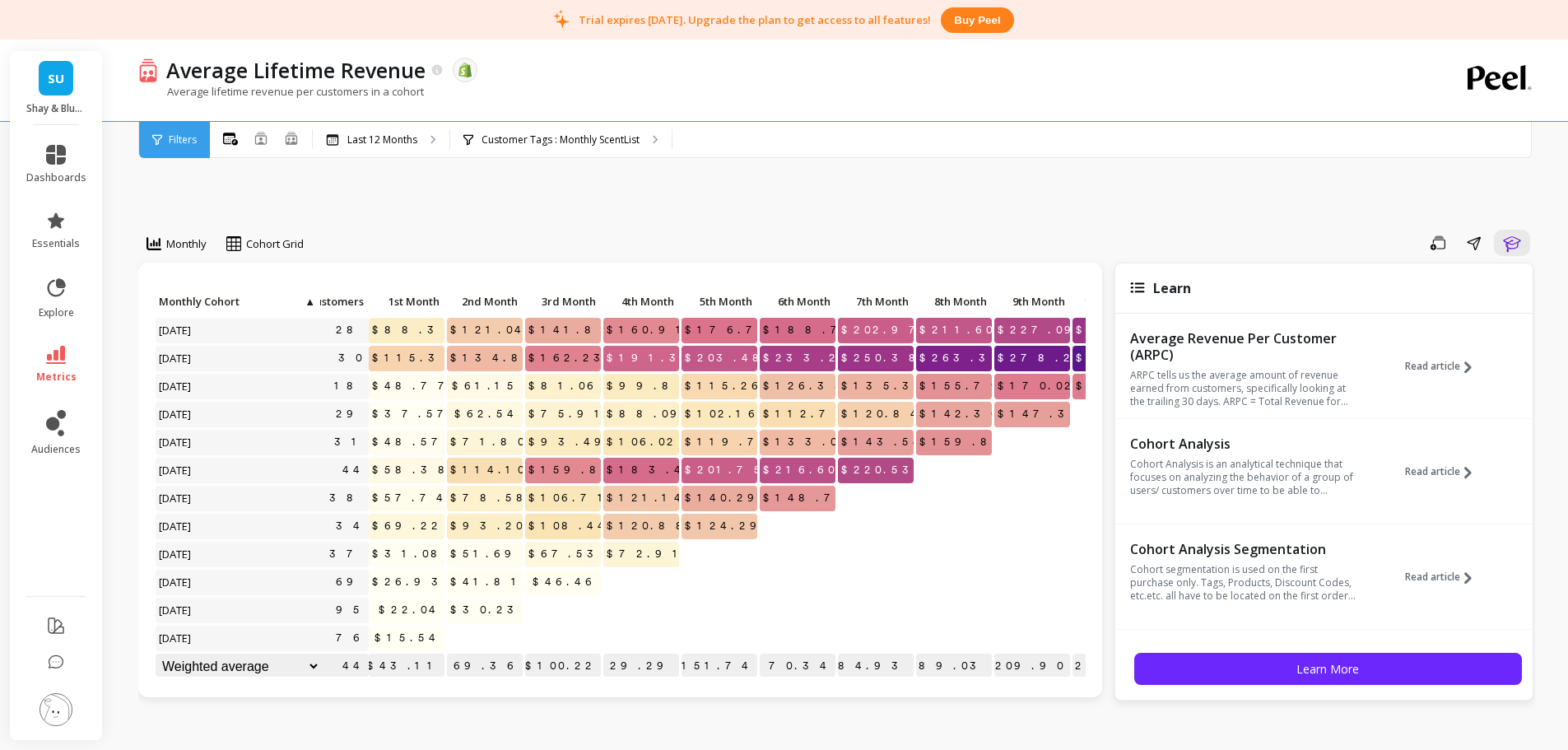
click at [1041, 248] on icon "button" at bounding box center [1512, 243] width 20 height 20
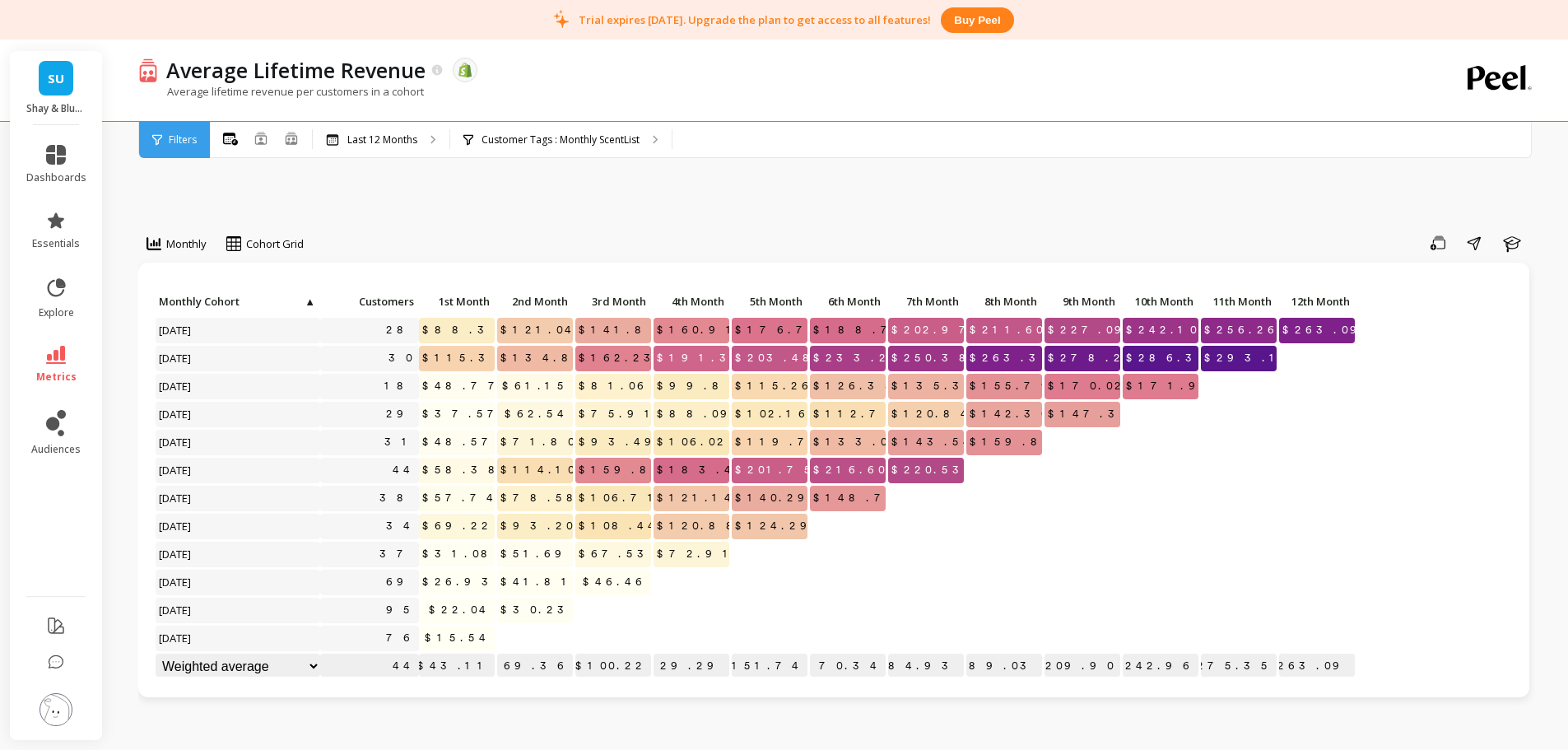
drag, startPoint x: 856, startPoint y: 510, endPoint x: 888, endPoint y: 503, distance: 32.8
click at [888, 503] on div "Click to create an audience 28 $88.35 $121.04 $141.85 $160.91 $176.77 $188.78 $…" at bounding box center [755, 485] width 1202 height 392
click at [888, 503] on div at bounding box center [926, 498] width 76 height 26
click at [568, 146] on div "Customer Tags : Monthly ScentList" at bounding box center [561, 140] width 221 height 37
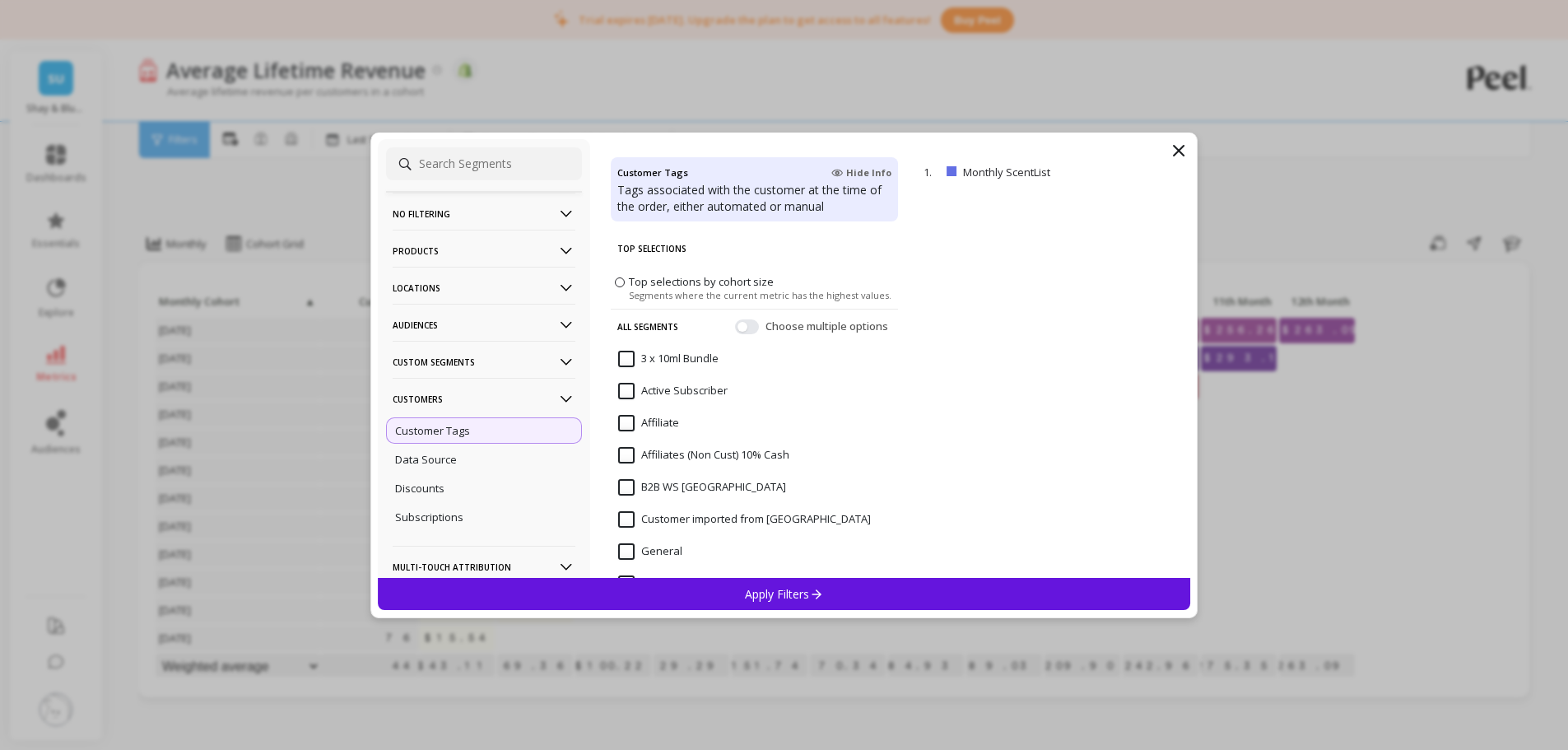
click at [448, 162] on input at bounding box center [483, 164] width 196 height 33
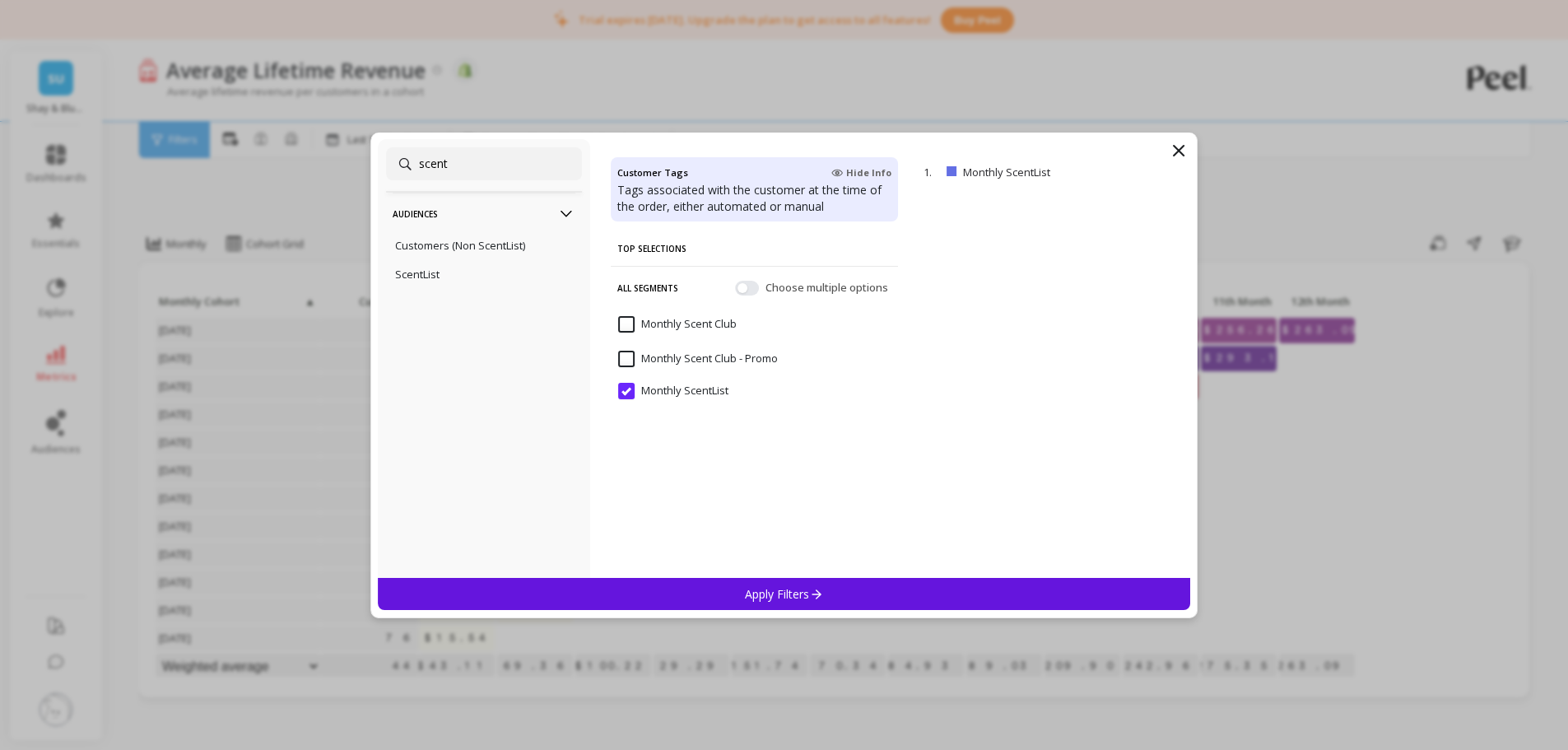
type input "scent"
click at [628, 322] on Club "Monthly Scent Club" at bounding box center [678, 324] width 119 height 16
click at [800, 563] on p "Apply Filters" at bounding box center [784, 593] width 79 height 16
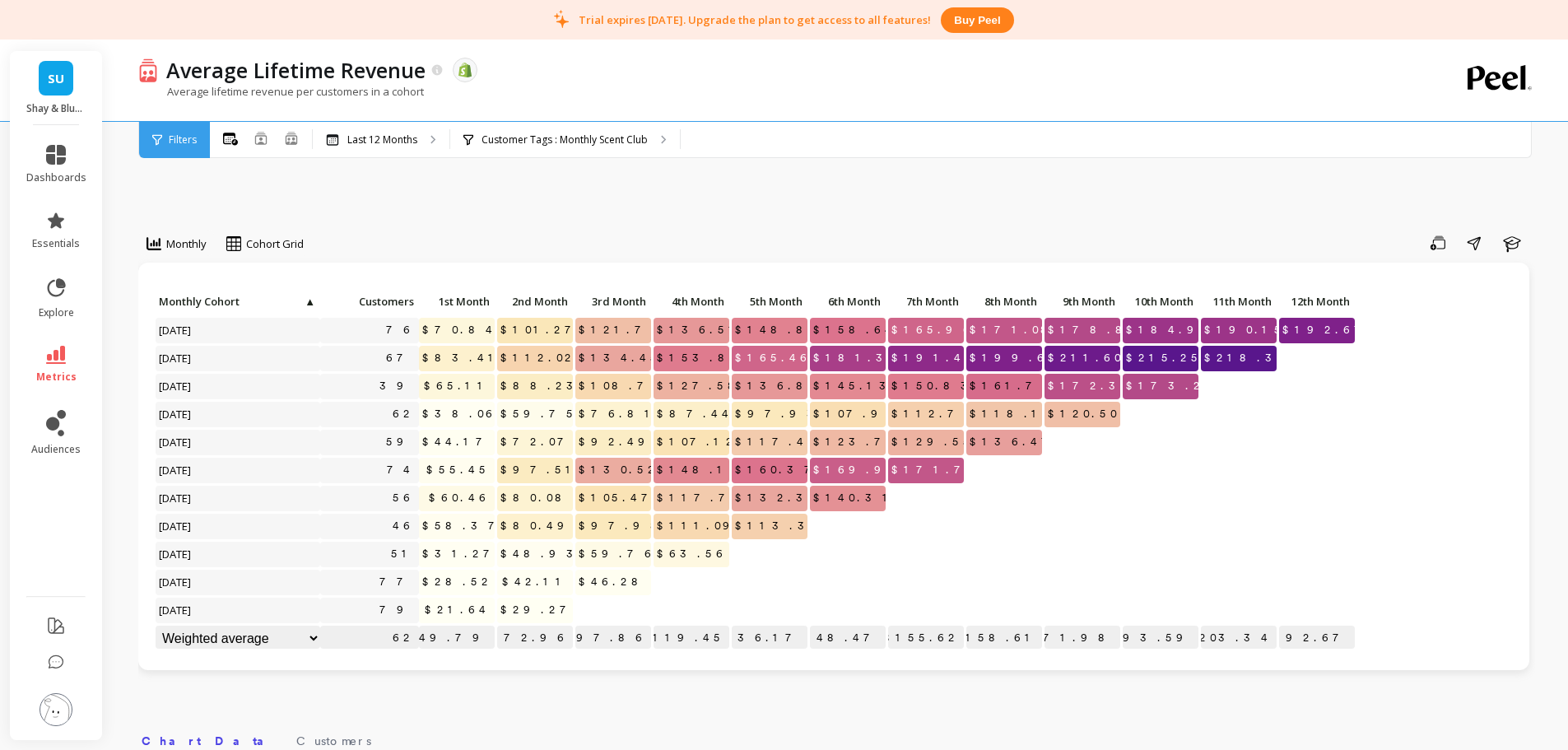
click at [597, 138] on p "Customer Tags : Monthly Scent Club" at bounding box center [565, 140] width 166 height 13
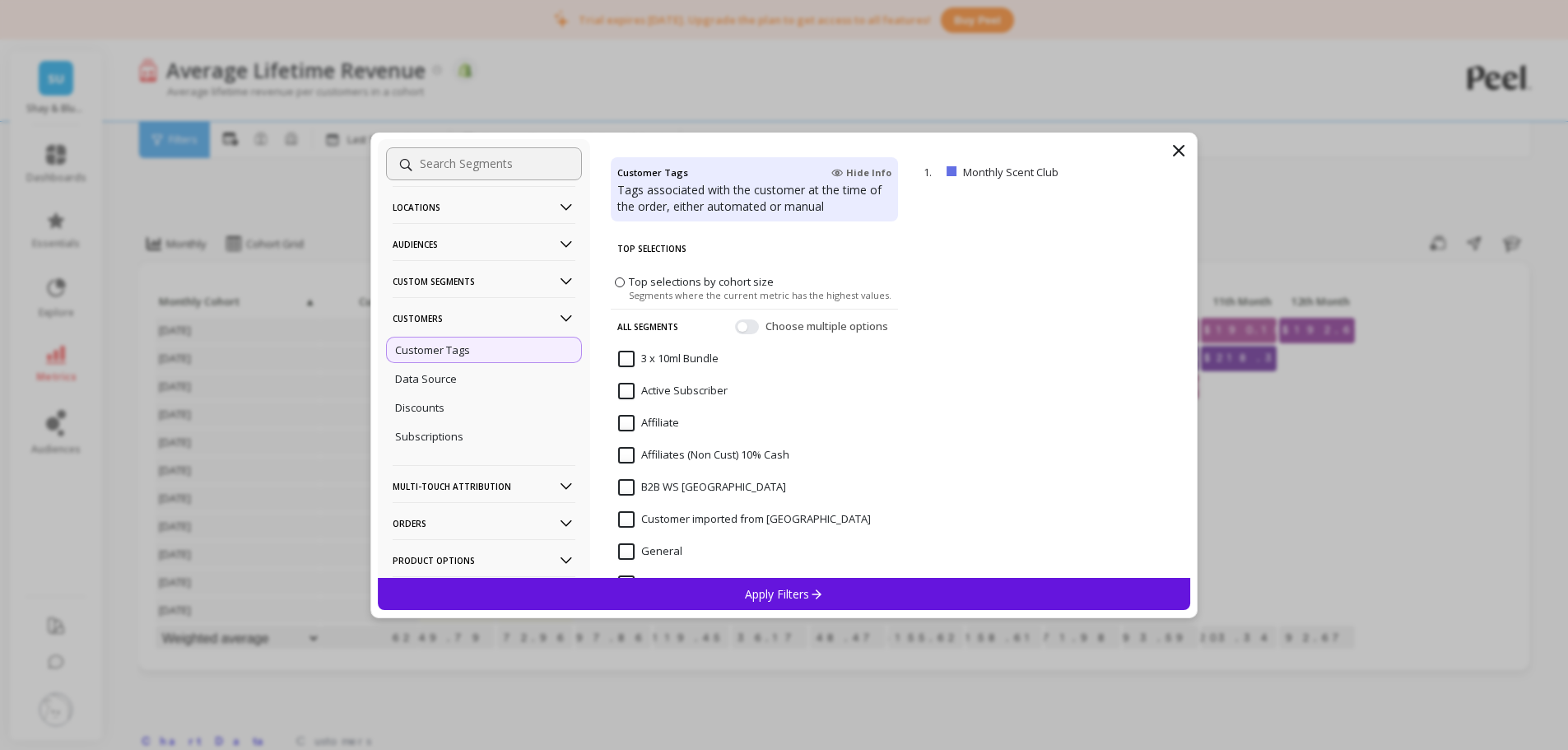
scroll to position [157, 0]
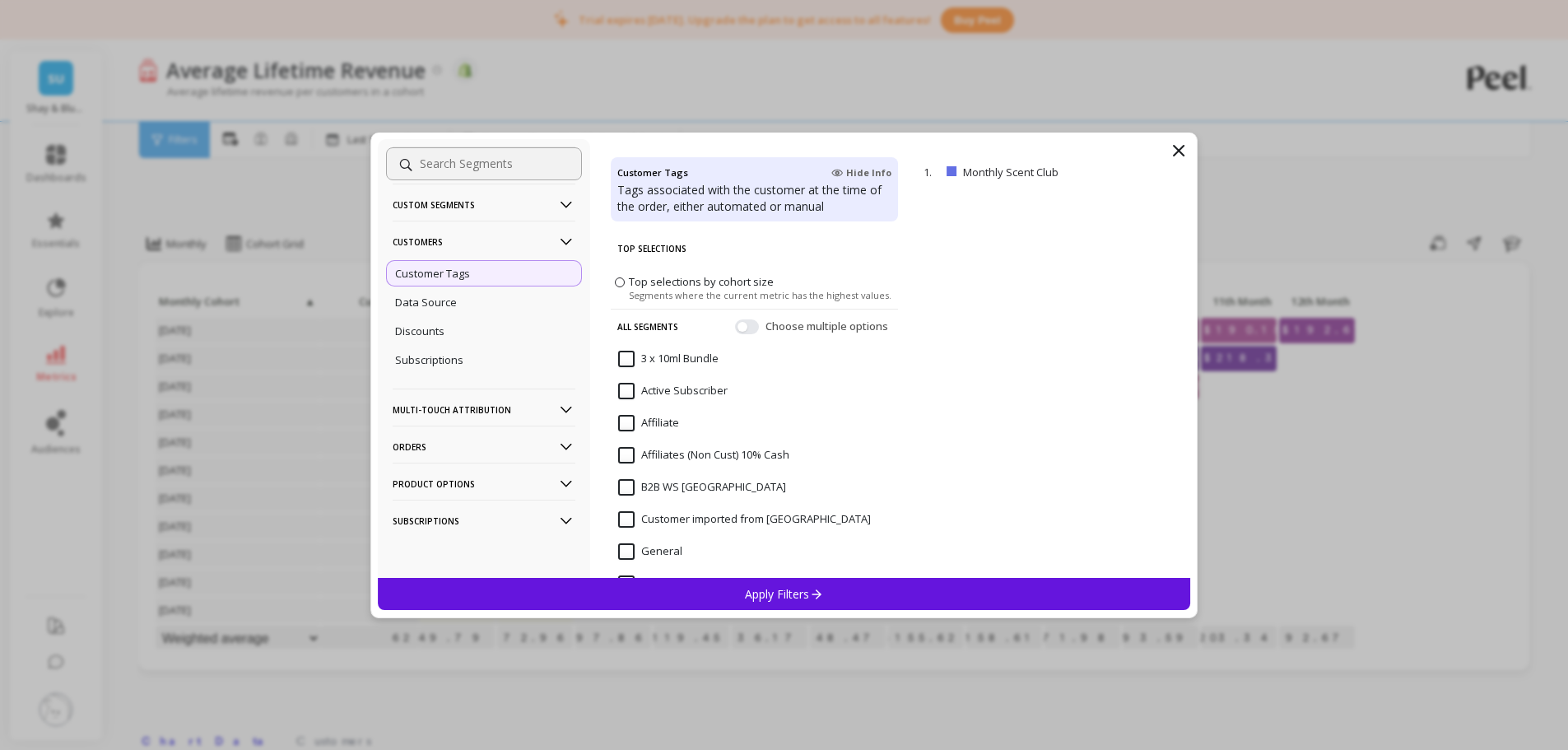
click at [428, 447] on p "Orders" at bounding box center [484, 447] width 183 height 42
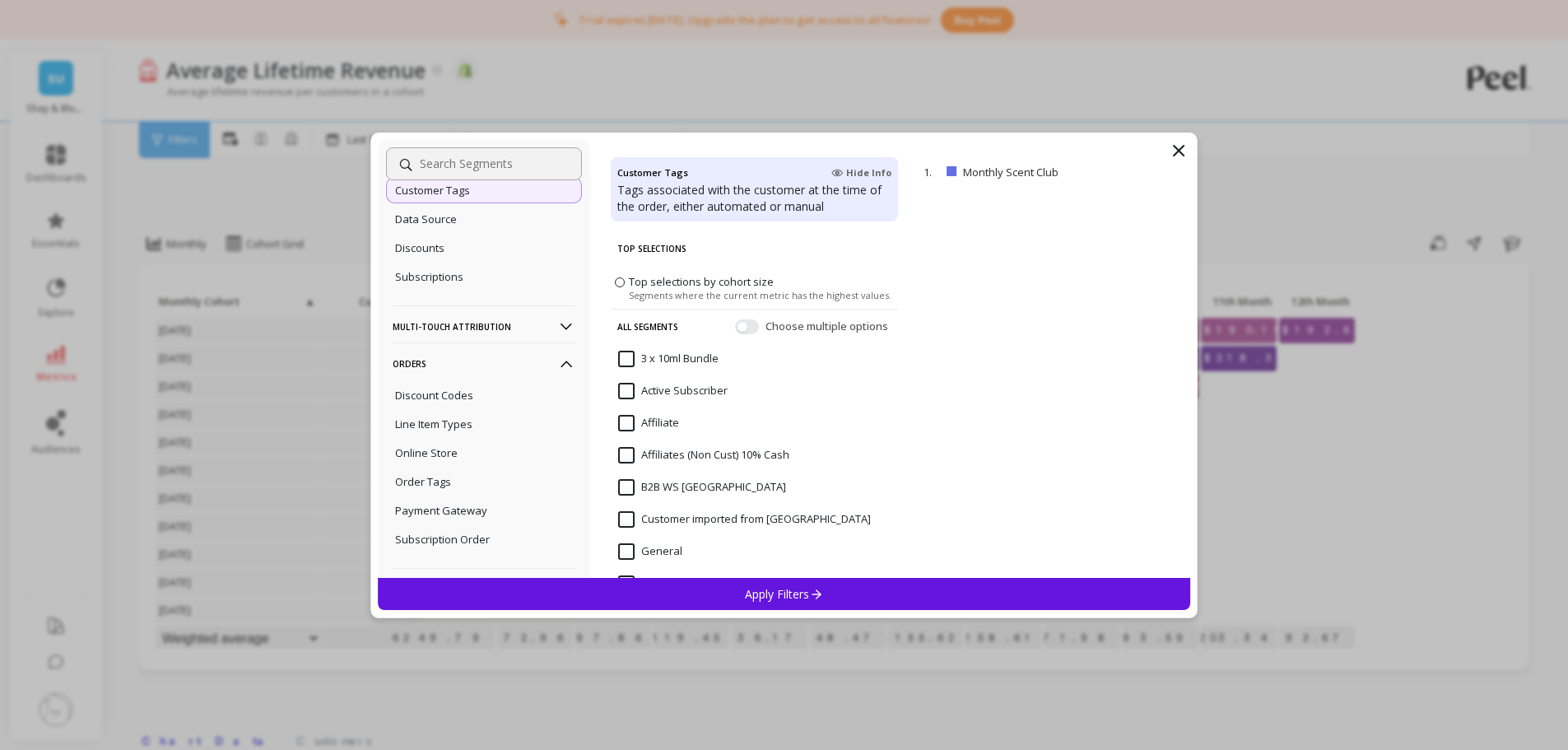
scroll to position [345, 0]
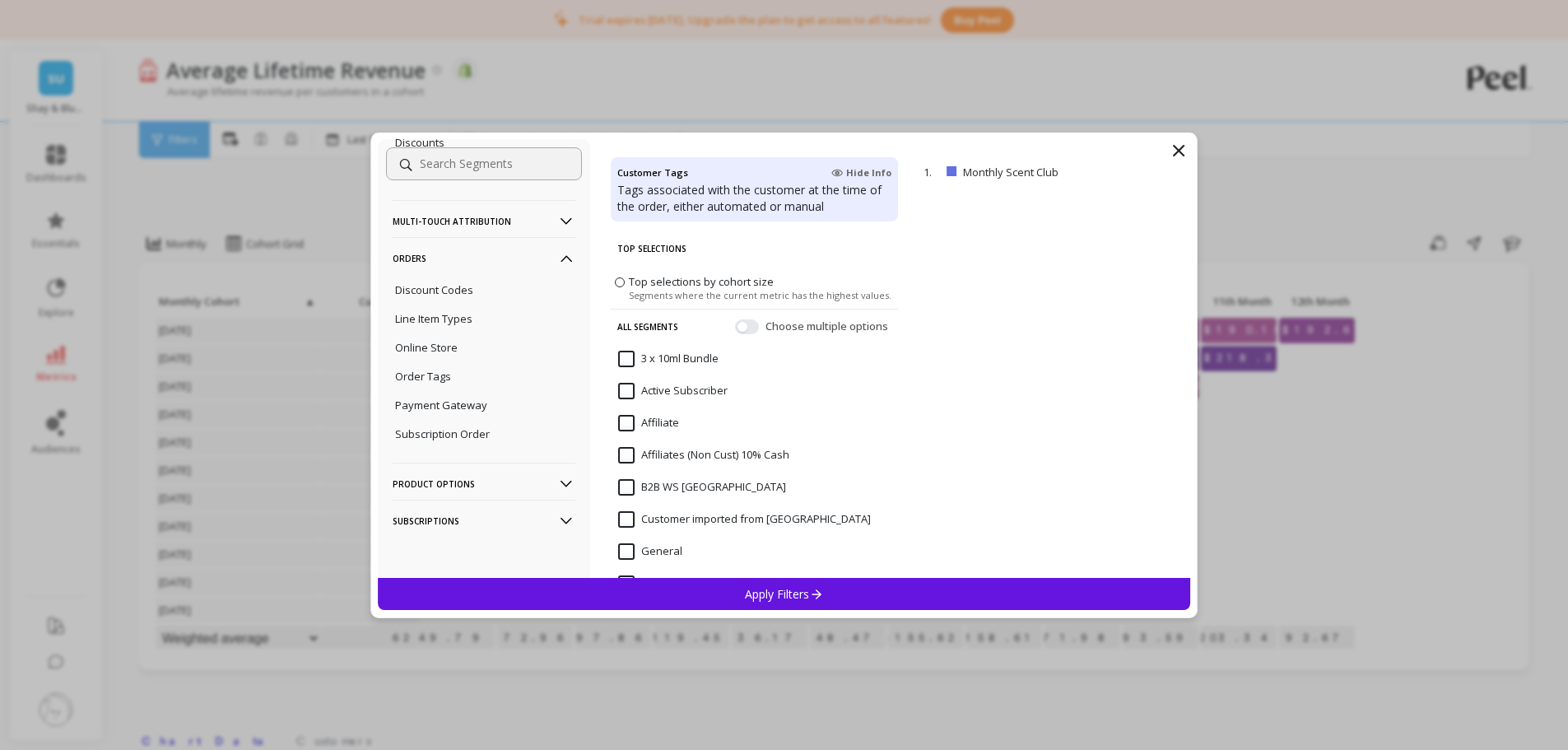
click at [450, 379] on p "Order Tags" at bounding box center [422, 376] width 56 height 15
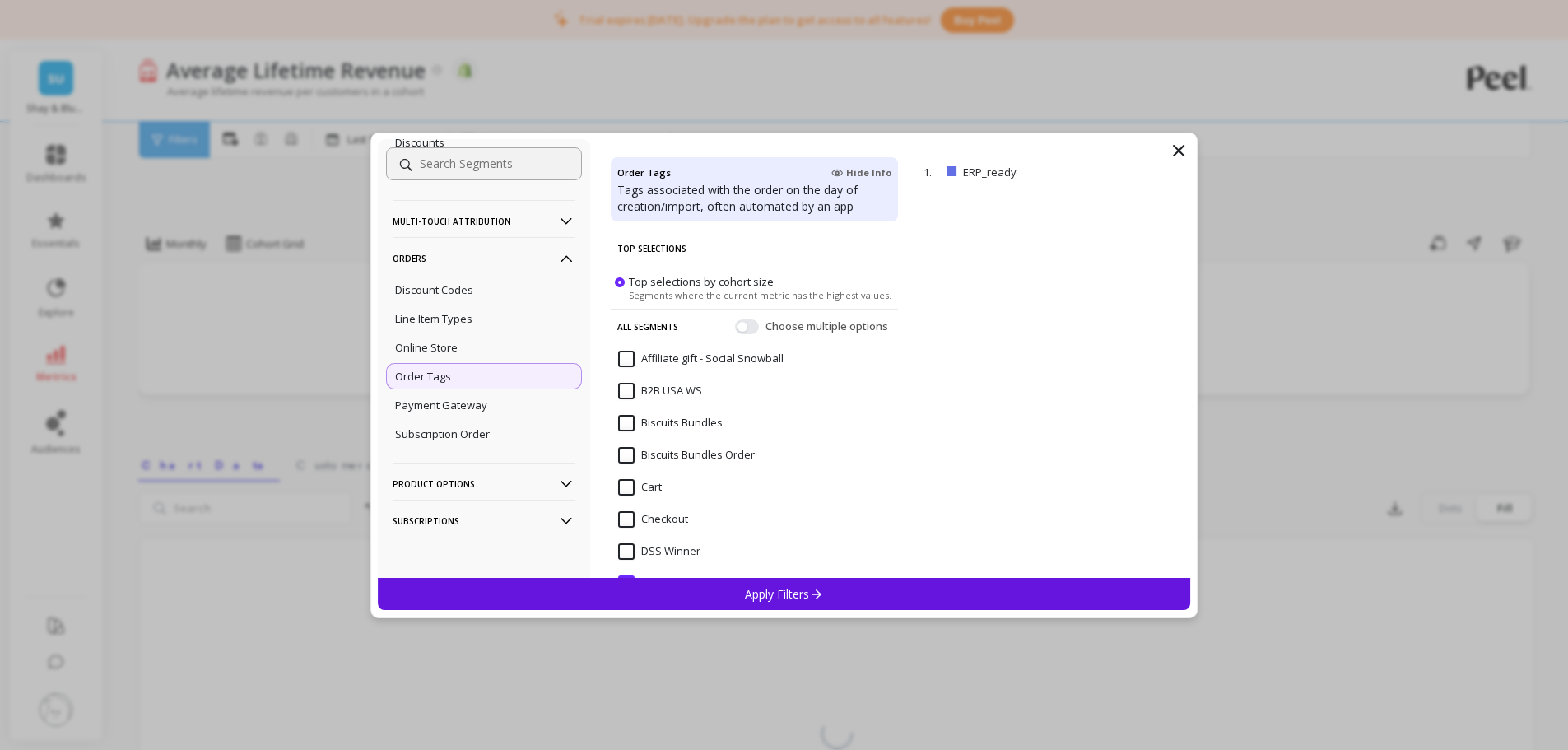
click at [486, 170] on input at bounding box center [483, 164] width 196 height 33
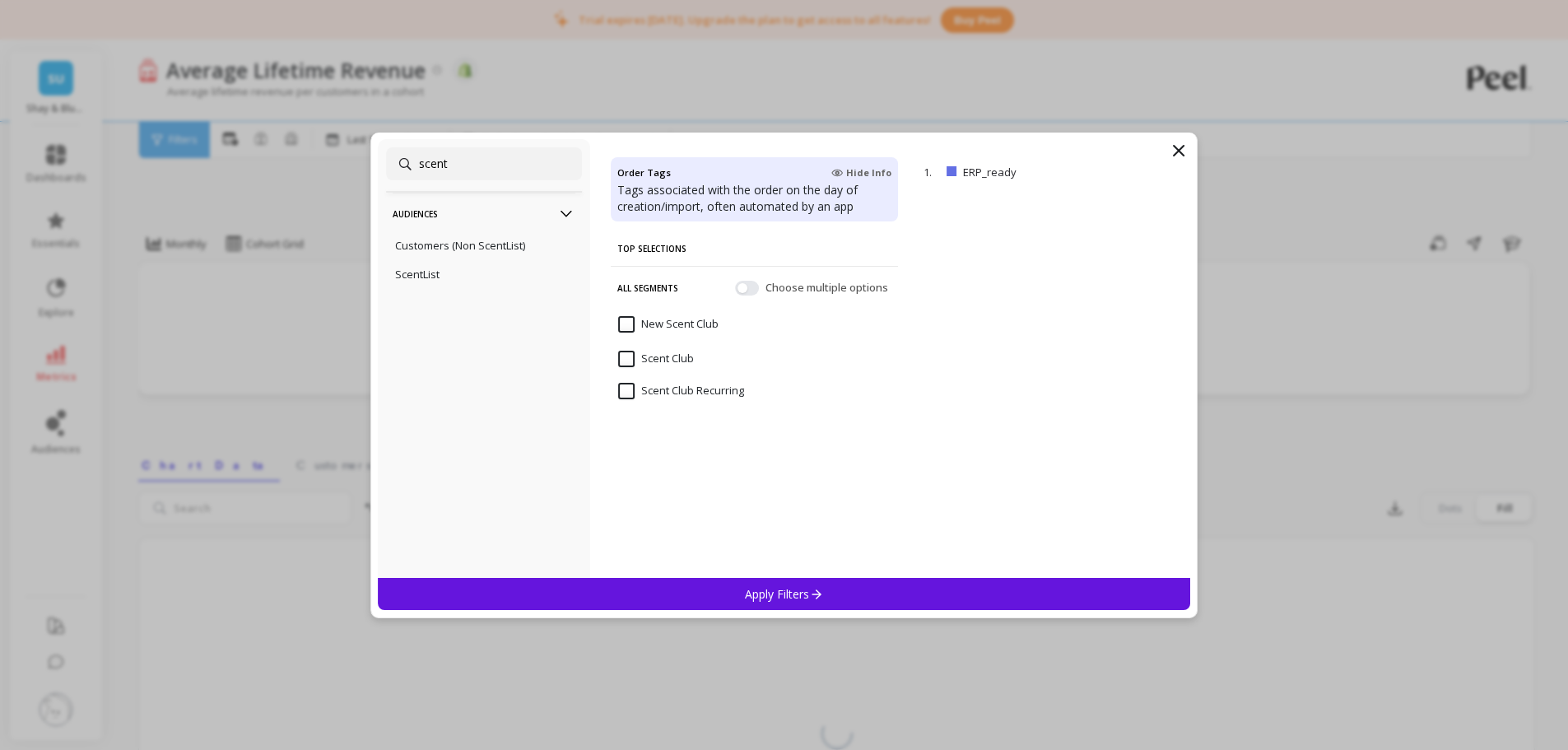
type input "scent"
click at [689, 357] on Club "Scent Club" at bounding box center [656, 359] width 76 height 16
click at [772, 563] on p "Apply Filters" at bounding box center [784, 593] width 79 height 16
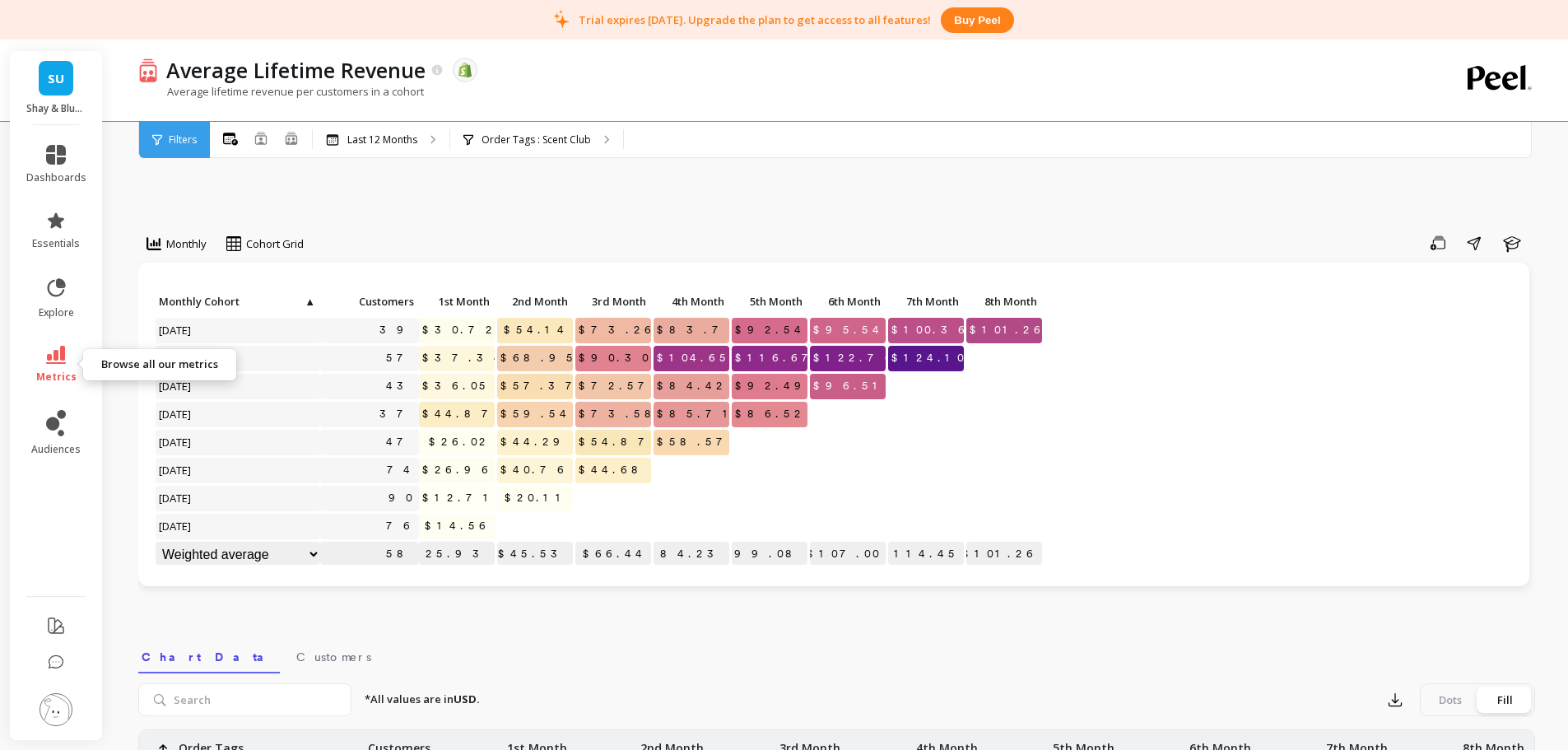
click at [66, 364] on link "metrics" at bounding box center [57, 364] width 60 height 37
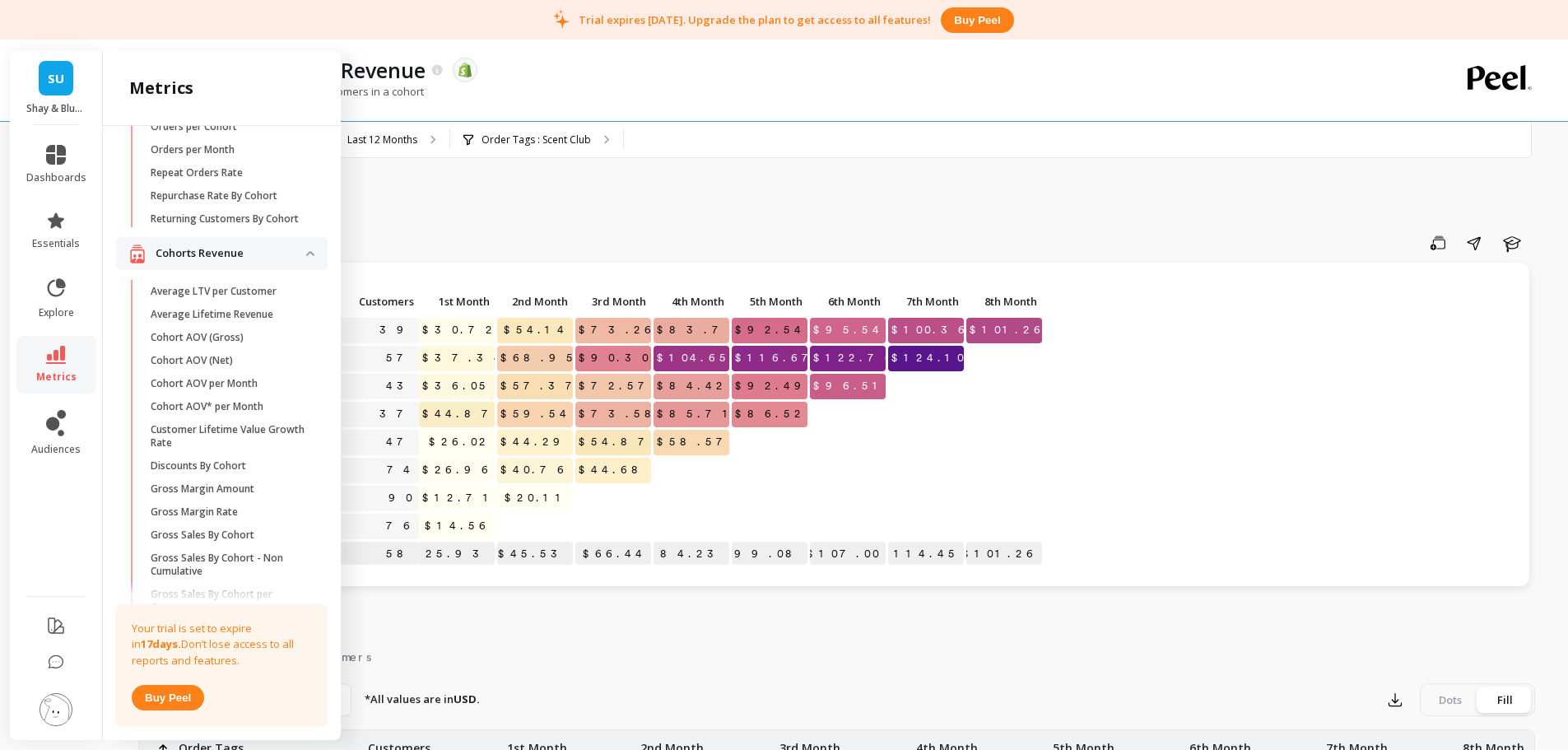
scroll to position [372, 0]
click at [229, 322] on p "Average Lifetime Revenue" at bounding box center [212, 316] width 122 height 13
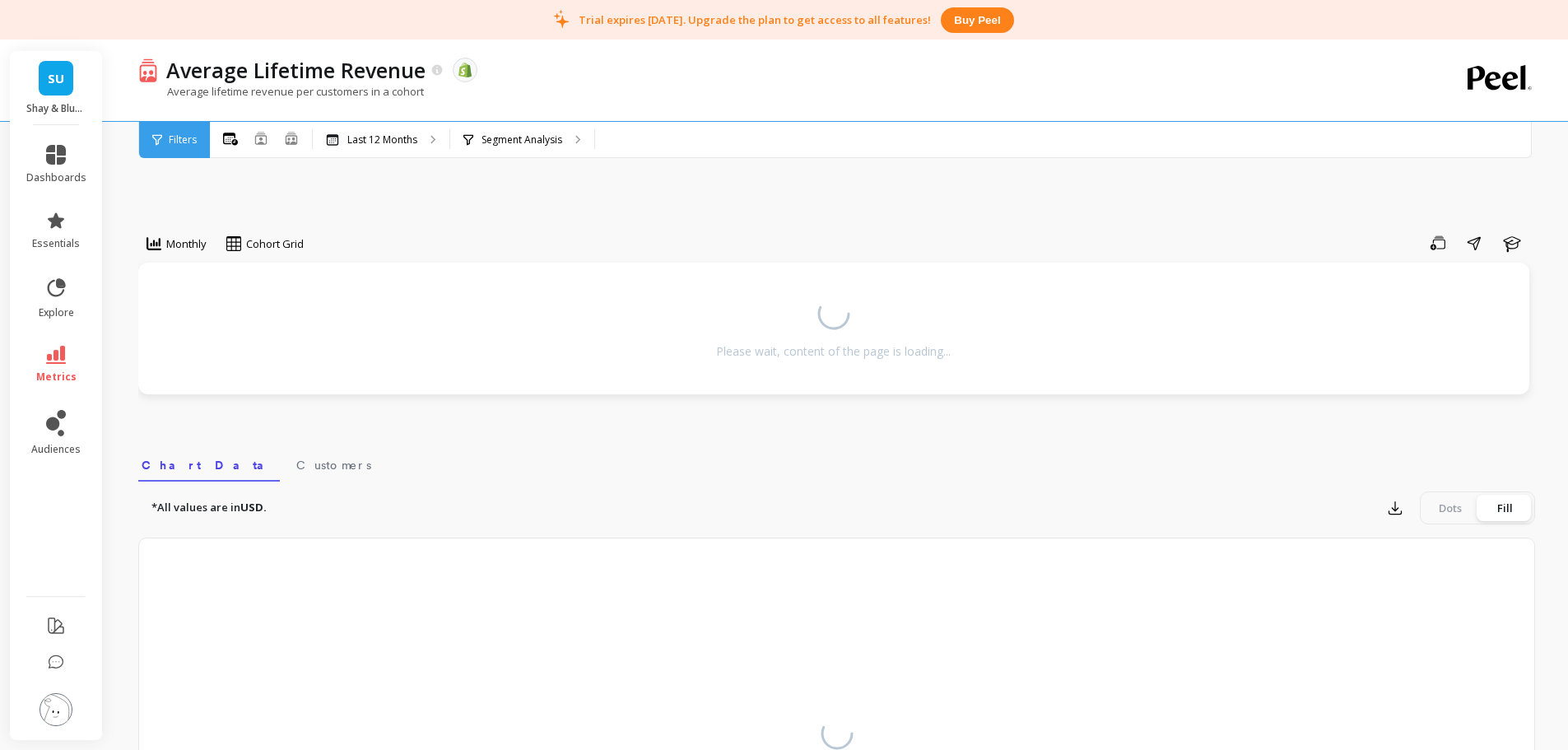
click at [624, 212] on div "Monthly option Bar, selected. Cohort Grid Save Share Learn Please wait, content…" at bounding box center [836, 549] width 1397 height 888
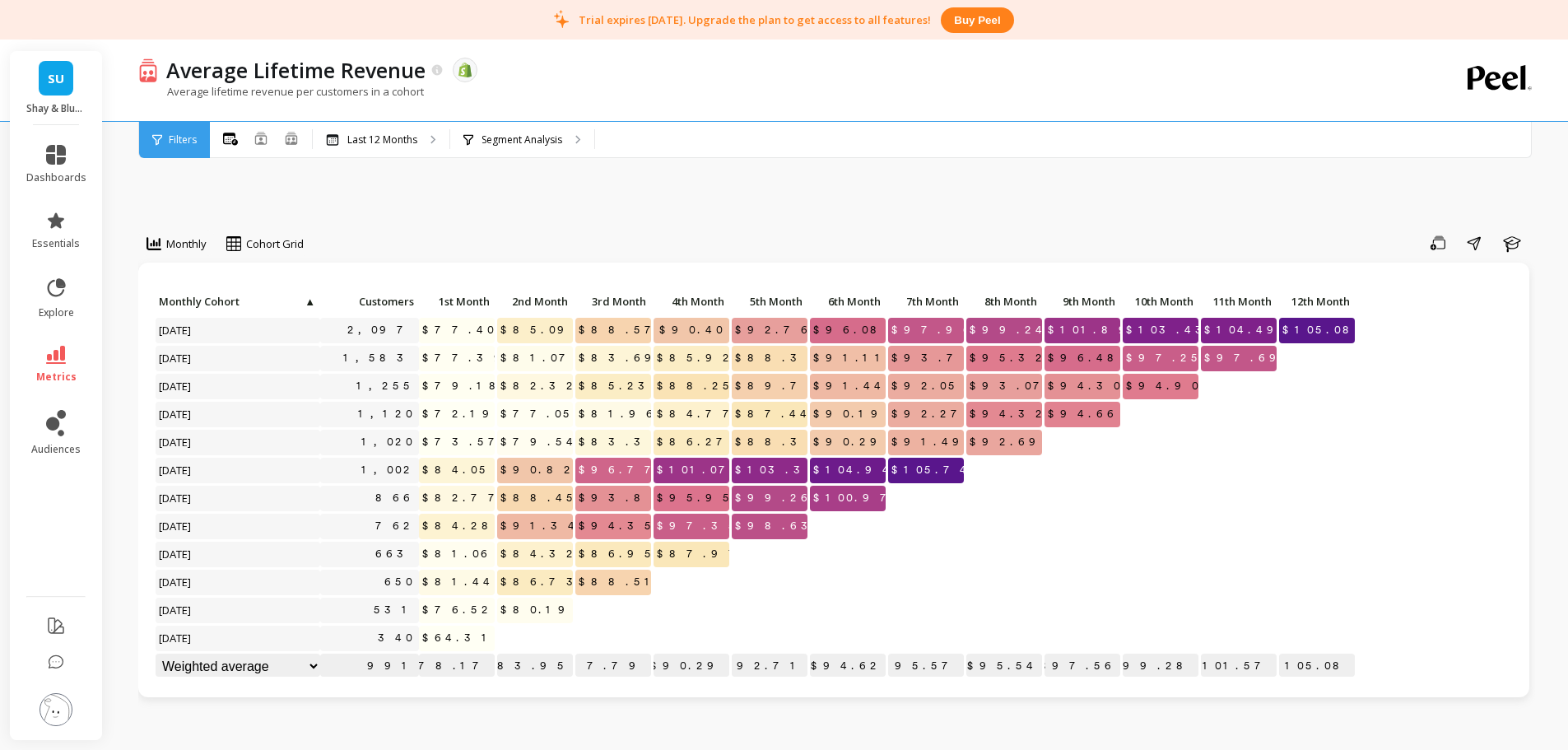
click at [609, 242] on div "Save Share Learn" at bounding box center [925, 242] width 1220 height 26
click at [542, 145] on p "Segment Analysis" at bounding box center [522, 140] width 80 height 13
click at [68, 361] on link "metrics" at bounding box center [57, 364] width 60 height 37
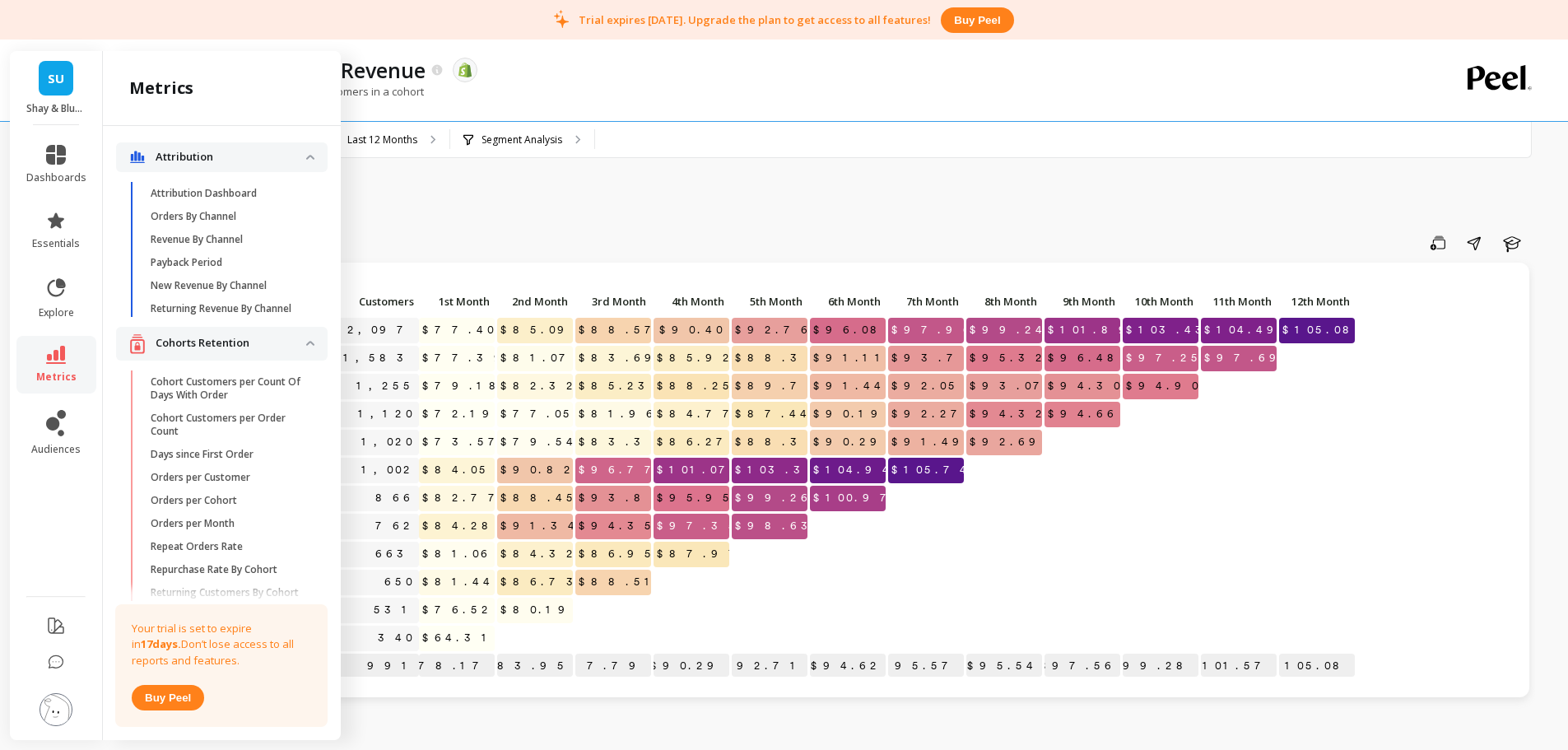
scroll to position [372, 0]
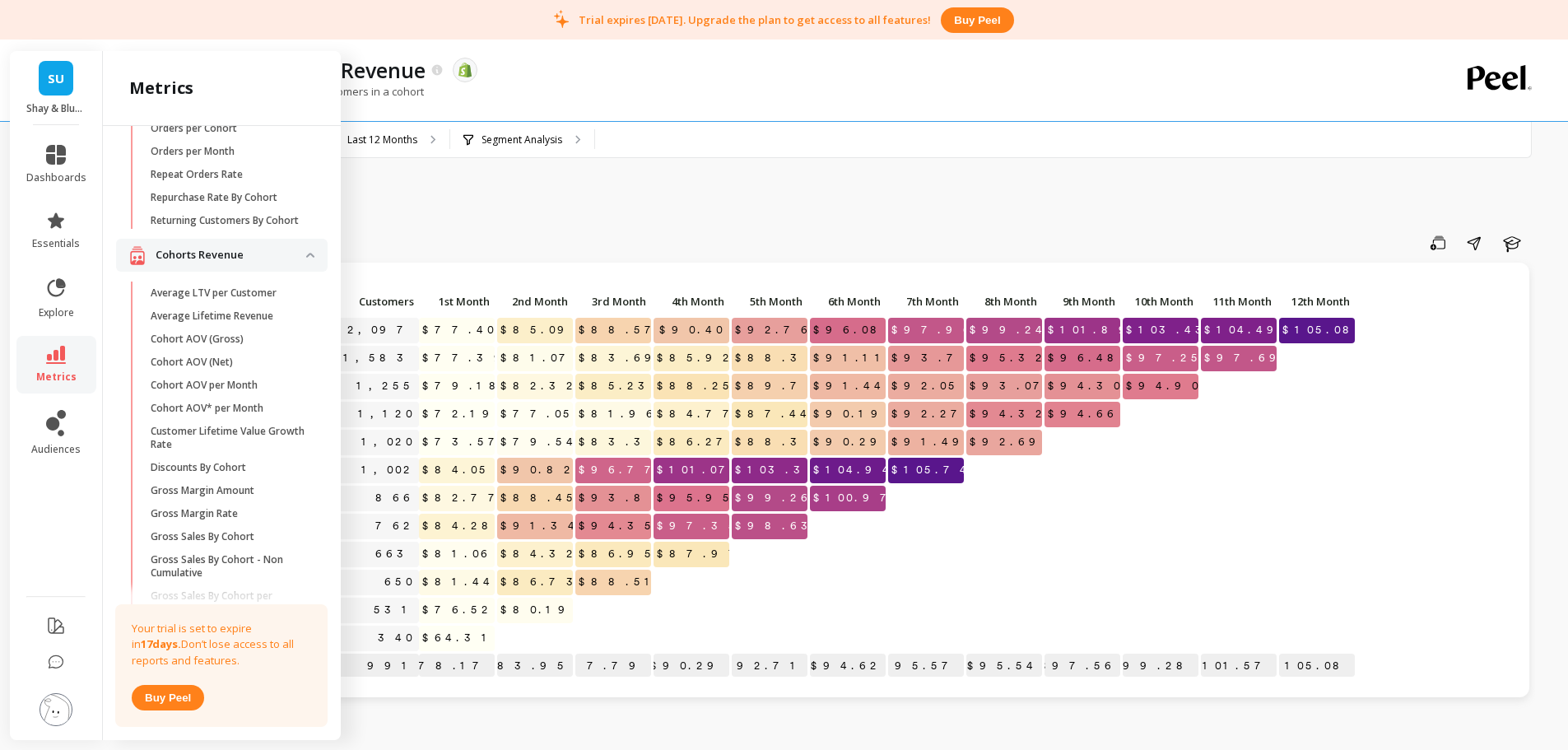
click at [257, 300] on p "Average LTV per Customer" at bounding box center [214, 292] width 126 height 13
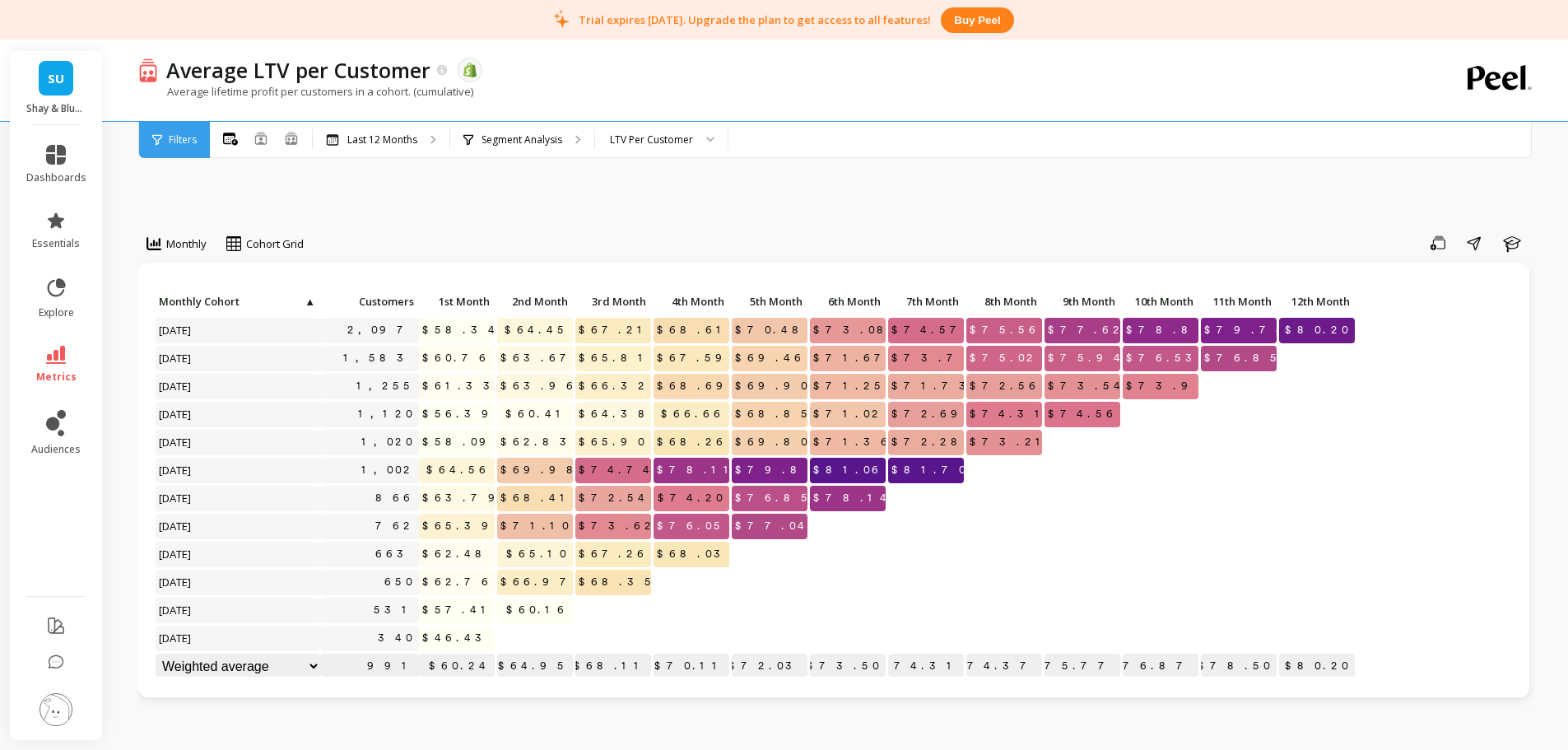
click at [510, 198] on div "Monthly option Bar, selected. Cohort Grid Save Share Learn Click to create an a…" at bounding box center [836, 755] width 1397 height 1299
click at [69, 367] on link "metrics" at bounding box center [57, 364] width 60 height 37
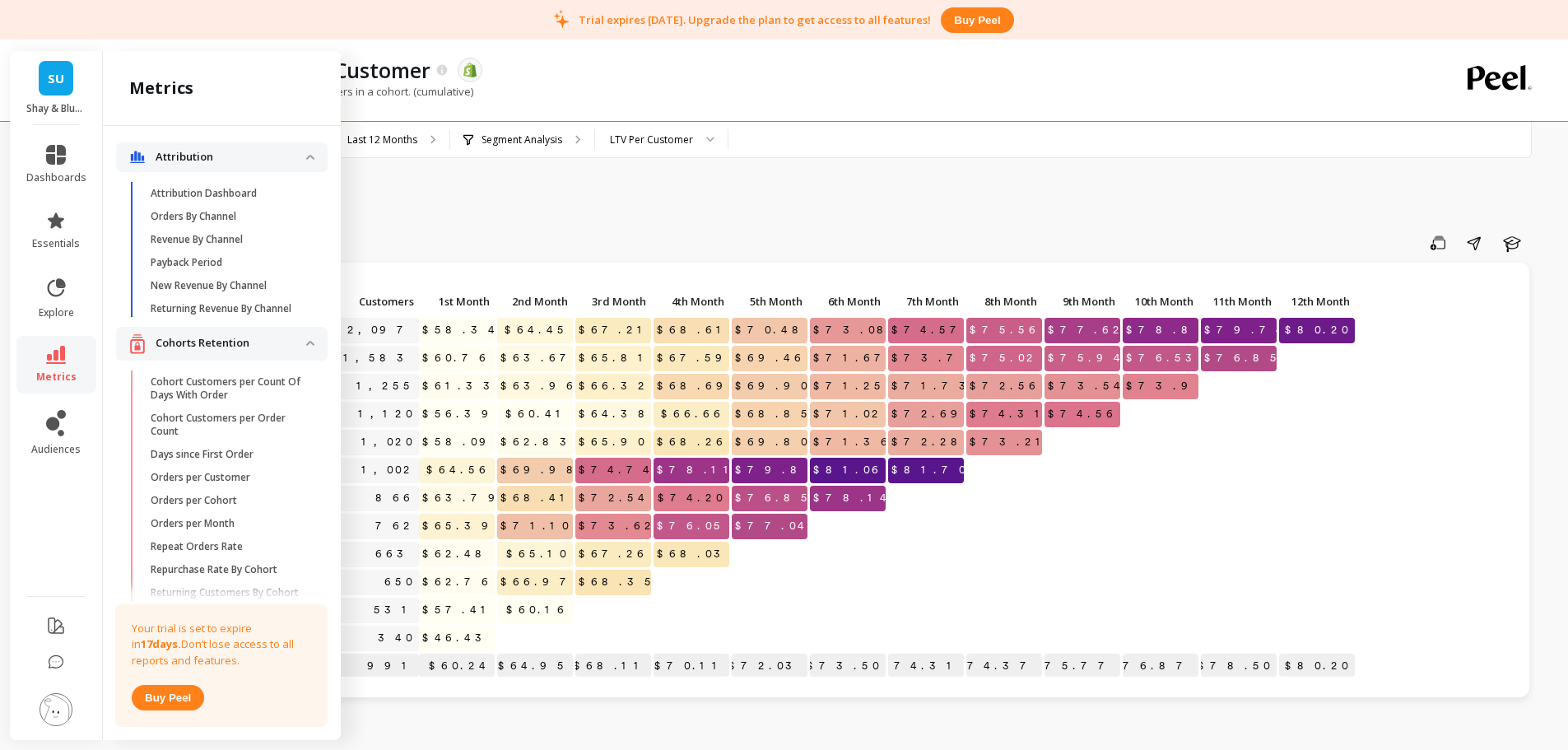
scroll to position [372, 0]
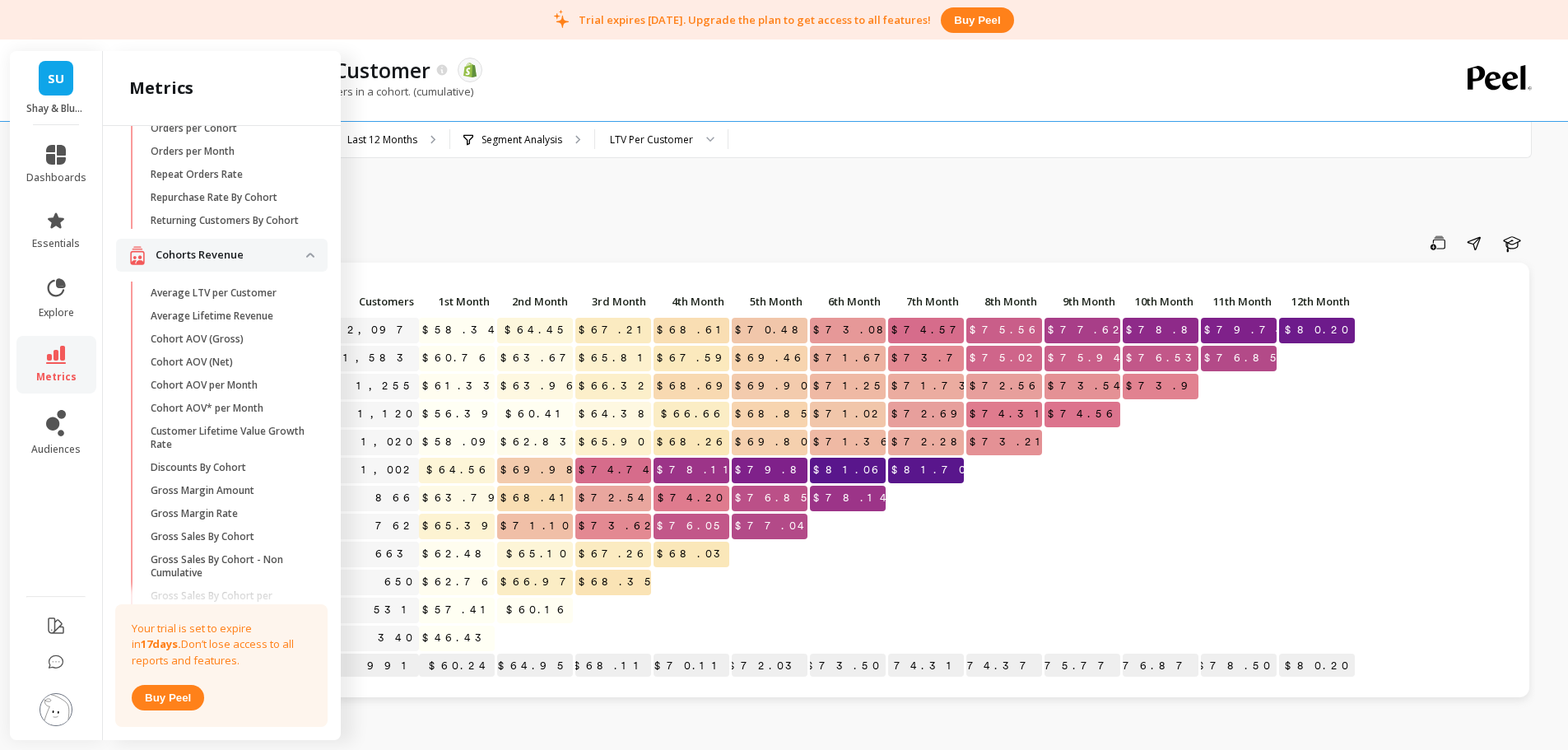
click at [236, 328] on link "Average Lifetime Revenue" at bounding box center [235, 315] width 185 height 23
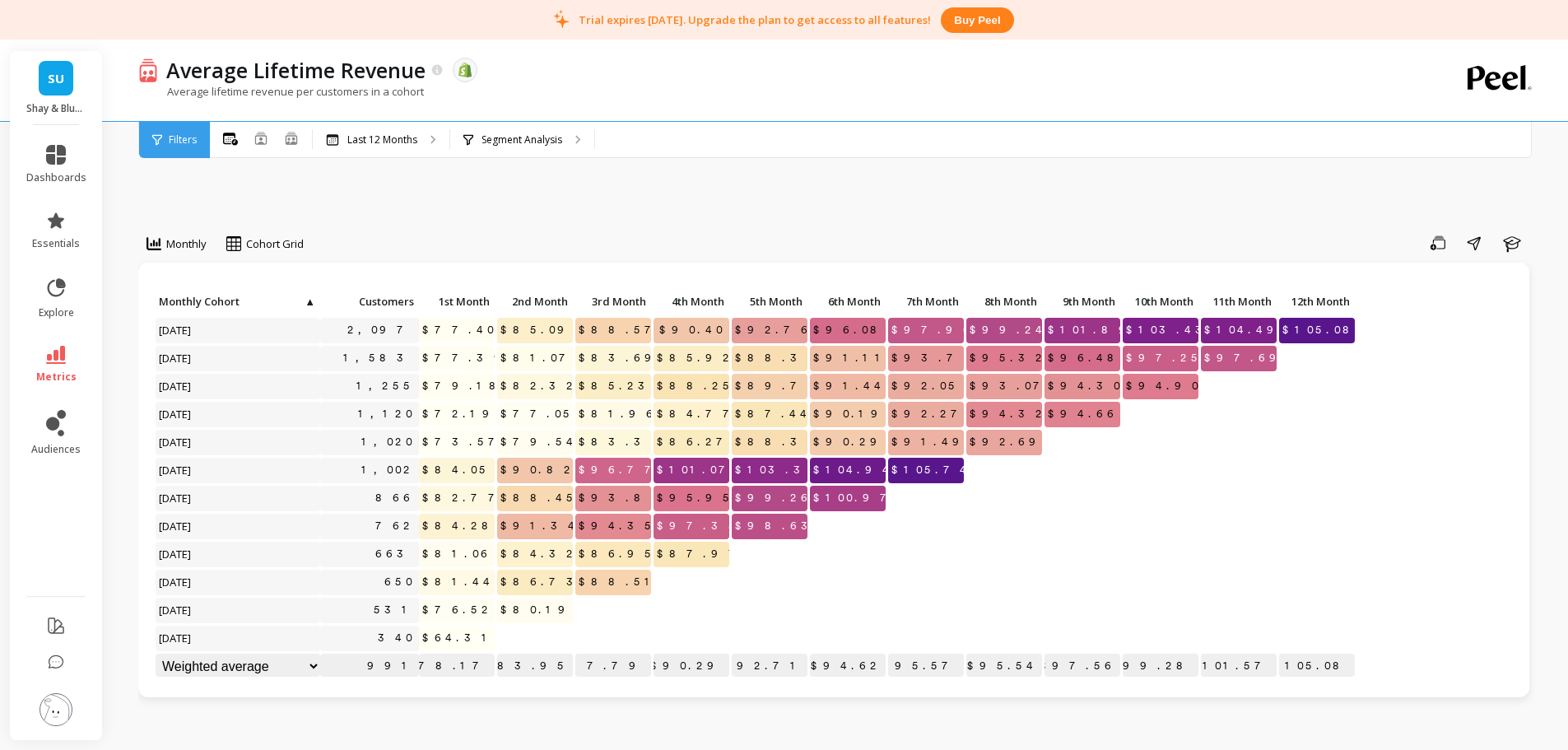
click at [510, 133] on p "Segment Analysis" at bounding box center [522, 140] width 80 height 13
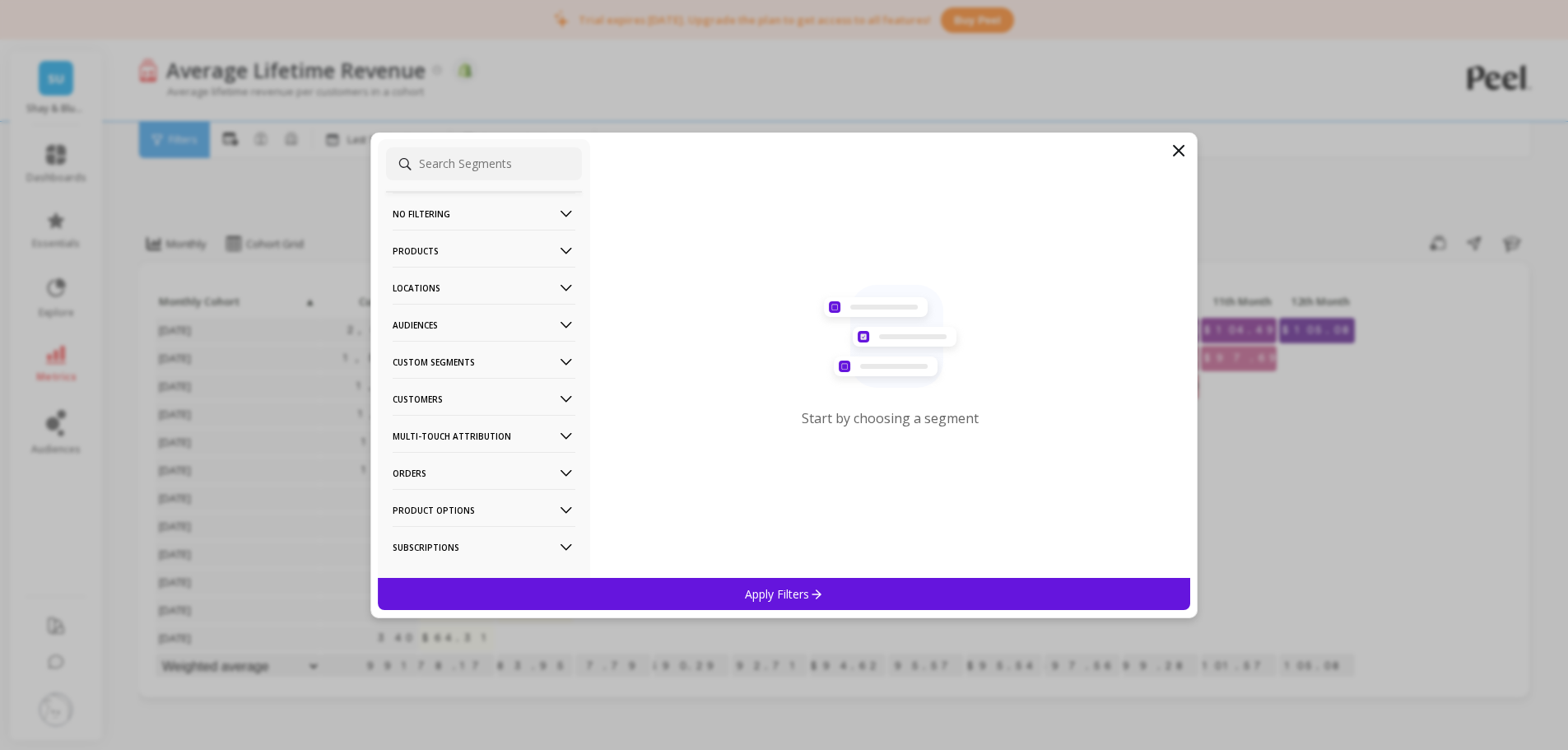
click at [428, 395] on p "Customers" at bounding box center [484, 398] width 183 height 42
click at [452, 434] on p "Customer Tags" at bounding box center [432, 430] width 75 height 15
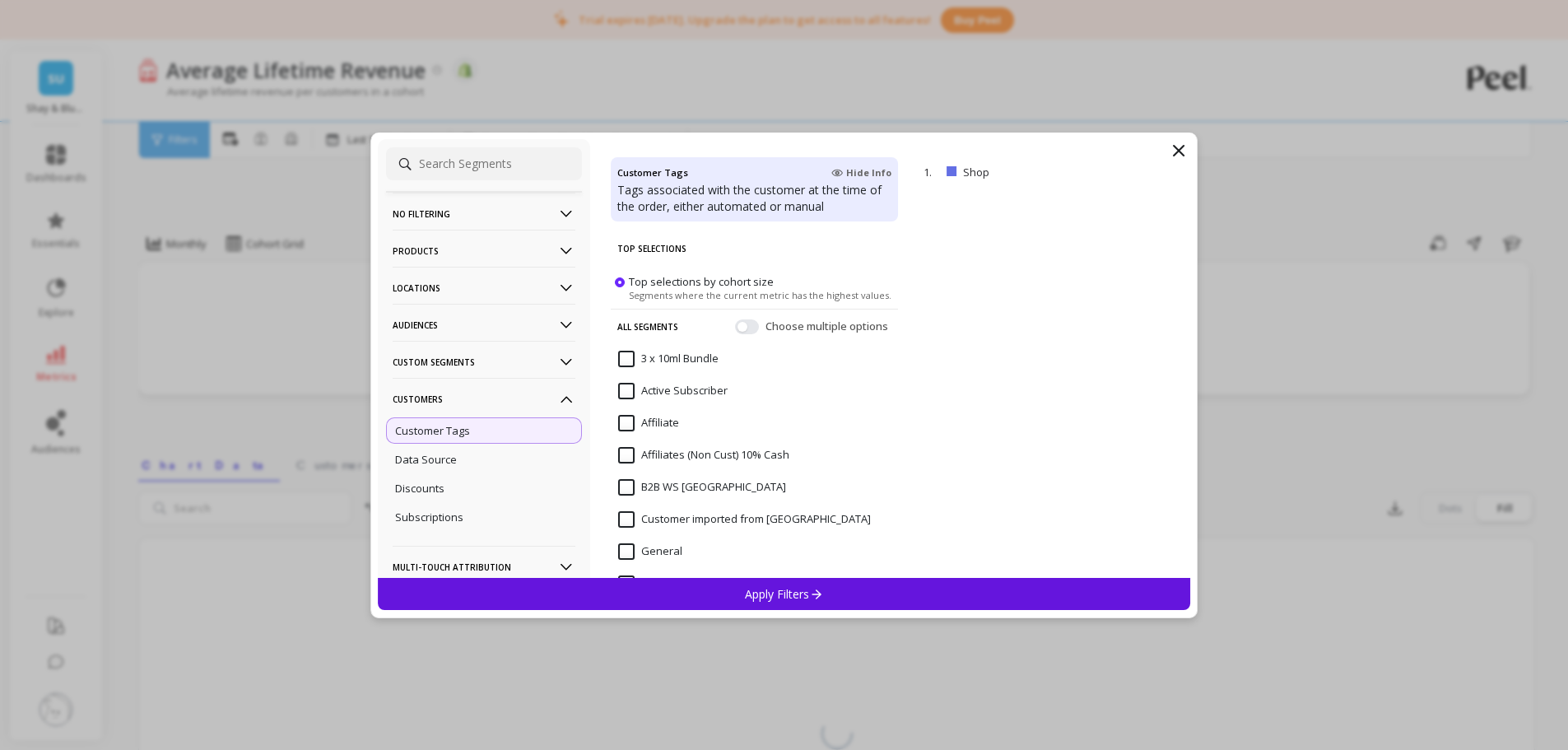
click at [498, 174] on input at bounding box center [483, 164] width 196 height 33
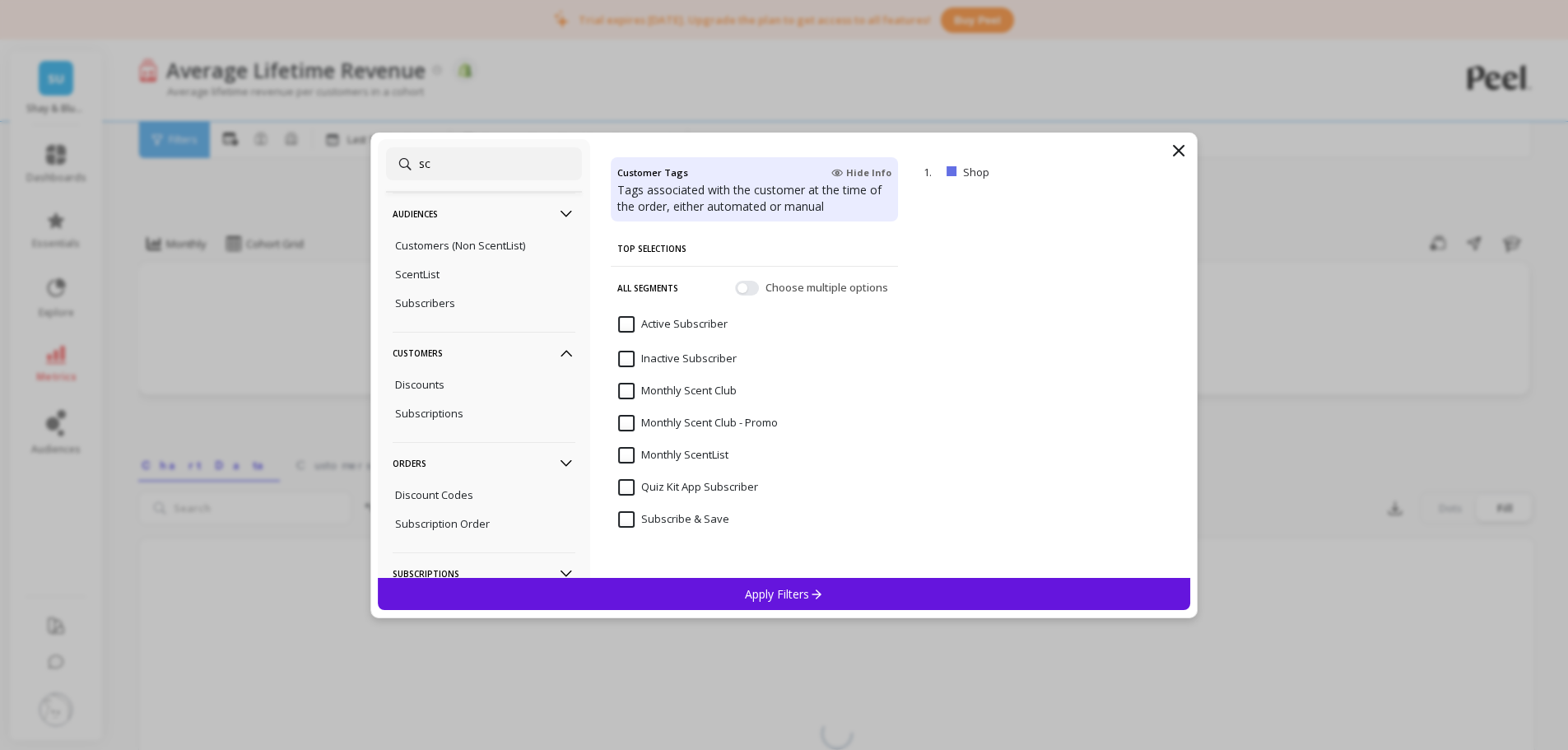
type input "sce"
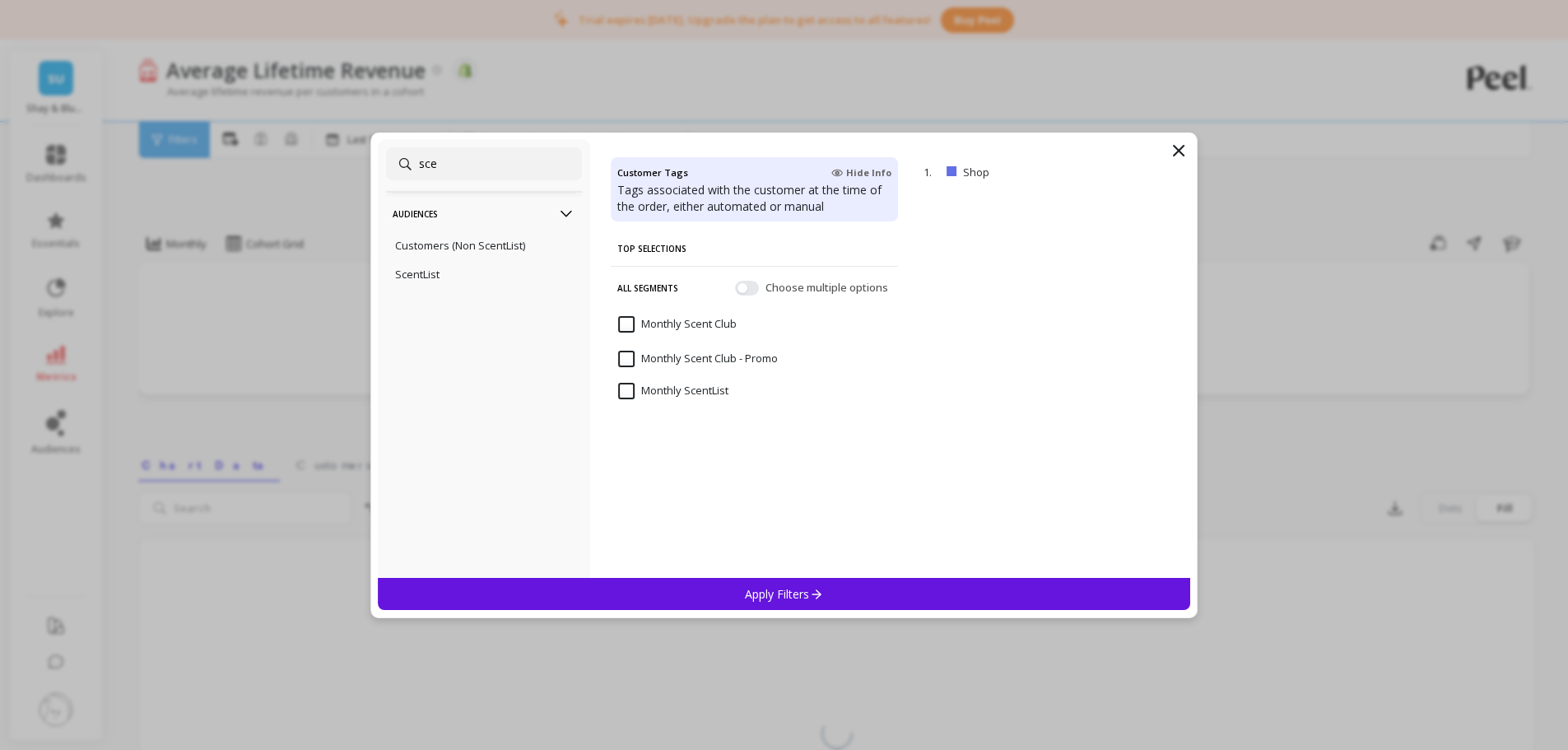
click at [492, 170] on input "sce" at bounding box center [483, 164] width 196 height 33
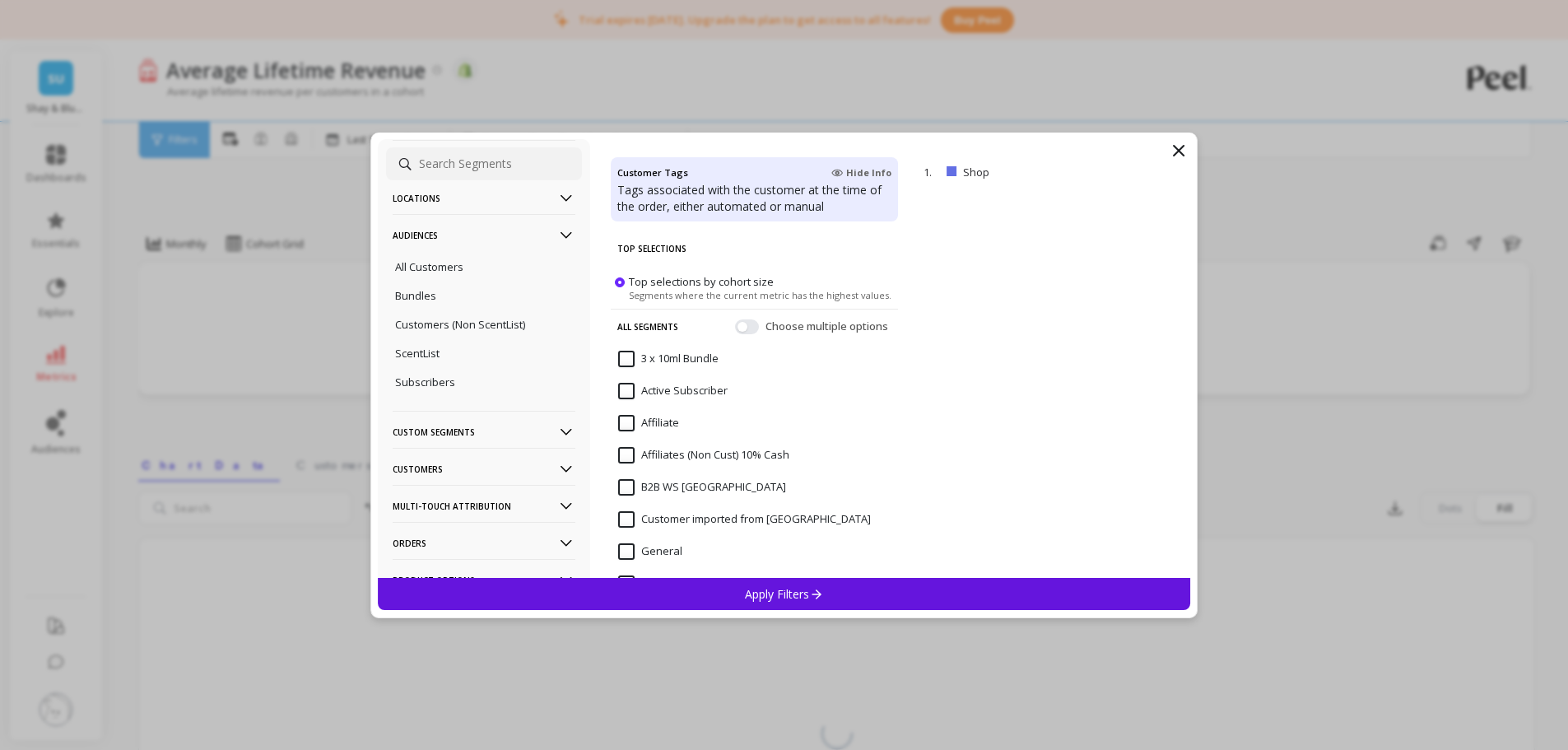
scroll to position [186, 0]
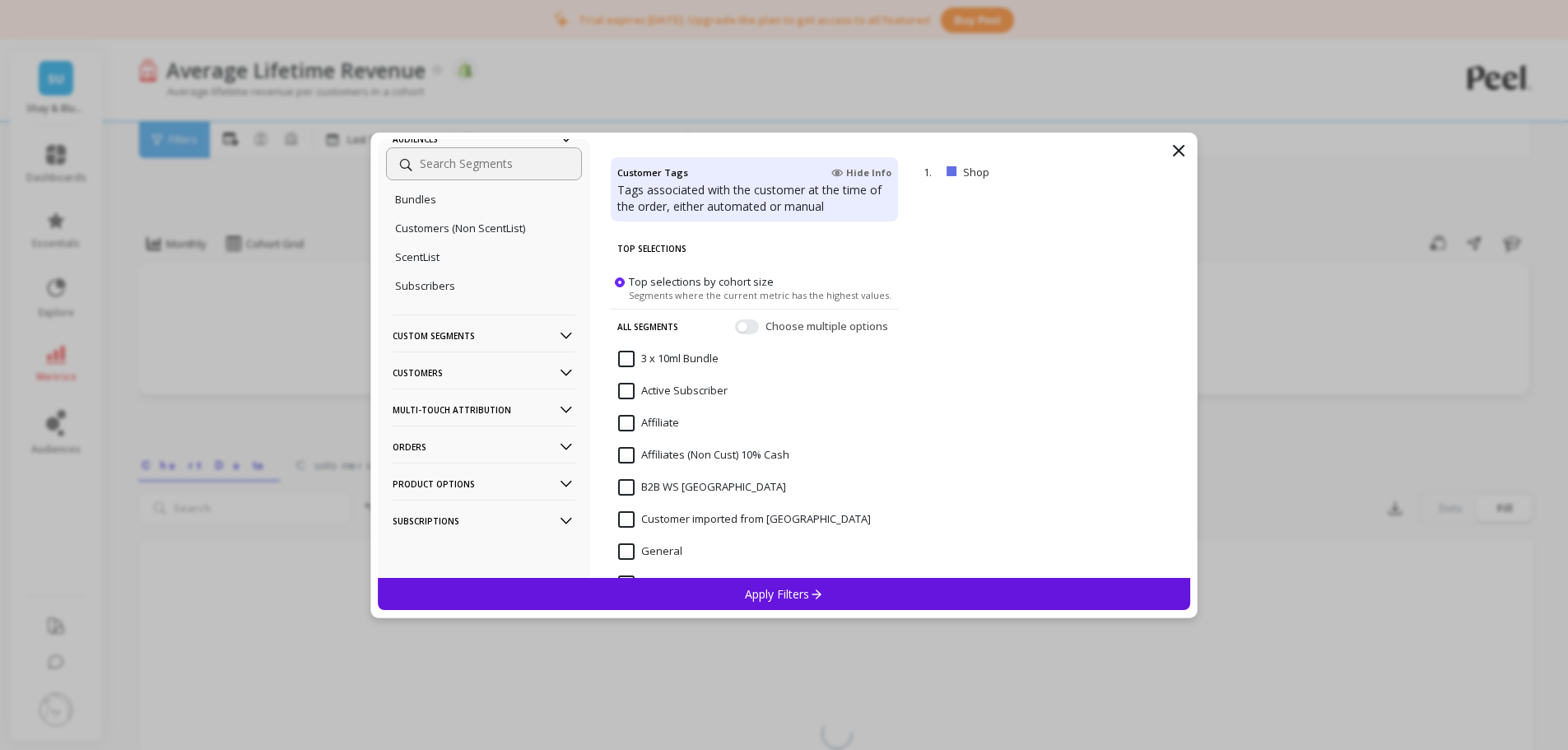
click at [452, 380] on p "Customers" at bounding box center [484, 373] width 183 height 42
click at [452, 407] on p "Customer Tags" at bounding box center [432, 404] width 75 height 15
click at [478, 171] on input at bounding box center [483, 164] width 196 height 33
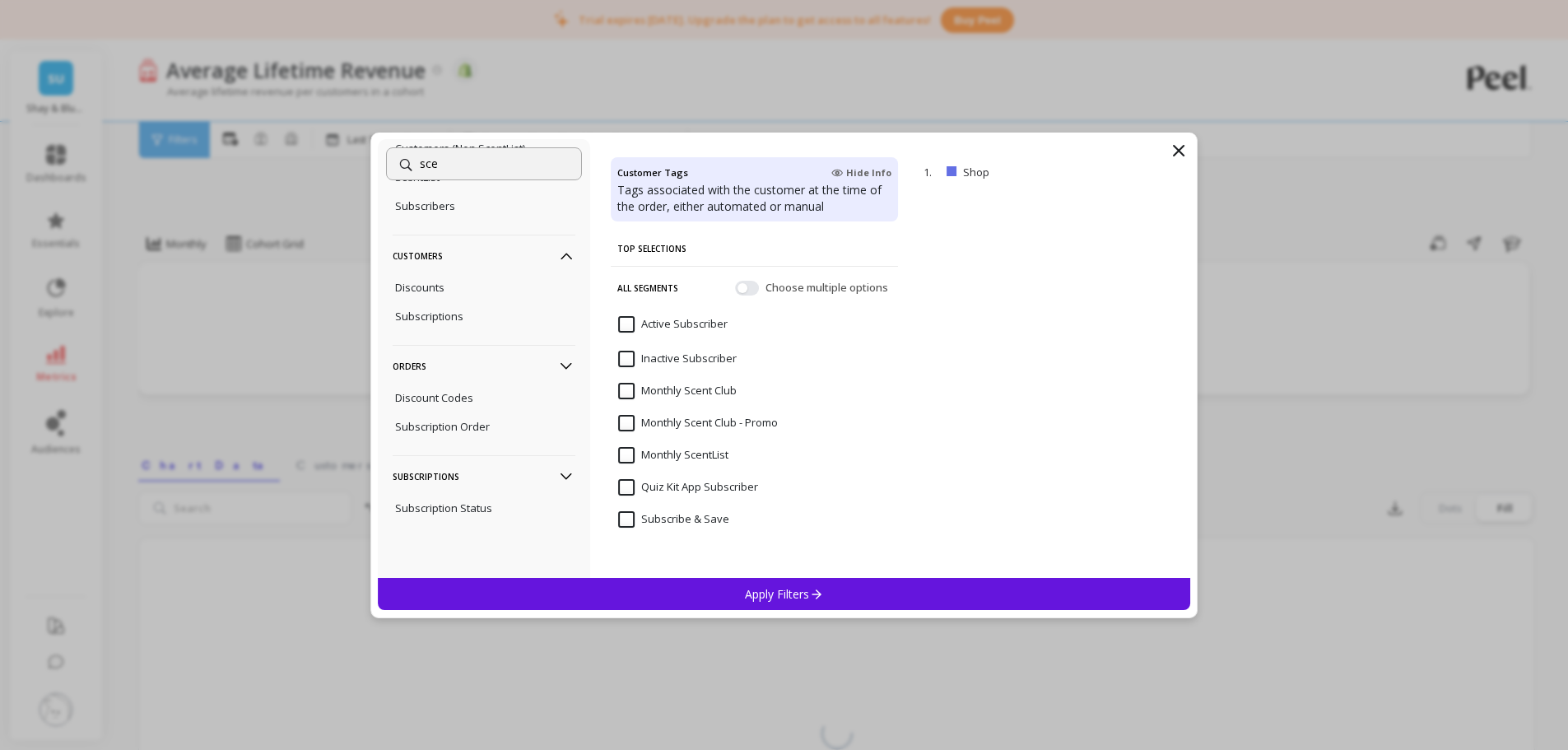
scroll to position [0, 0]
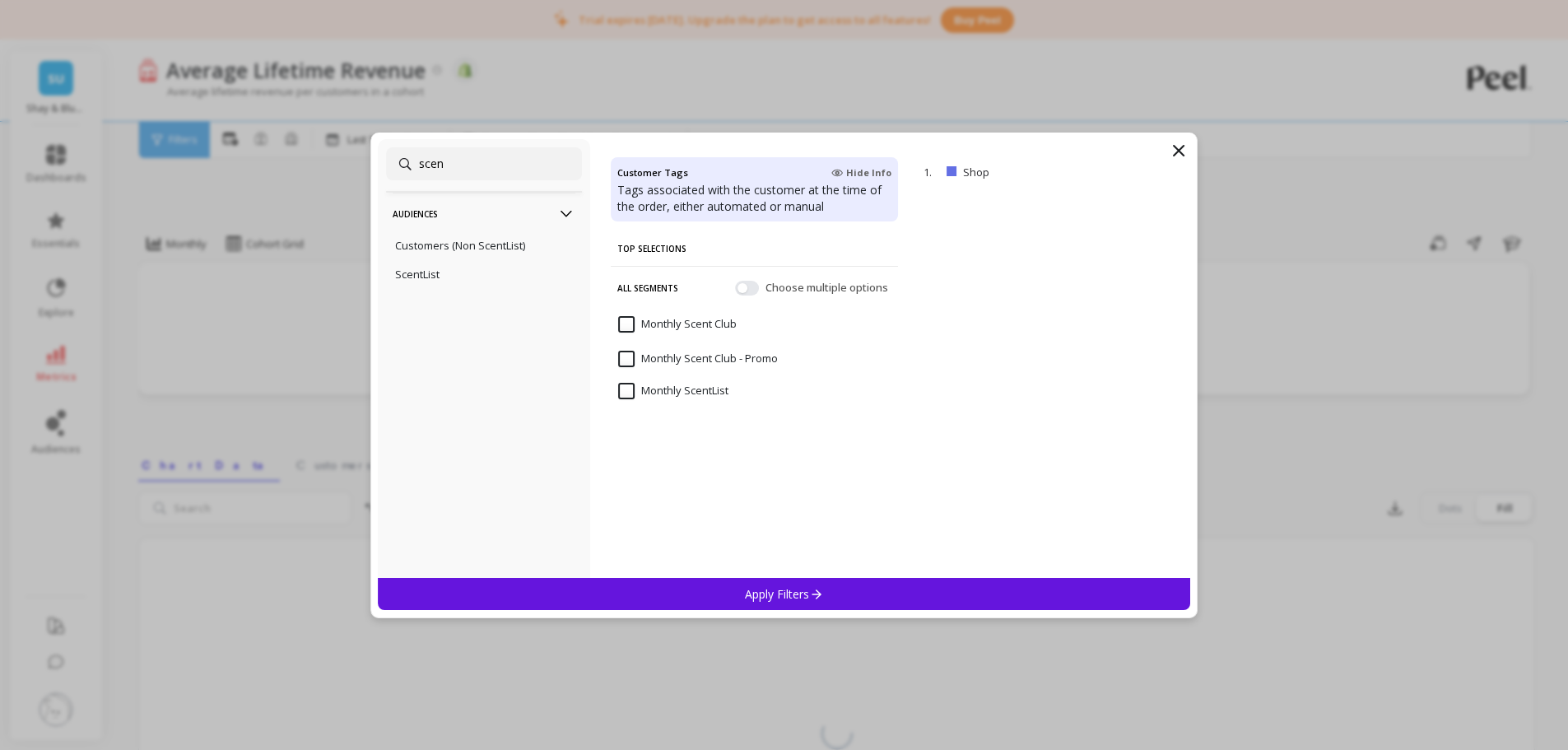
type input "scen"
click at [713, 390] on ScentList "Monthly ScentList" at bounding box center [673, 391] width 111 height 16
click at [781, 563] on p "Apply Filters" at bounding box center [784, 593] width 79 height 16
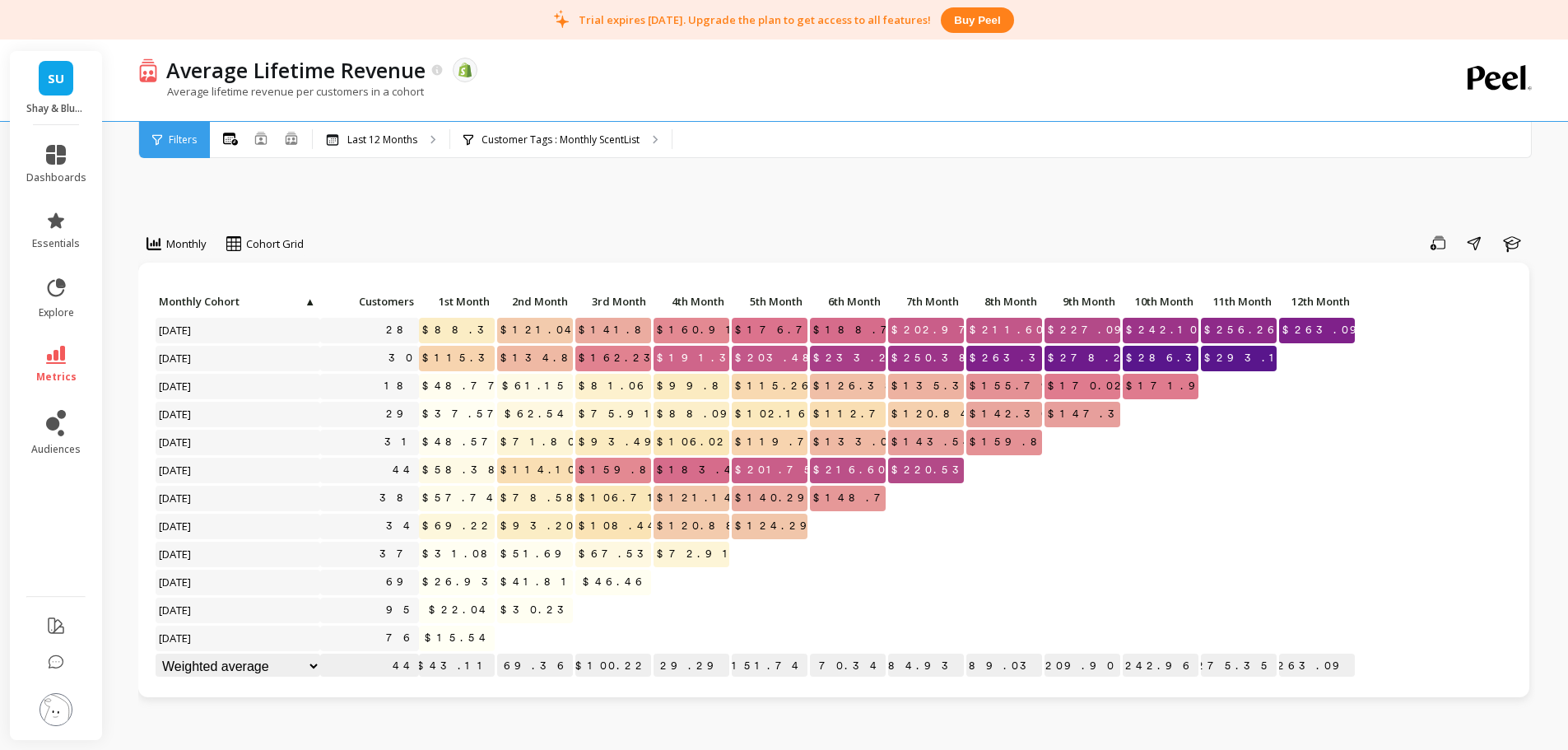
scroll to position [1, 0]
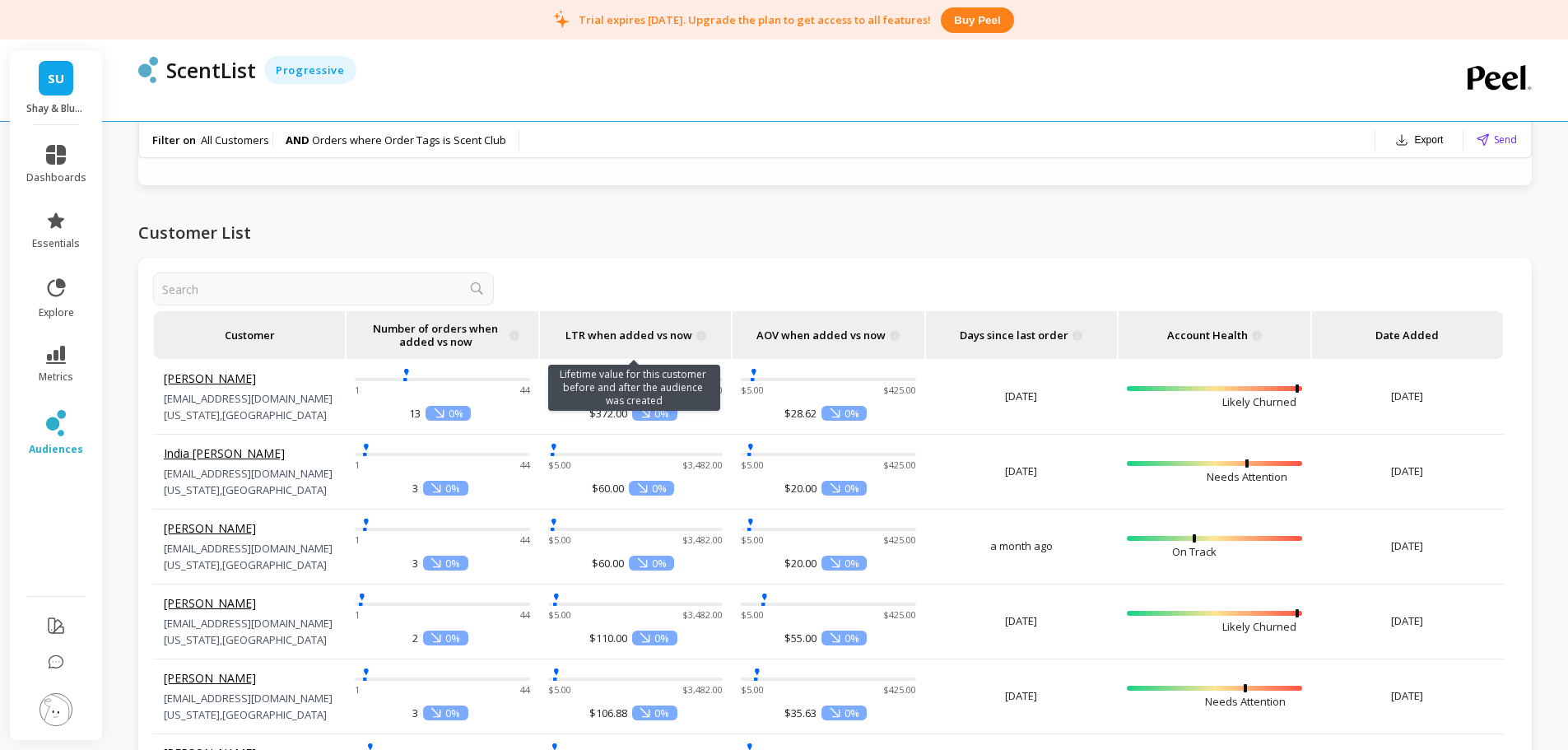
scroll to position [1711, 0]
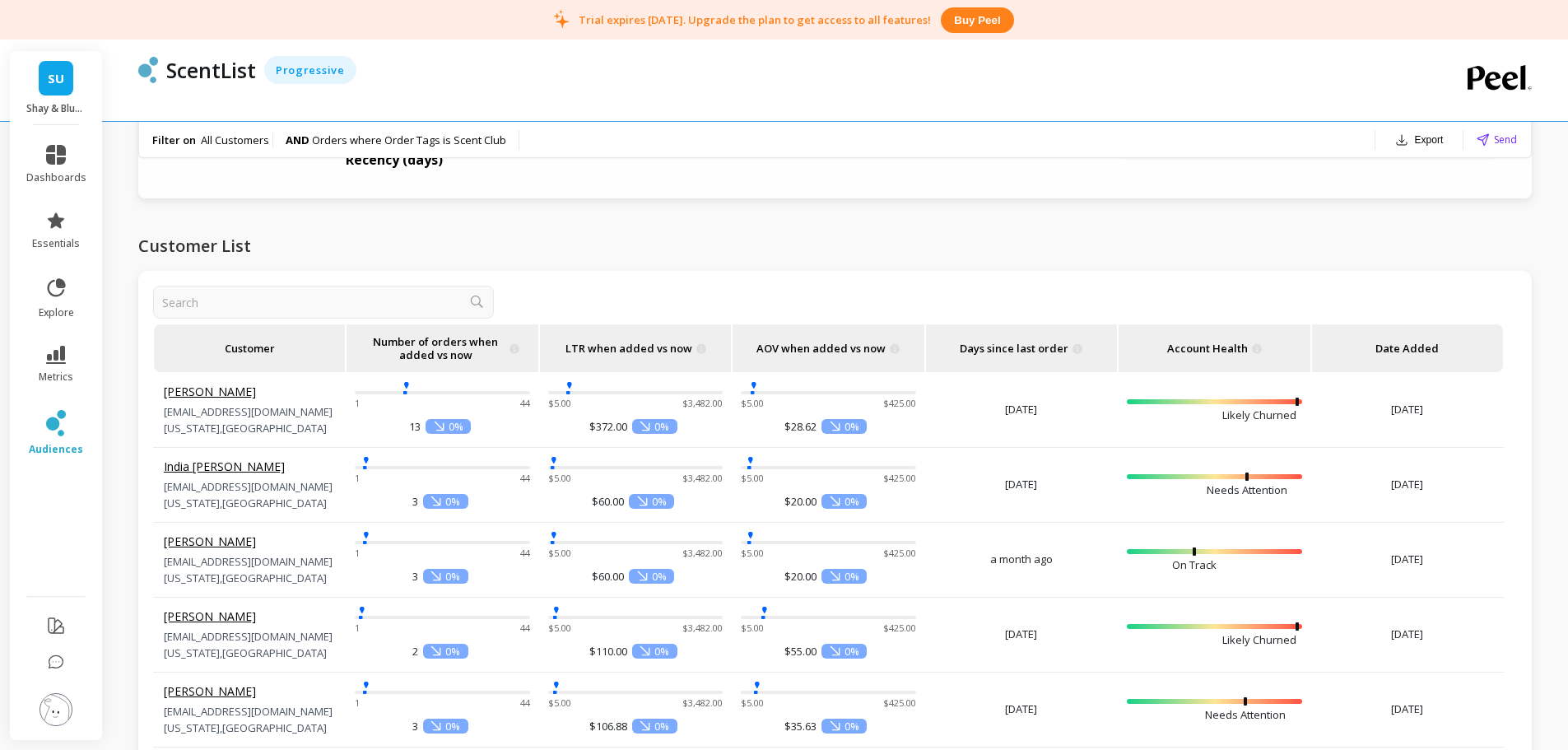
click at [674, 288] on div at bounding box center [835, 304] width 1364 height 37
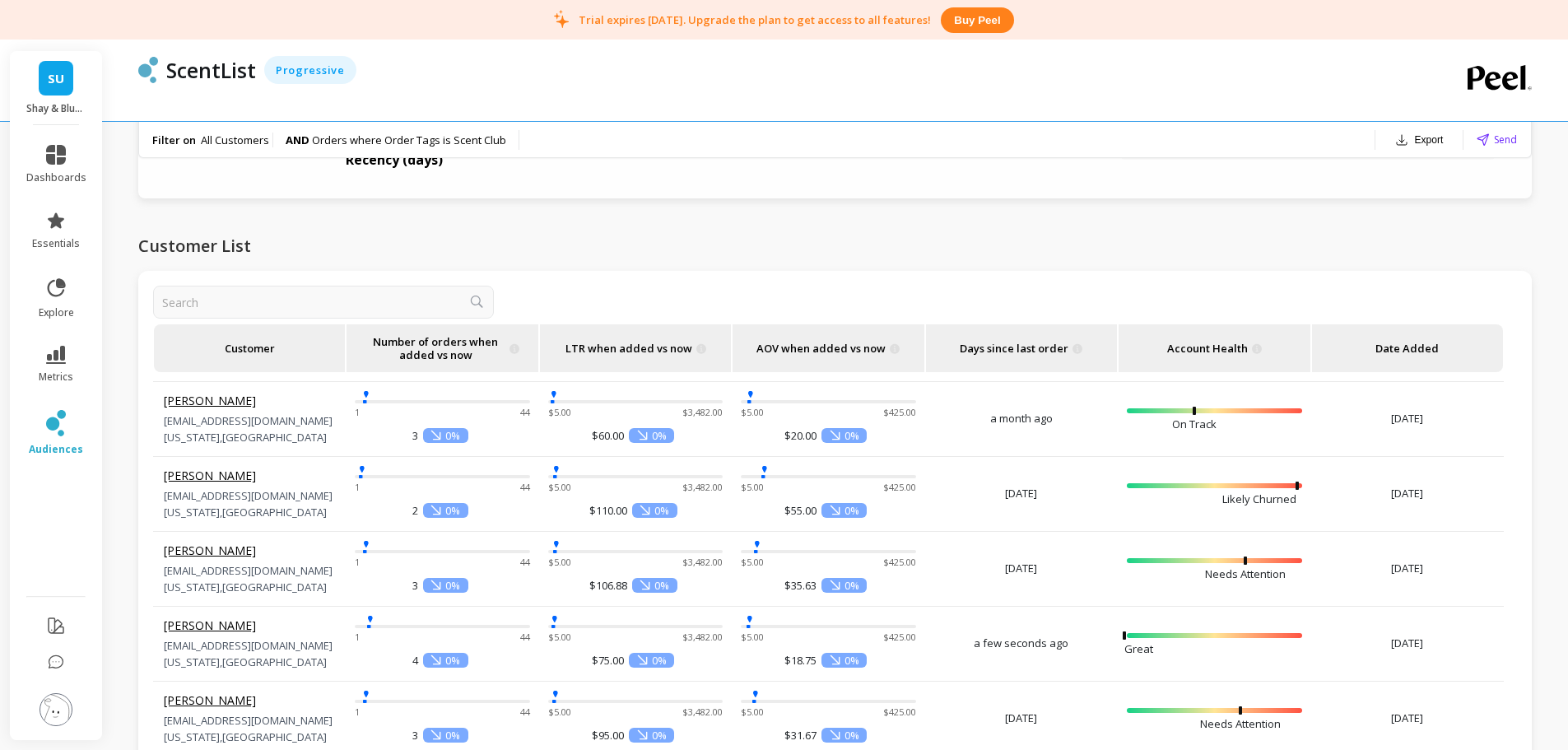
scroll to position [407, 0]
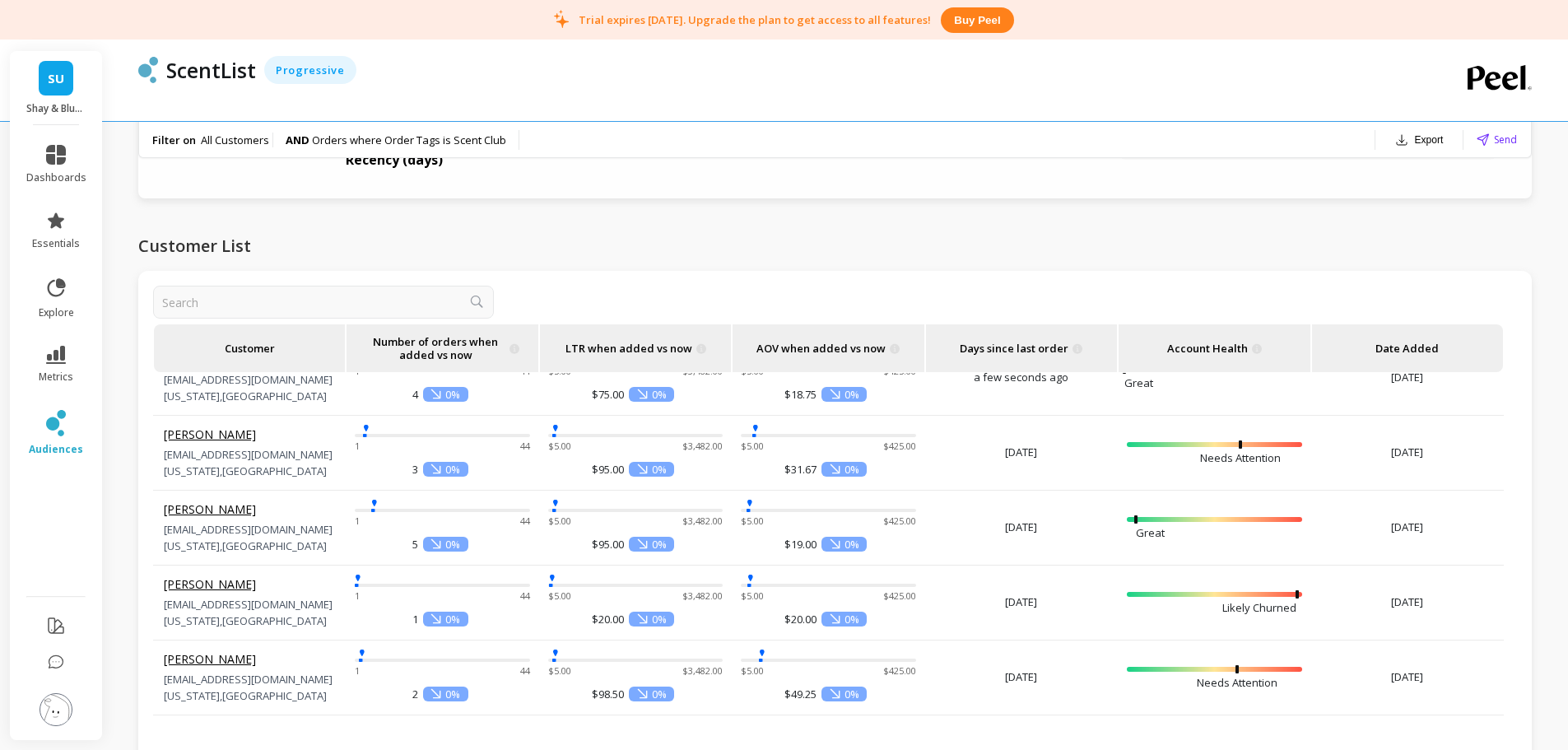
drag, startPoint x: 1429, startPoint y: 604, endPoint x: 1392, endPoint y: 602, distance: 37.1
click at [1392, 602] on span "[DATE]" at bounding box center [1407, 602] width 191 height 16
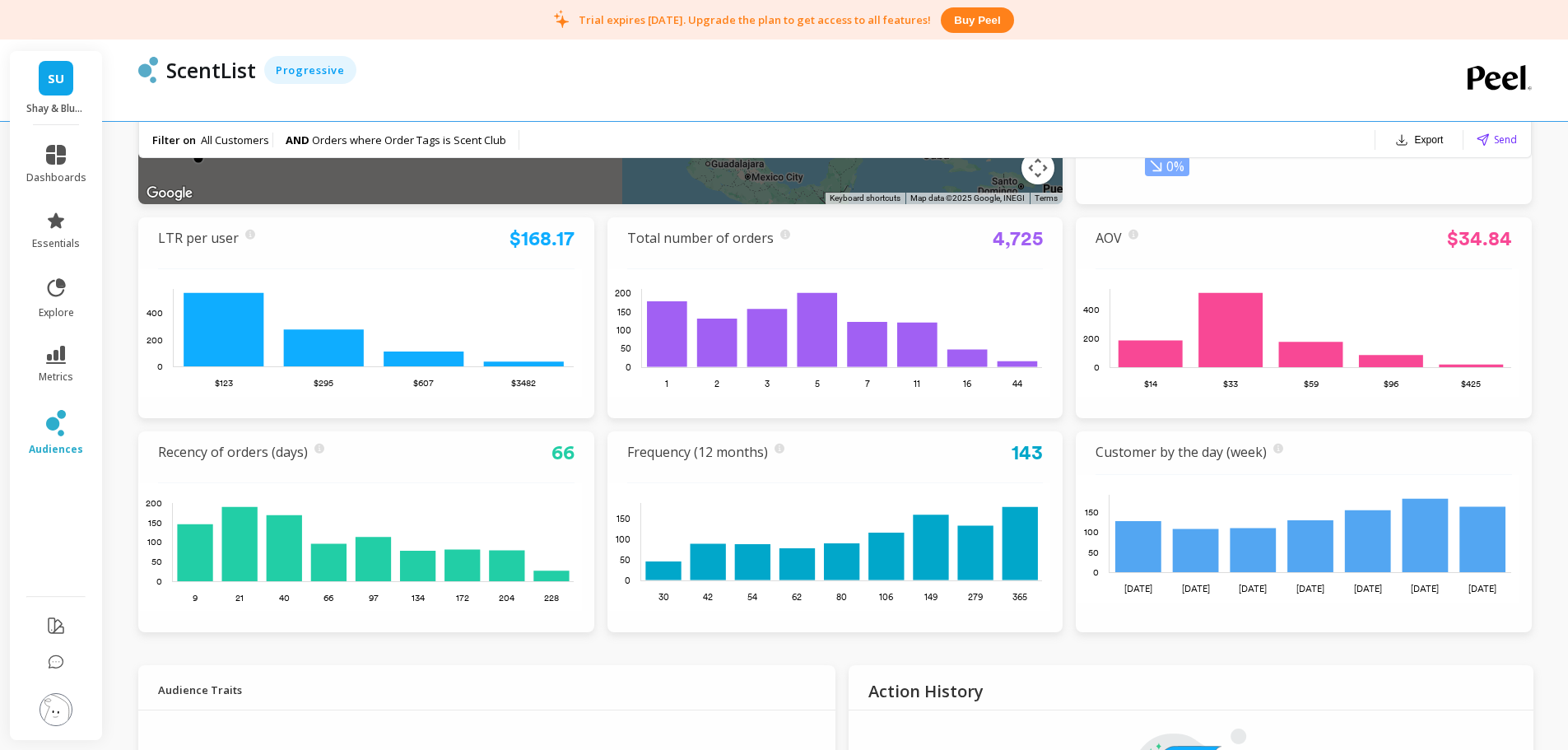
scroll to position [329, 0]
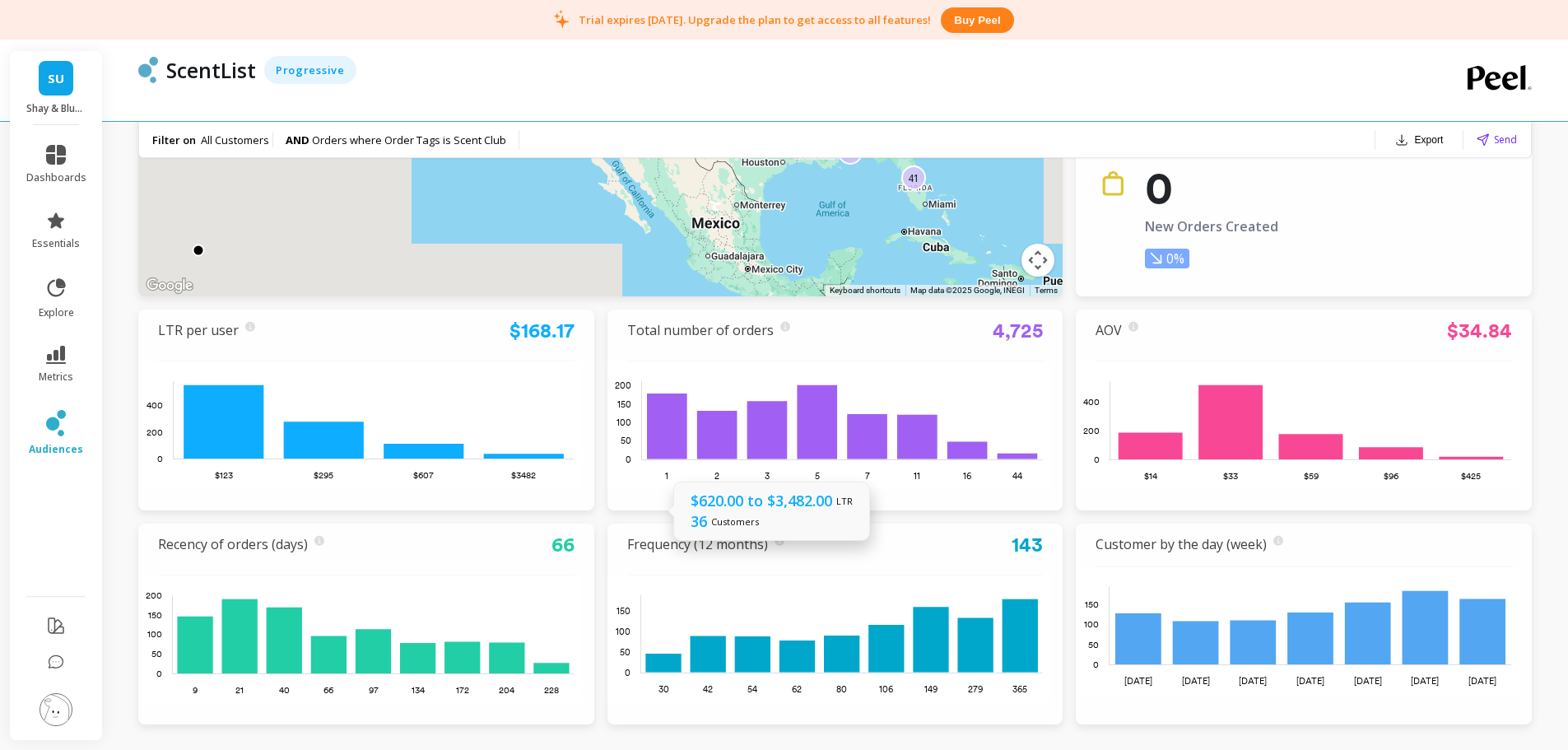
click at [527, 458] on rect at bounding box center [374, 419] width 400 height 78
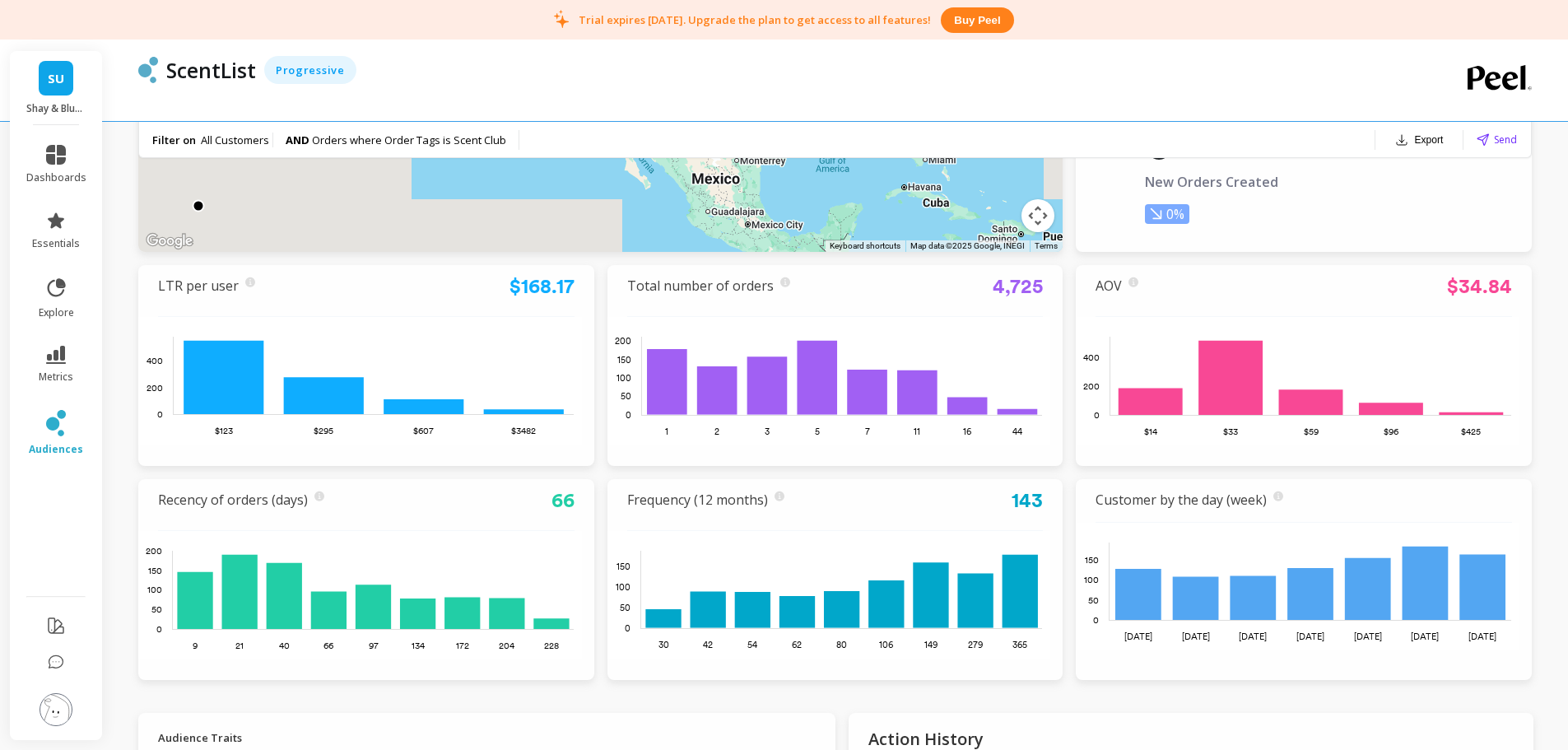
scroll to position [247, 0]
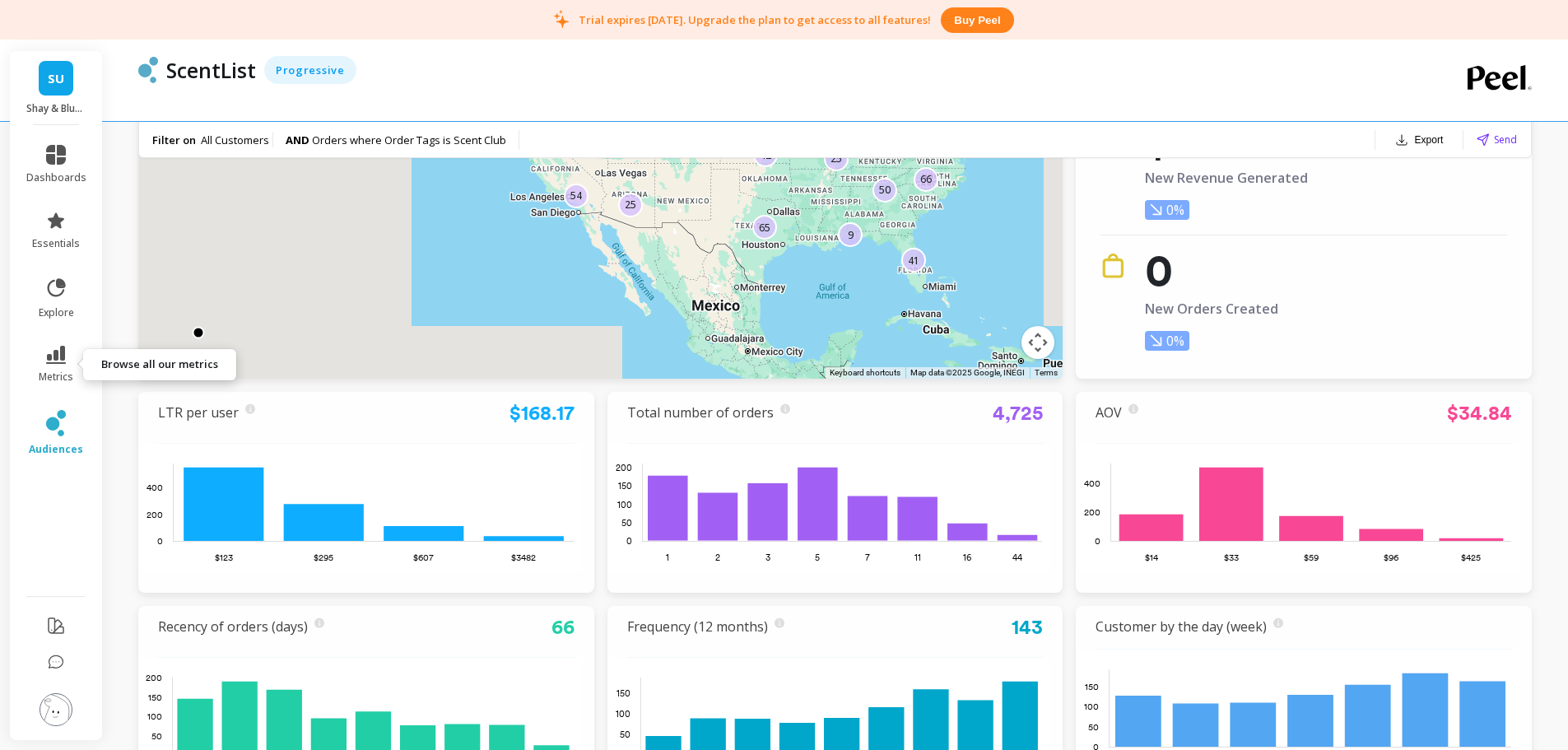
click at [65, 361] on icon at bounding box center [56, 354] width 20 height 18
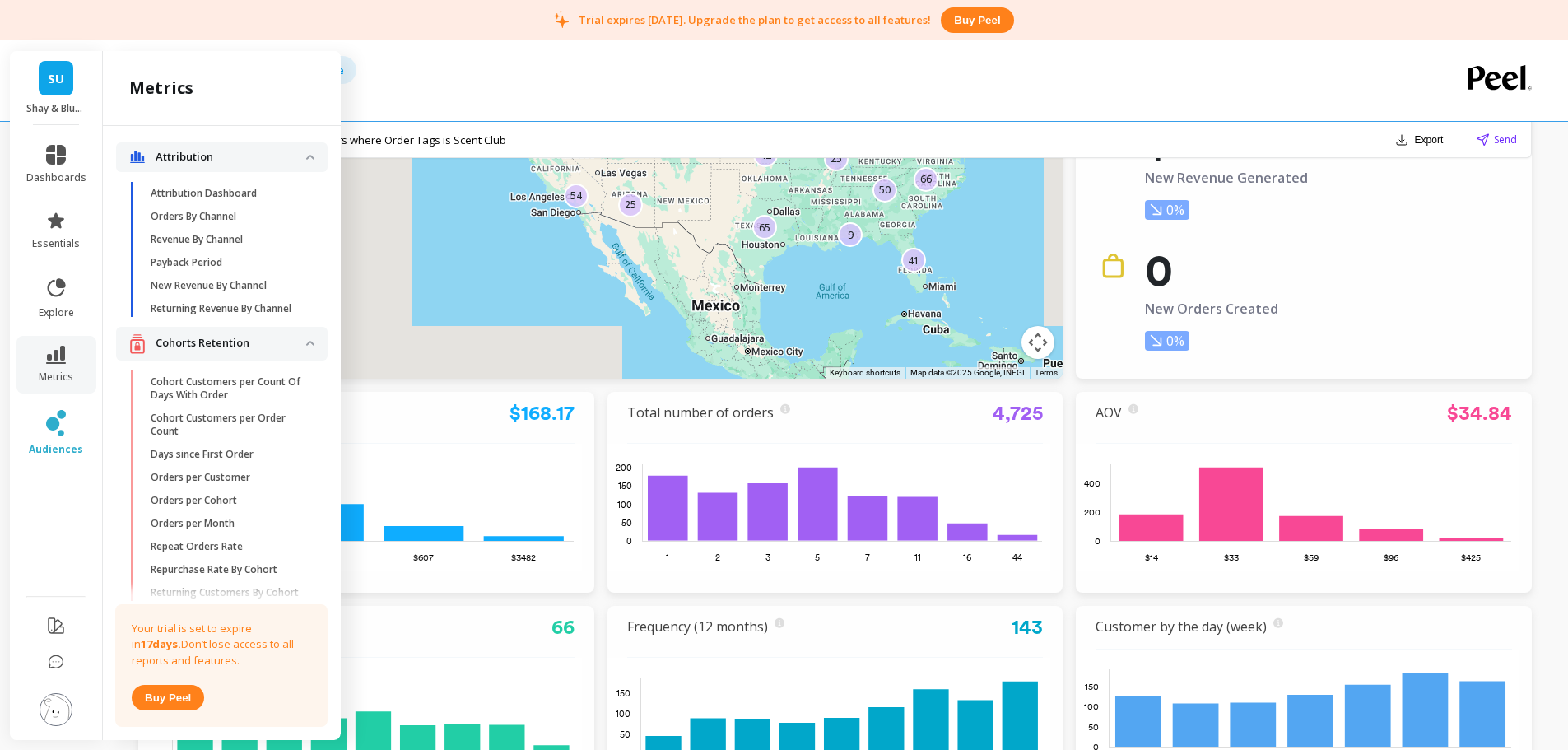
scroll to position [715, 0]
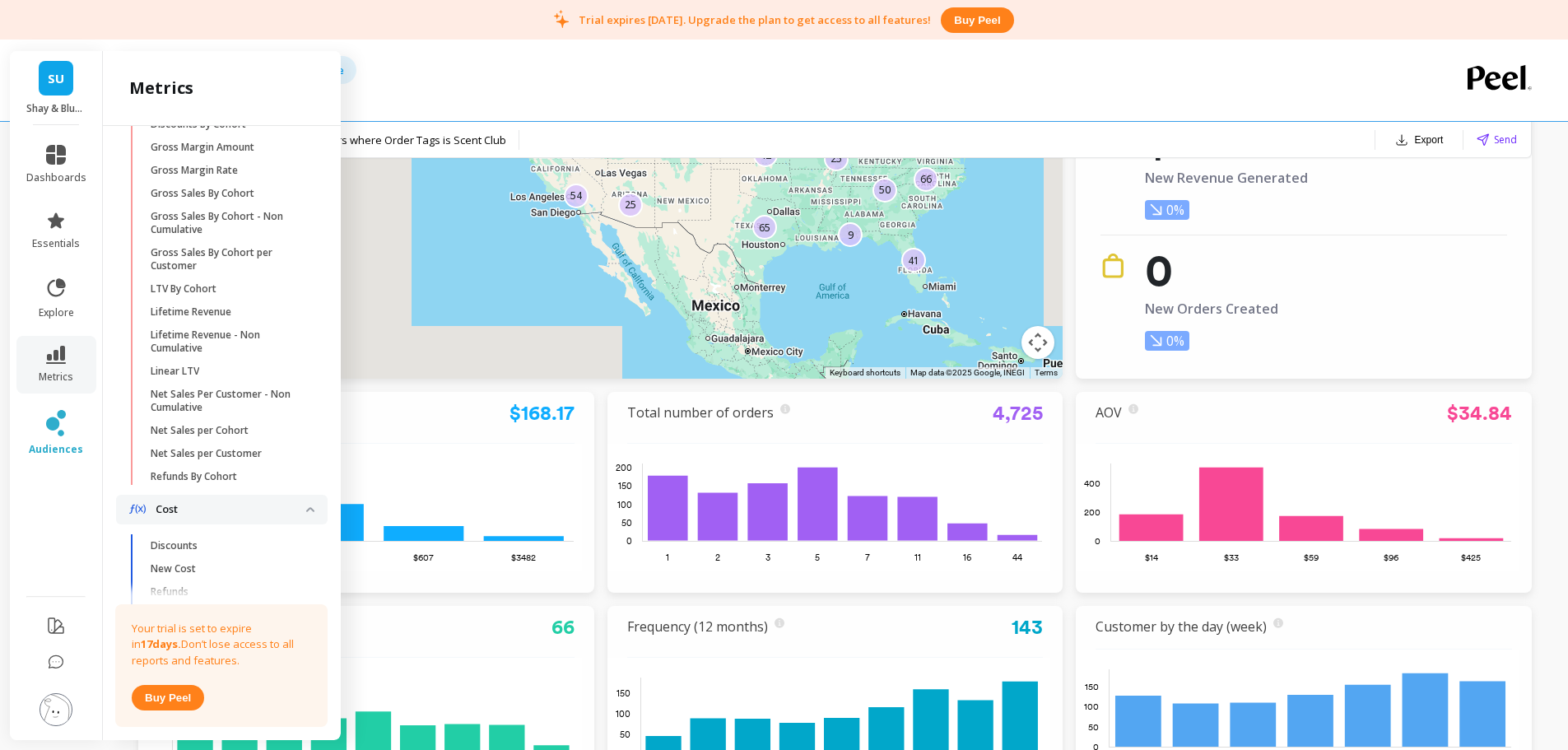
click at [46, 498] on ul "dashboards essentials explore metrics audiences" at bounding box center [57, 355] width 93 height 441
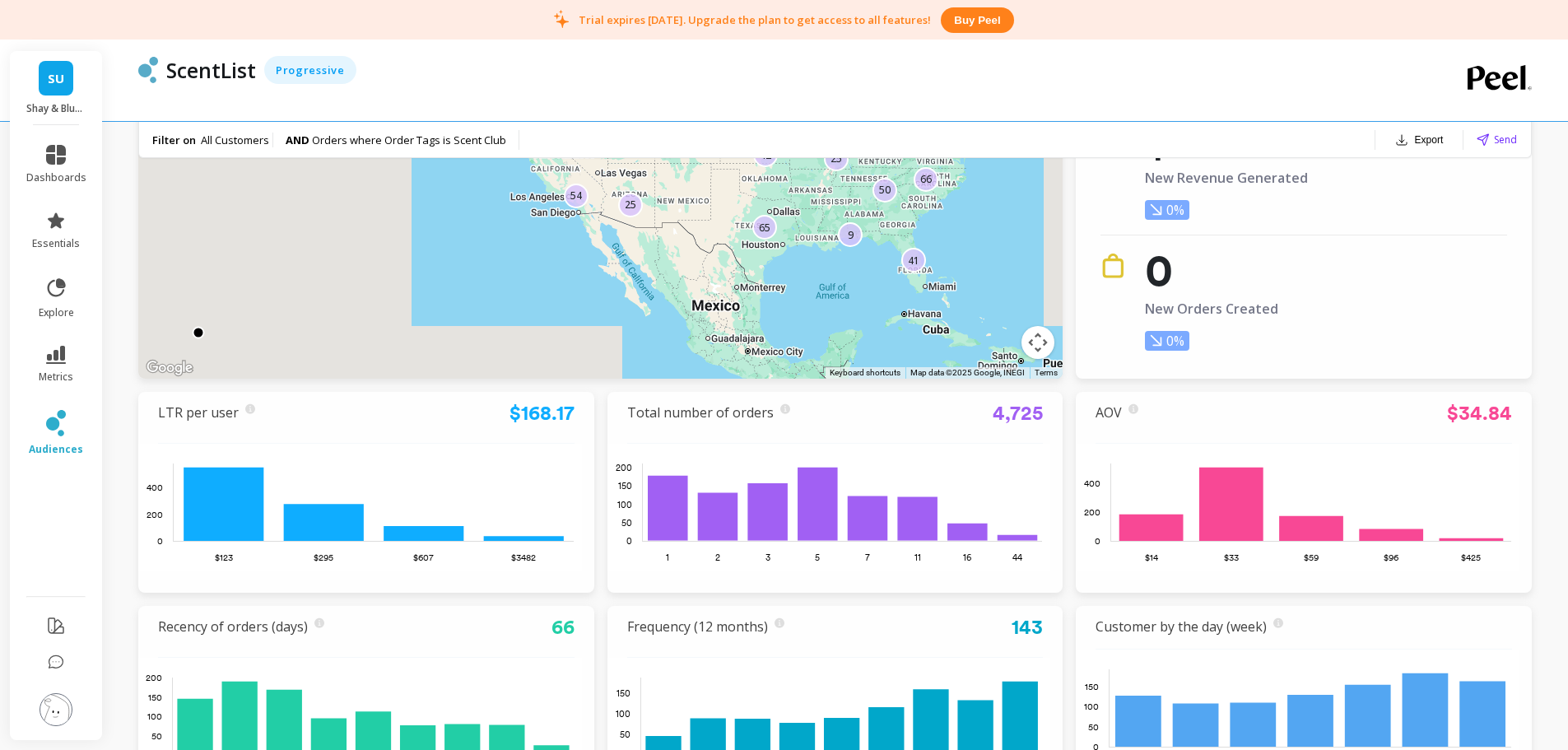
click at [558, 97] on div "ScentList Progressive" at bounding box center [768, 79] width 1262 height 81
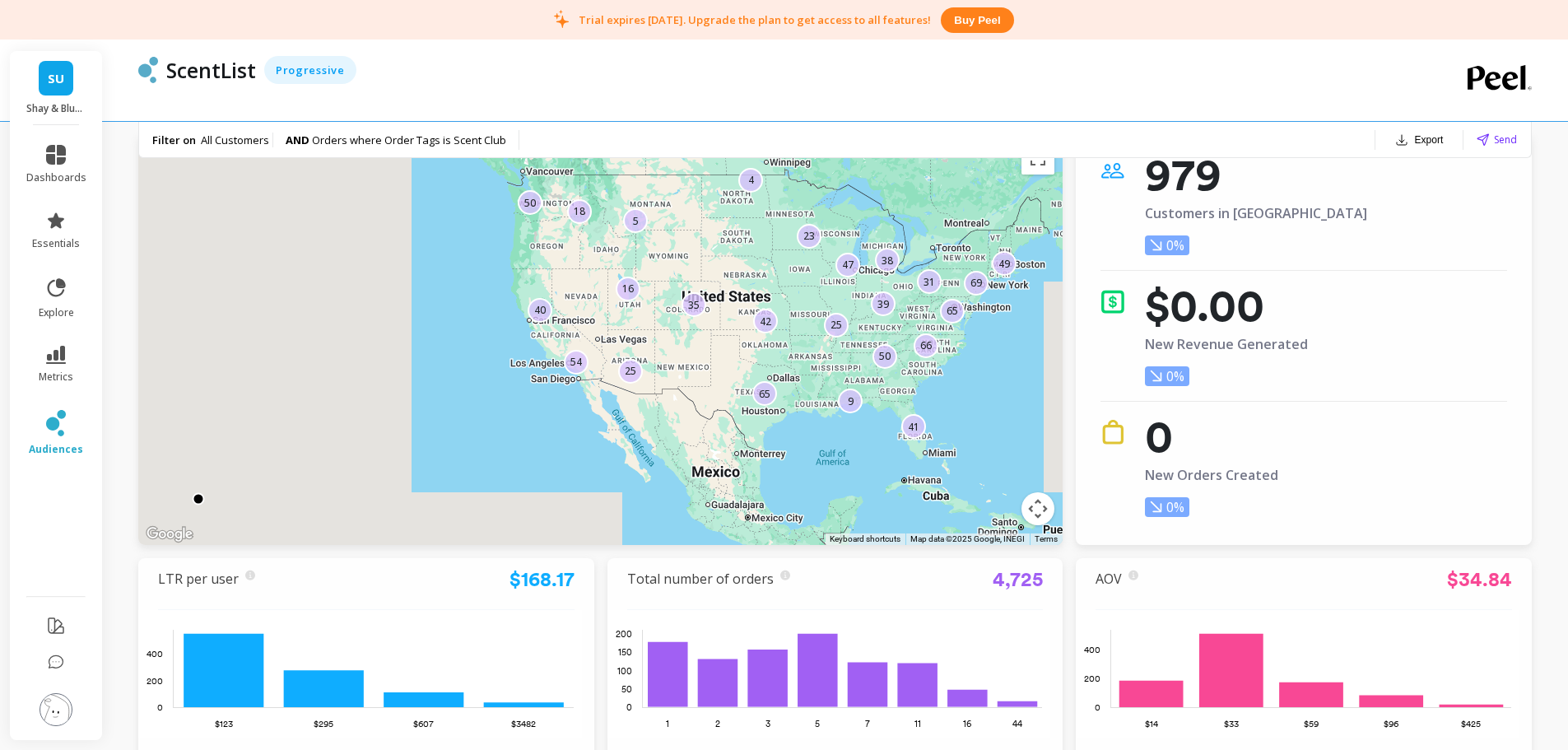
scroll to position [0, 0]
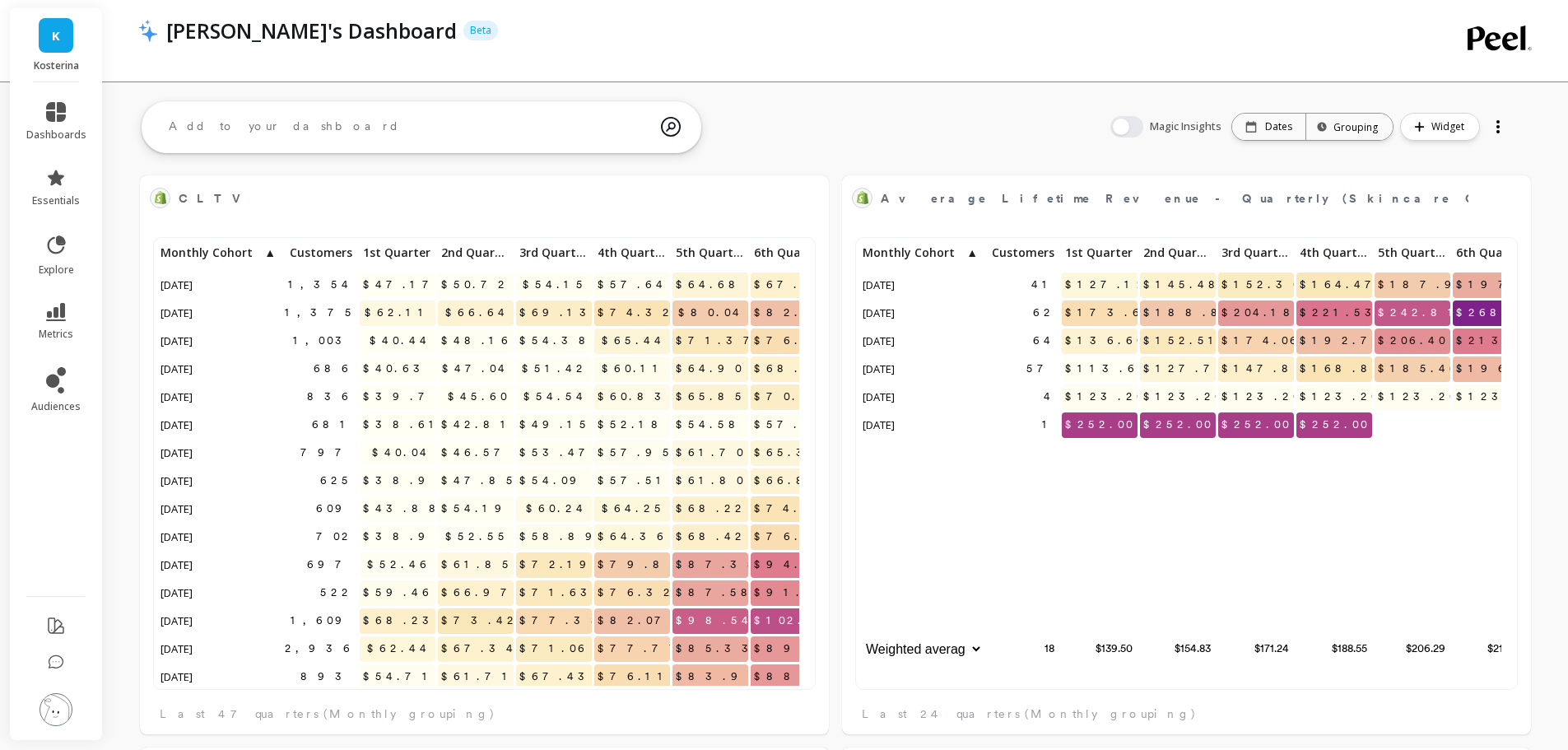
scroll to position [440, 630]
click at [61, 191] on link "essentials" at bounding box center [57, 187] width 60 height 39
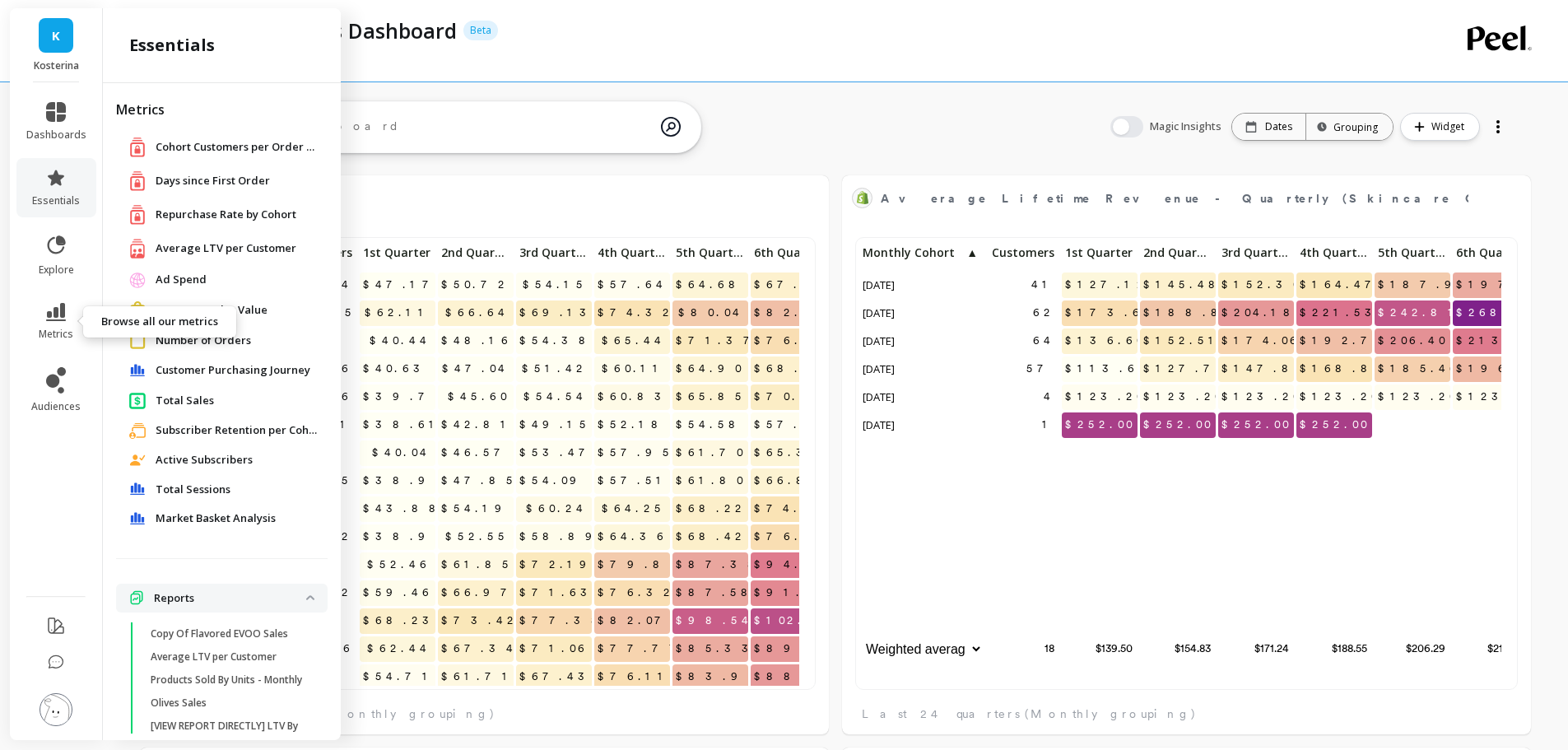
click at [61, 312] on icon at bounding box center [56, 312] width 20 height 18
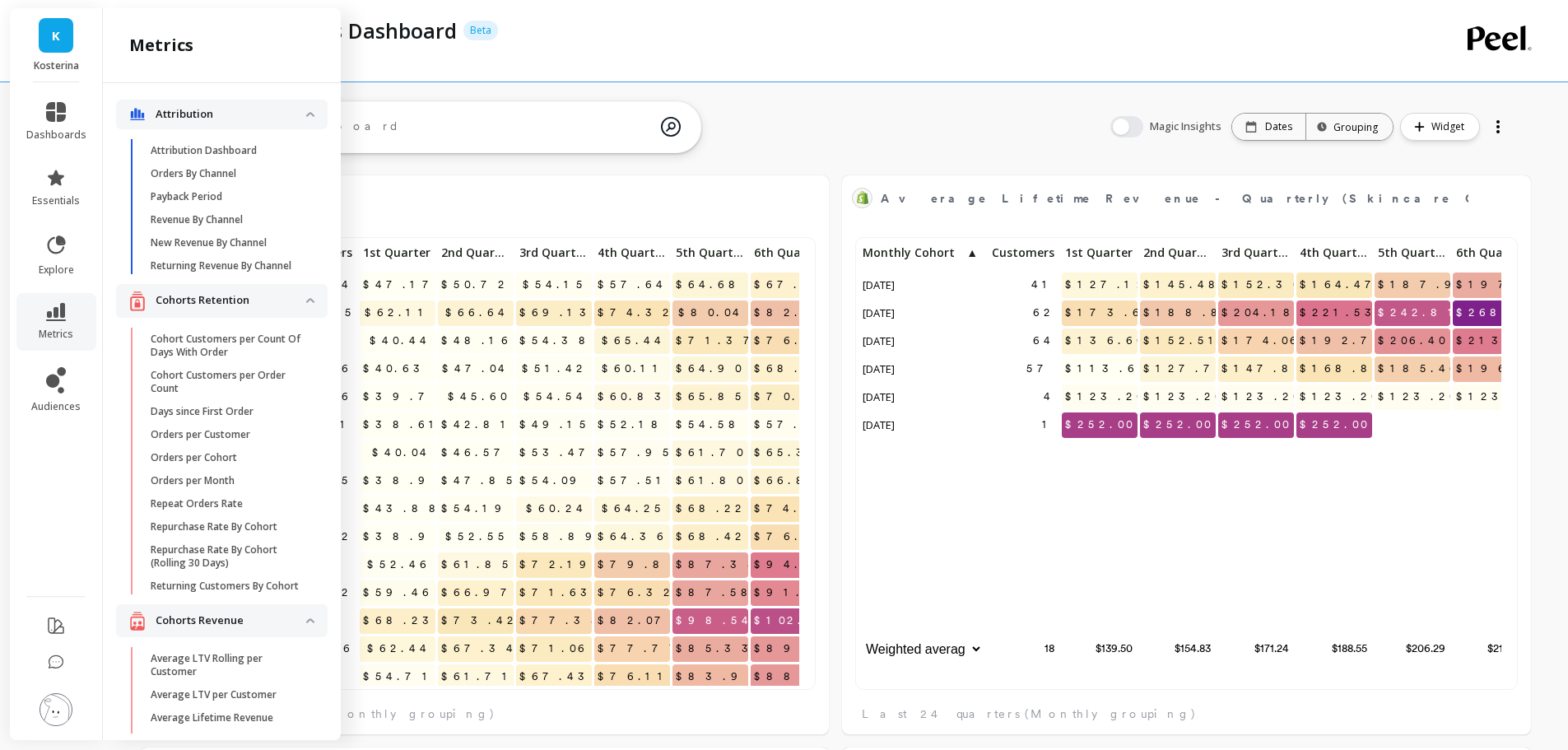
scroll to position [335, 0]
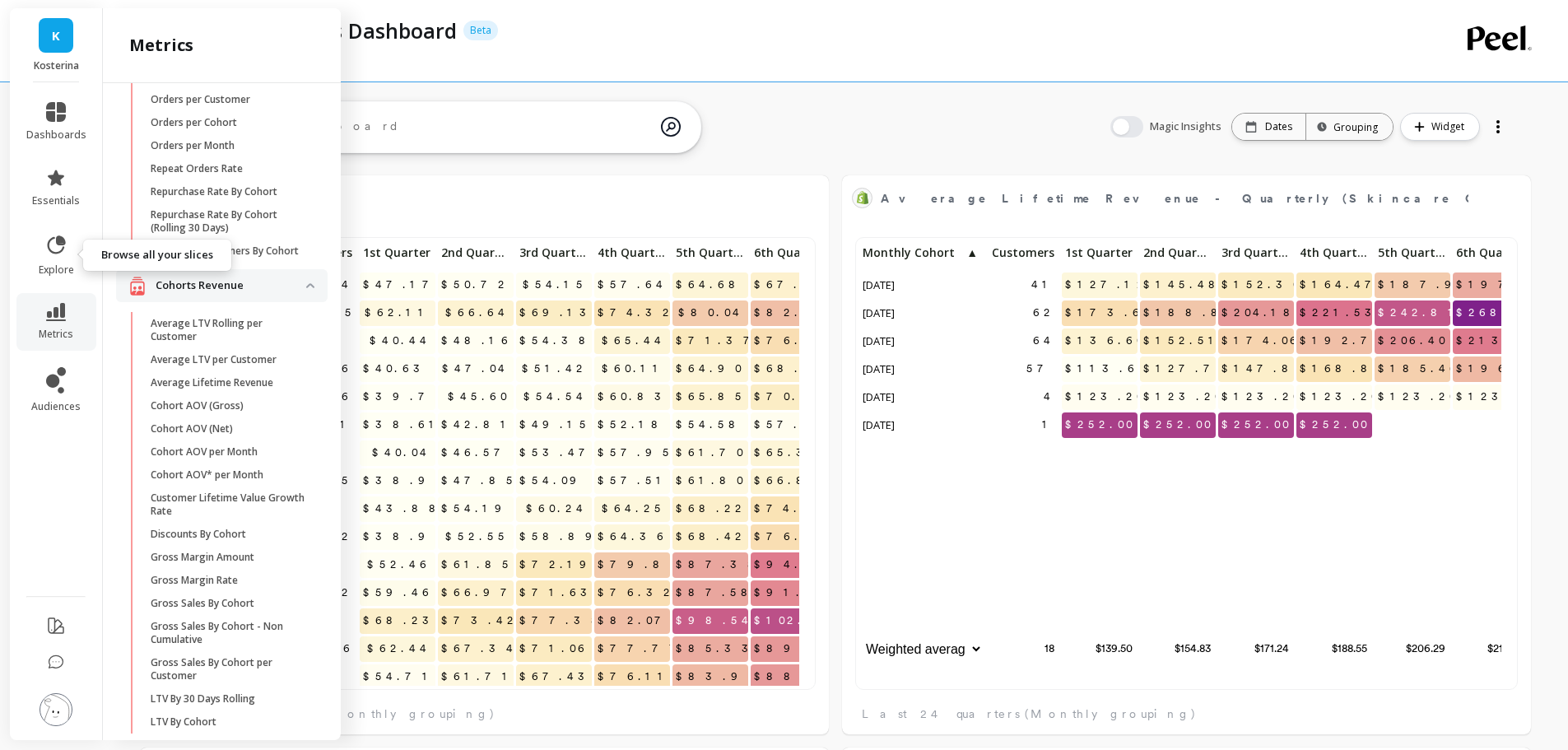
click at [64, 271] on span "explore" at bounding box center [56, 269] width 36 height 13
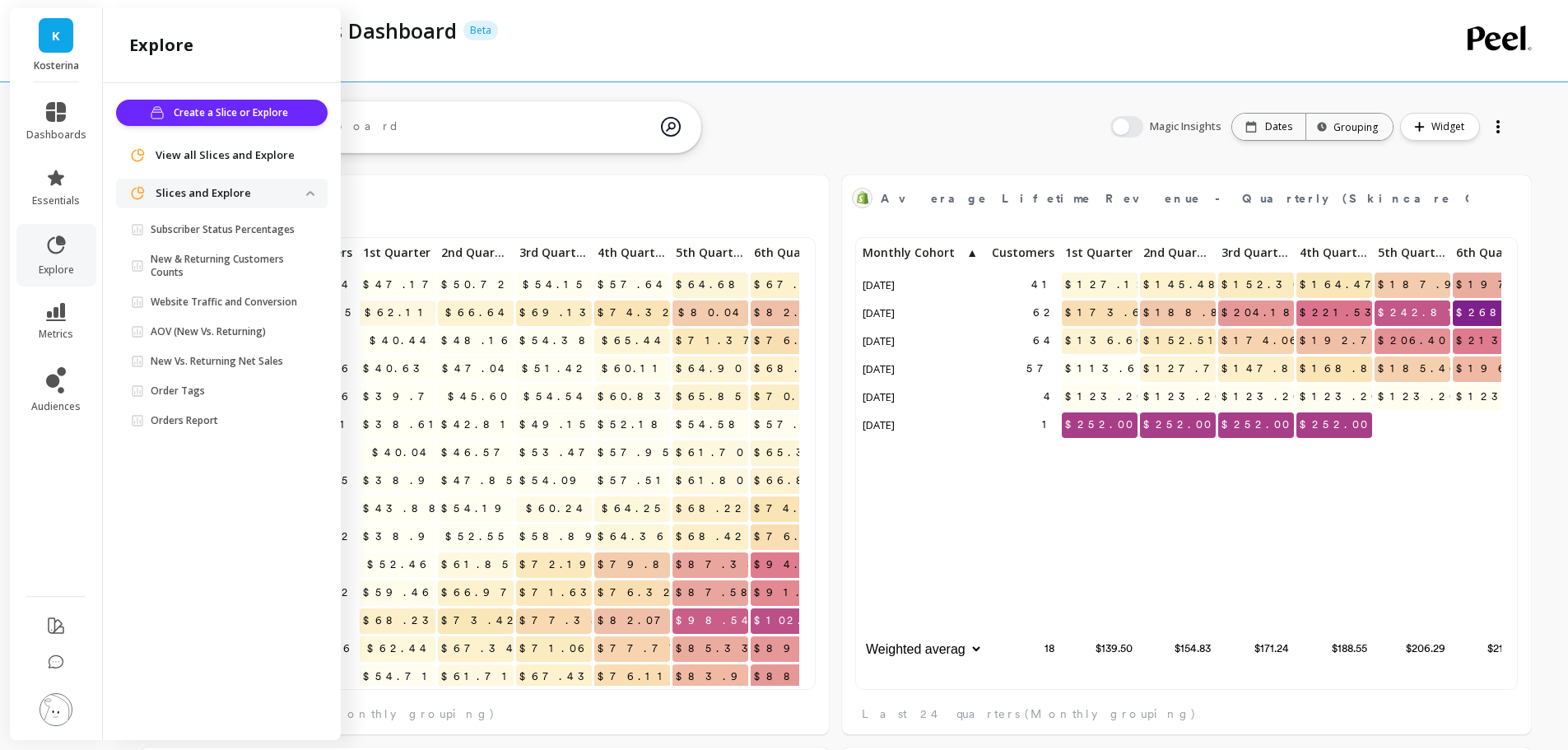
click at [205, 415] on p "Orders Report" at bounding box center [185, 420] width 68 height 13
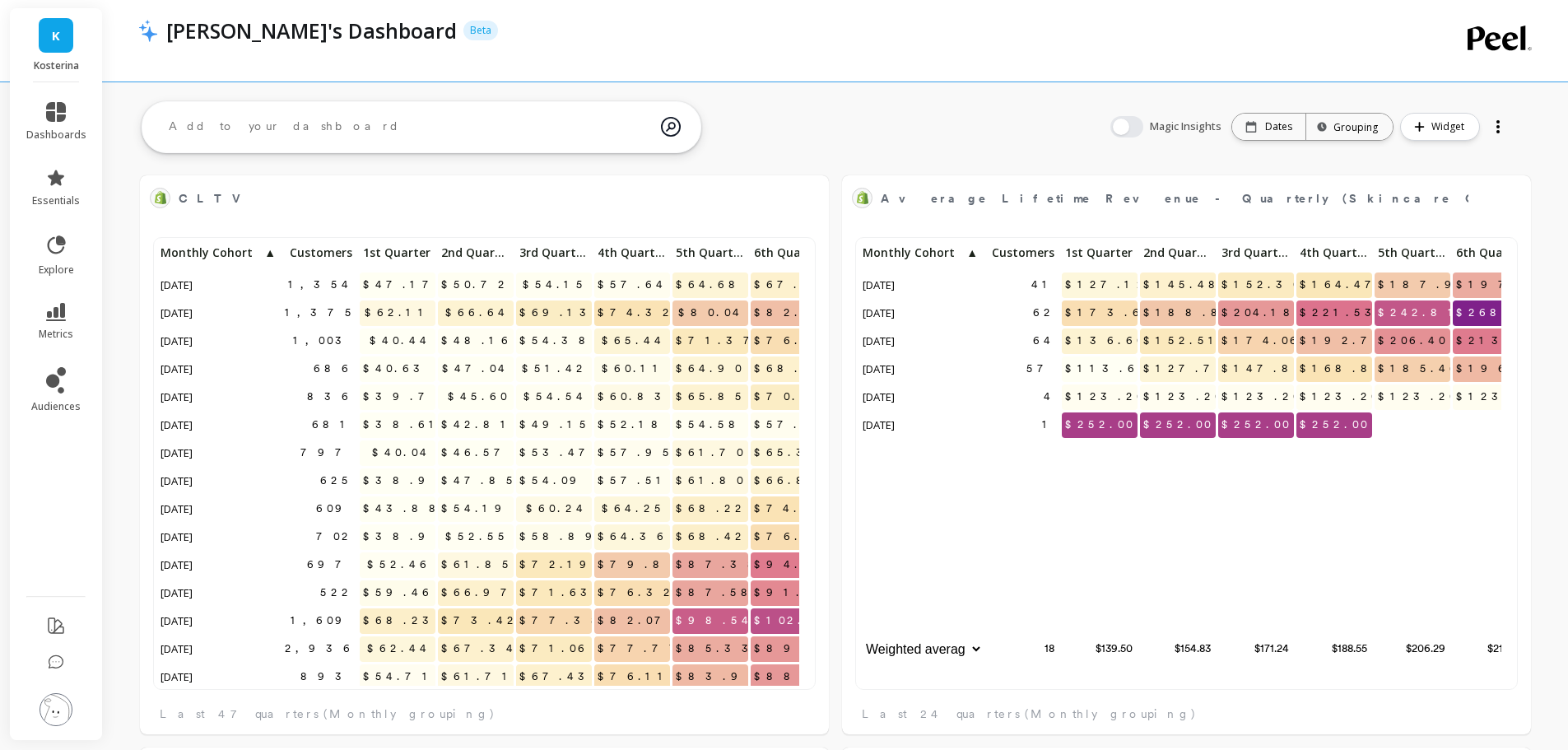
scroll to position [440, 630]
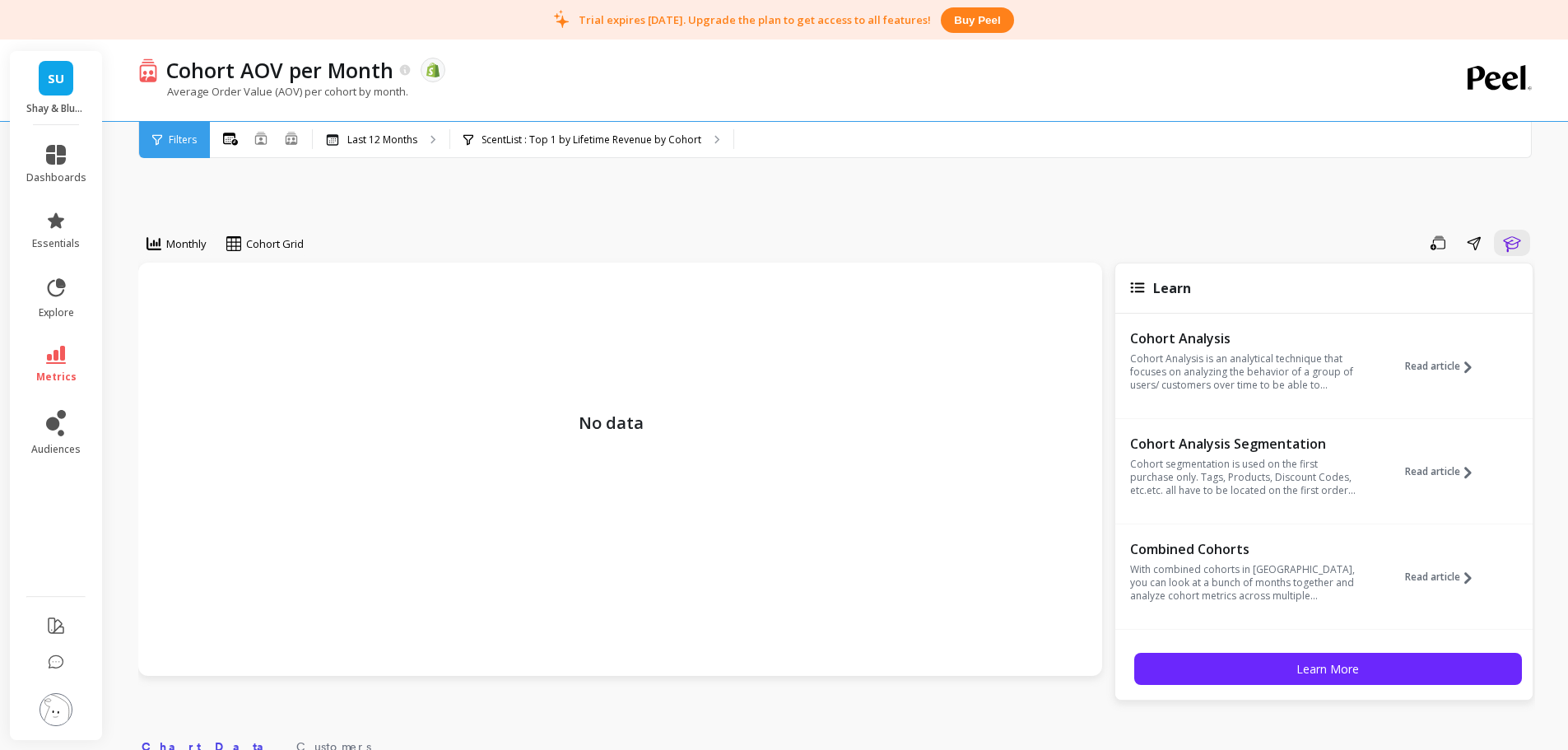
click at [618, 222] on div "Monthly Cohort Grid Save Share Learn No data Learn Cohort Analysis Cohort Analy…" at bounding box center [836, 690] width 1397 height 1169
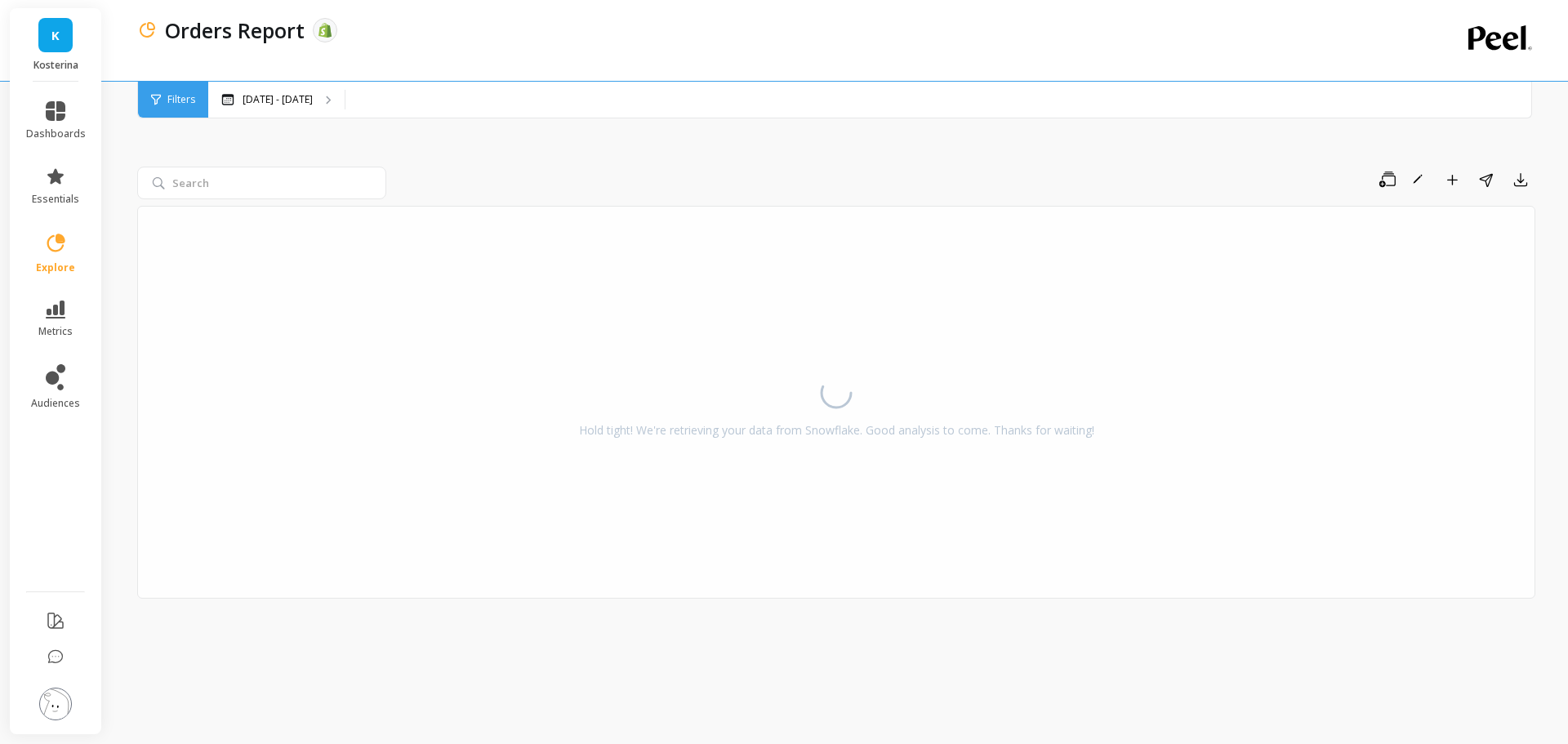
click at [292, 100] on p "[DATE] - [DATE]" at bounding box center [277, 100] width 70 height 13
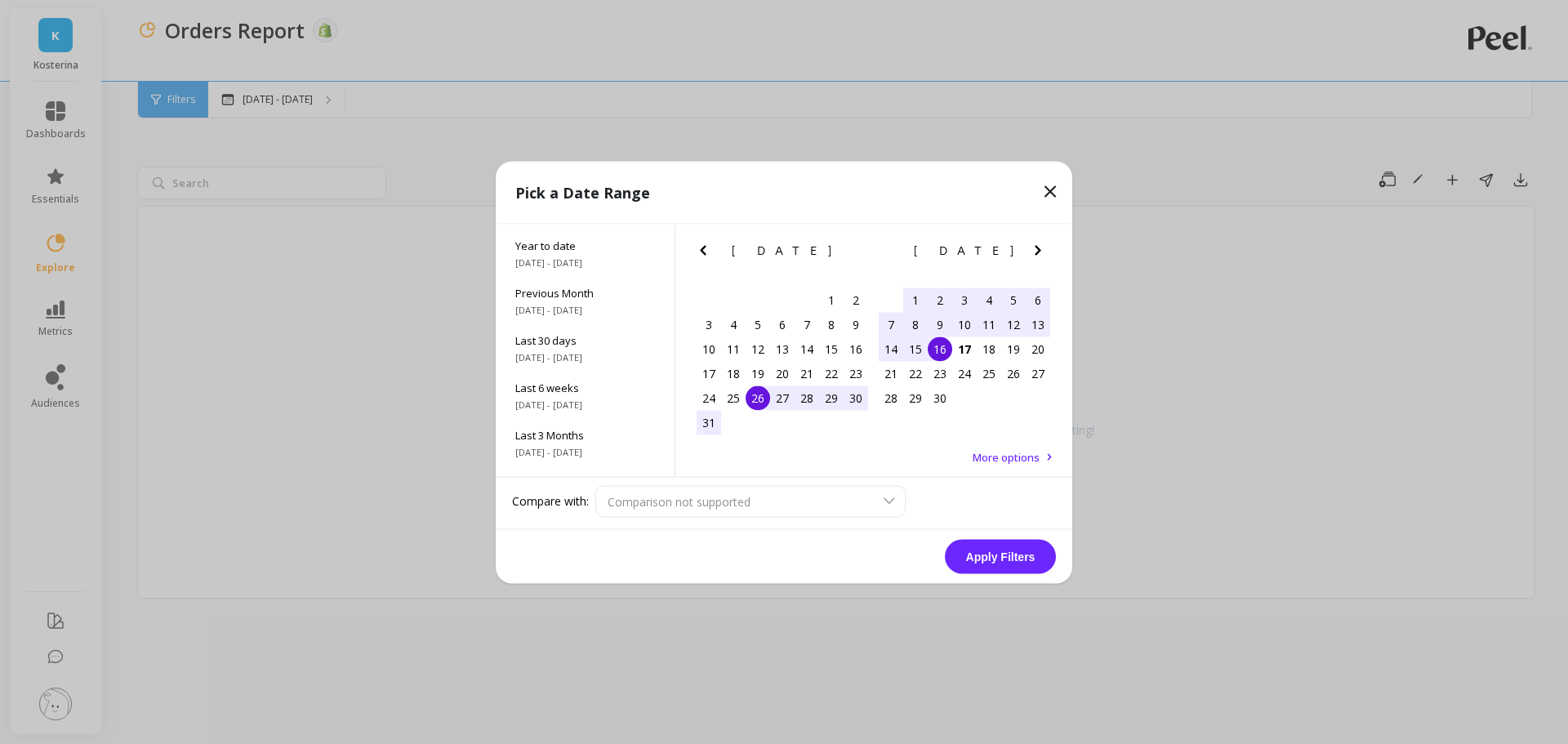
scroll to position [59, 0]
click at [598, 440] on span "[DATE] - [DATE]" at bounding box center [585, 434] width 140 height 13
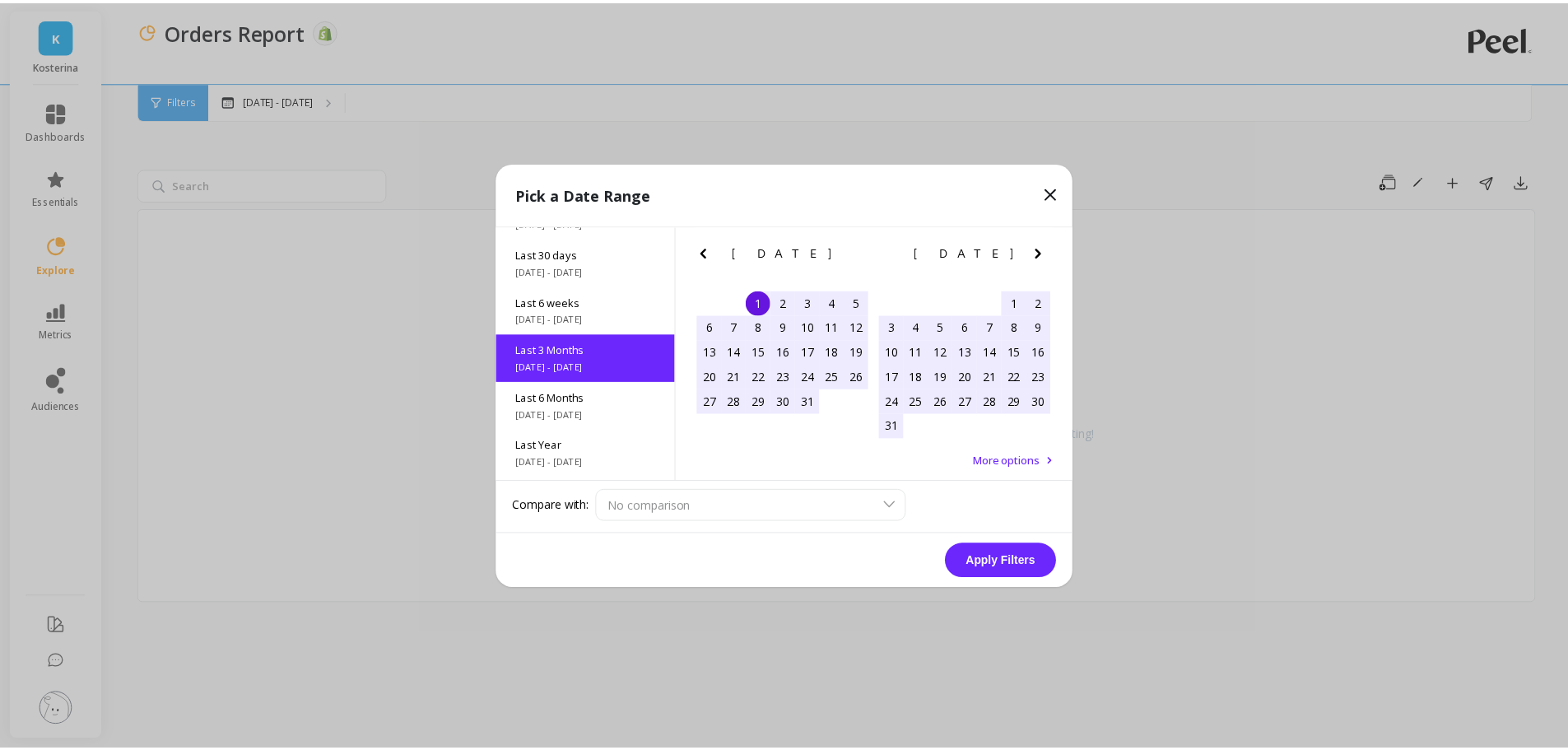
scroll to position [136, 0]
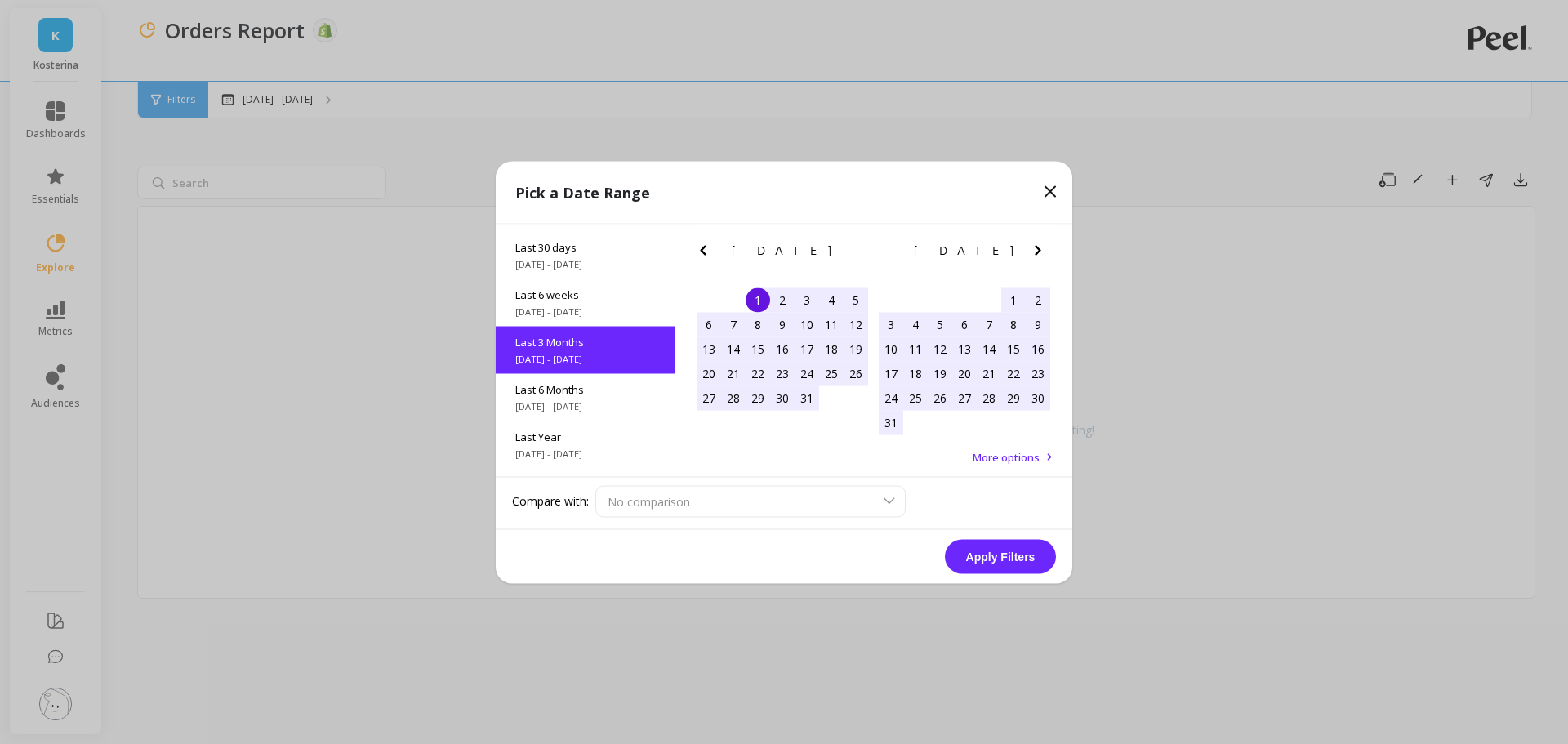
click at [989, 557] on button "Apply Filters" at bounding box center [1000, 556] width 111 height 34
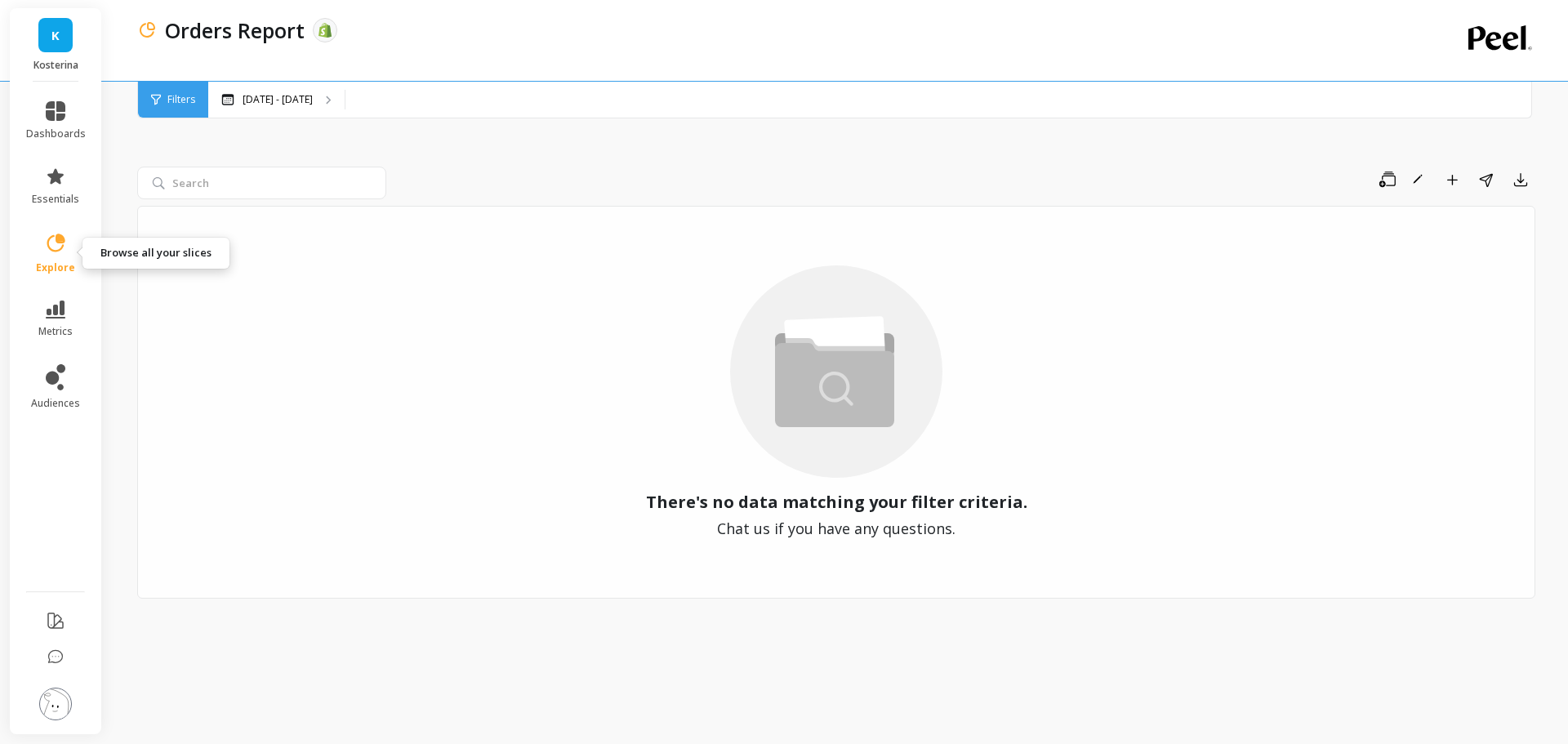
click at [62, 251] on icon at bounding box center [55, 243] width 23 height 23
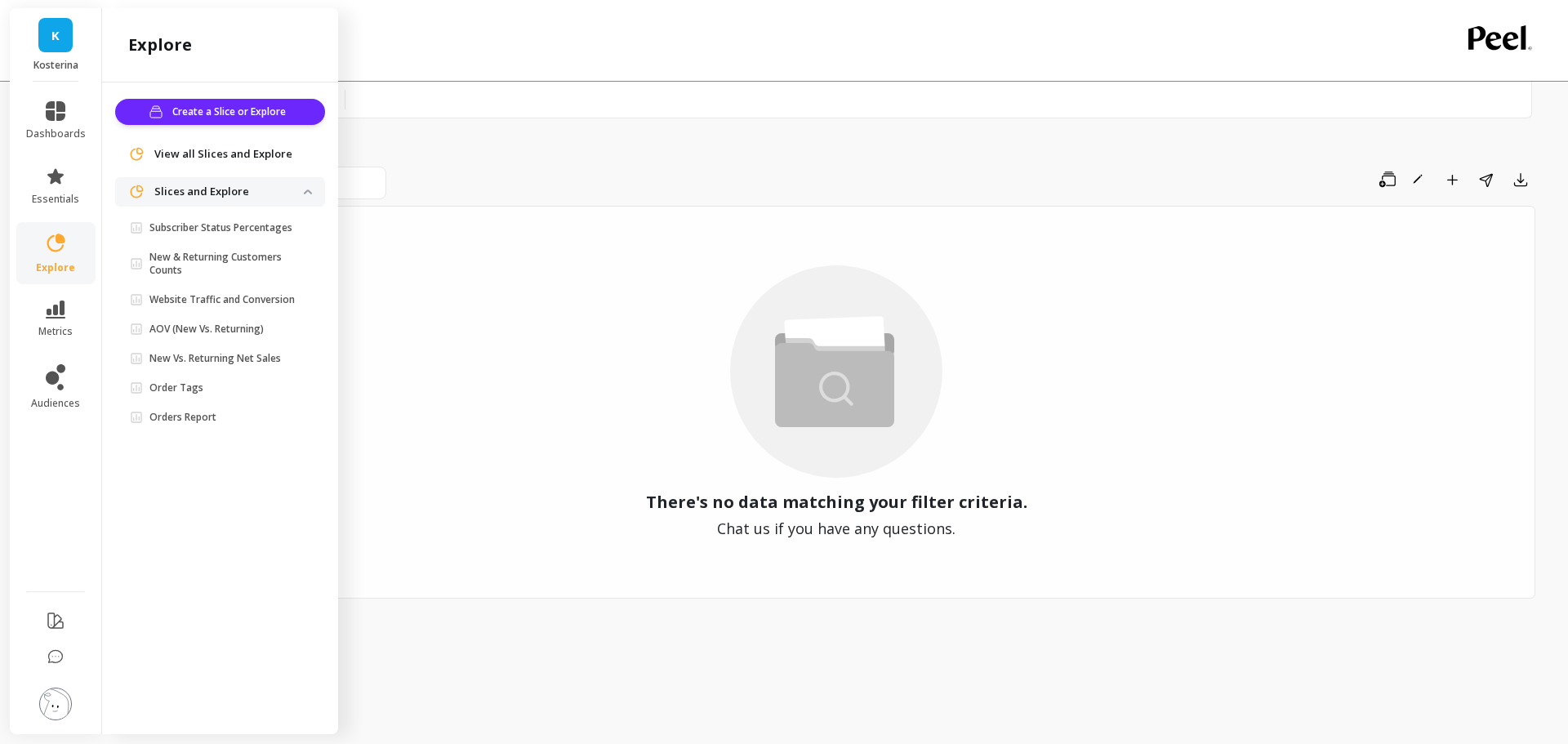
click at [184, 264] on p "New & Returning Customers Counts" at bounding box center [227, 264] width 154 height 26
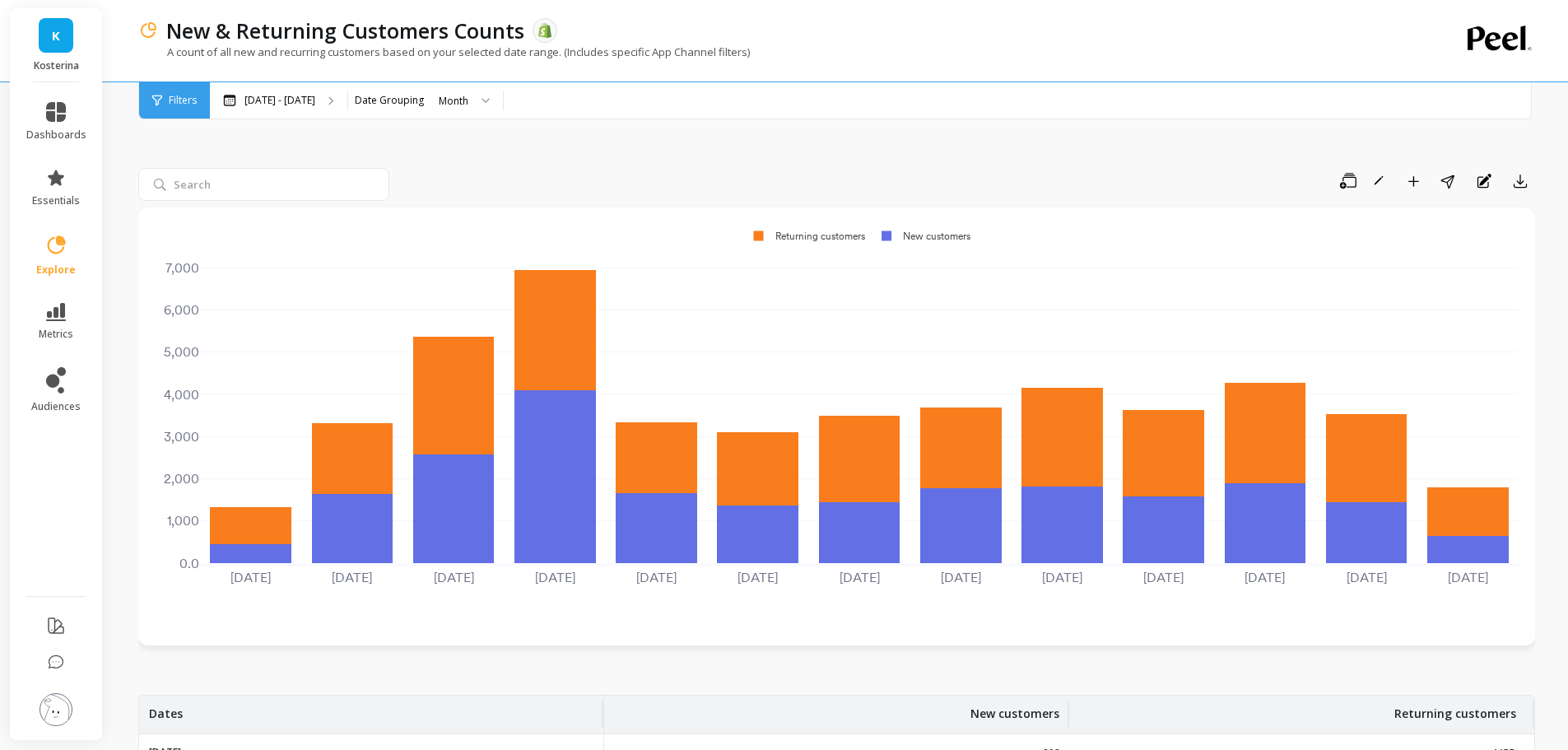
click at [59, 253] on icon at bounding box center [57, 245] width 18 height 18
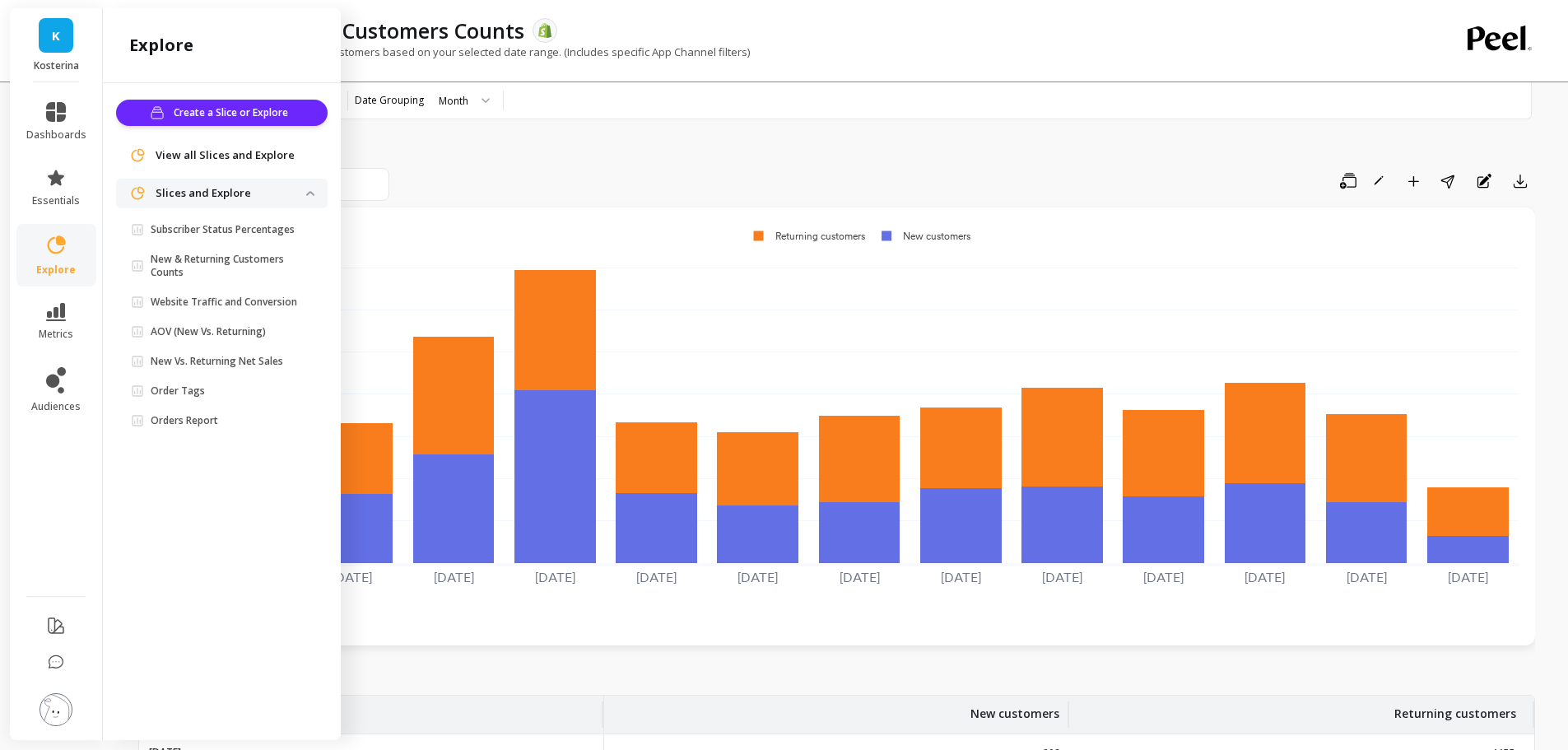
click at [189, 419] on p "Orders Report" at bounding box center [185, 420] width 68 height 13
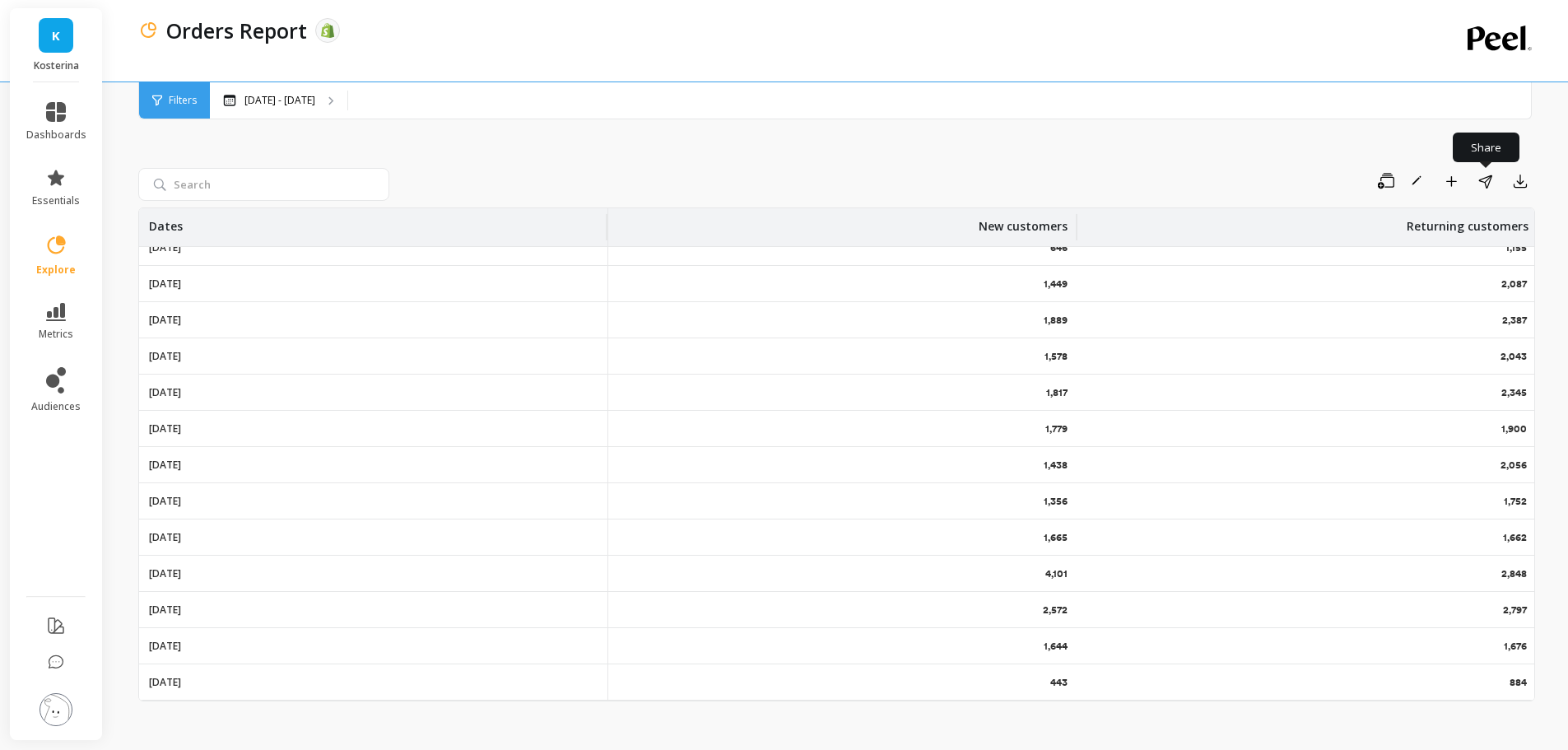
click at [1490, 186] on icon "button" at bounding box center [1485, 181] width 14 height 14
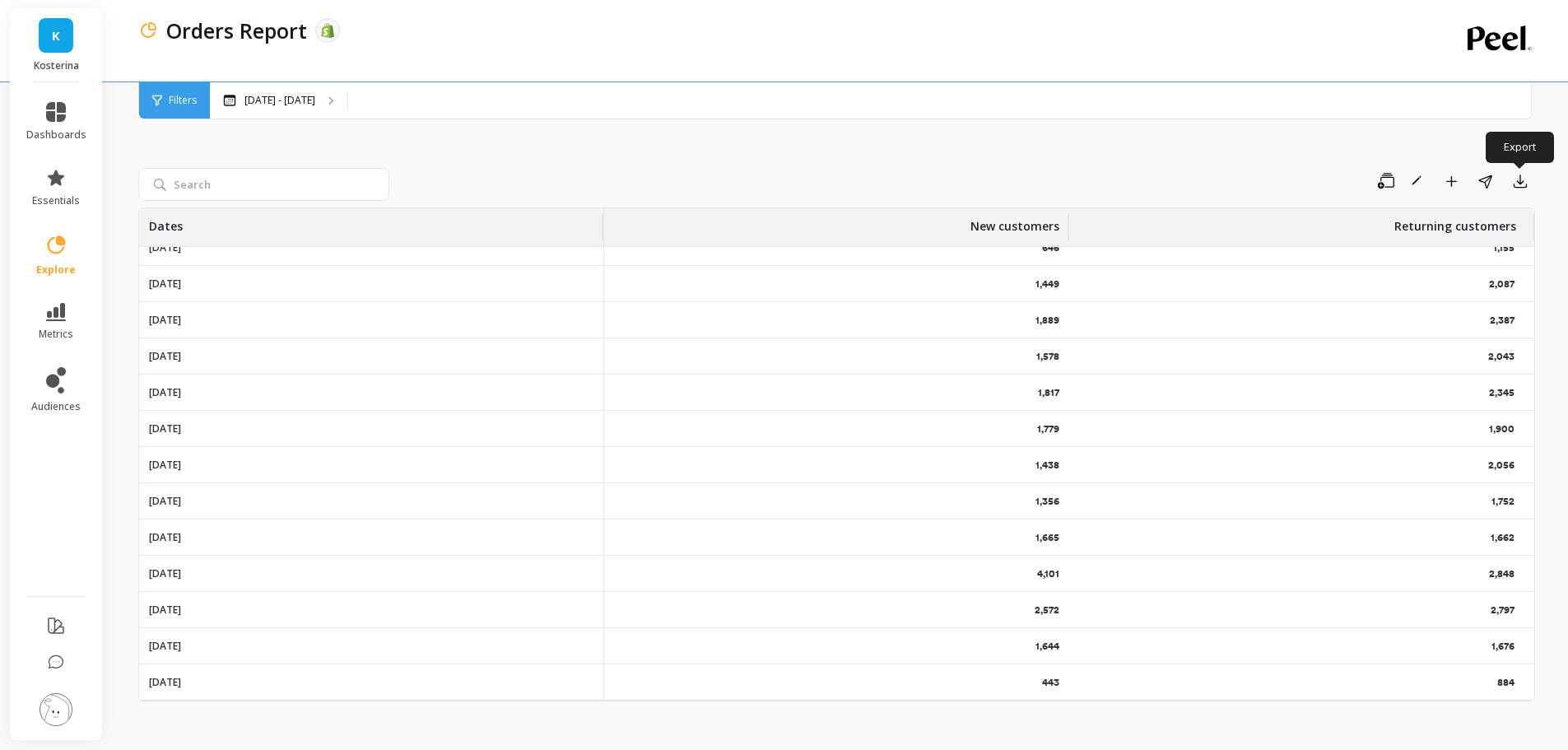
click at [1510, 183] on button "button" at bounding box center [1520, 181] width 29 height 26
click at [1474, 219] on button "CSV" at bounding box center [1461, 227] width 146 height 29
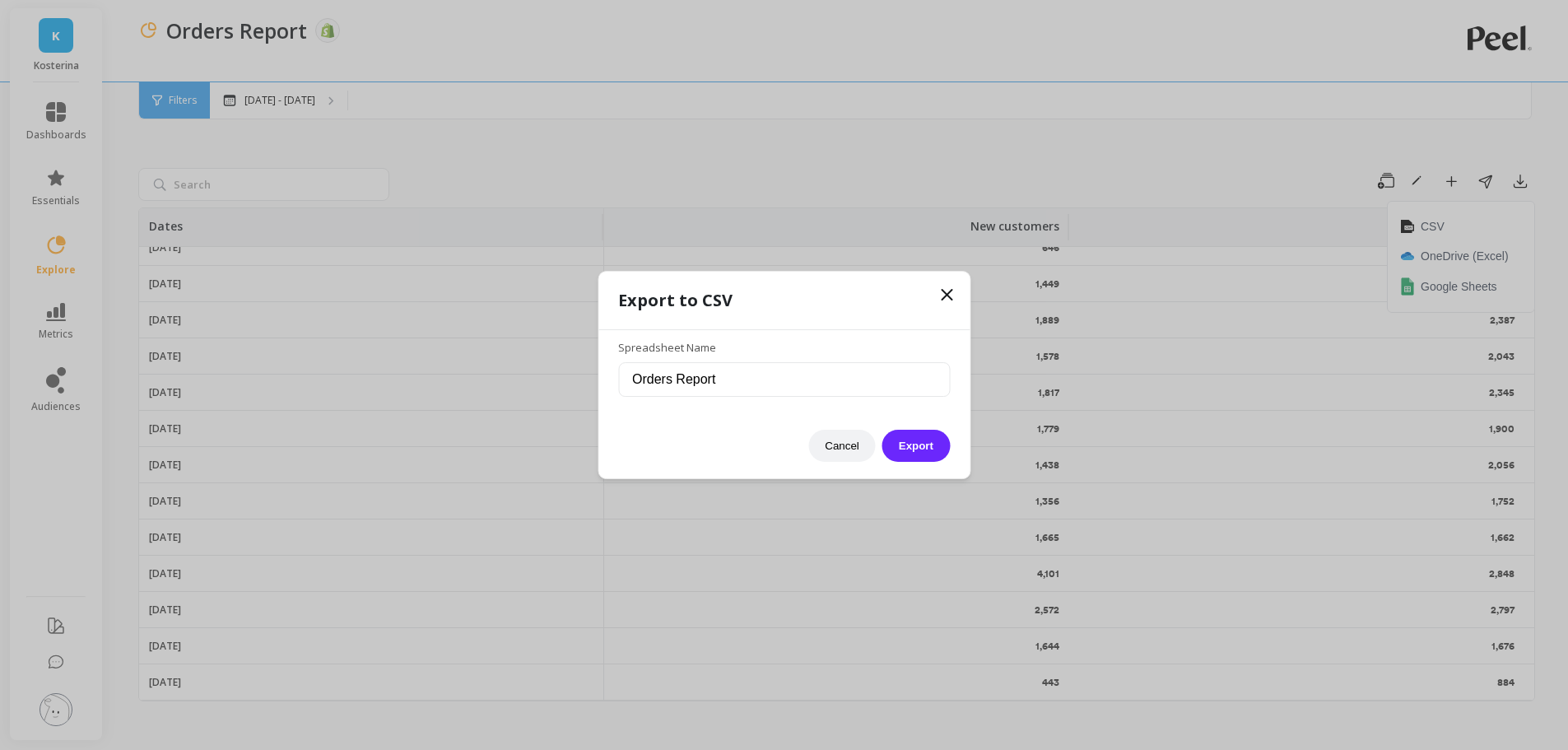
click at [897, 449] on button "Export" at bounding box center [916, 445] width 68 height 32
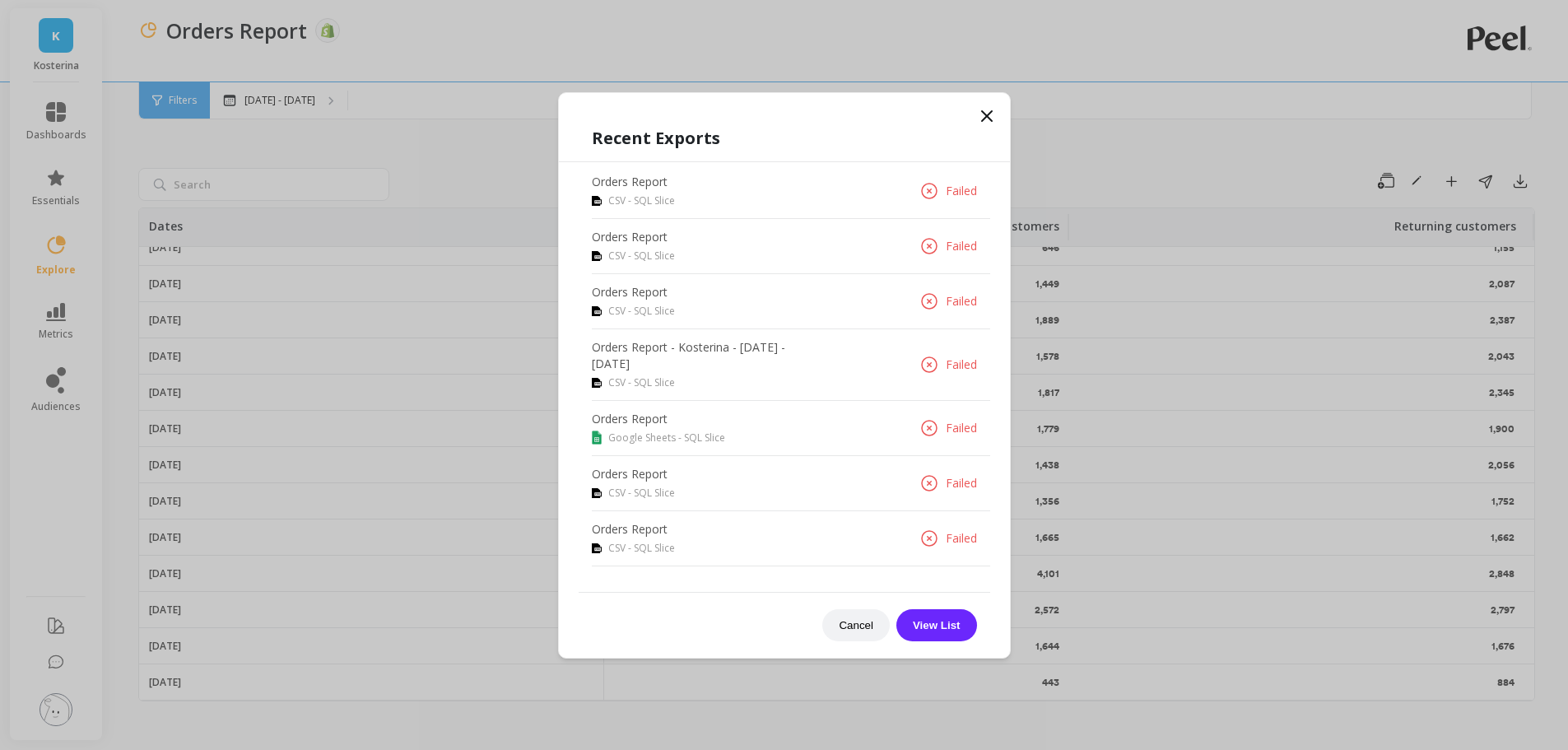
click at [934, 621] on button "View List" at bounding box center [937, 625] width 80 height 32
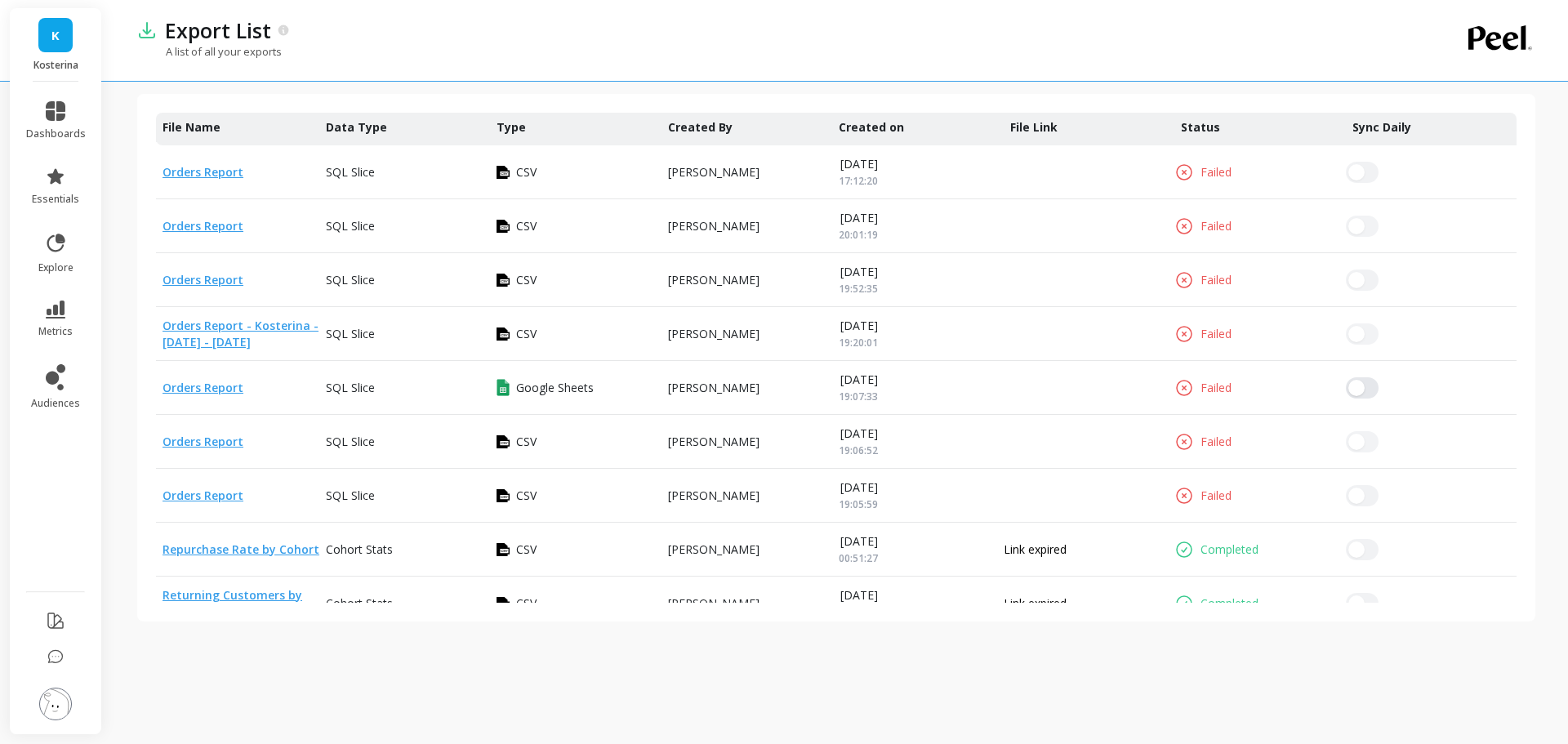
drag, startPoint x: 1105, startPoint y: 478, endPoint x: 1054, endPoint y: 128, distance: 353.7
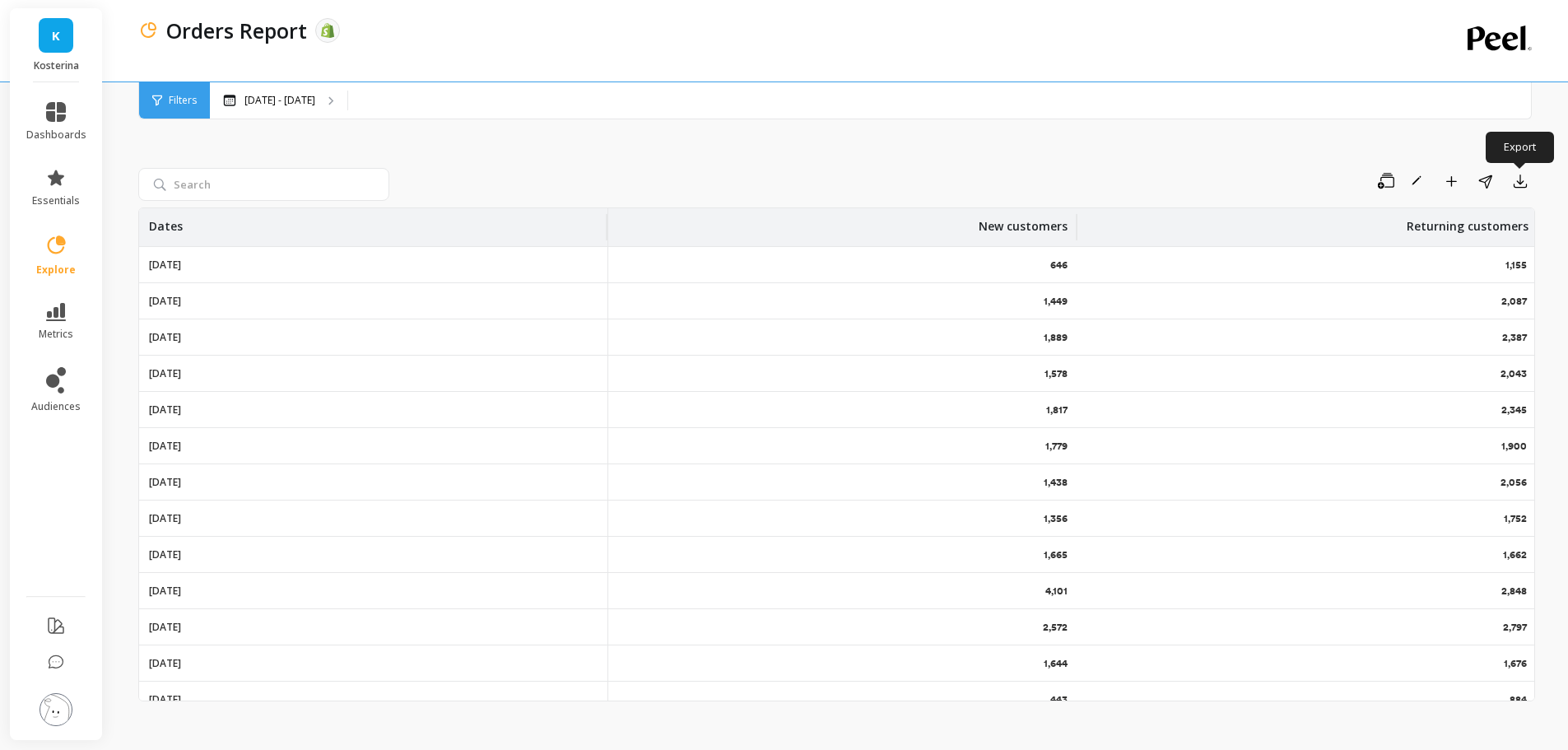
click at [1531, 176] on button "button" at bounding box center [1520, 181] width 29 height 26
click at [1455, 290] on span "Google Sheets" at bounding box center [1459, 286] width 77 height 16
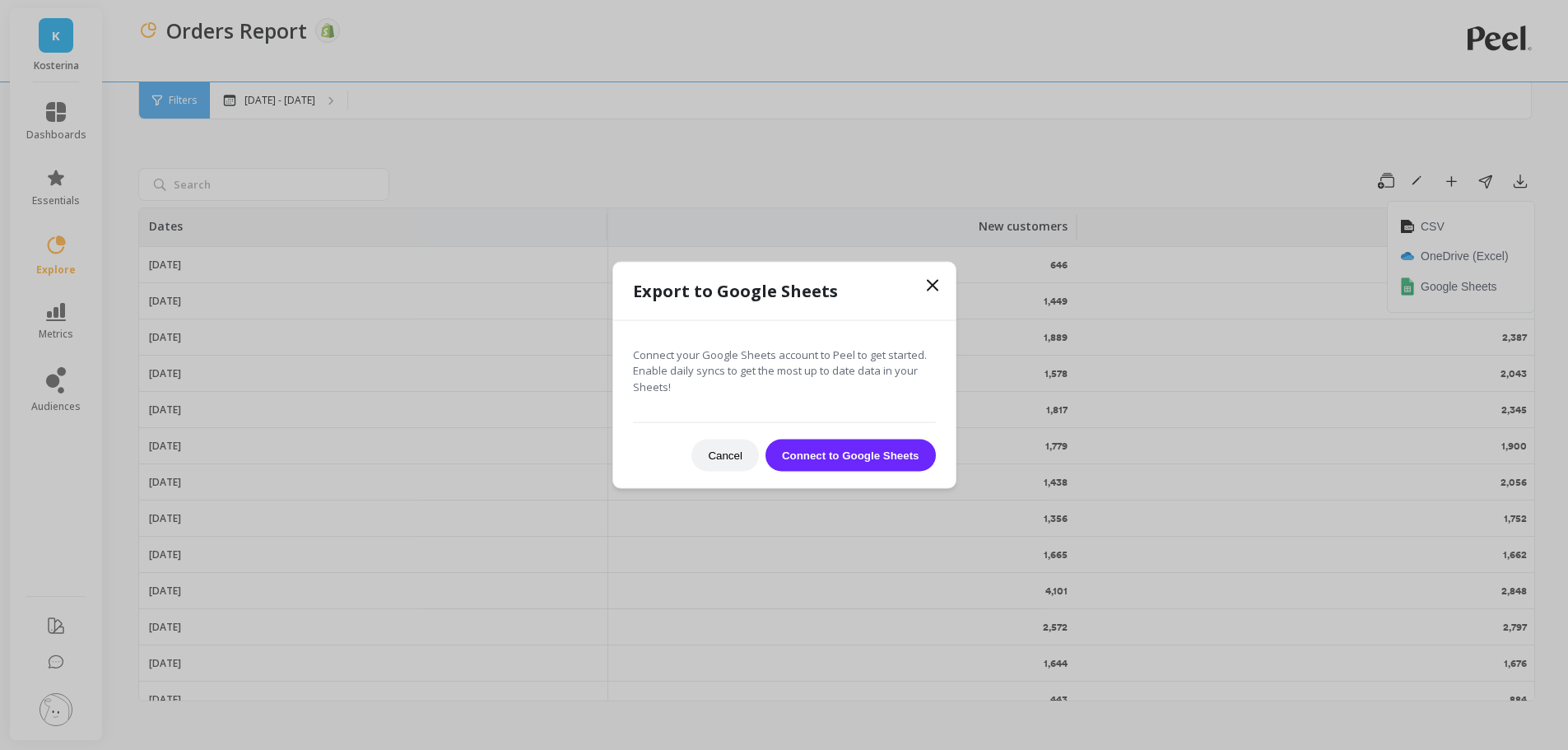
click at [848, 455] on button "Connect to Google Sheets" at bounding box center [851, 455] width 170 height 32
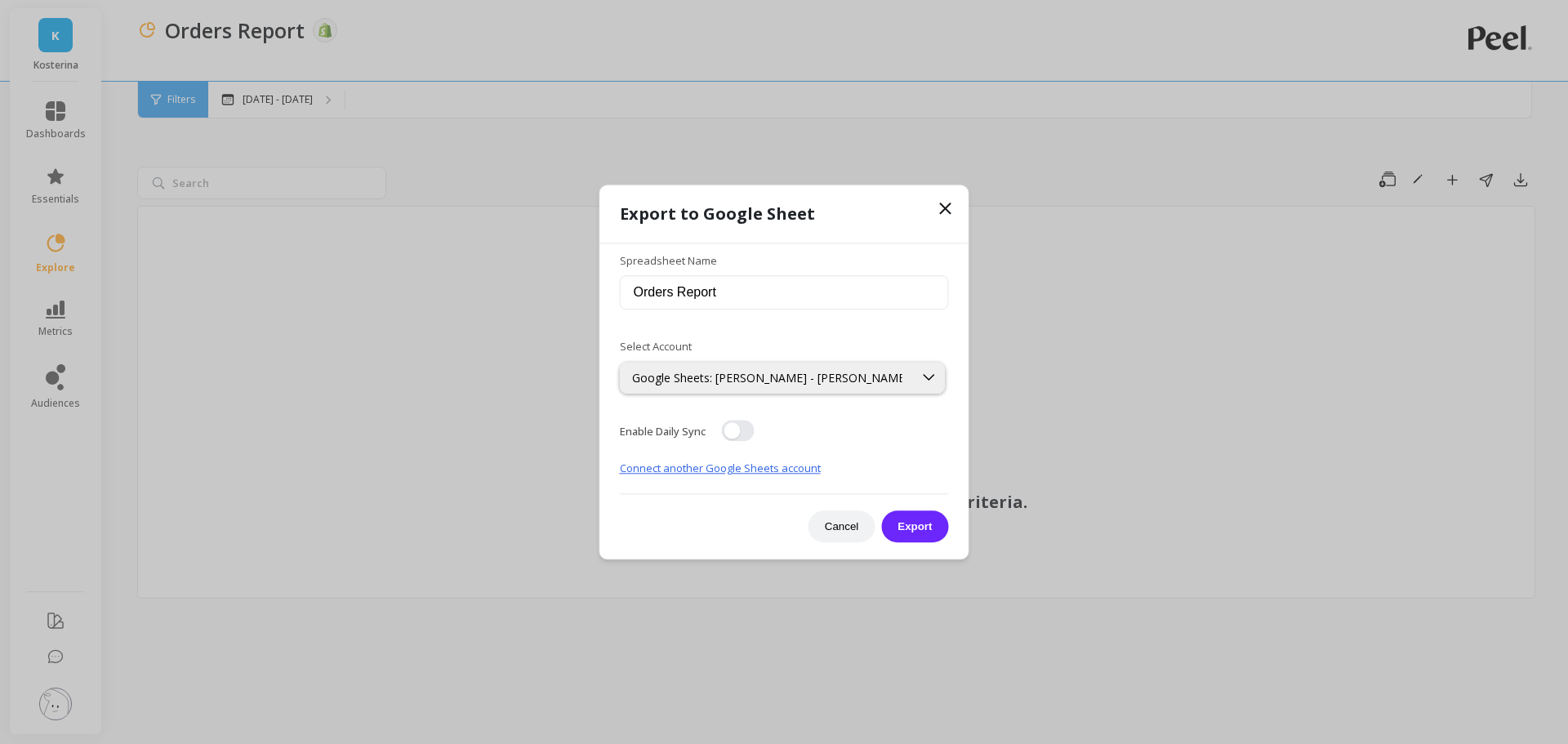
click at [921, 521] on button "Export" at bounding box center [915, 526] width 67 height 32
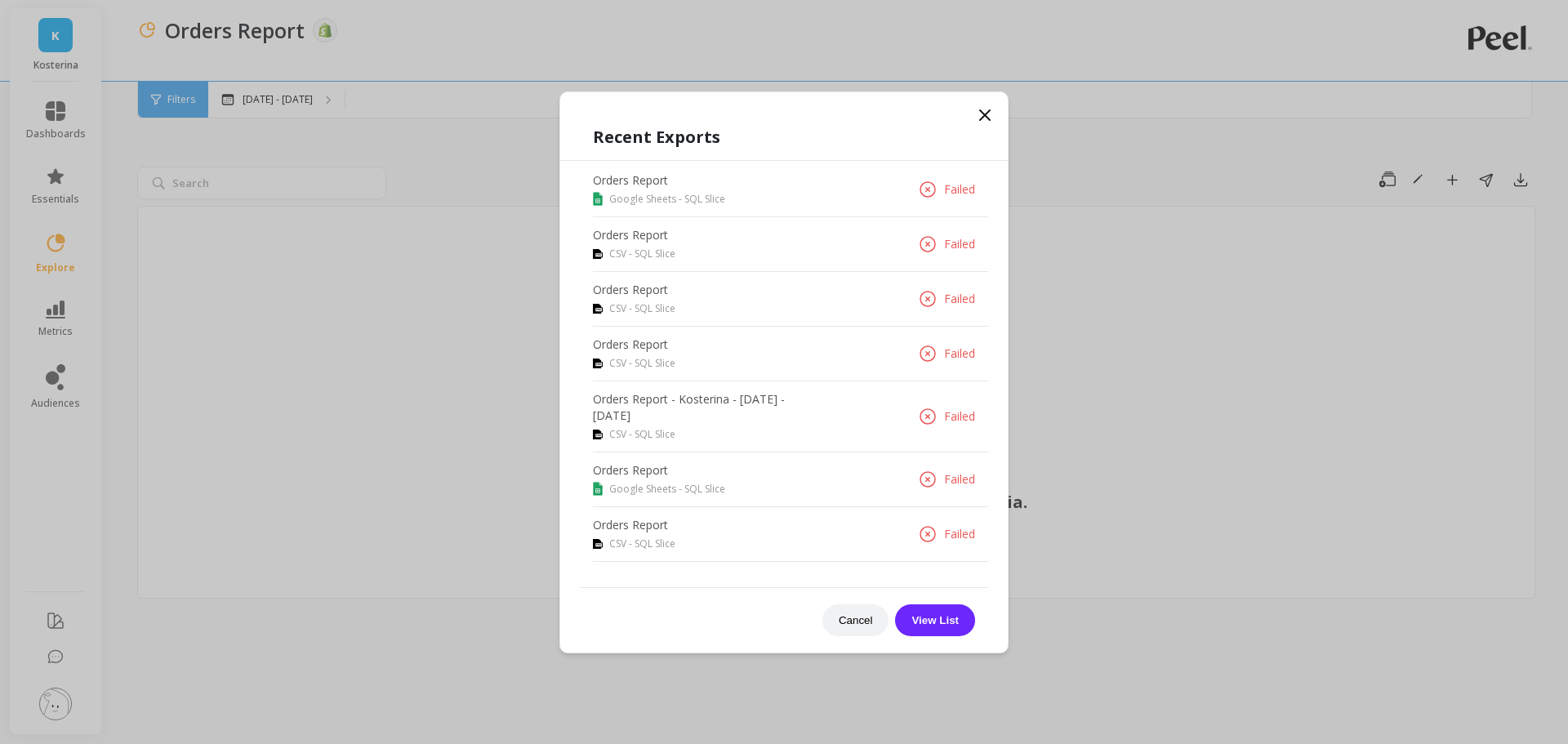
click at [981, 110] on icon at bounding box center [985, 115] width 20 height 20
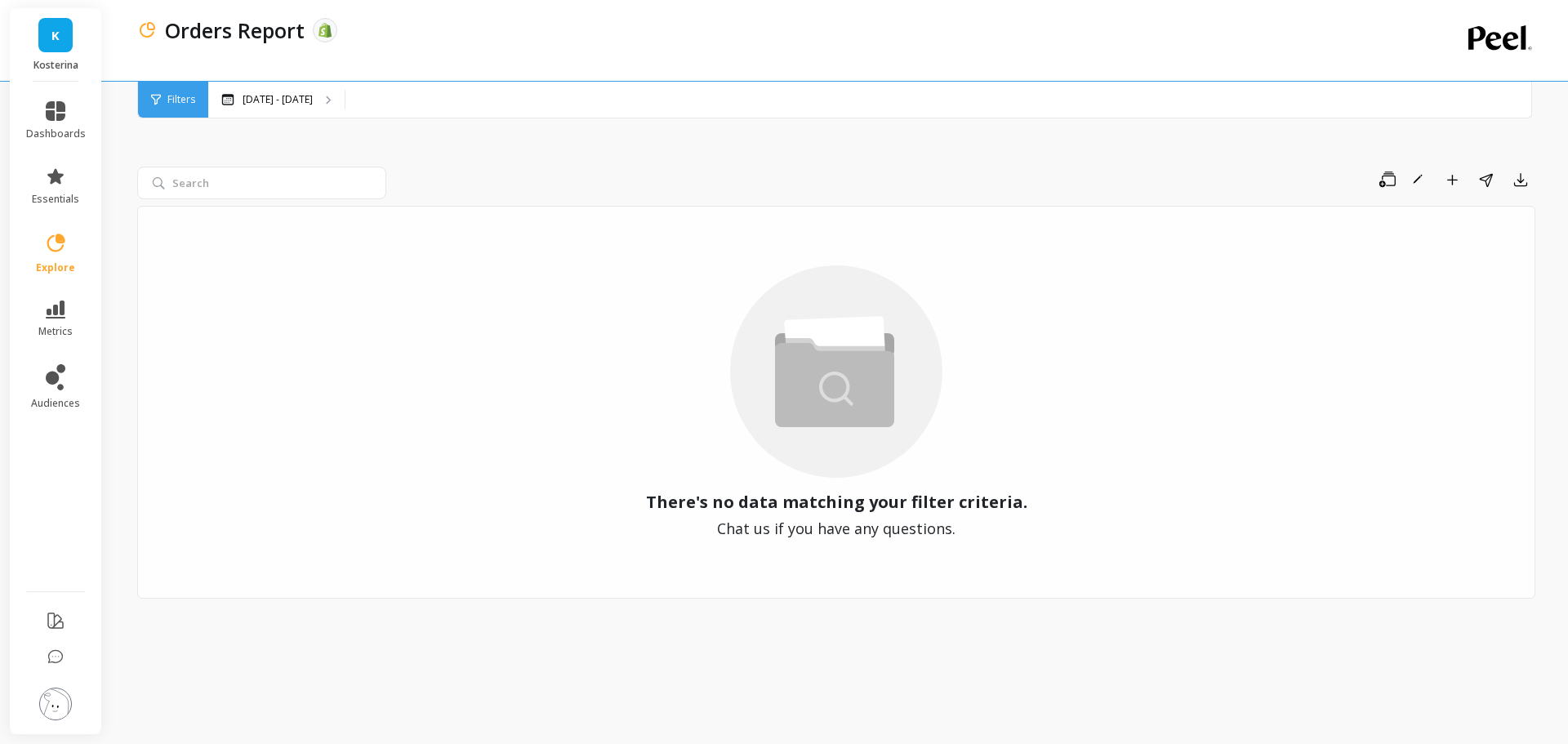
click at [70, 259] on link "explore" at bounding box center [56, 253] width 60 height 43
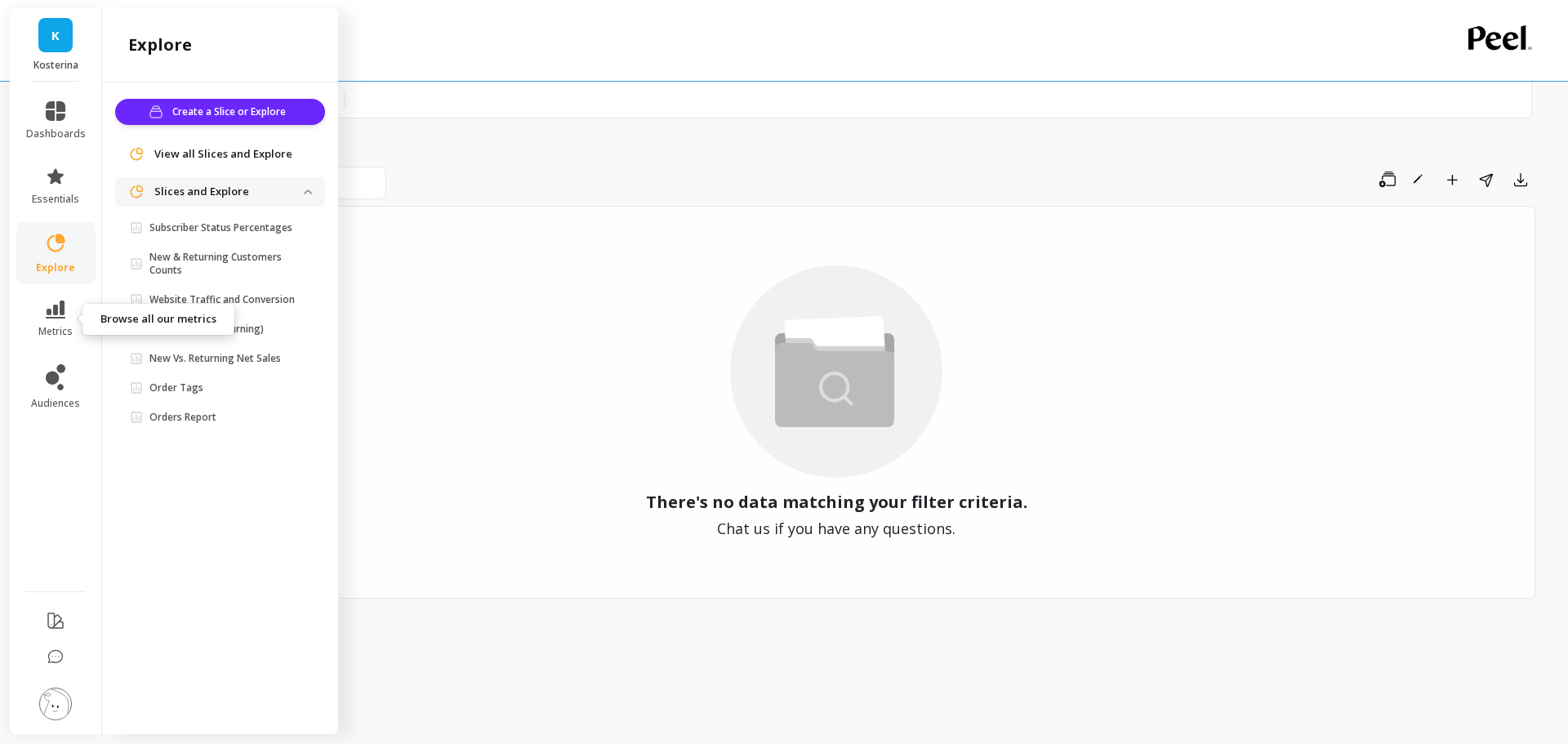
click at [54, 304] on icon at bounding box center [55, 310] width 20 height 18
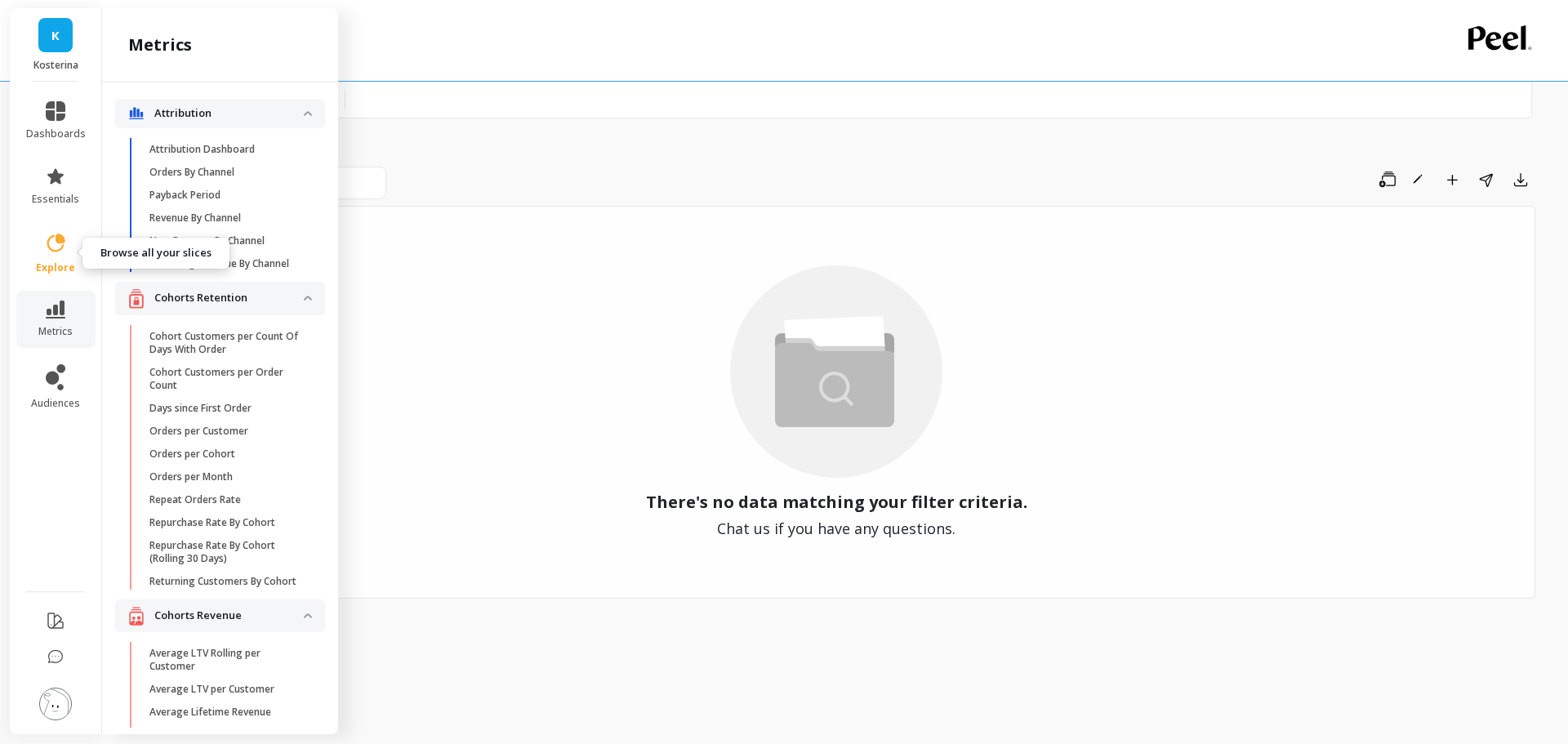
scroll to position [369, 0]
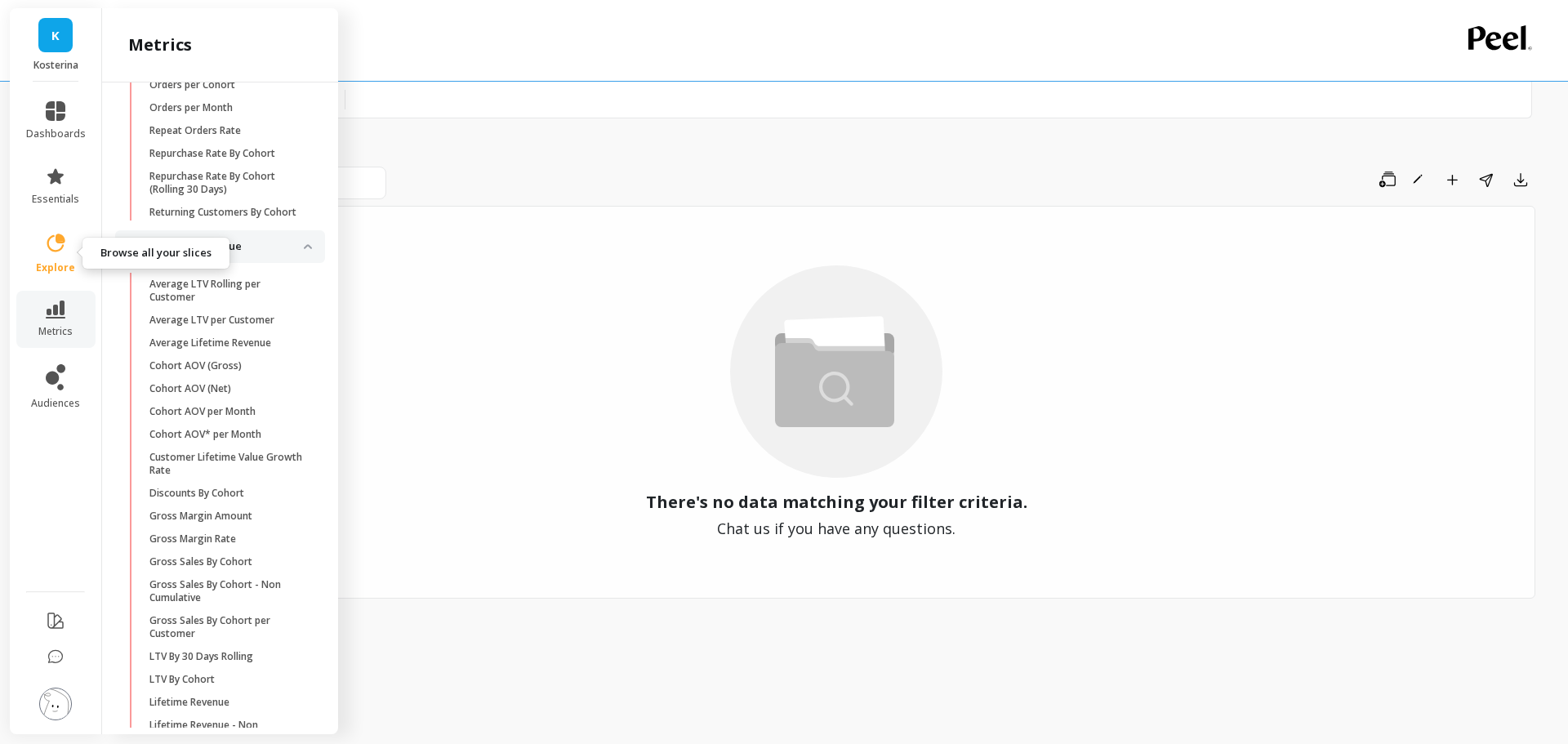
click at [53, 256] on link "explore" at bounding box center [56, 253] width 60 height 43
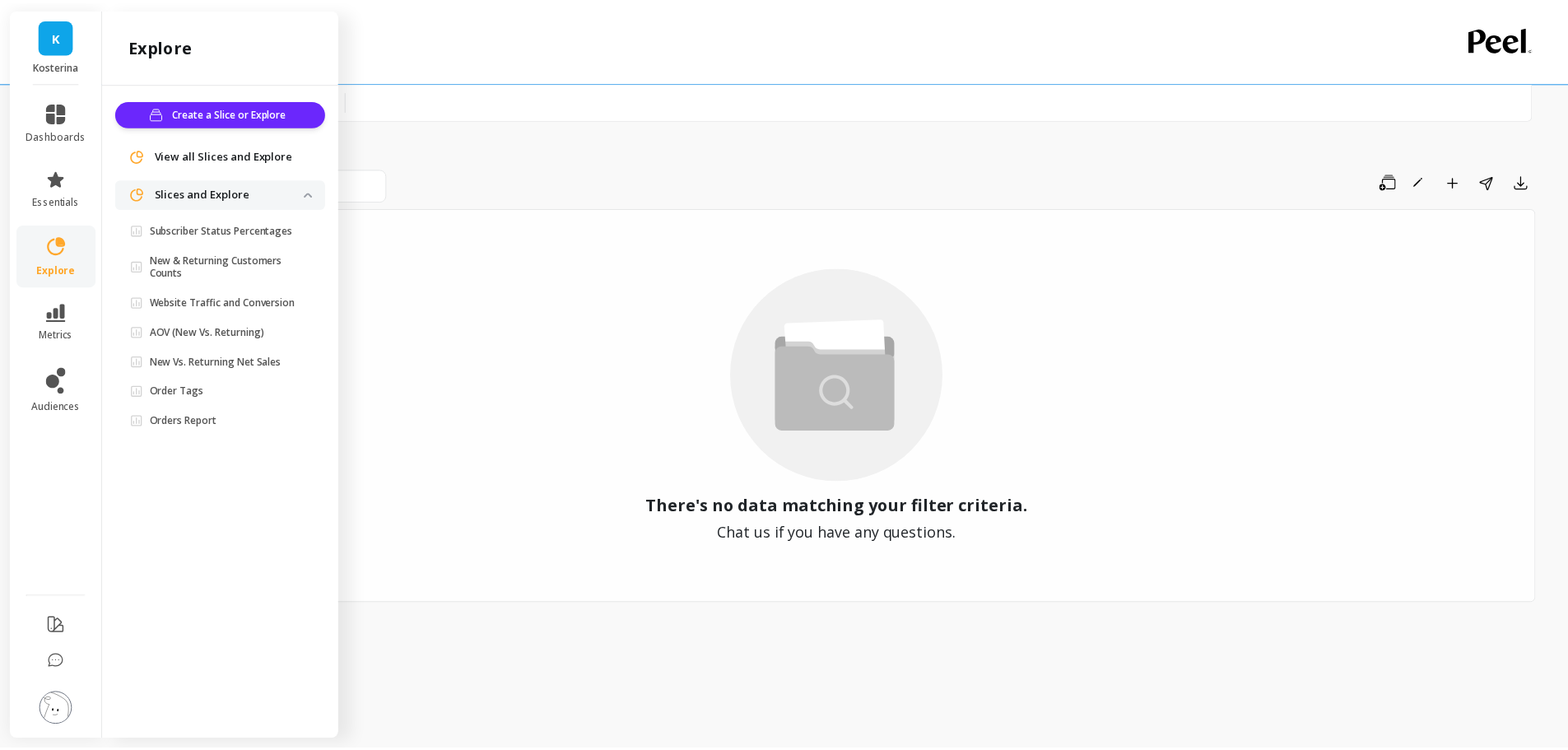
scroll to position [0, 0]
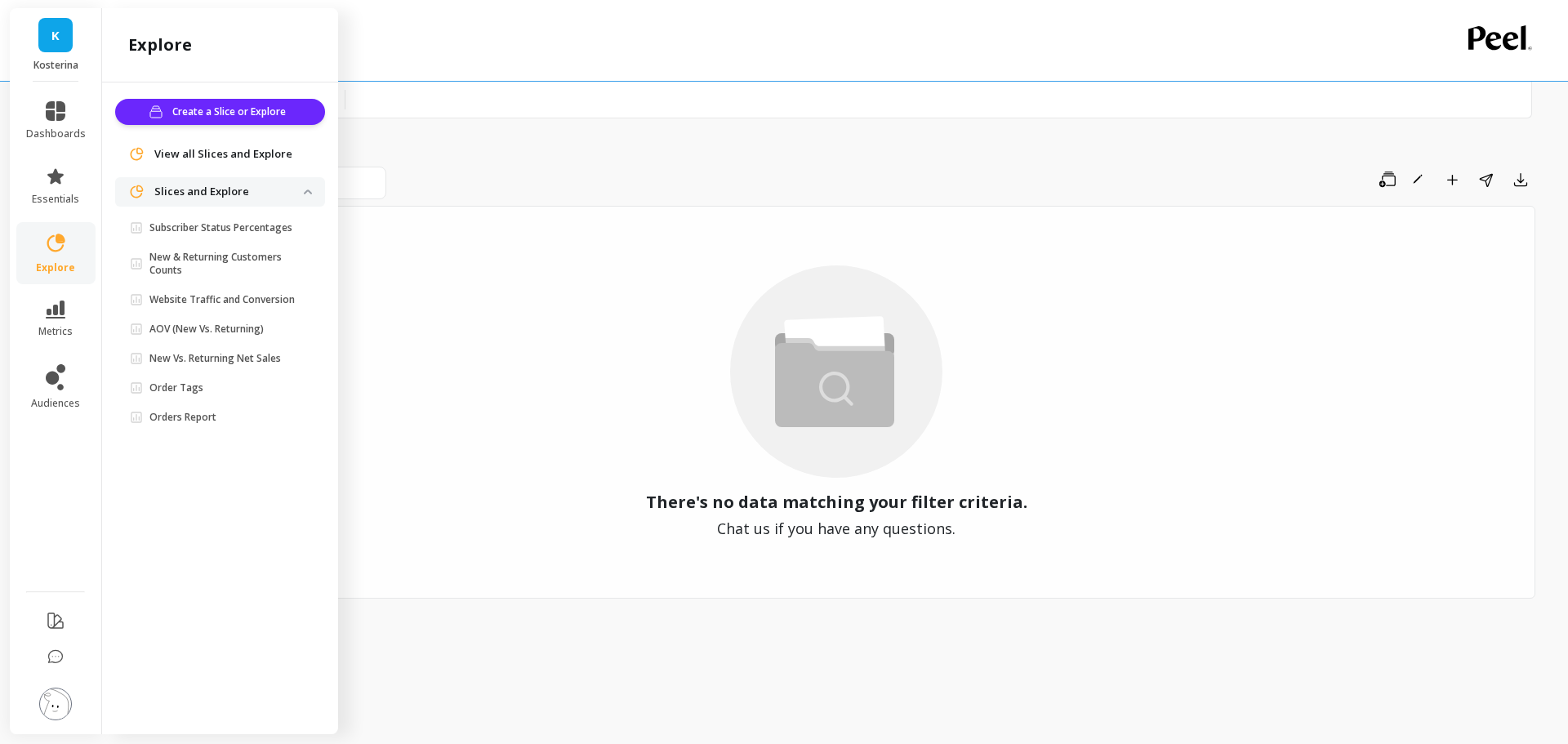
click at [196, 418] on p "Orders Report" at bounding box center [183, 417] width 67 height 13
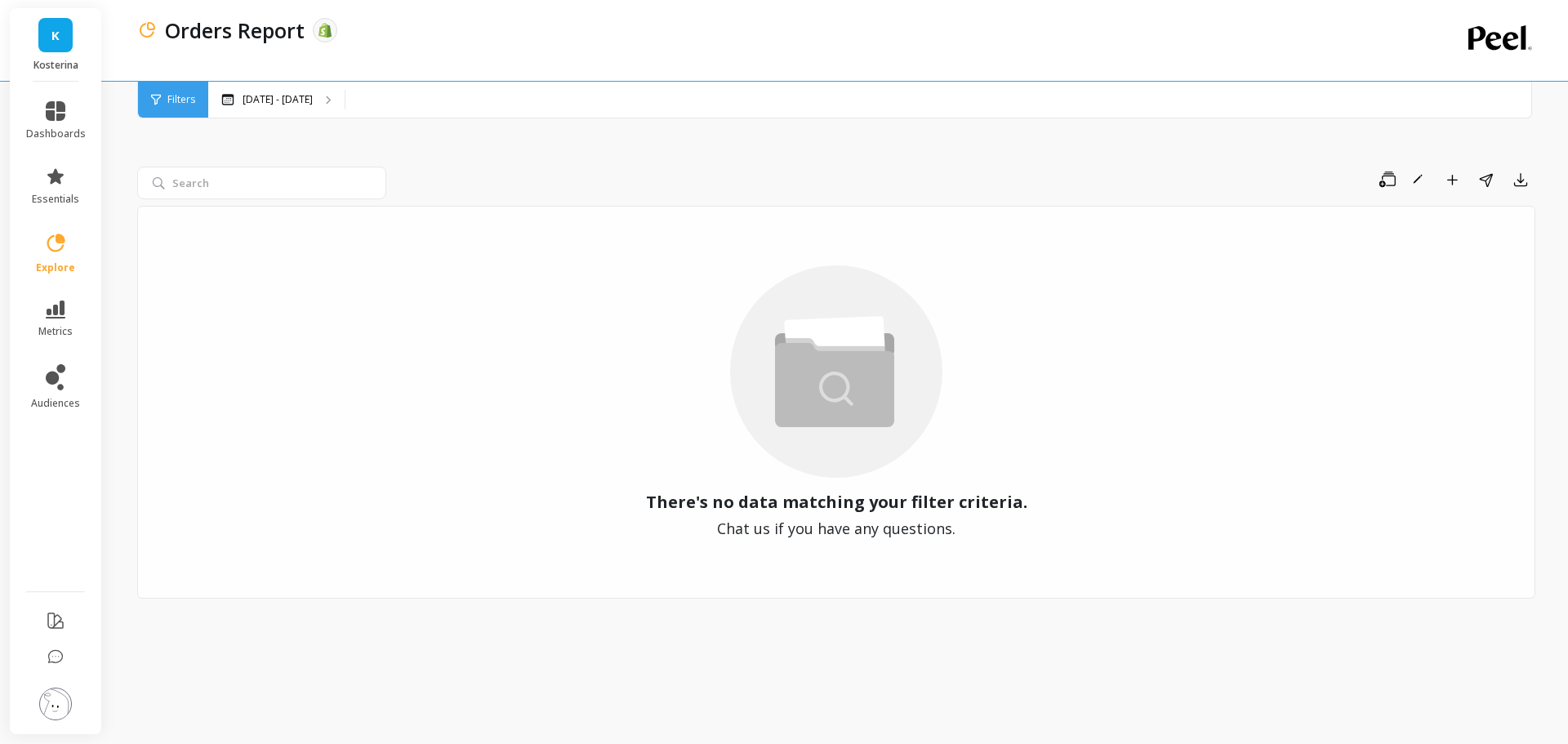
click at [301, 97] on p "[DATE] - [DATE]" at bounding box center [277, 100] width 70 height 13
click at [42, 227] on li "explore" at bounding box center [55, 253] width 79 height 62
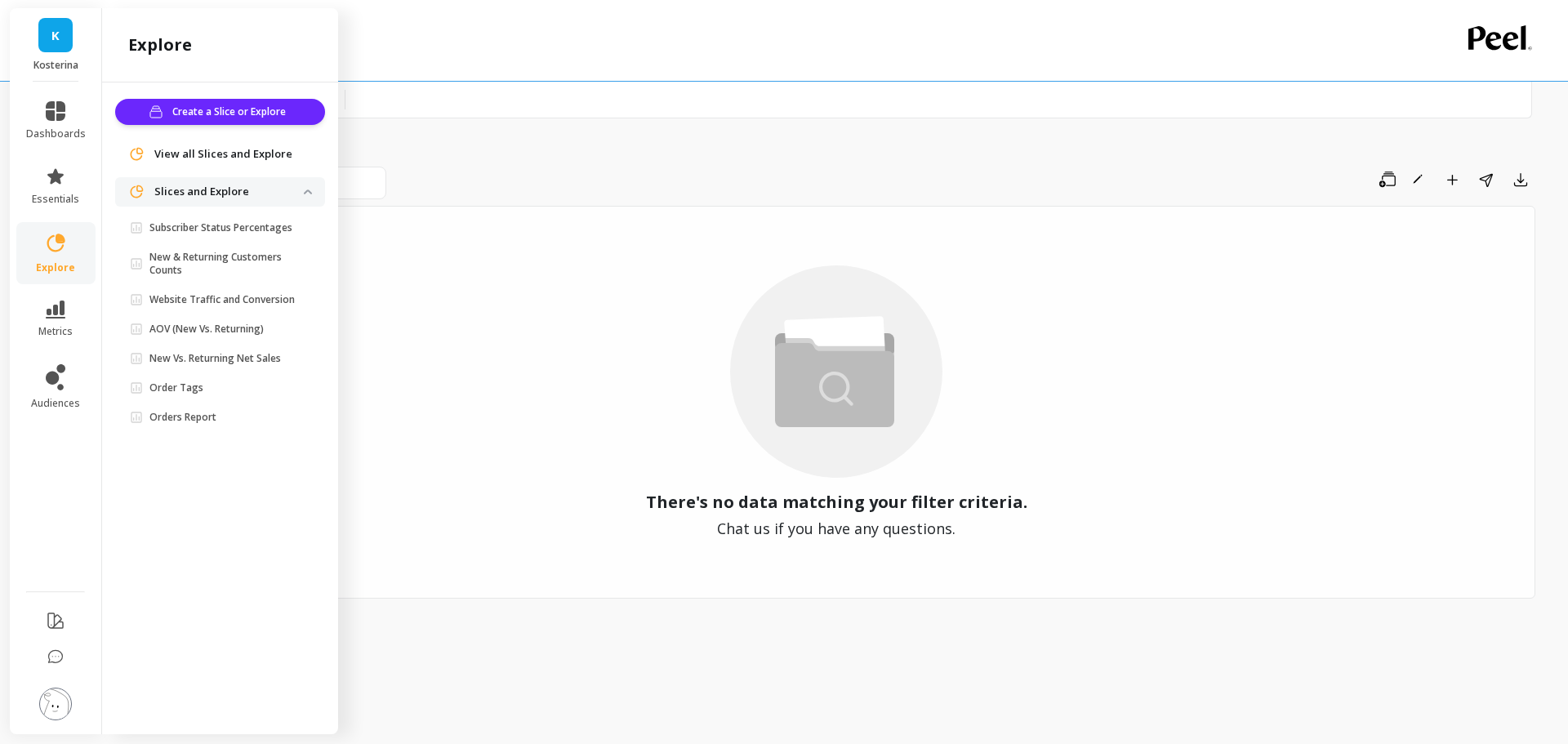
click at [243, 234] on p "Subscriber Status Percentages" at bounding box center [221, 227] width 143 height 13
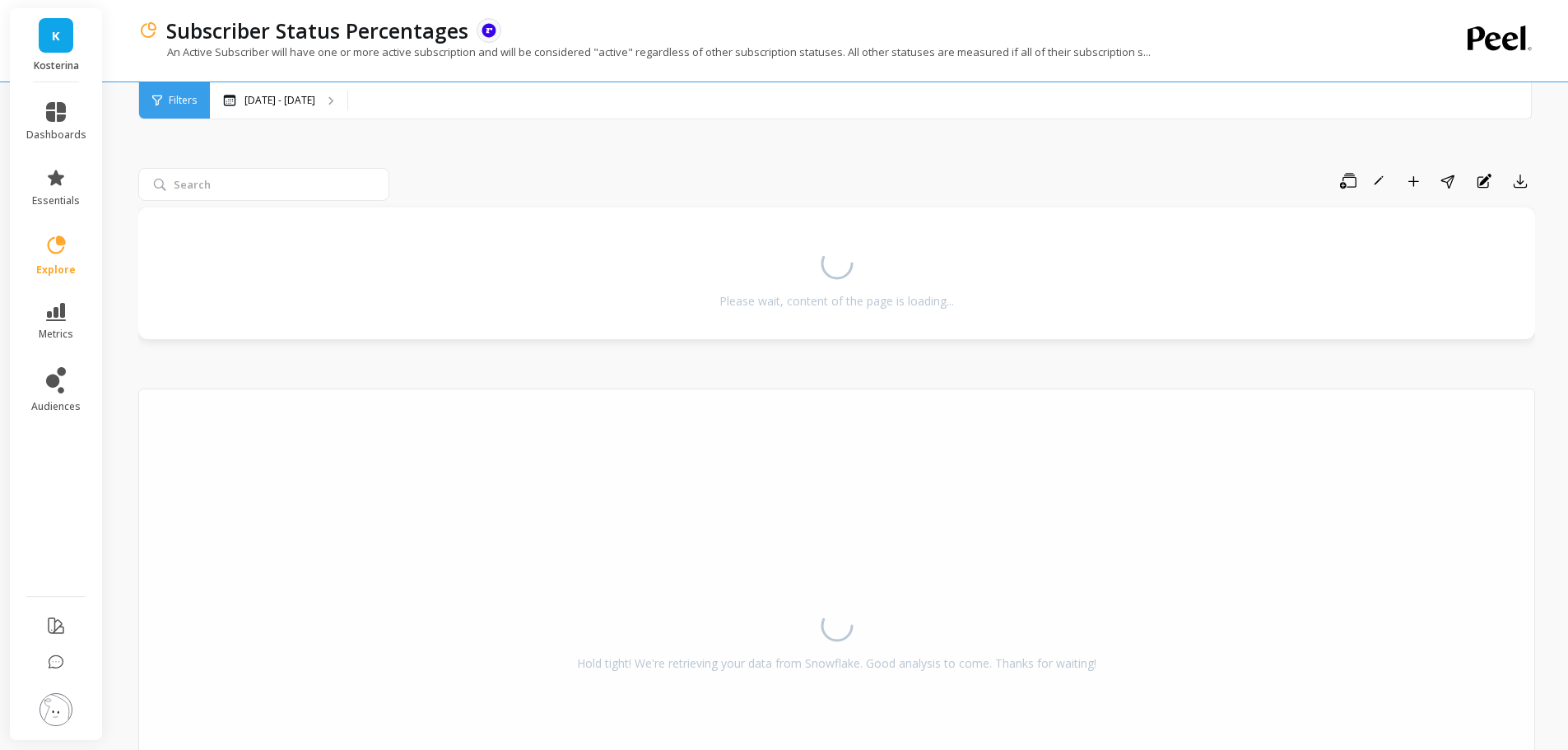
click at [567, 143] on div "Save Rename Add to Dashboard Share Annotations Export Please wait, content of t…" at bounding box center [836, 507] width 1397 height 840
click at [53, 245] on icon at bounding box center [56, 245] width 23 height 23
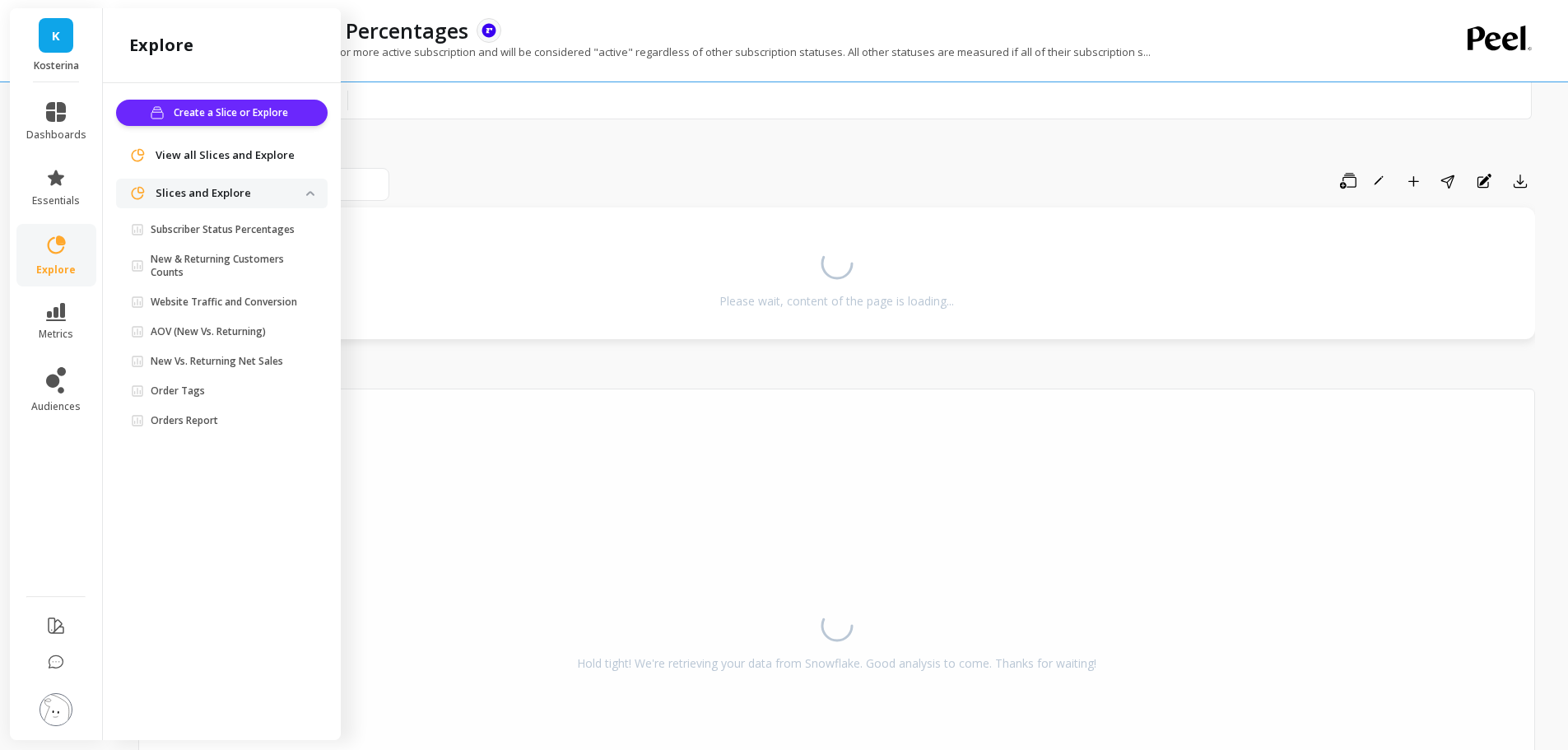
click at [216, 413] on link "Orders Report" at bounding box center [225, 420] width 205 height 23
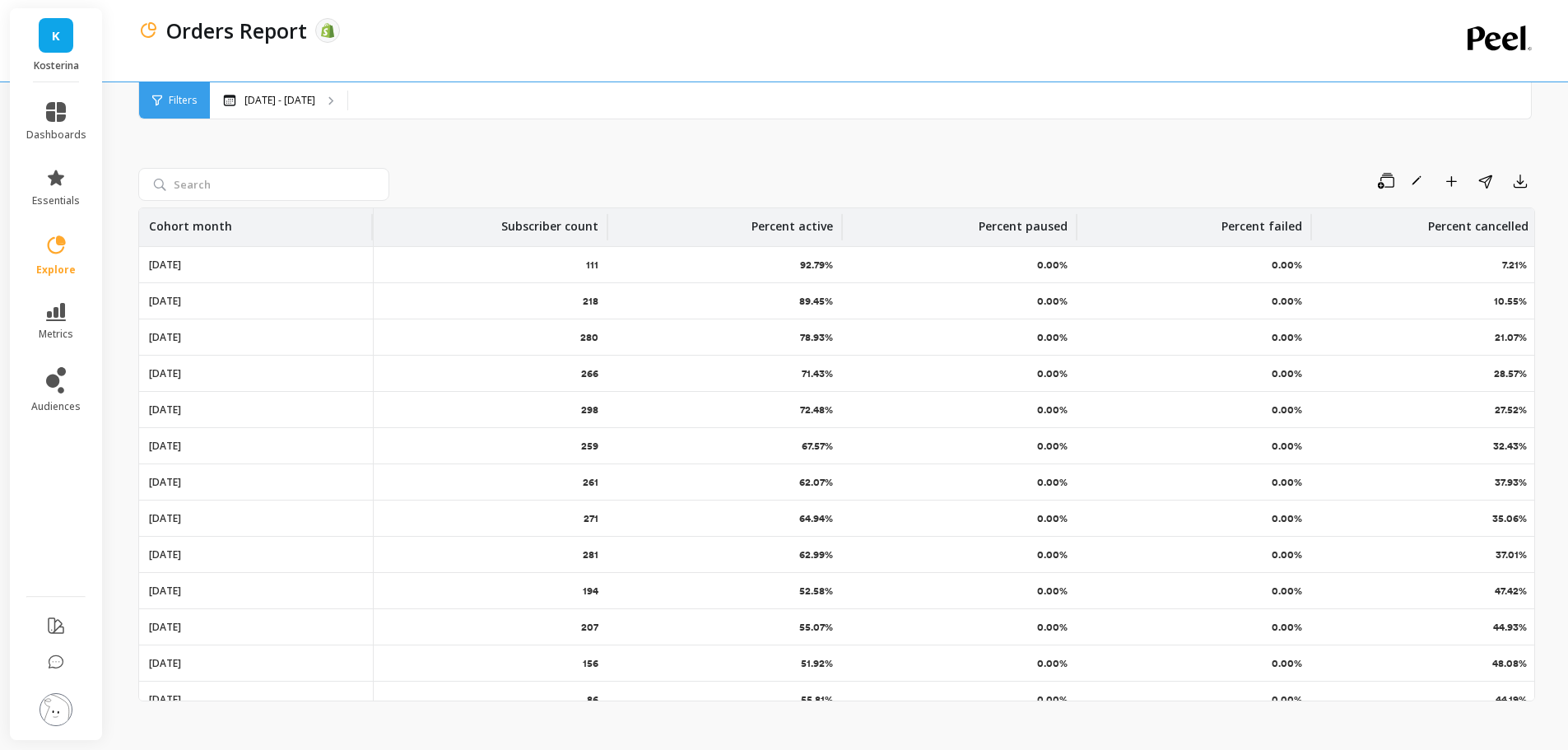
click at [643, 173] on div "Save Rename Add to Dashboard Share Export" at bounding box center [965, 181] width 1139 height 26
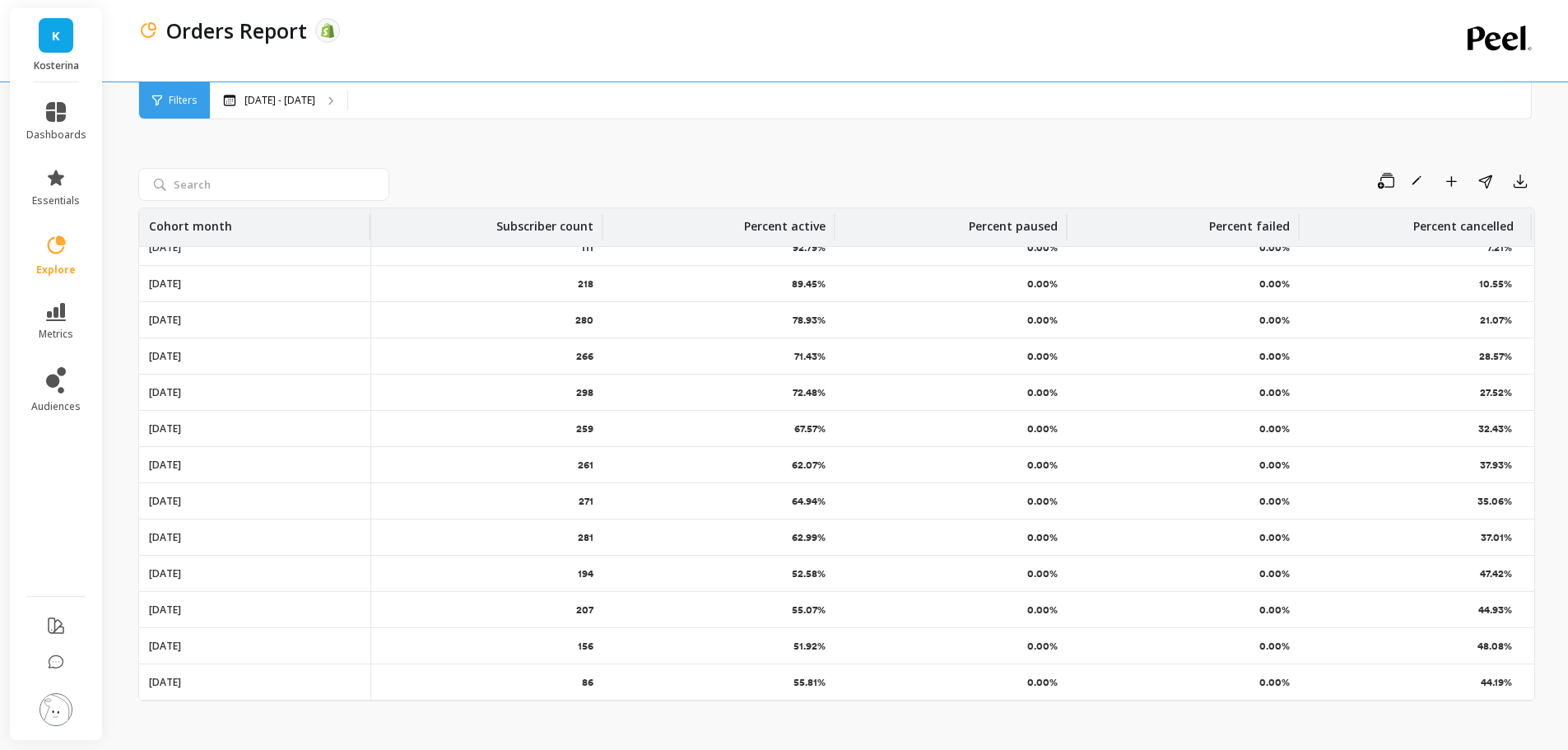
scroll to position [29, 10]
drag, startPoint x: 925, startPoint y: 393, endPoint x: 319, endPoint y: 469, distance: 610.7
click at [181, 313] on p "[DATE]" at bounding box center [164, 320] width 32 height 13
drag, startPoint x: 584, startPoint y: 311, endPoint x: 780, endPoint y: 310, distance: 196.0
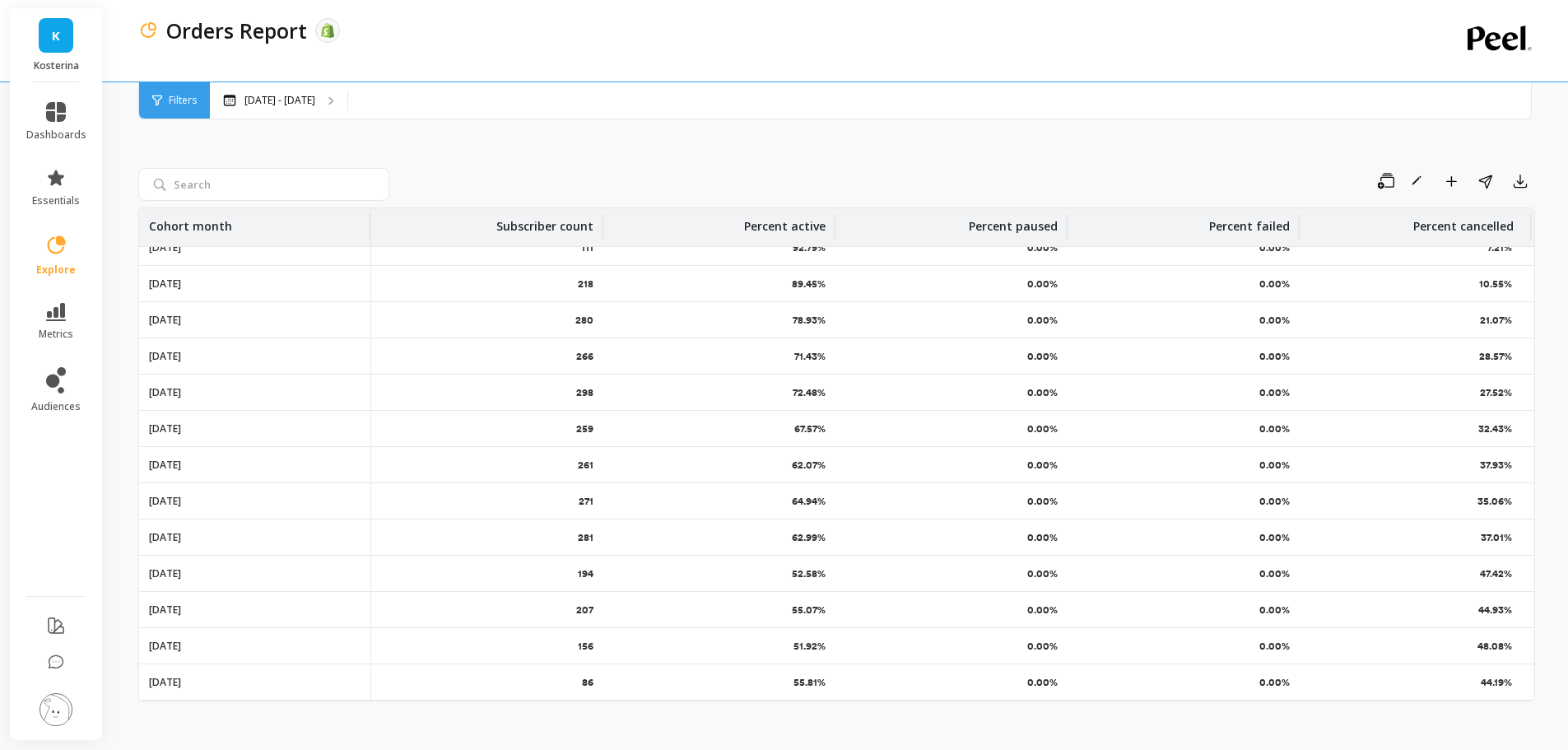
click at [598, 310] on div "280" at bounding box center [487, 320] width 232 height 36
click at [818, 313] on p "78.93%" at bounding box center [810, 320] width 33 height 13
click at [1050, 313] on p "0.00%" at bounding box center [1042, 320] width 30 height 13
click at [1283, 313] on p "0.00%" at bounding box center [1274, 320] width 30 height 13
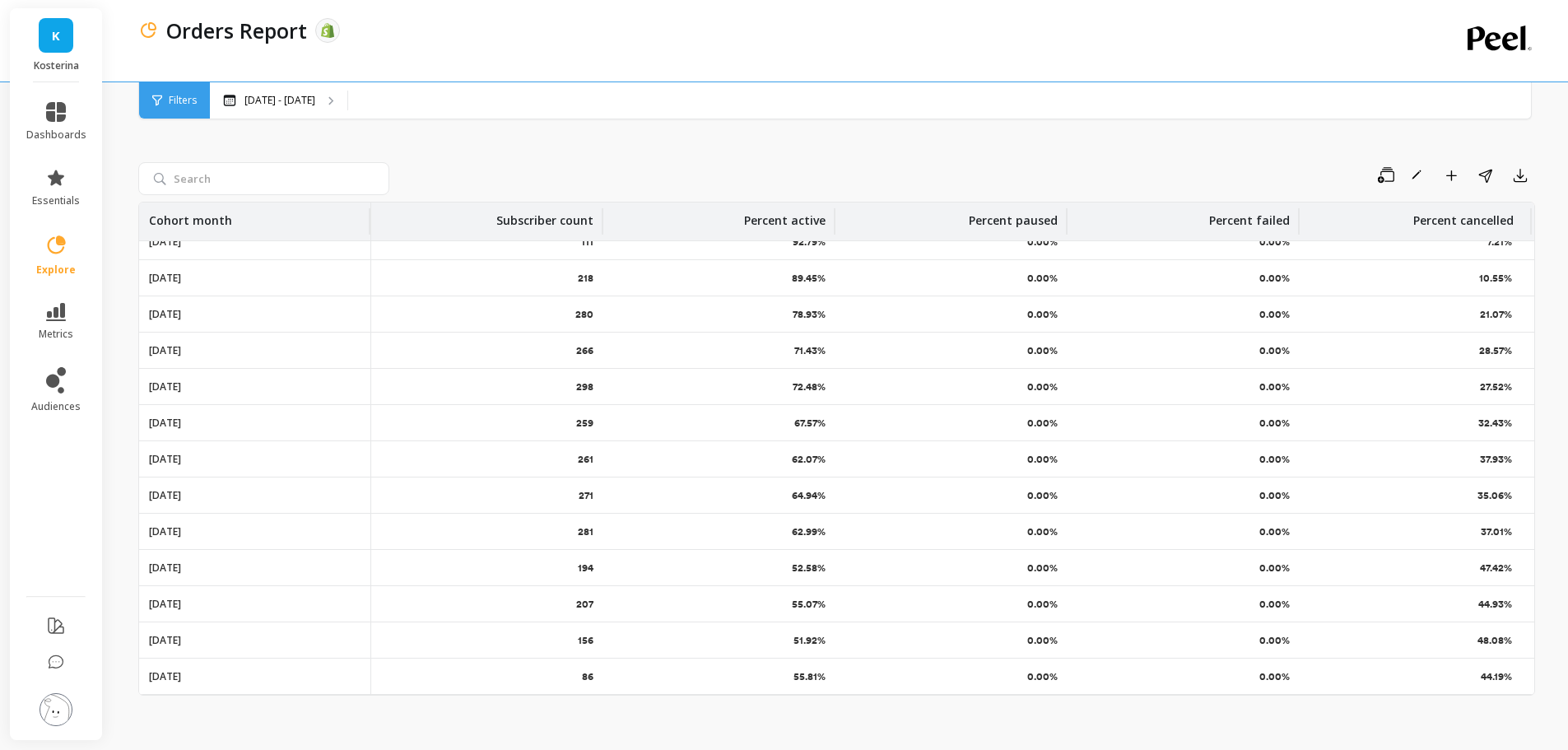
scroll to position [0, 0]
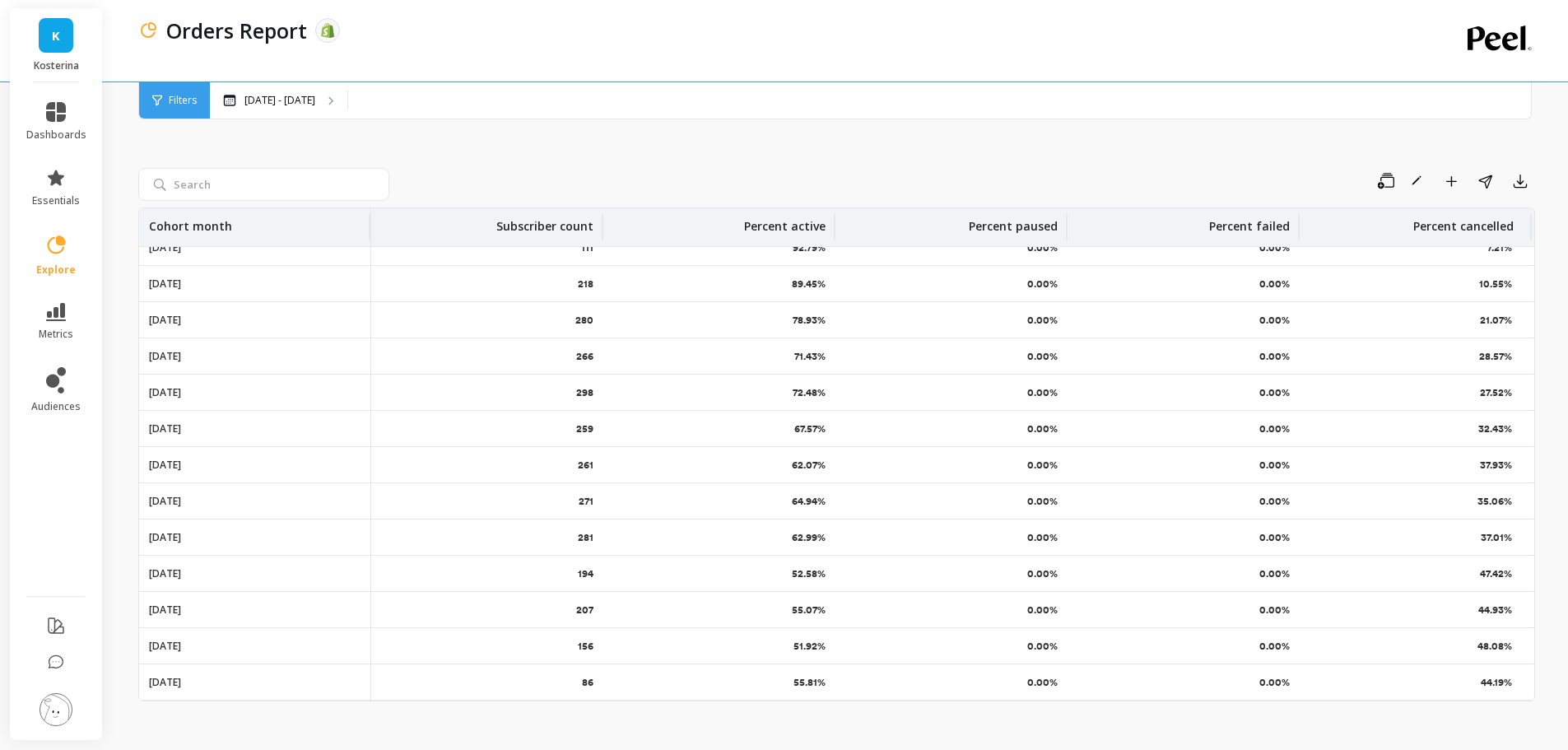
click at [1521, 195] on div "Save Rename Add to Dashboard Share Export" at bounding box center [836, 185] width 1397 height 33
click at [1522, 188] on icon "button" at bounding box center [1520, 181] width 16 height 16
click at [1467, 225] on button "CSV" at bounding box center [1461, 227] width 146 height 29
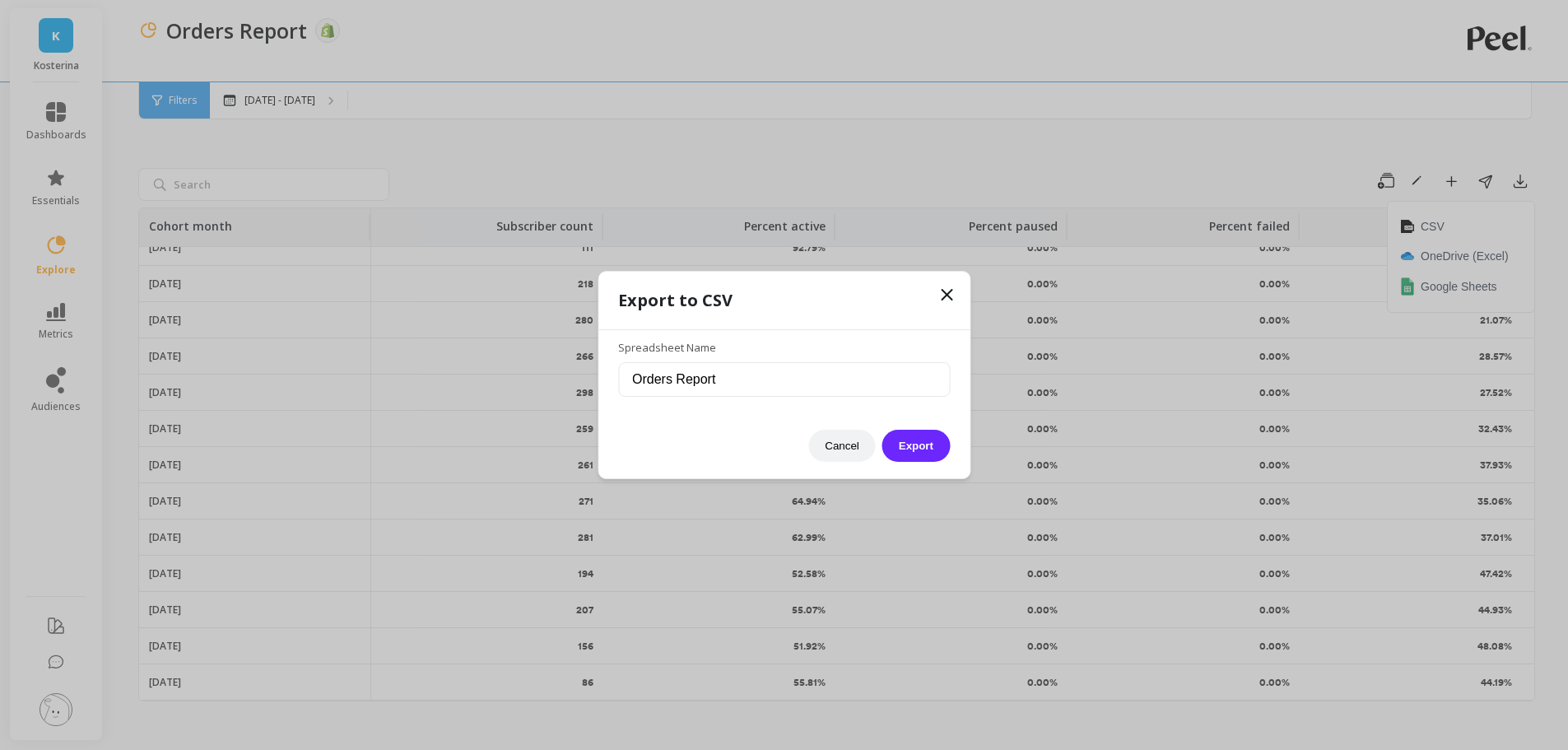
click at [933, 451] on button "Export" at bounding box center [916, 445] width 68 height 32
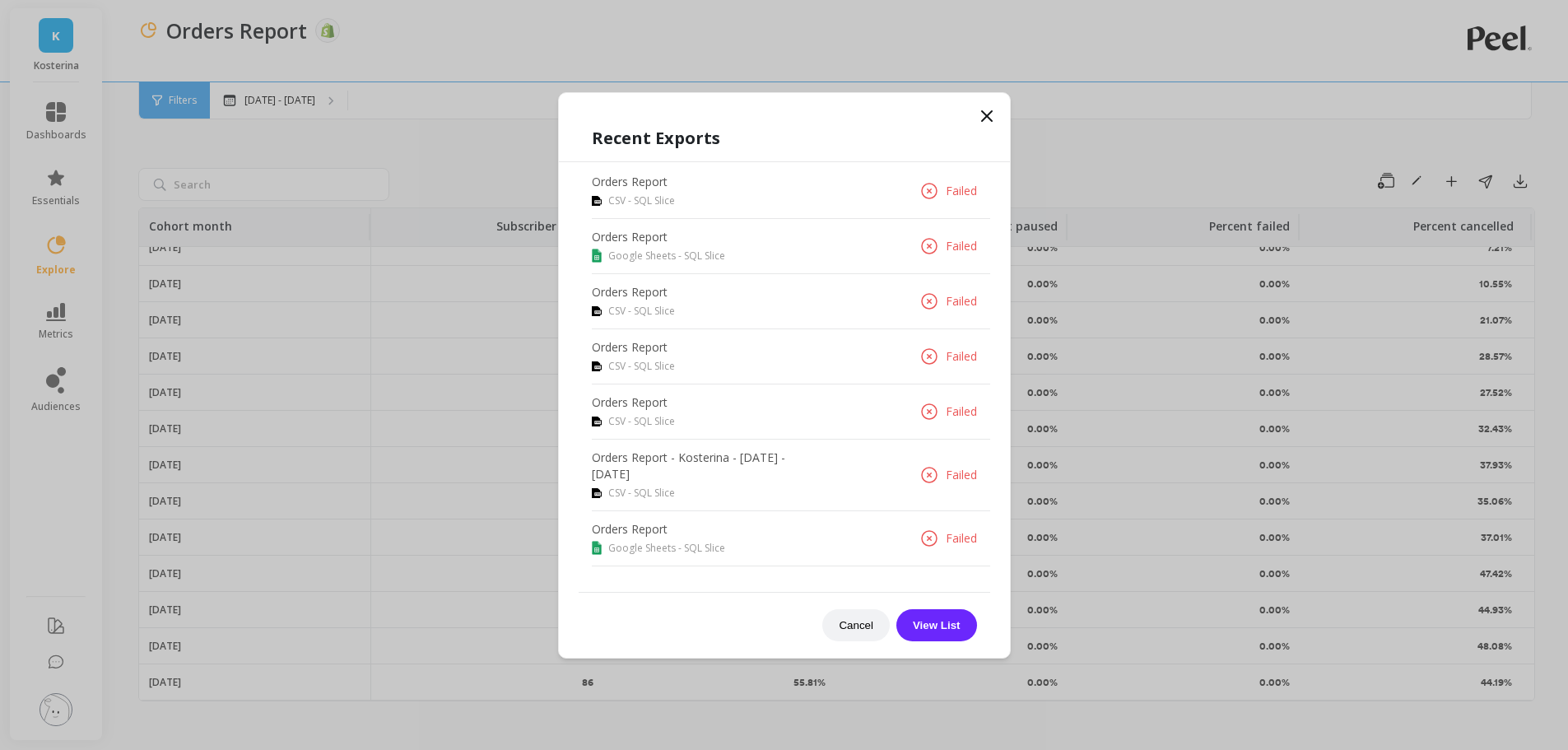
click at [987, 113] on icon at bounding box center [987, 116] width 20 height 20
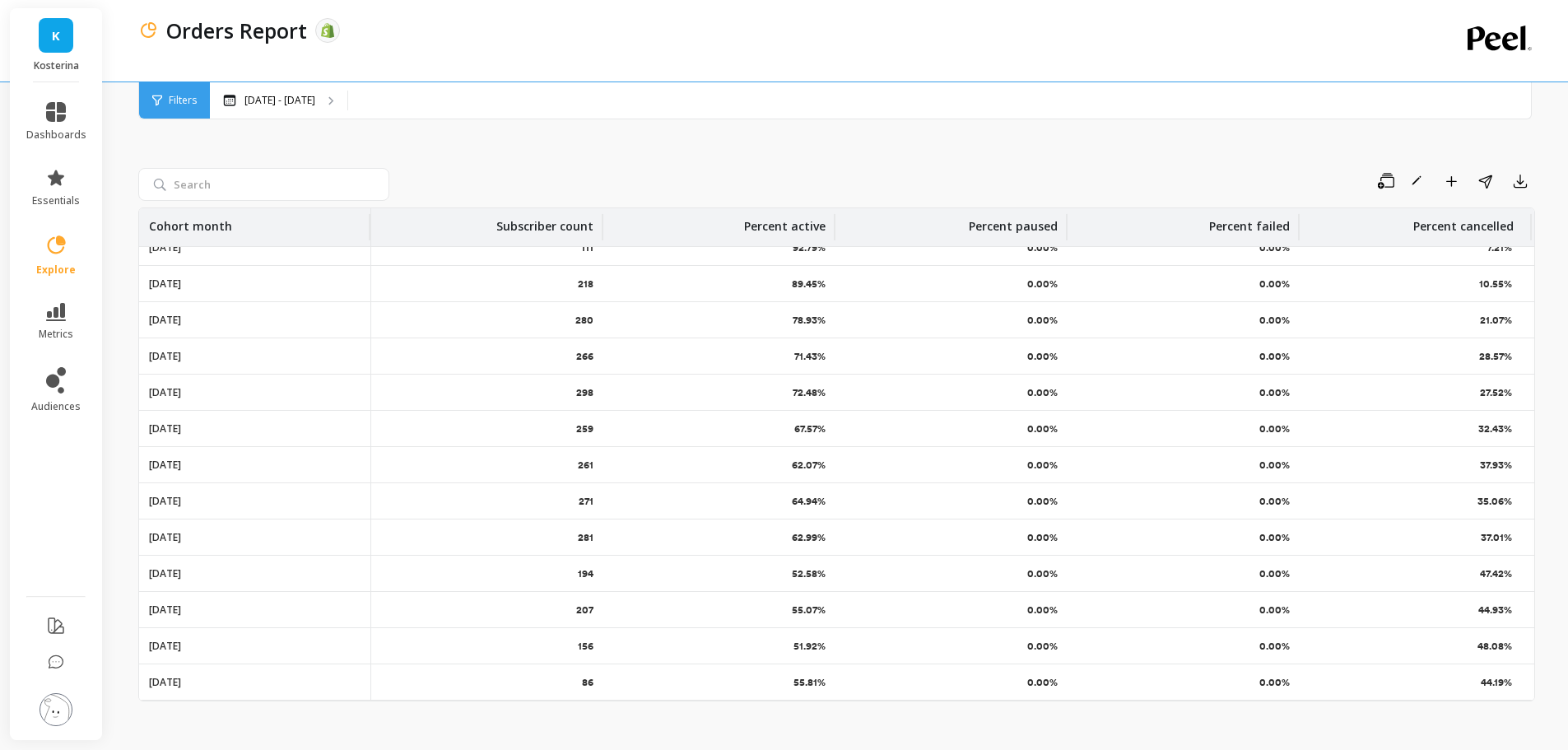
scroll to position [29, 0]
click at [297, 89] on div "Aug 26 - Sep 16" at bounding box center [279, 100] width 137 height 37
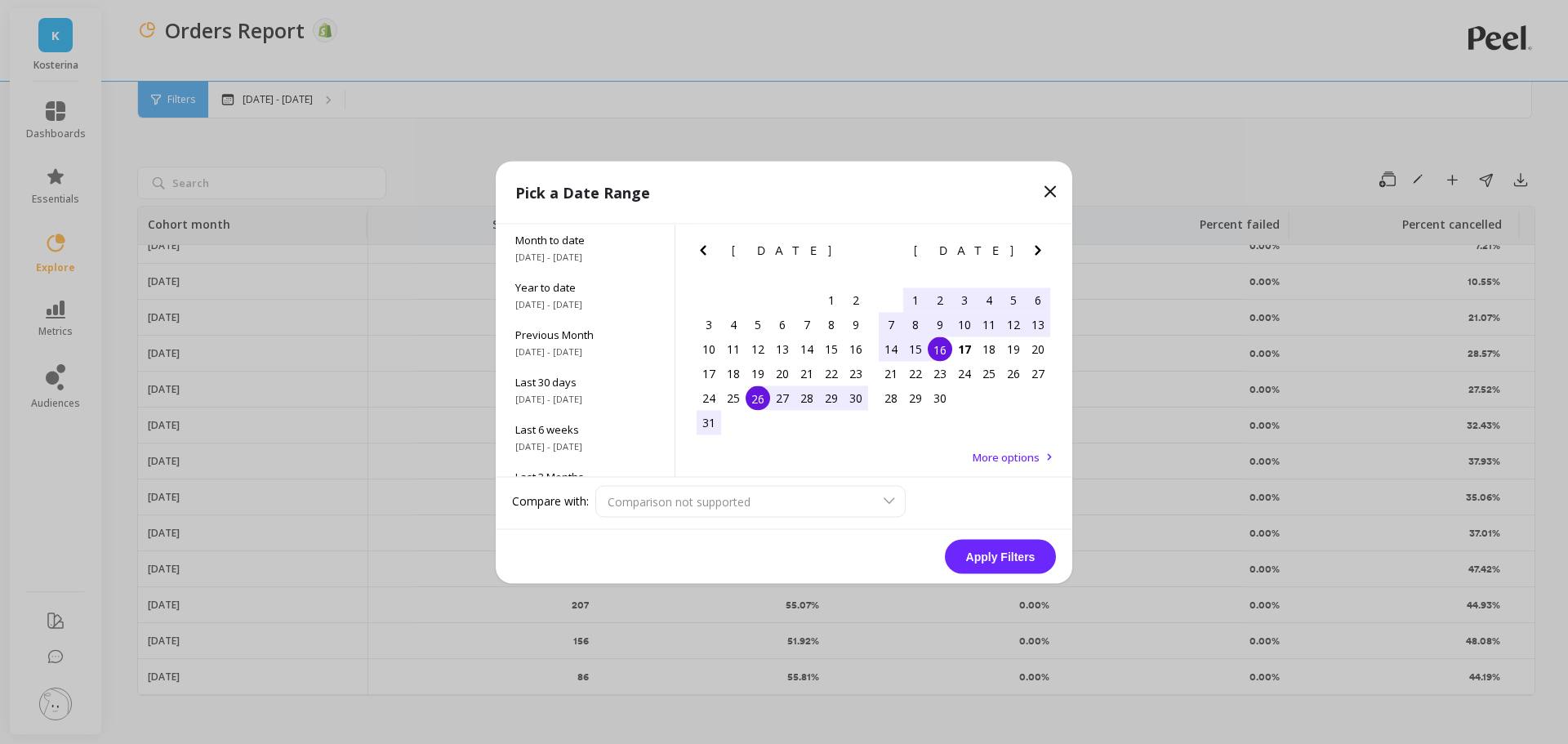
scroll to position [82, 0]
click at [590, 409] on span "7/1/2025 - 9/16/2025" at bounding box center [585, 411] width 140 height 13
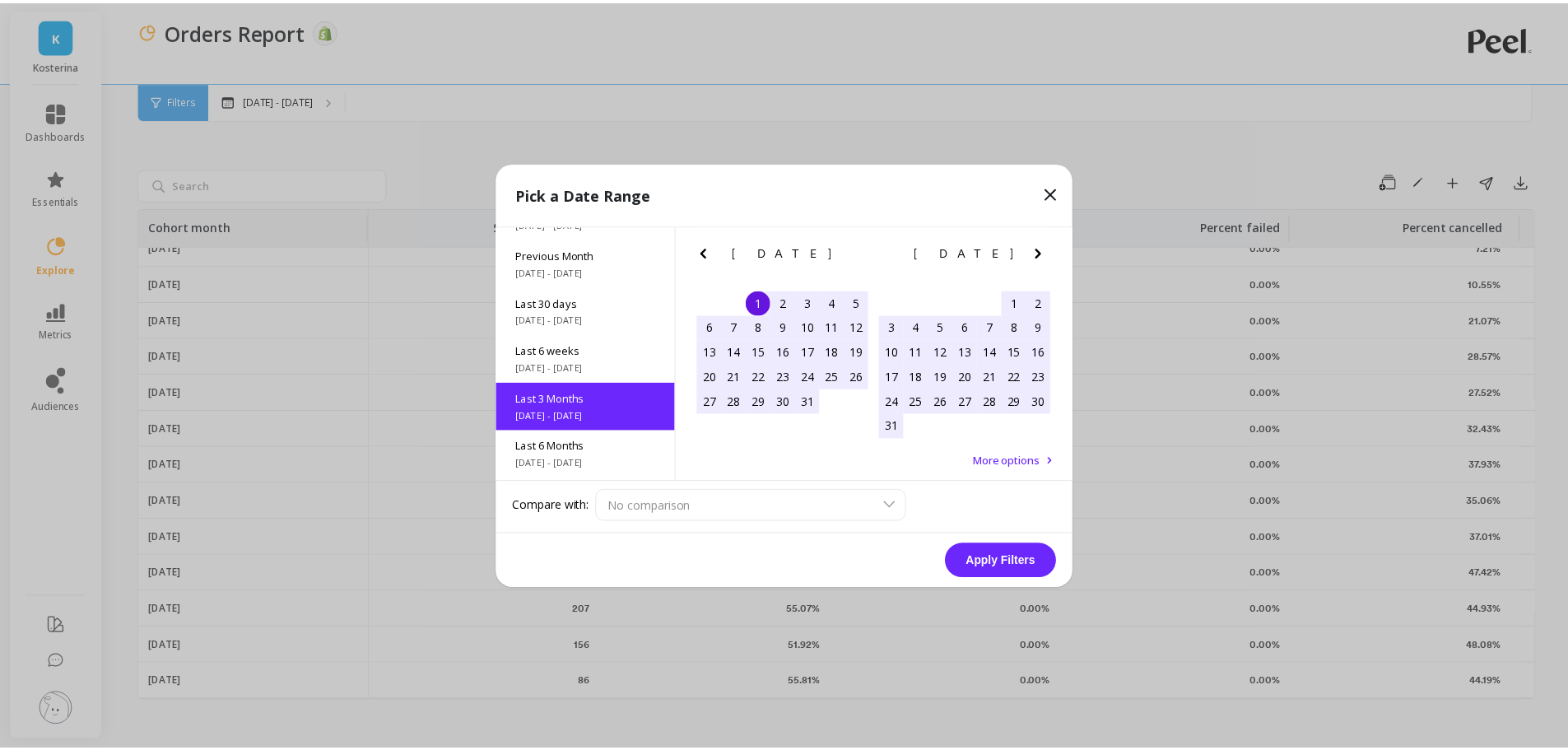
scroll to position [136, 0]
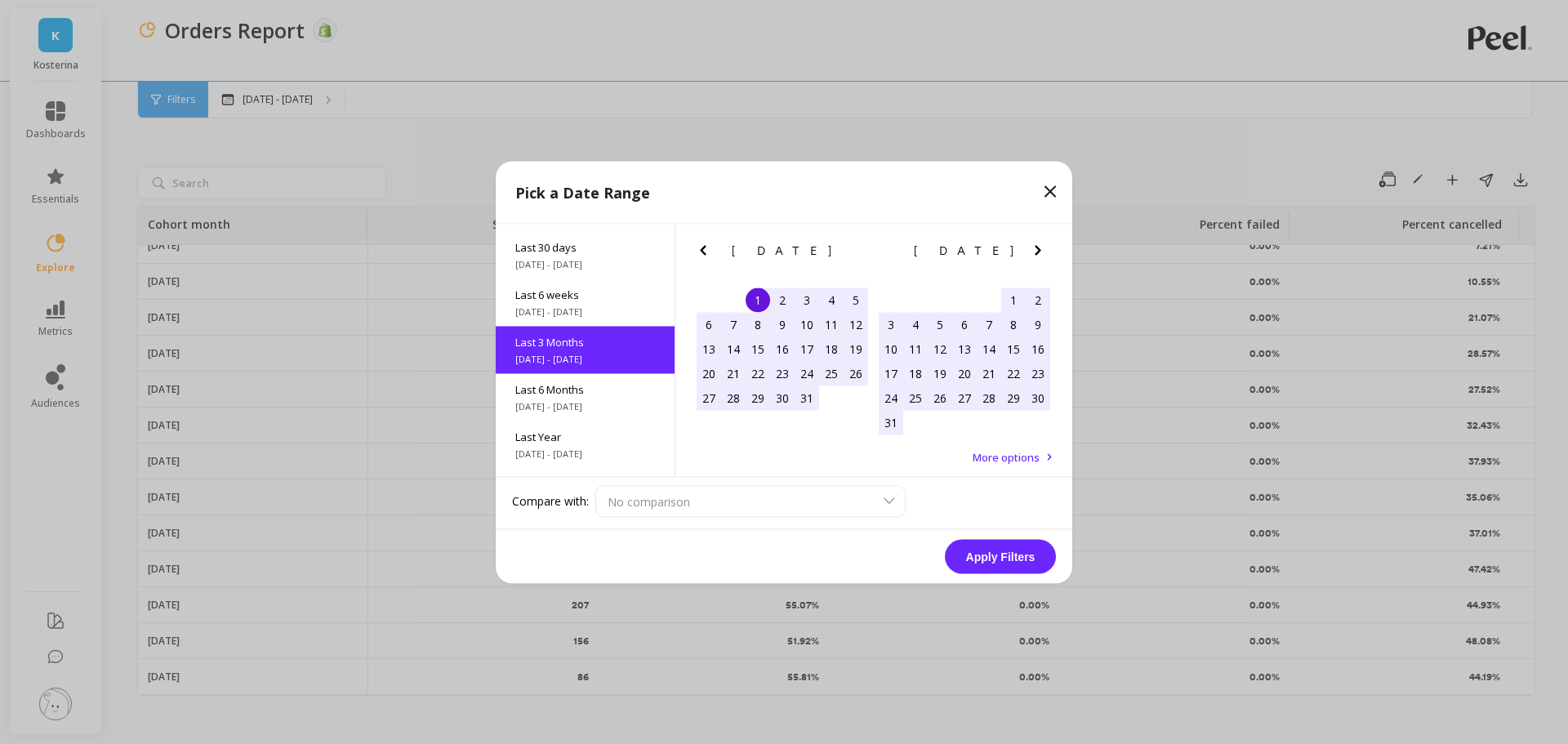
click at [973, 547] on button "Apply Filters" at bounding box center [1000, 556] width 111 height 34
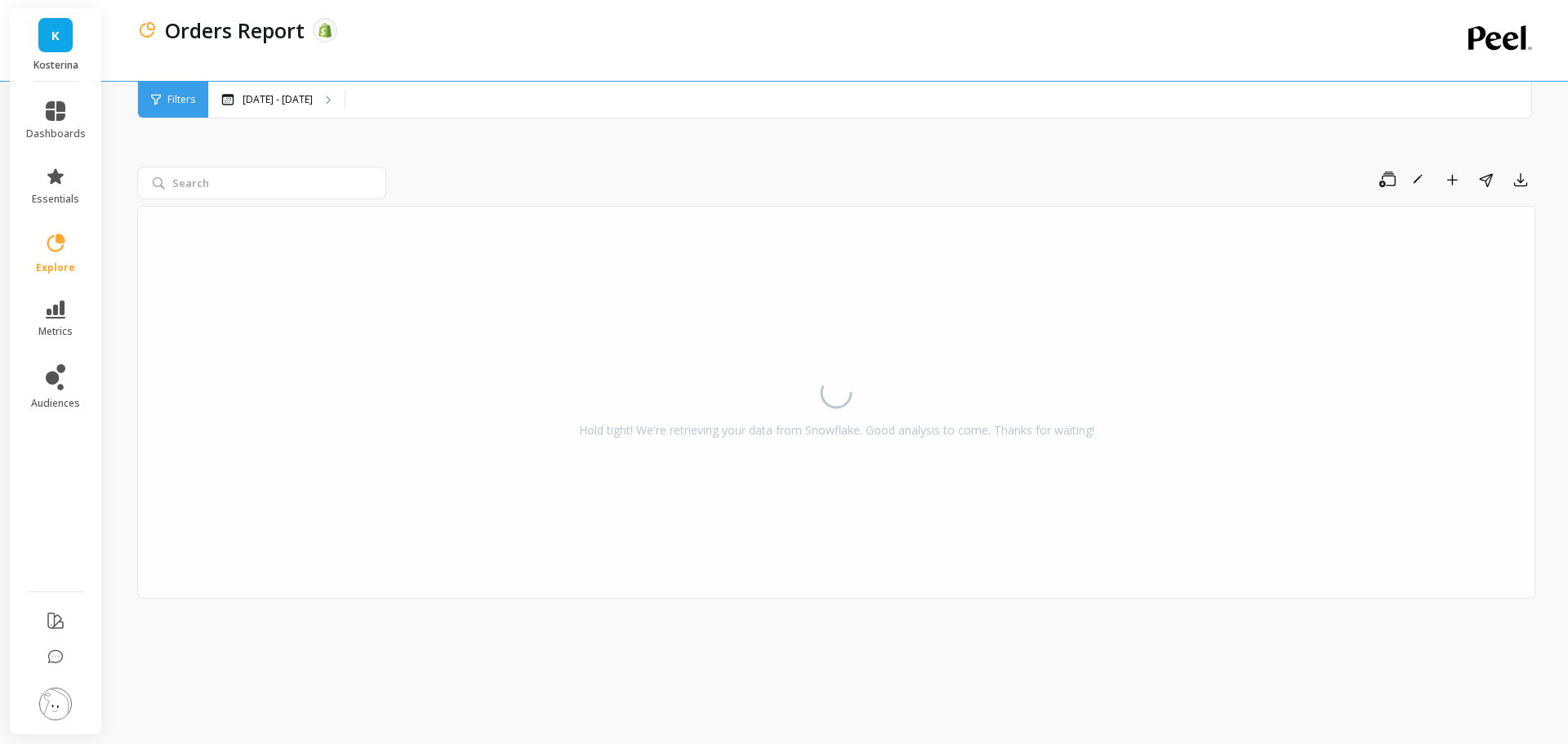
click at [572, 176] on div "Save Rename Add to Dashboard Share Export" at bounding box center [963, 179] width 1142 height 26
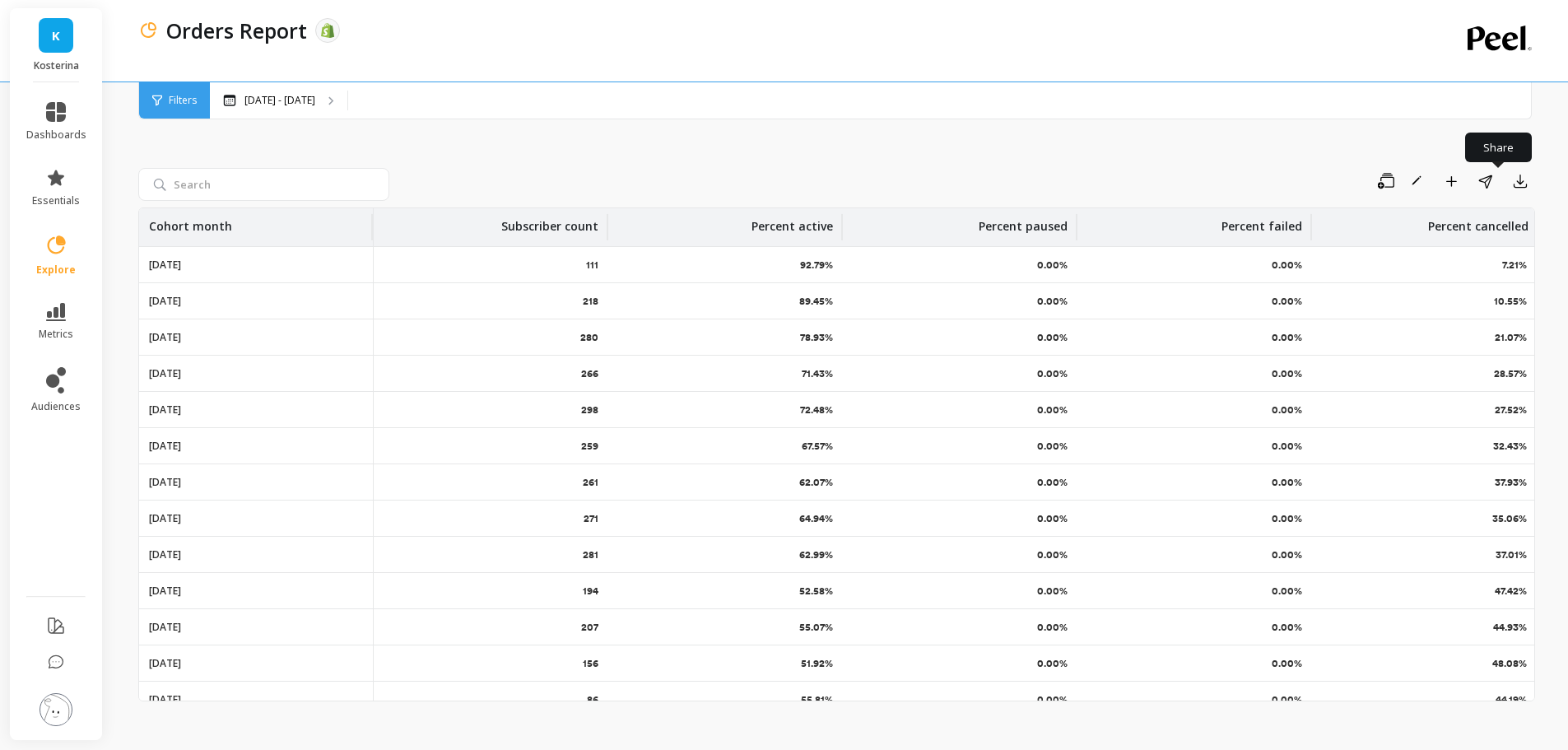
click at [1398, 137] on div "Save Rename Add to Dashboard Share Export Cohort month Subscriber count Percent…" at bounding box center [836, 417] width 1397 height 660
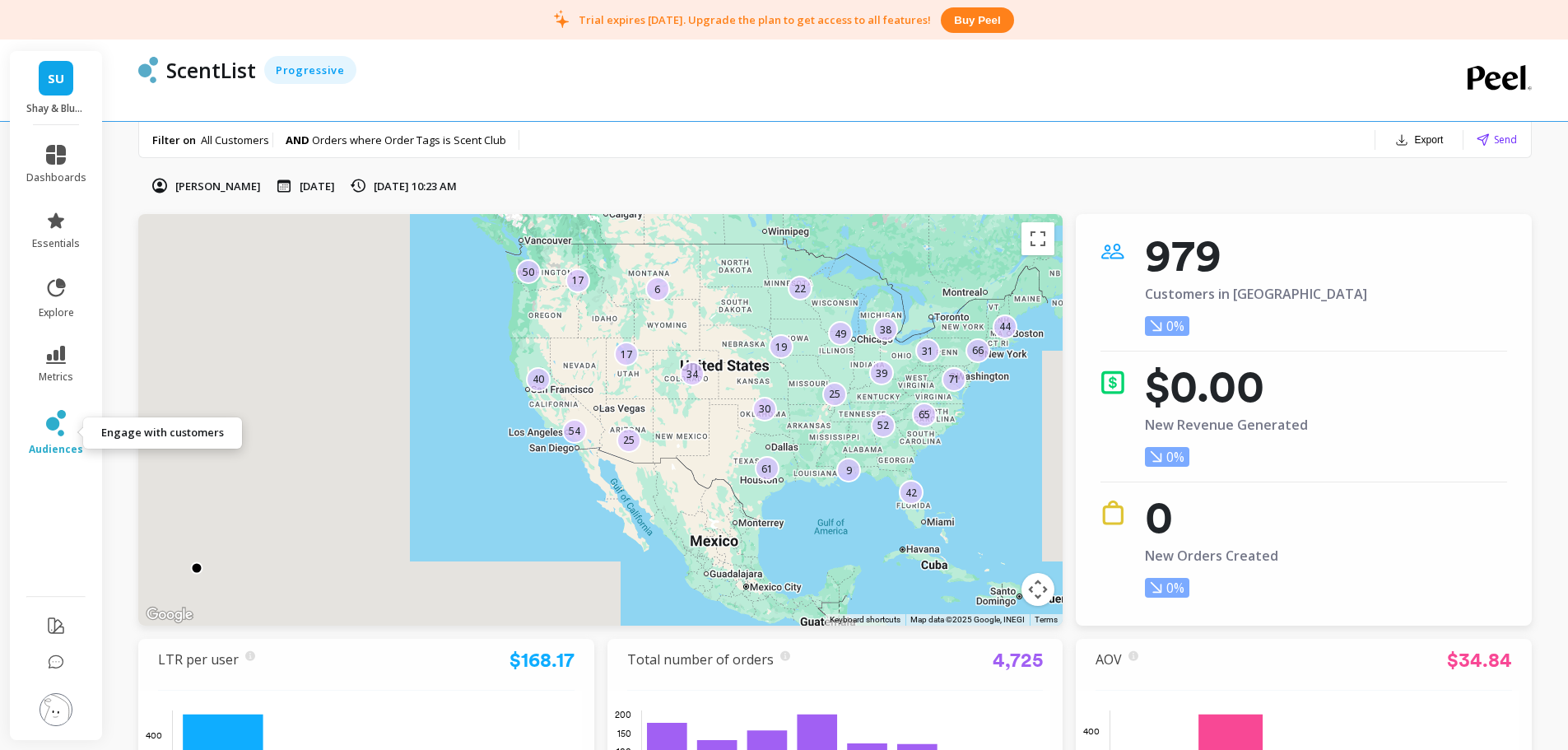
click at [57, 430] on icon at bounding box center [56, 423] width 20 height 26
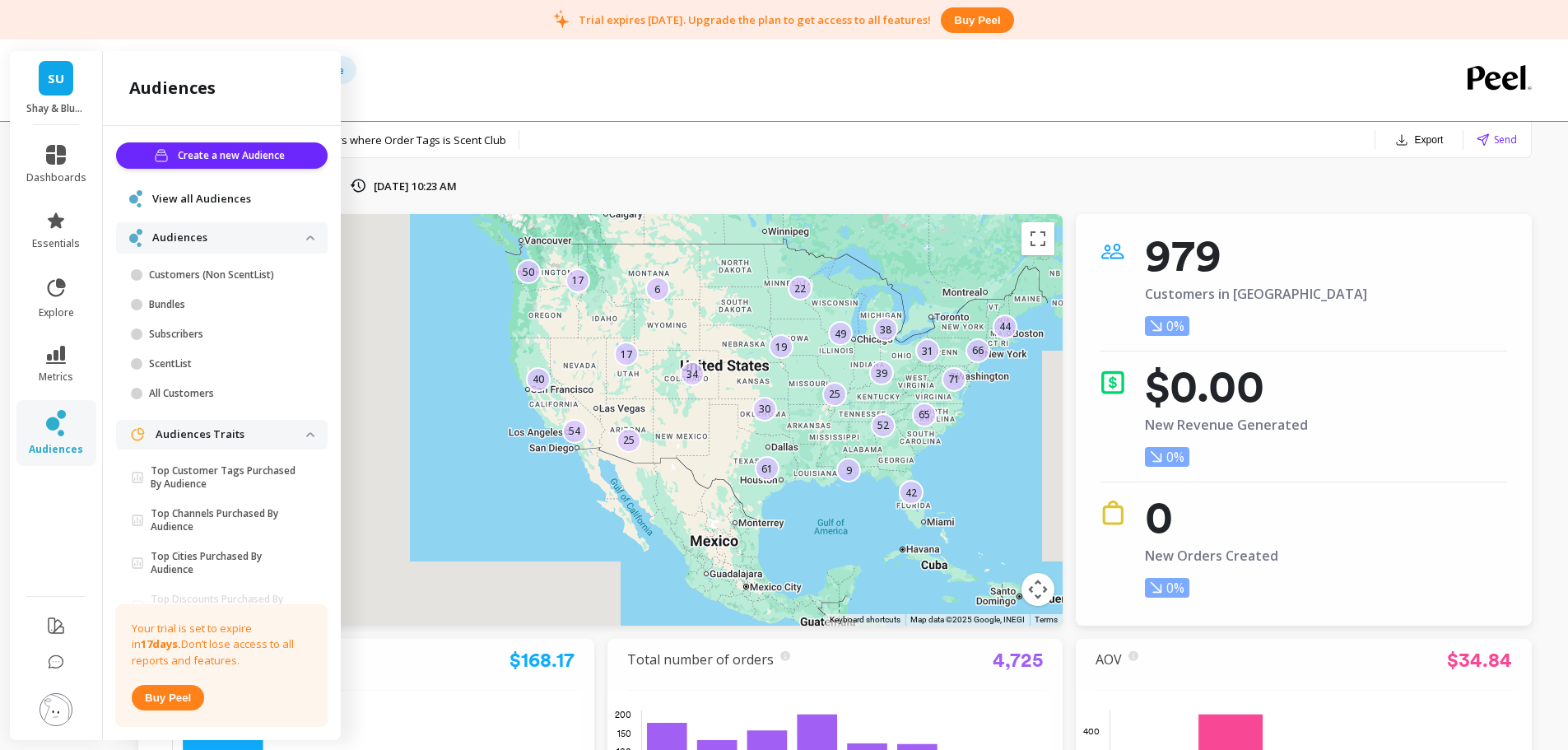
click at [635, 81] on div "ScentList Progressive" at bounding box center [779, 69] width 1242 height 28
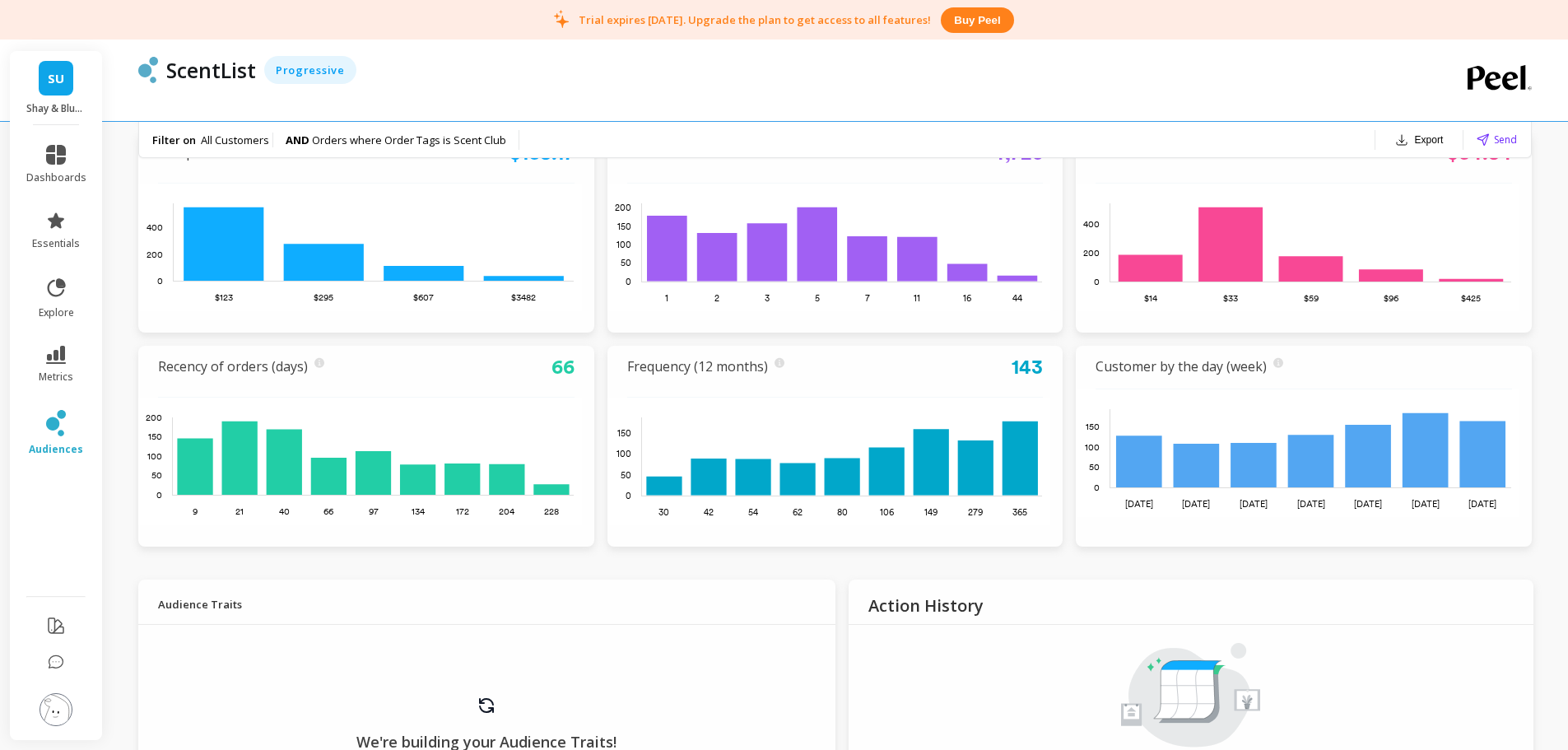
scroll to position [329, 0]
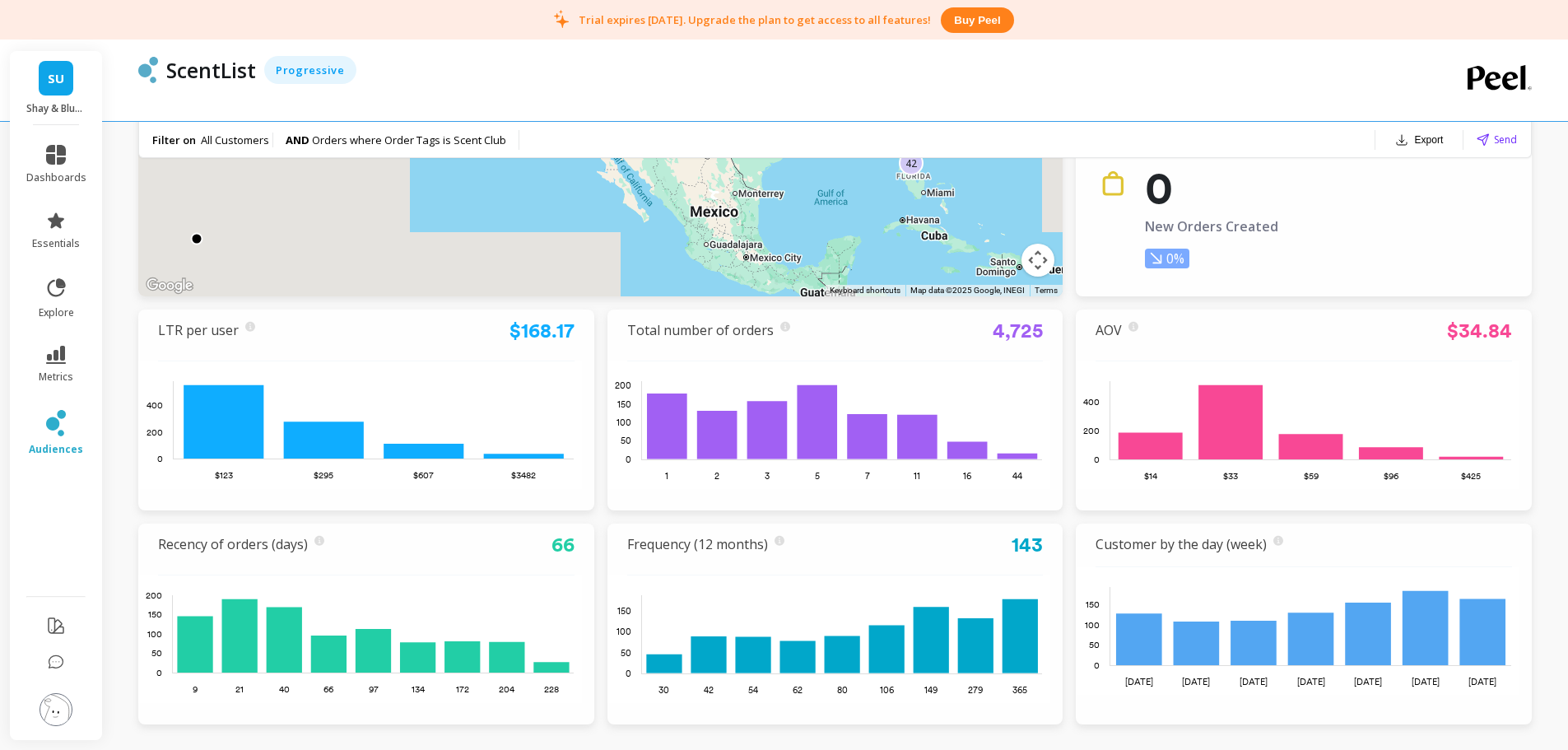
click at [504, 77] on div "ScentList Progressive" at bounding box center [779, 69] width 1242 height 28
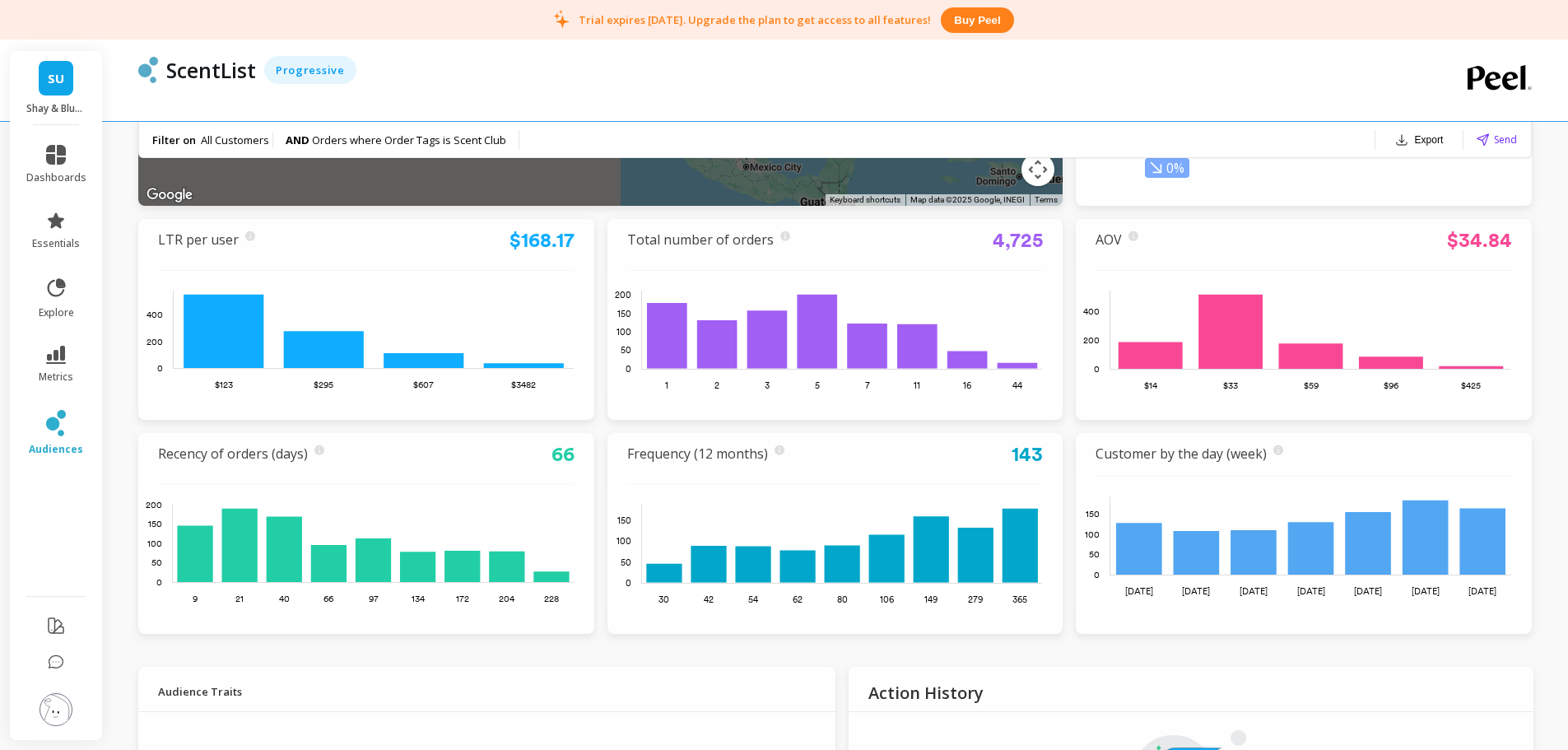
scroll to position [411, 0]
